Goal: Task Accomplishment & Management: Manage account settings

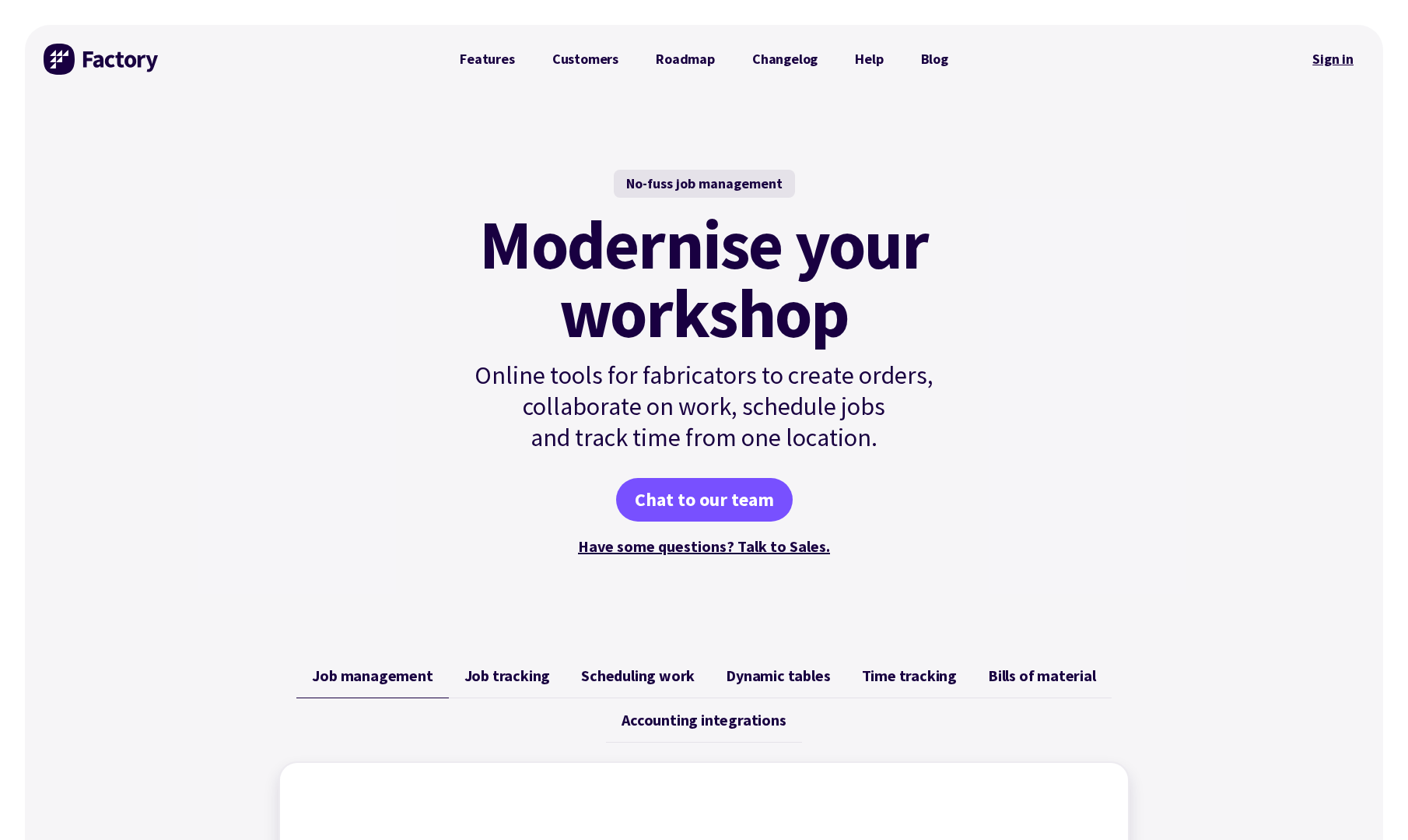
drag, startPoint x: 1305, startPoint y: 71, endPoint x: 1320, endPoint y: 65, distance: 16.2
click at [1308, 71] on link "Sign in" at bounding box center [1333, 59] width 63 height 36
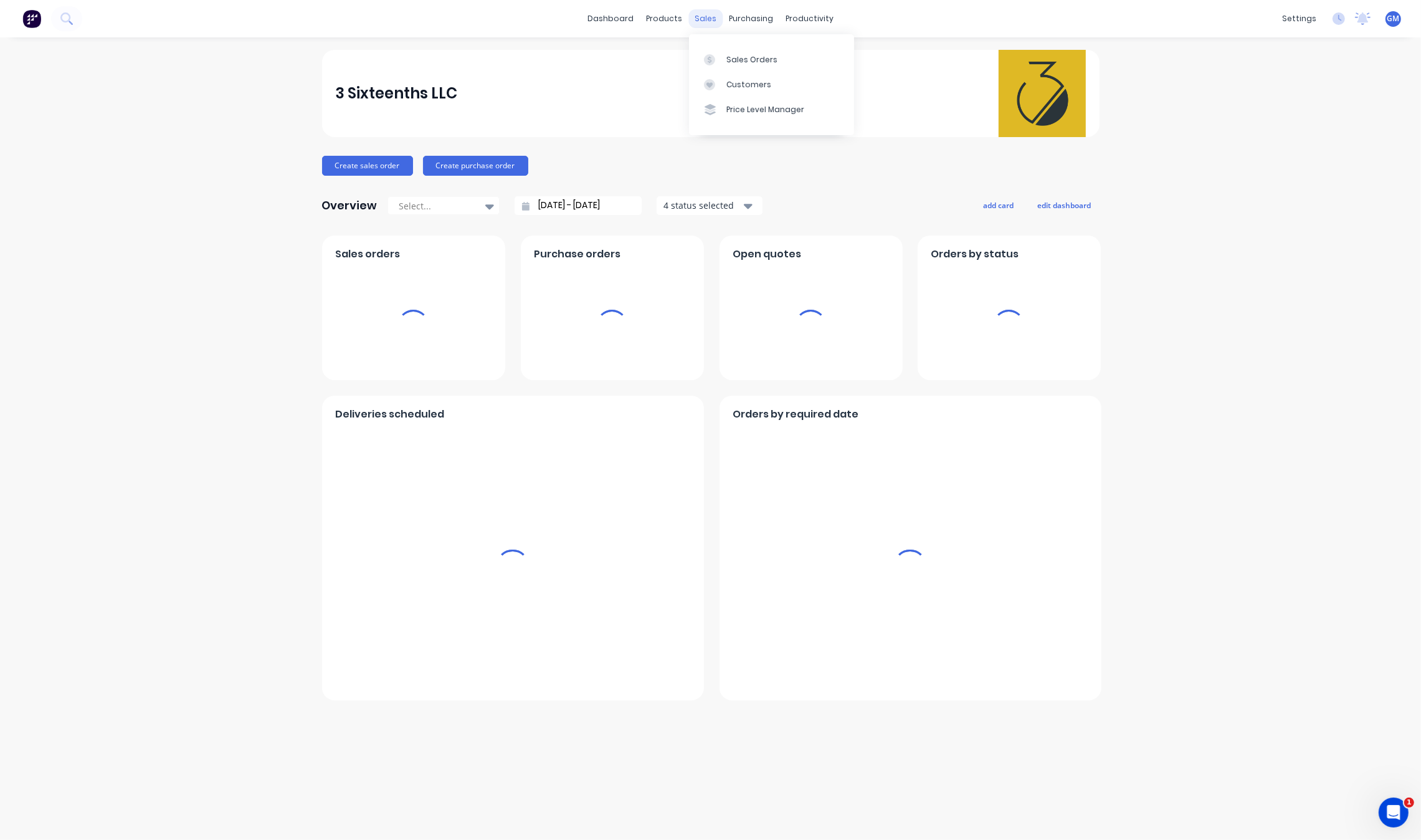
click at [713, 16] on div "sales" at bounding box center [705, 19] width 34 height 19
click at [734, 61] on div "Sales Orders" at bounding box center [752, 59] width 51 height 11
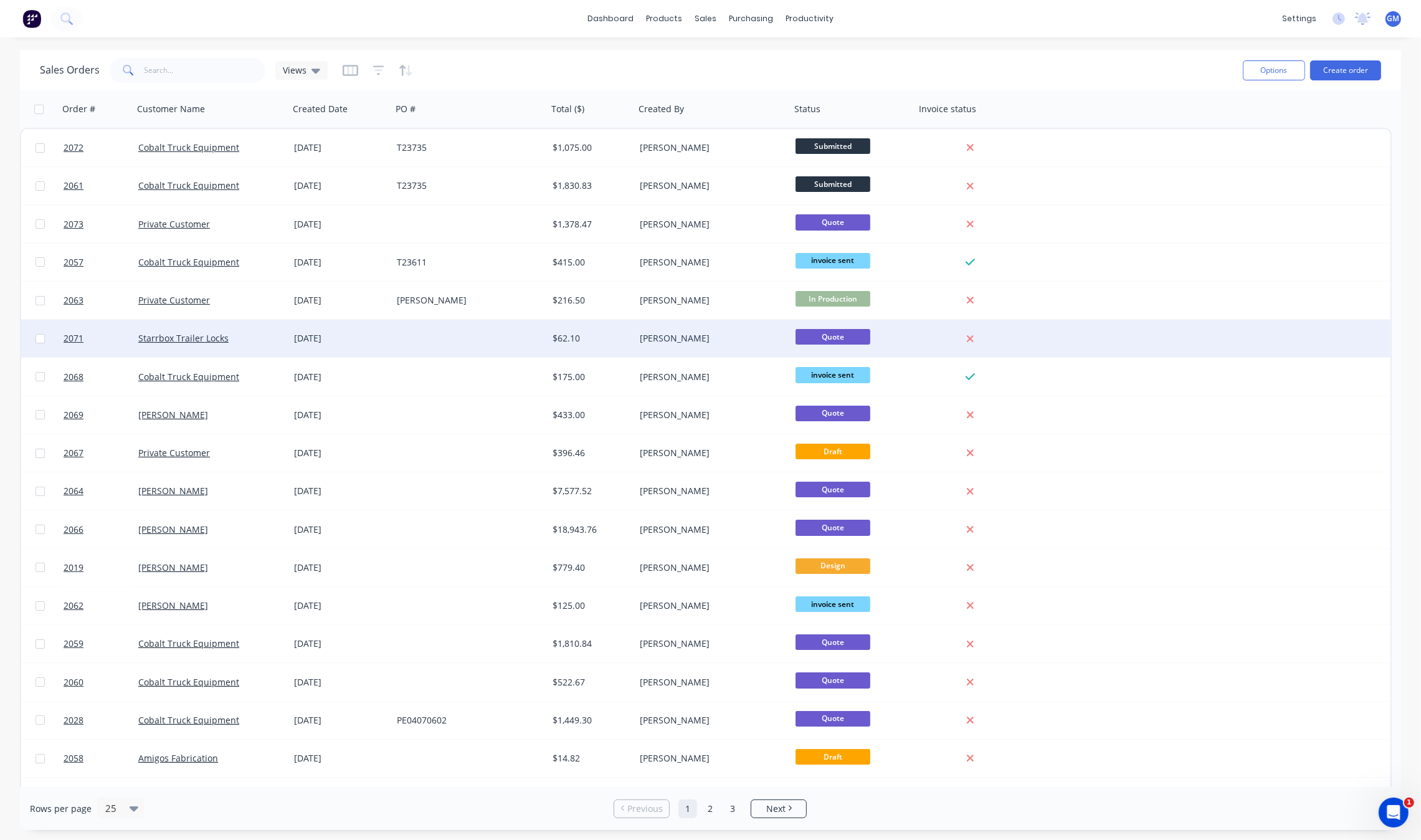
click at [272, 333] on div "Starrbox Trailer Locks" at bounding box center [207, 338] width 139 height 13
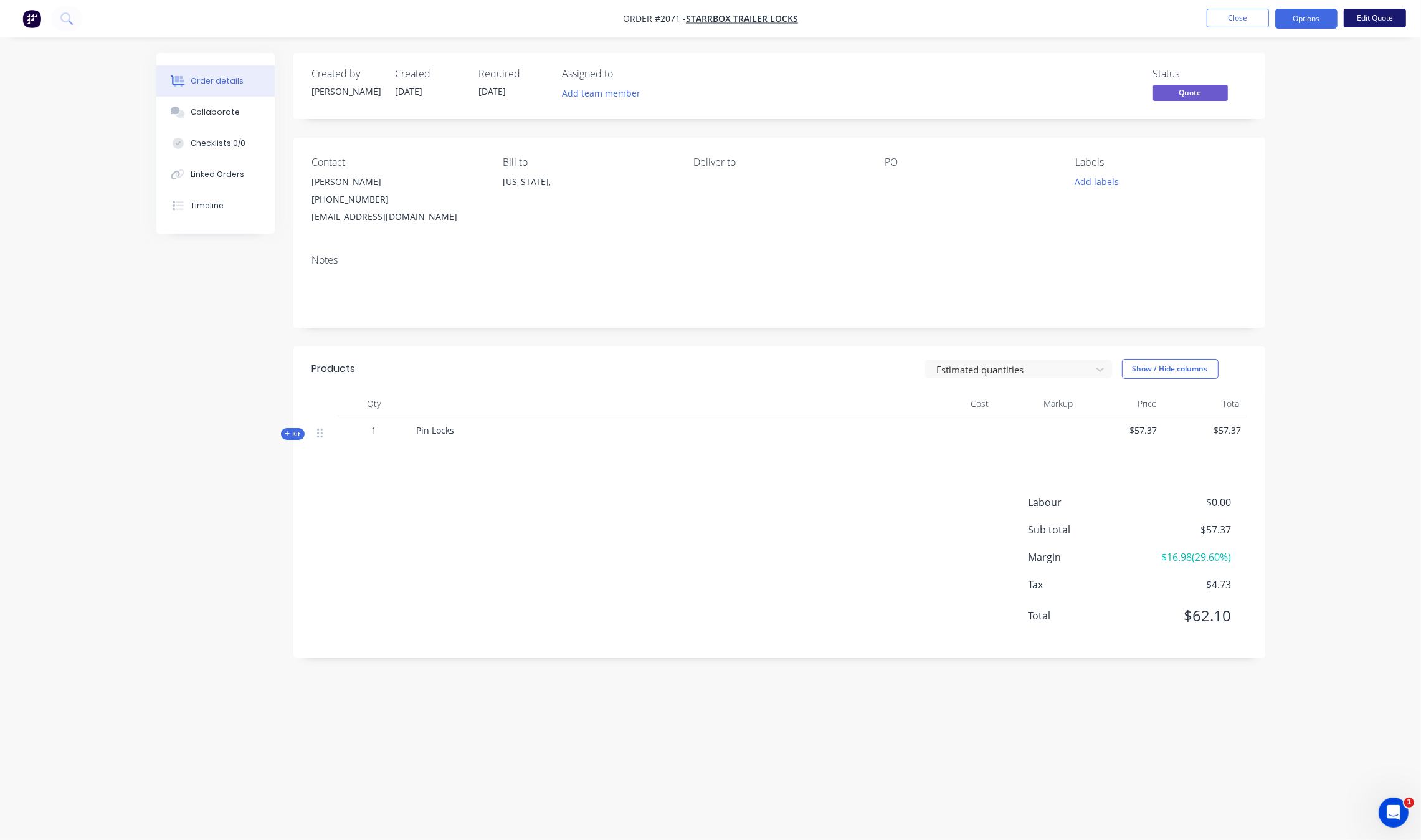
click at [1375, 14] on button "Edit Quote" at bounding box center [1375, 18] width 63 height 19
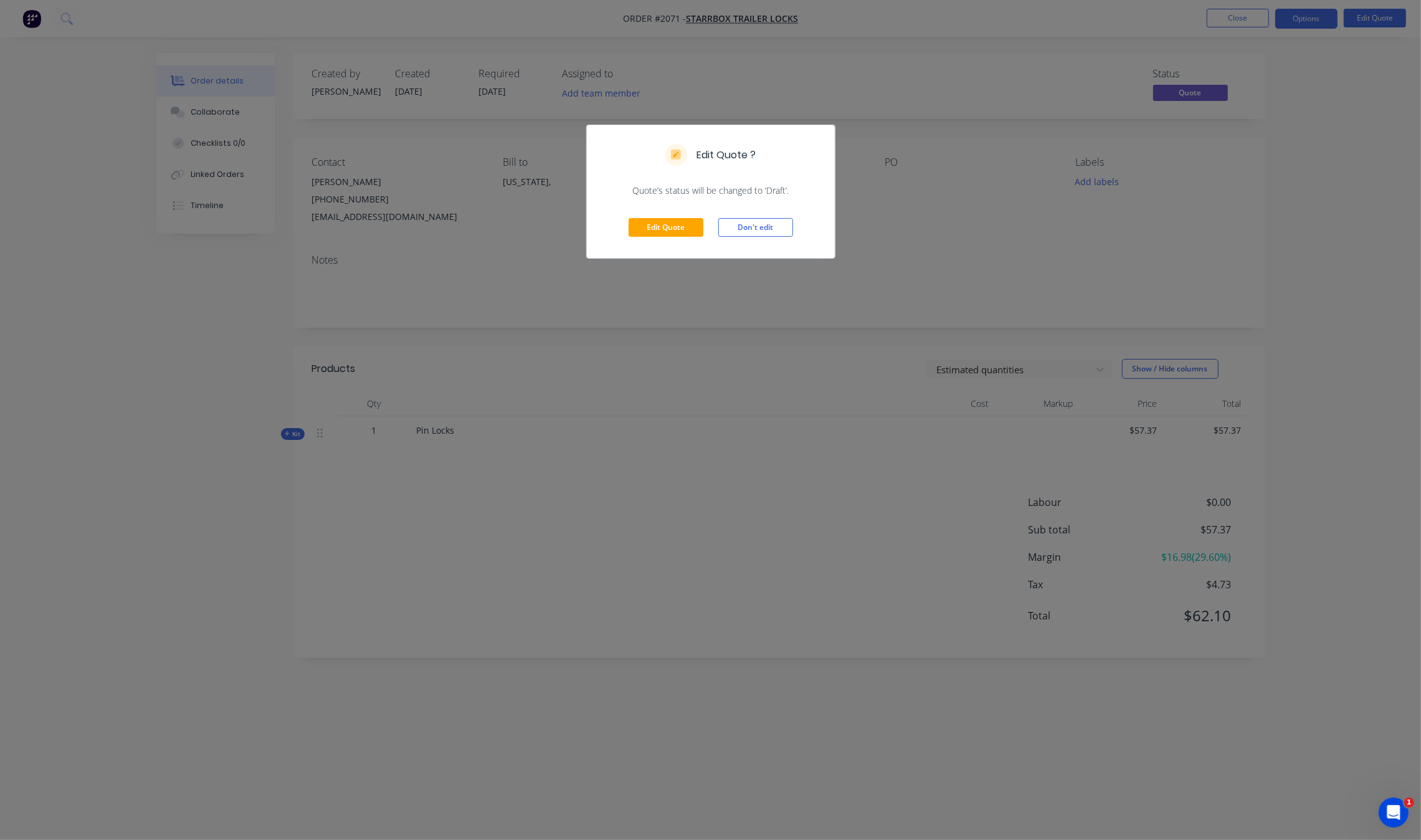
click at [677, 238] on div "Edit Quote Don't edit" at bounding box center [711, 227] width 248 height 61
click at [698, 229] on button "Edit Quote" at bounding box center [665, 227] width 74 height 19
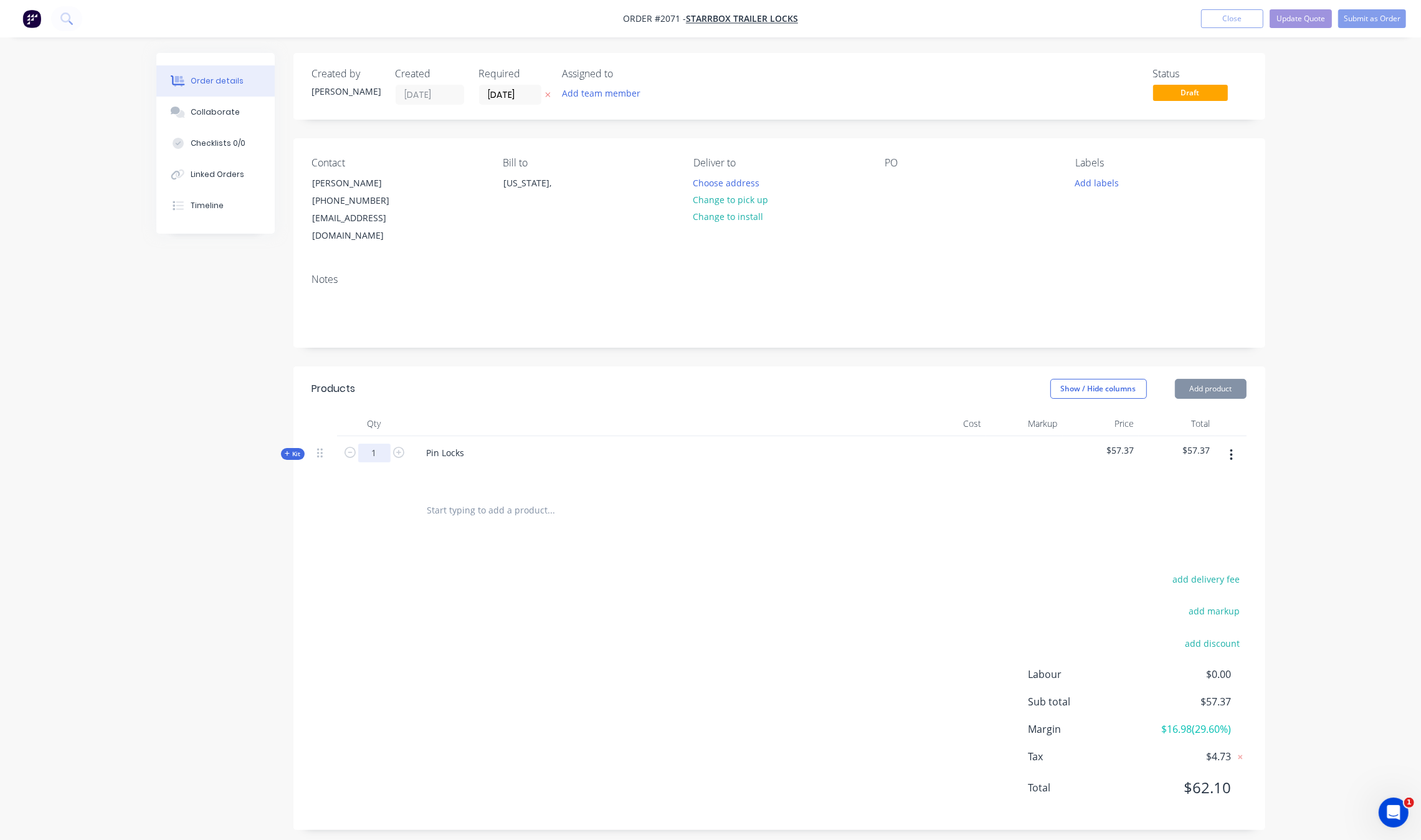
type input "[DATE]"
click at [377, 444] on input "1" at bounding box center [374, 453] width 32 height 19
type input "25"
click at [436, 444] on div "Pin Locks" at bounding box center [445, 452] width 58 height 18
drag, startPoint x: 437, startPoint y: 434, endPoint x: 420, endPoint y: 442, distance: 18.8
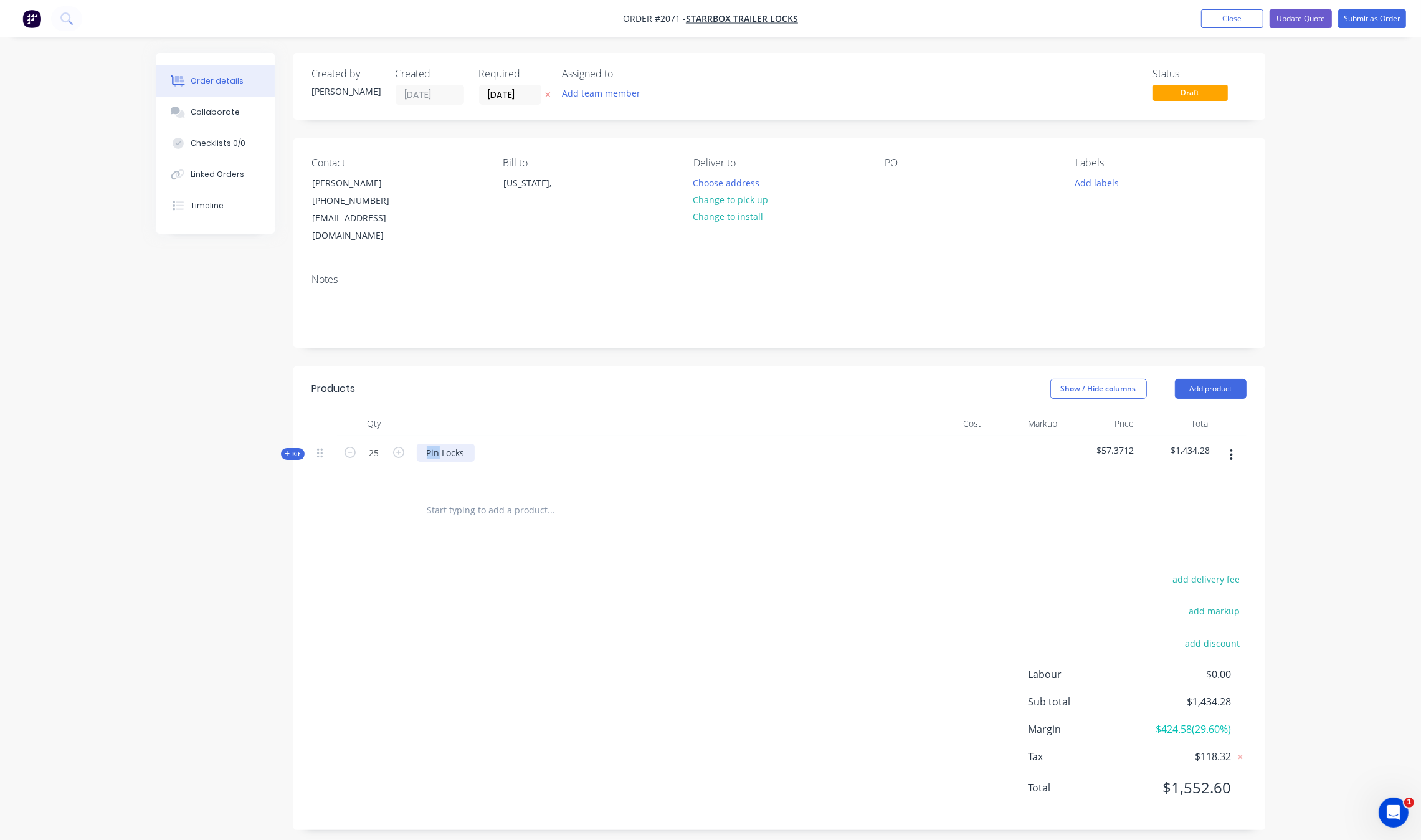
click at [420, 444] on div "Pin Locks" at bounding box center [445, 452] width 58 height 18
click at [851, 523] on div "Products Show / Hide columns Add product Qty Cost Markup Price Total Kit 25 Ret…" at bounding box center [779, 598] width 972 height 463
click at [287, 451] on icon "button" at bounding box center [287, 453] width 5 height 5
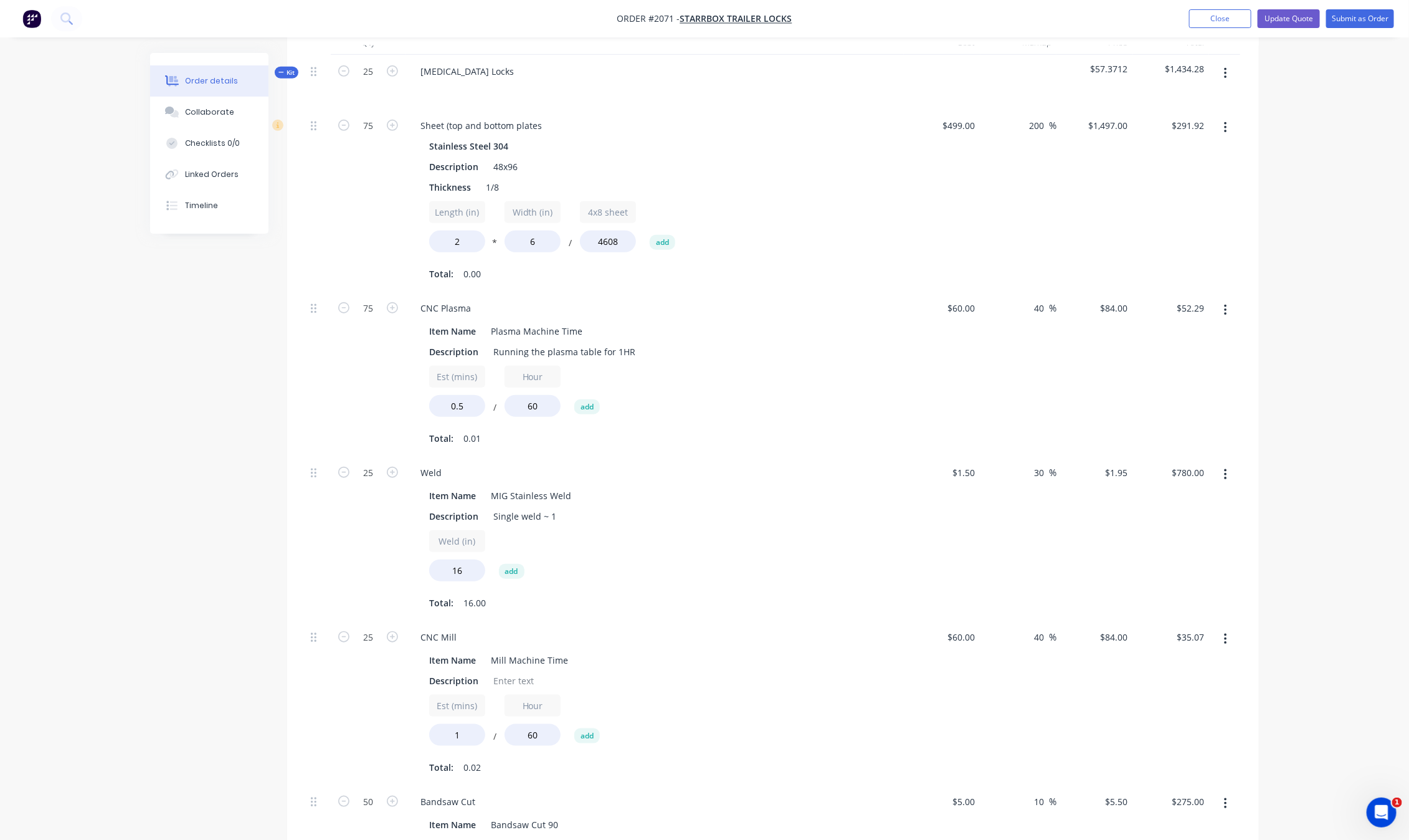
scroll to position [304, 0]
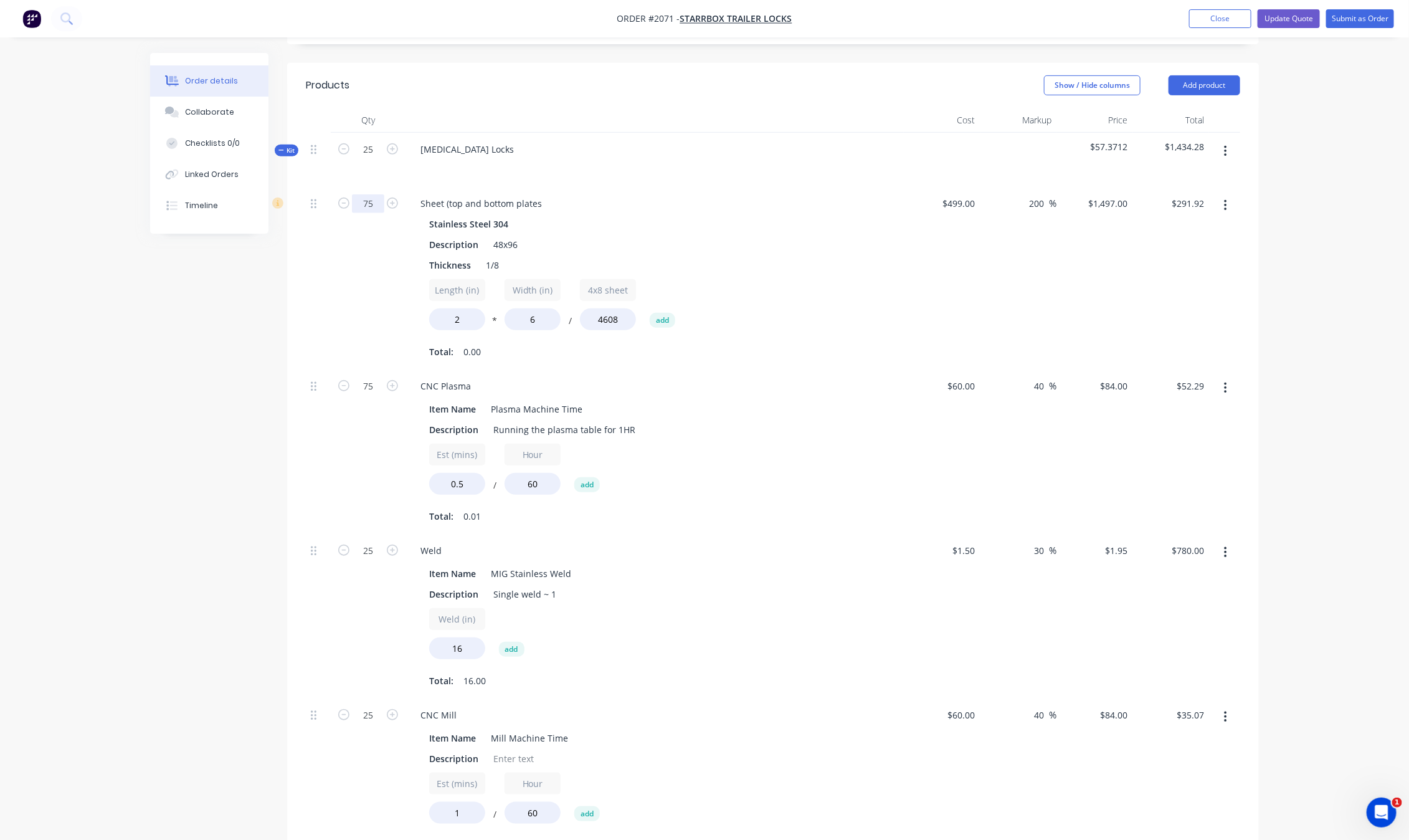
click at [381, 194] on input "75" at bounding box center [368, 204] width 32 height 19
click at [169, 459] on div "Created by Jared Created 02/10/25 Required 24/09/25 Assigned to Add team member…" at bounding box center [704, 536] width 1108 height 1574
click at [820, 452] on div "Est (mins) 0.5 / Hour 60 add" at bounding box center [654, 472] width 451 height 56
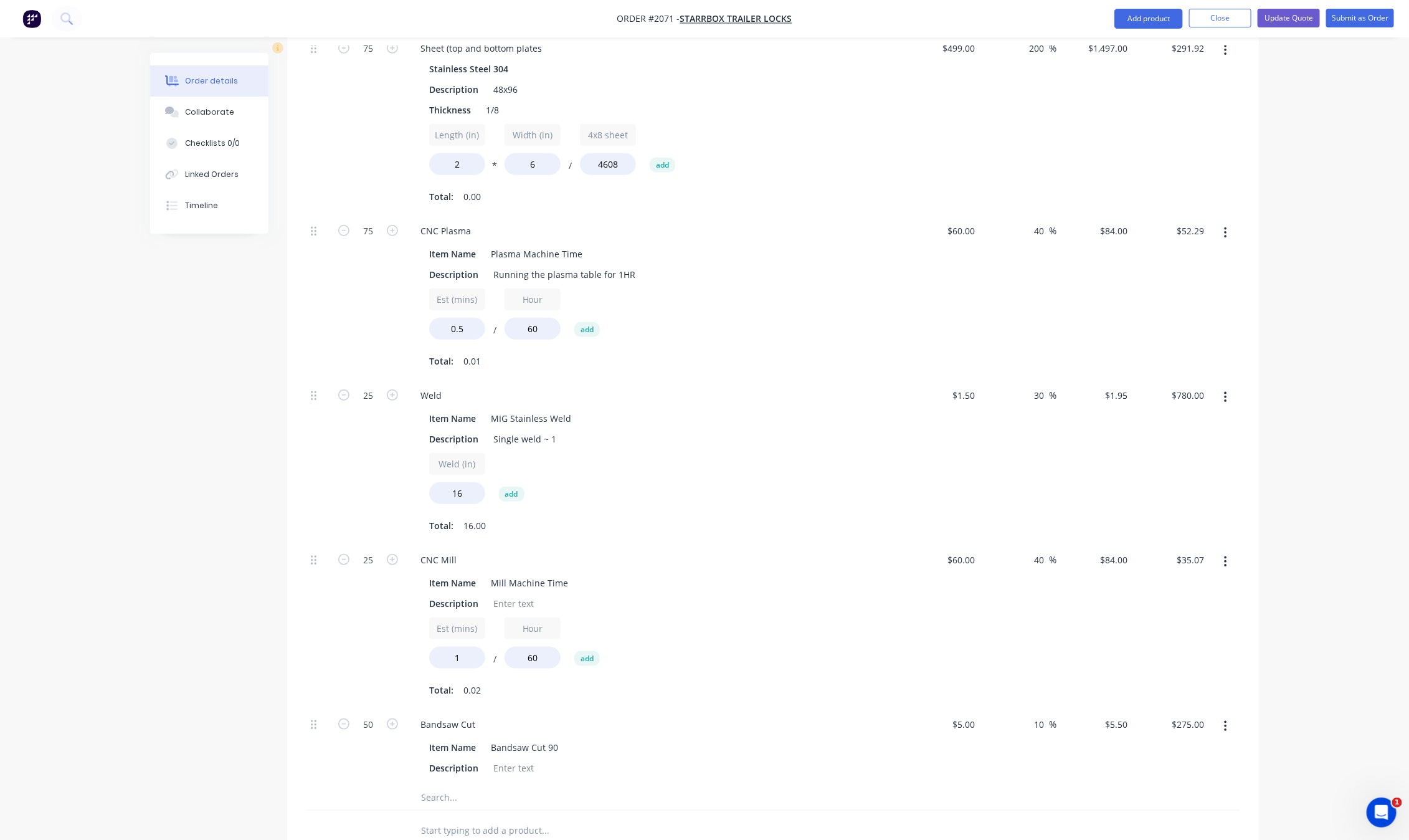
scroll to position [459, 0]
click at [697, 431] on div "Item Name MIG Stainless Weld Description Single weld ~ 1 Weld (in) 16 add Total…" at bounding box center [654, 470] width 488 height 128
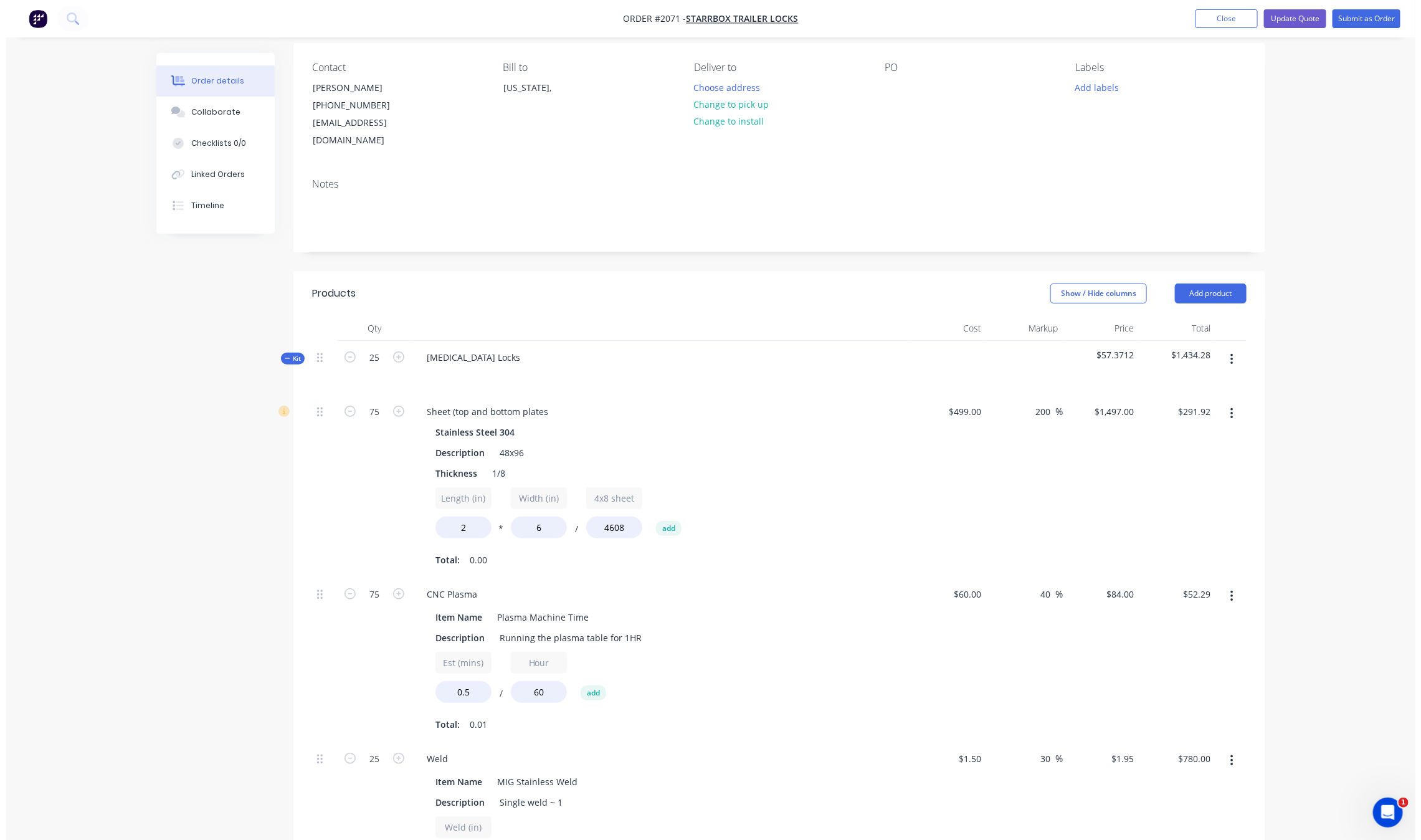
scroll to position [0, 0]
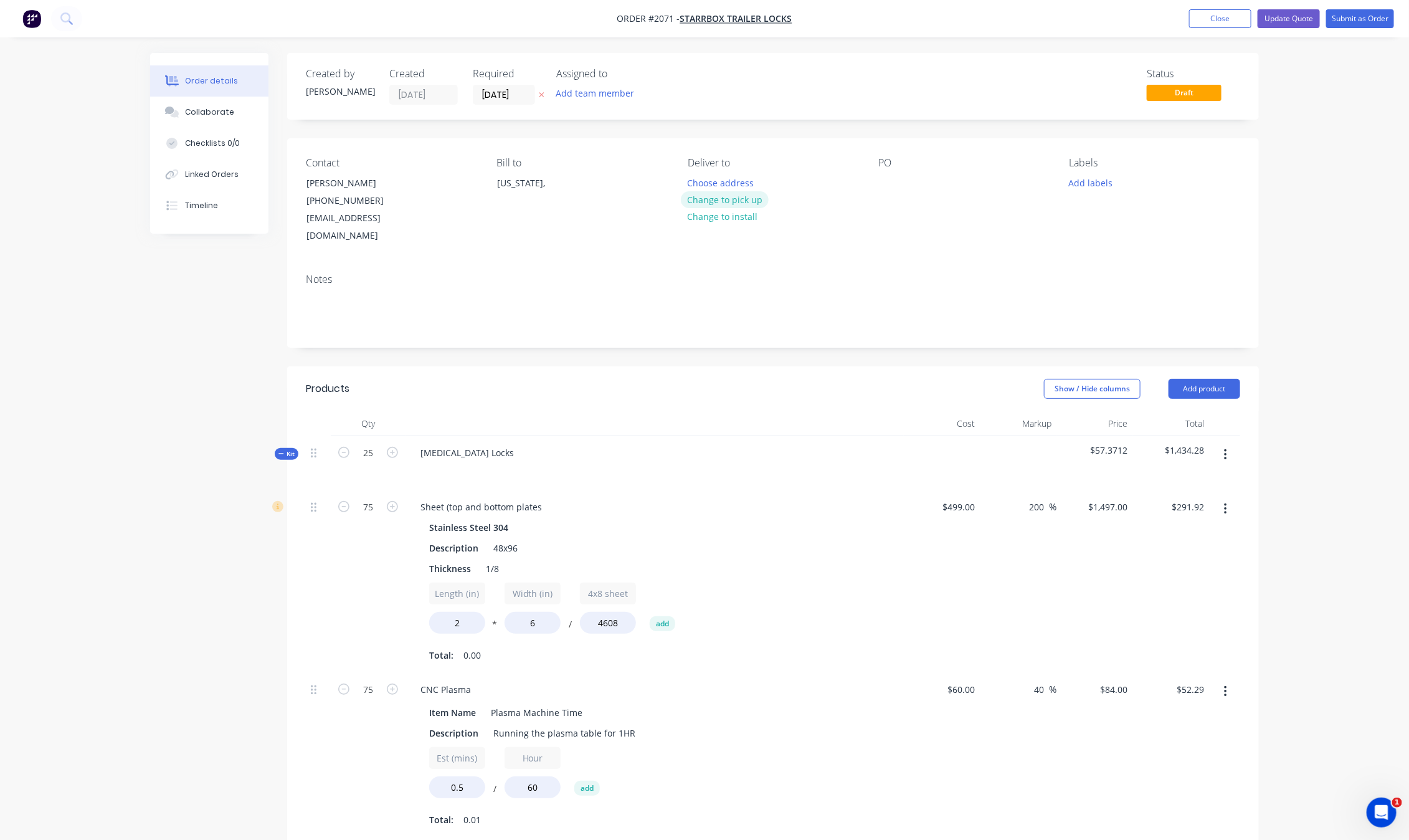
click at [754, 203] on button "Change to pick up" at bounding box center [725, 199] width 88 height 16
click at [867, 239] on div "Contact David Starritt (915) 207-0451 starrboxtrailerlocks@aol.com Bill to Texa…" at bounding box center [773, 201] width 971 height 125
click at [1287, 16] on button "Update Quote" at bounding box center [1289, 19] width 63 height 19
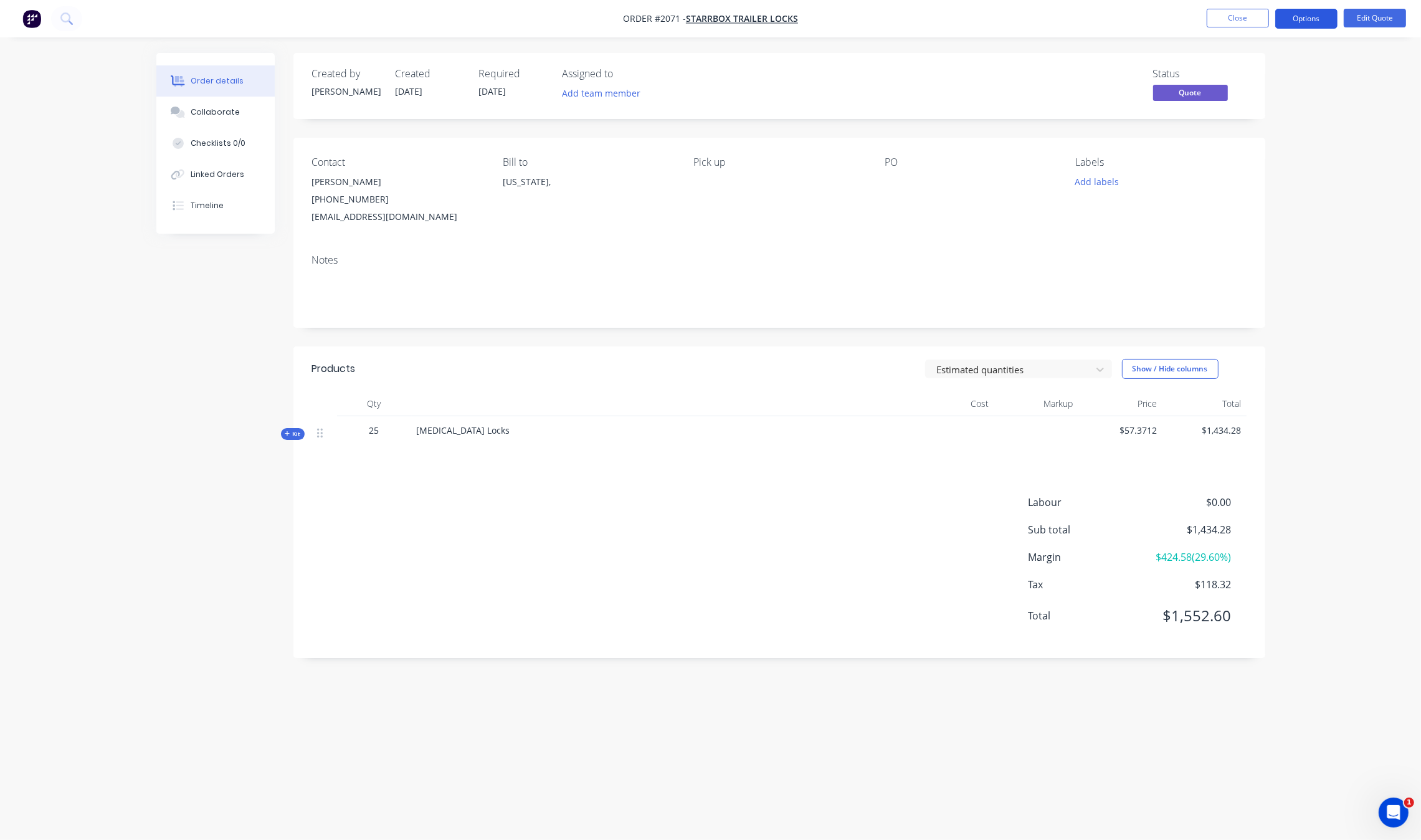
click at [1321, 23] on button "Options" at bounding box center [1307, 18] width 63 height 20
click at [1258, 73] on div "Quote" at bounding box center [1269, 75] width 114 height 18
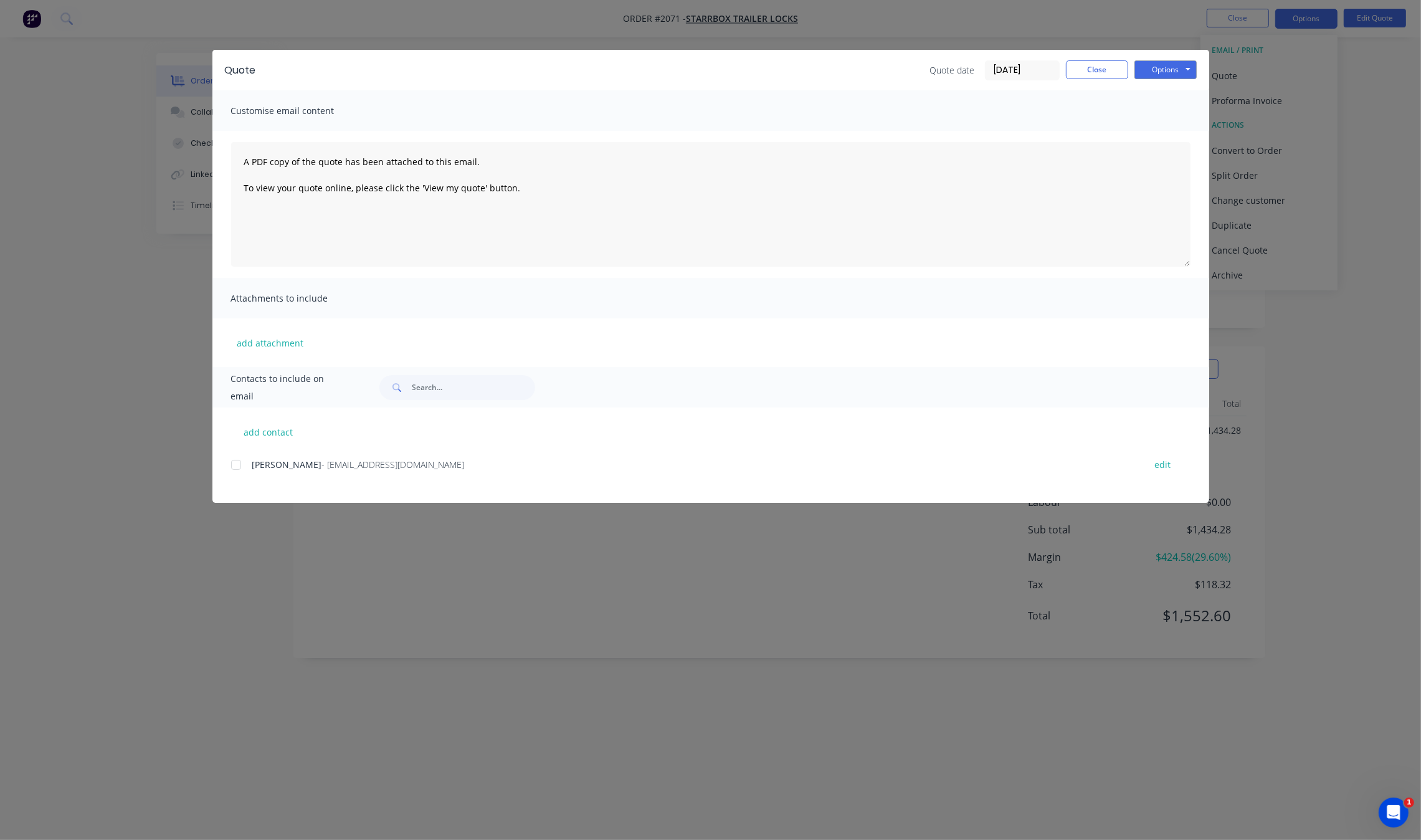
click at [1168, 89] on div "Quote Quote date 06/10/25 Close Options Preview Print Email" at bounding box center [710, 70] width 997 height 41
click at [1184, 69] on button "Options" at bounding box center [1166, 70] width 63 height 19
click at [1175, 110] on button "Print" at bounding box center [1174, 113] width 80 height 20
click at [1117, 56] on div "Quote Quote date 06/10/25 Close Options Preview Print Email" at bounding box center [710, 70] width 997 height 41
click at [1113, 61] on button "Close" at bounding box center [1097, 70] width 63 height 19
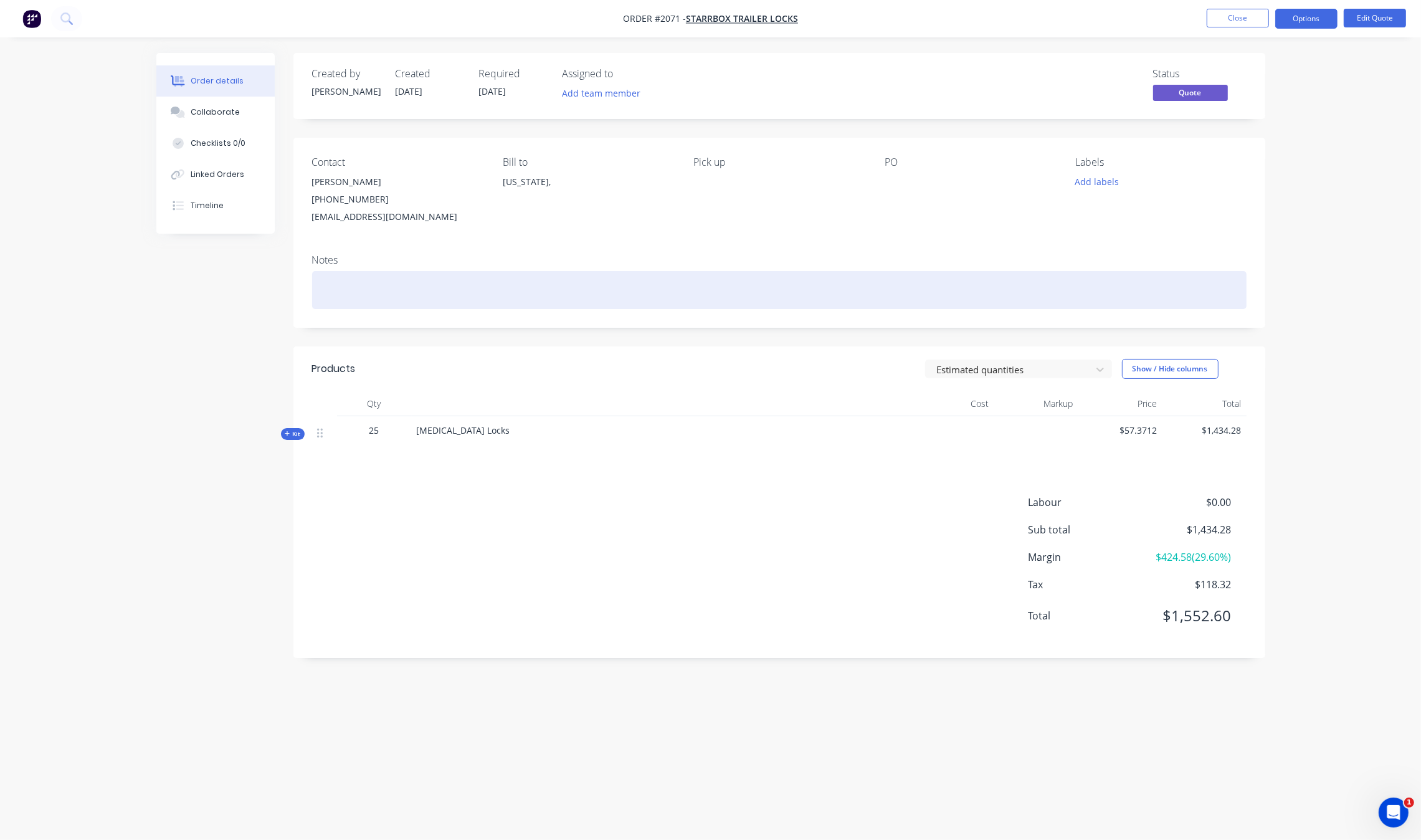
click at [325, 278] on div at bounding box center [780, 290] width 935 height 38
click at [357, 301] on div "requires a $475 down payment" at bounding box center [780, 290] width 935 height 38
click at [355, 296] on div "requires a $475 down payment" at bounding box center [780, 290] width 935 height 38
click at [346, 294] on div "requires a $475 down payment" at bounding box center [780, 290] width 935 height 38
click at [334, 284] on div "requires a $475 down payment" at bounding box center [780, 290] width 935 height 38
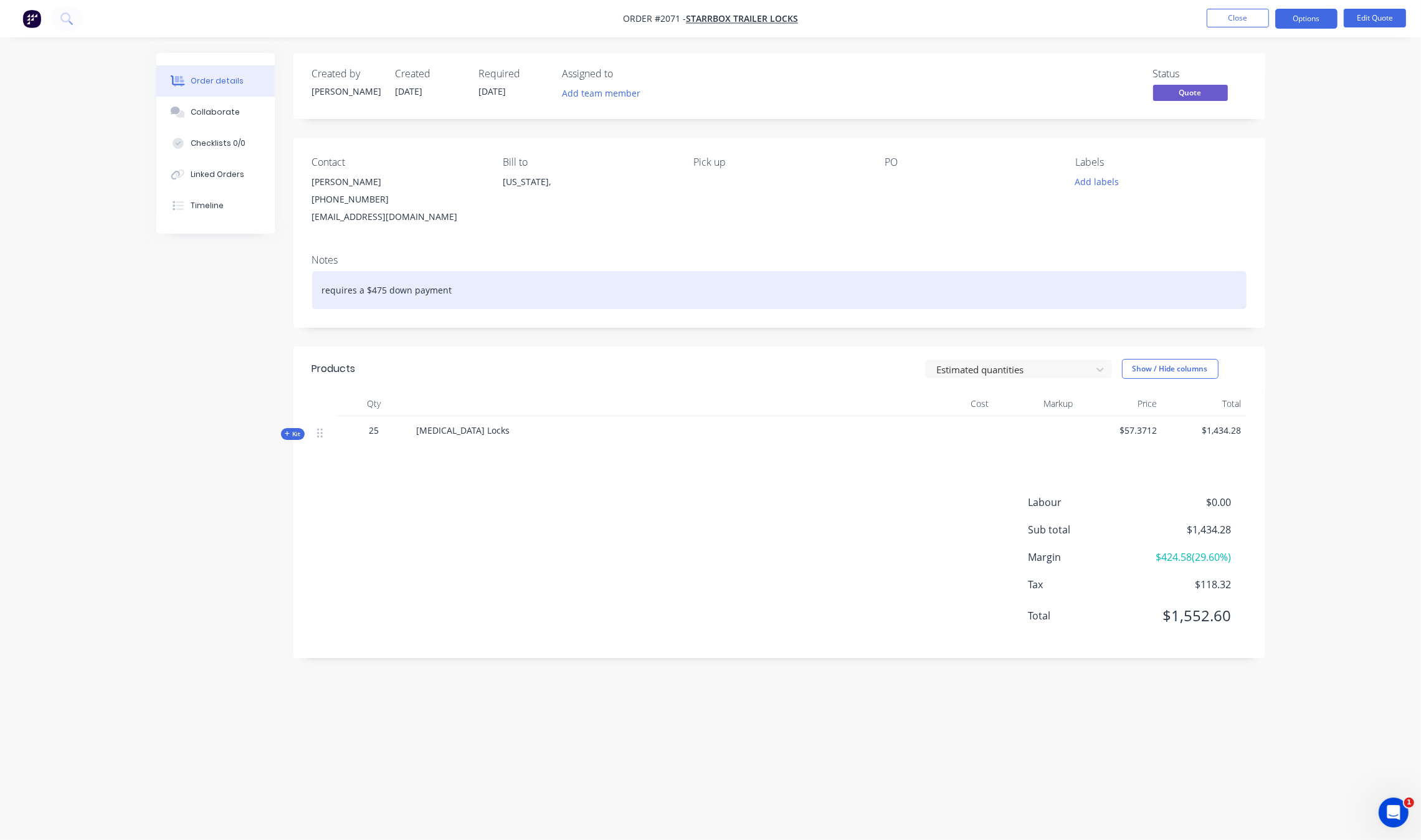
click at [0, 0] on lt-span "R equires" at bounding box center [0, 0] width 0 height 0
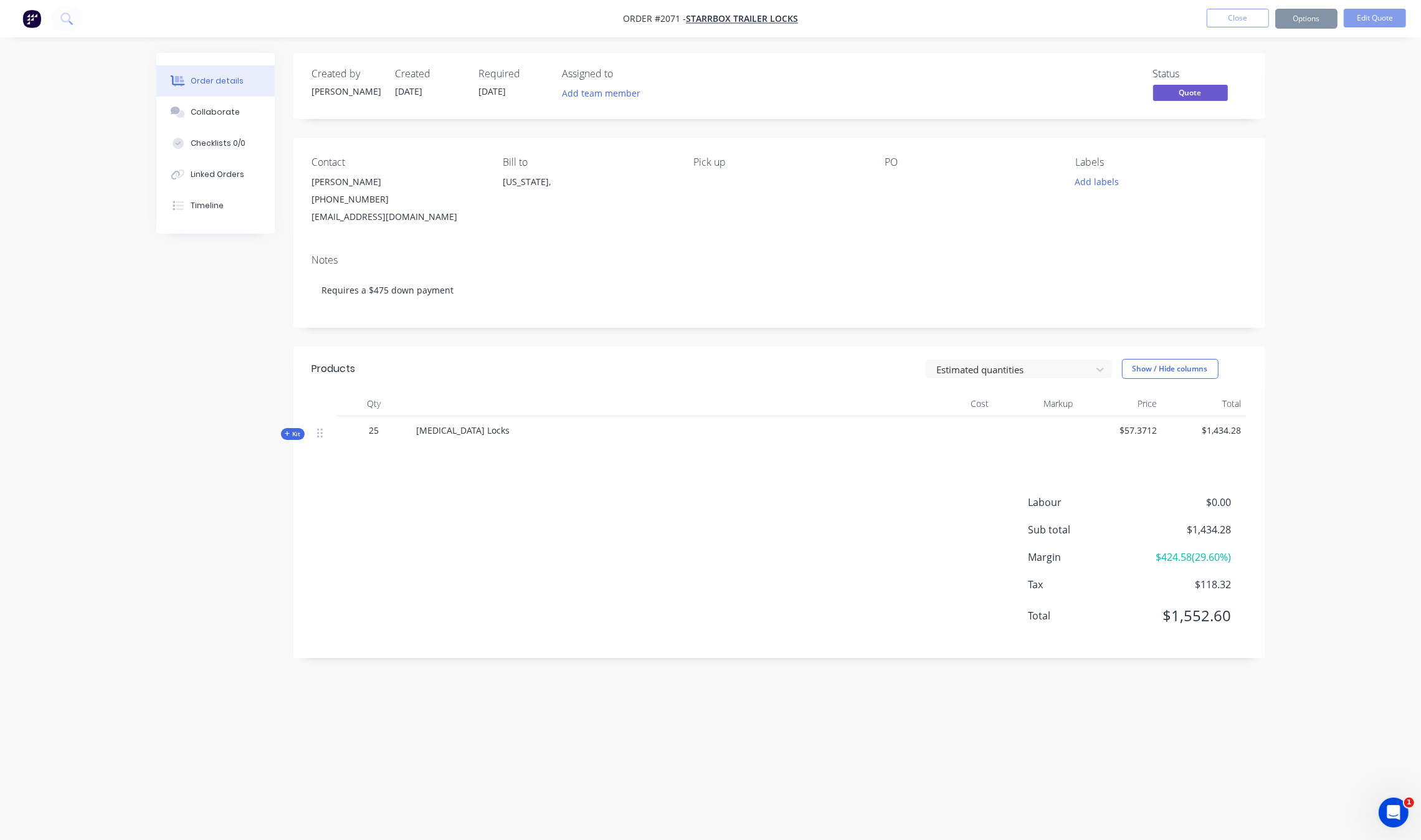
click at [243, 359] on div "Created by Jared Created 02/10/25 Required 23/09/25 Assigned to Add team member…" at bounding box center [711, 396] width 1109 height 687
click at [1319, 14] on button "Options" at bounding box center [1307, 18] width 63 height 20
click at [1264, 56] on div "EMAIL / PRINT" at bounding box center [1269, 50] width 114 height 16
click at [1246, 64] on button "Quote" at bounding box center [1268, 75] width 137 height 25
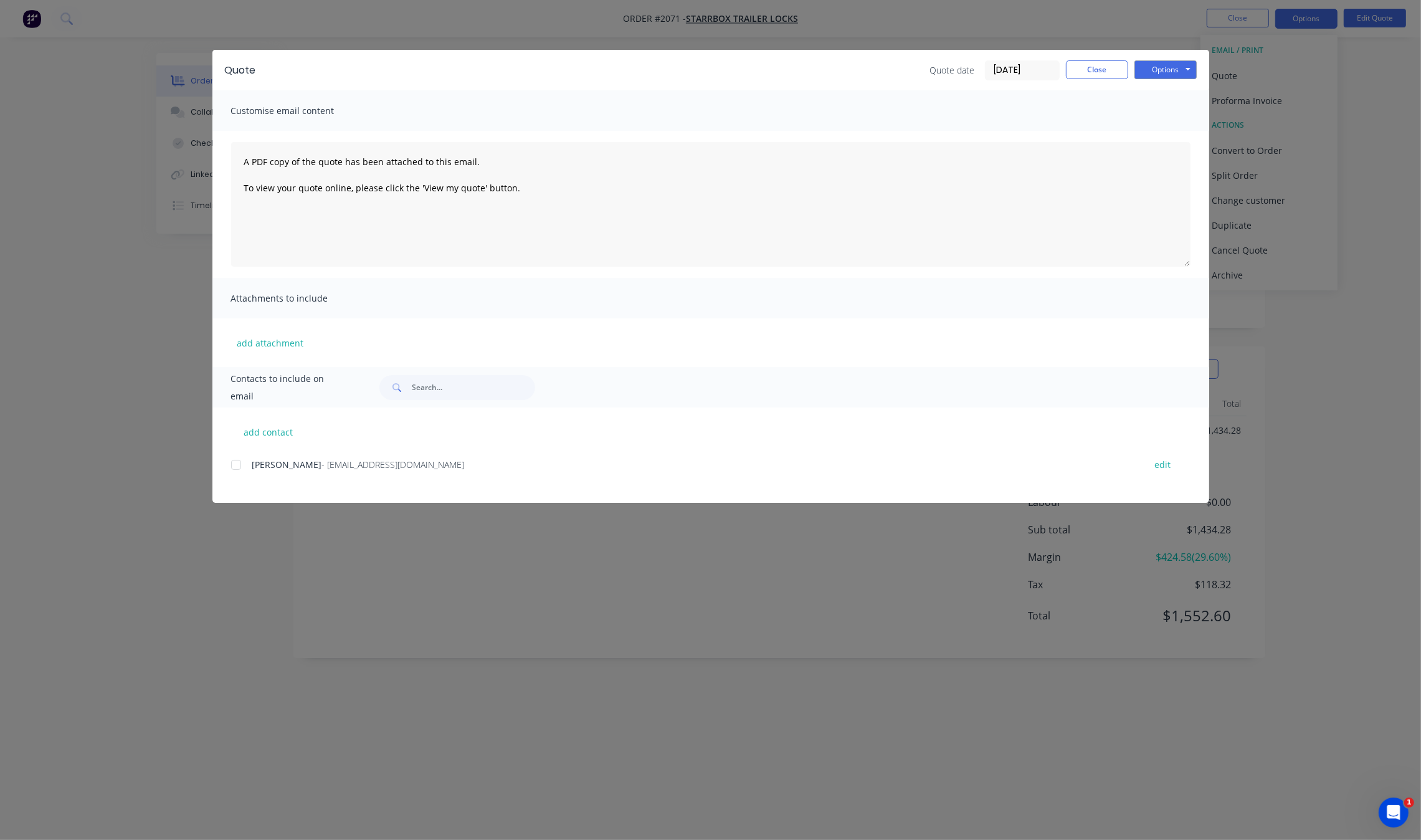
click at [1168, 80] on div "Quote Quote date 06/10/25 Close Options Preview Print Email" at bounding box center [710, 70] width 997 height 41
click at [1185, 67] on button "Options" at bounding box center [1166, 70] width 63 height 19
click at [1178, 111] on button "Print" at bounding box center [1174, 113] width 80 height 20
click at [84, 456] on div "Quote Quote date 06/10/25 Close Options Preview Print Email Customise email con…" at bounding box center [710, 420] width 1421 height 840
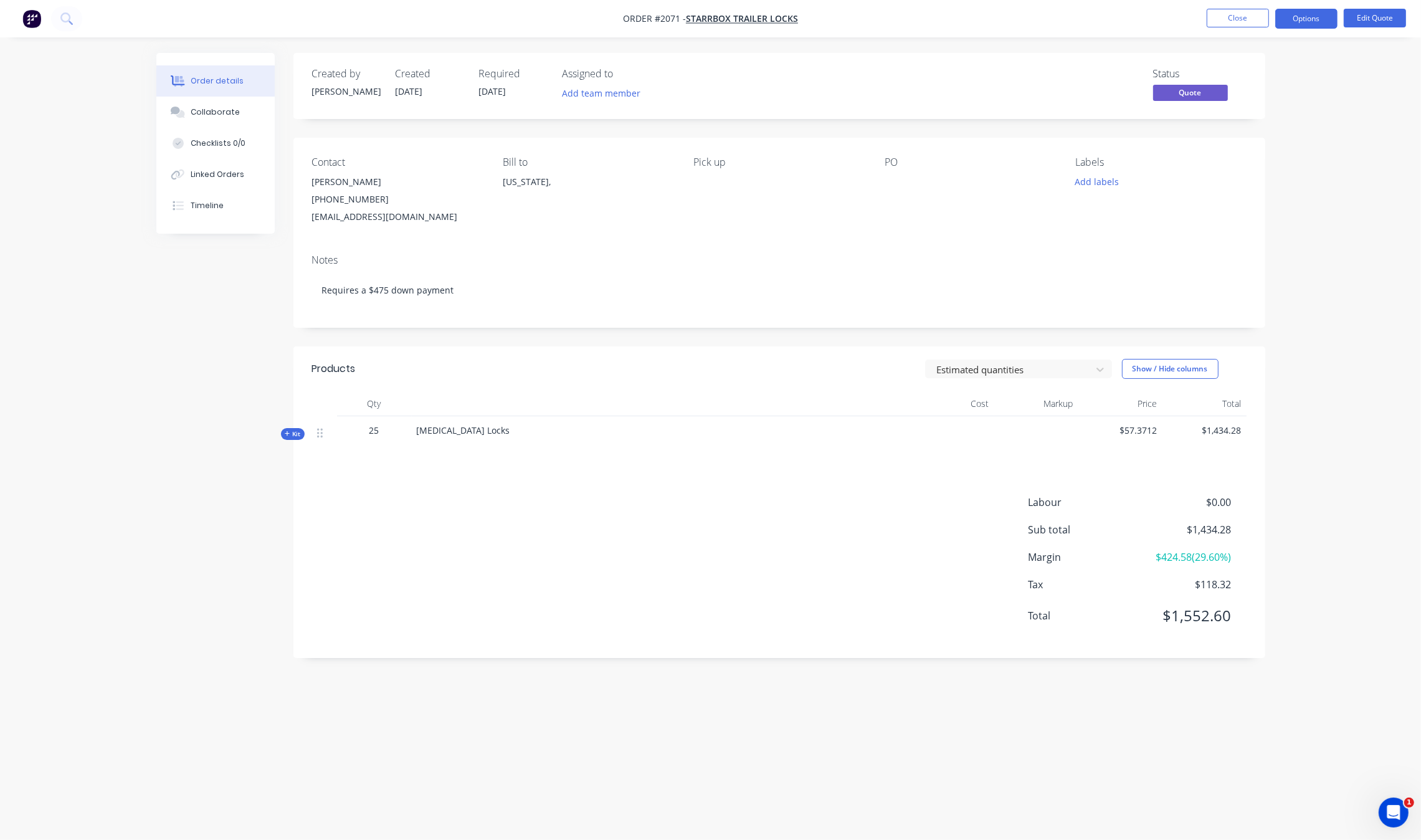
click at [502, 568] on div "Labour $0.00 Sub total $1,434.28 Margin $424.58 ( 29.60 %) Tax $118.32 Total $1…" at bounding box center [780, 567] width 935 height 145
click at [1038, 373] on div at bounding box center [1010, 370] width 150 height 16
click at [770, 563] on div "Labour $0.00 Sub total $1,434.28 Margin $424.58 ( 29.60 %) Tax $118.32 Total $1…" at bounding box center [780, 567] width 935 height 145
click at [1321, 17] on button "Options" at bounding box center [1307, 18] width 63 height 20
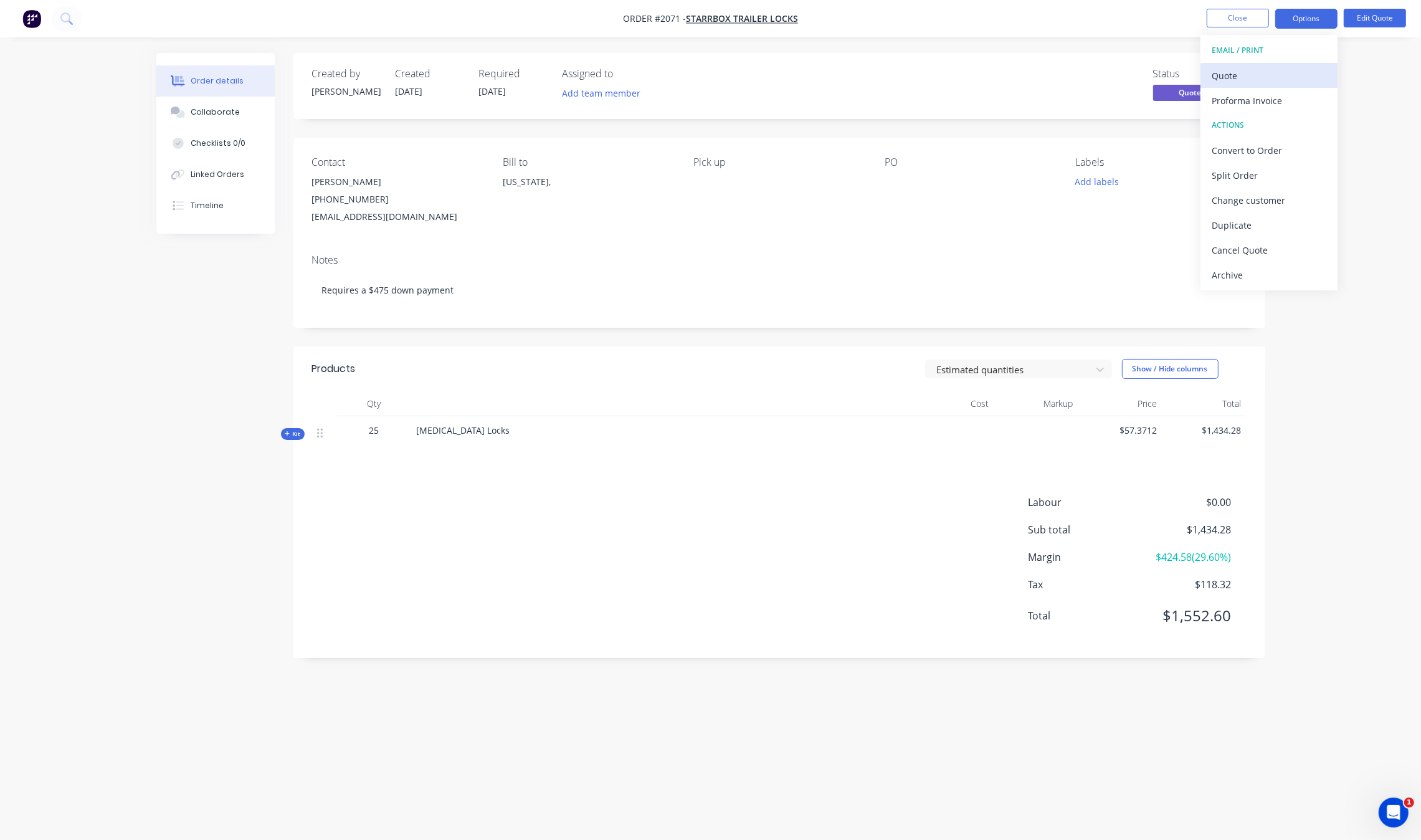
click at [1235, 72] on div "Quote" at bounding box center [1269, 75] width 114 height 18
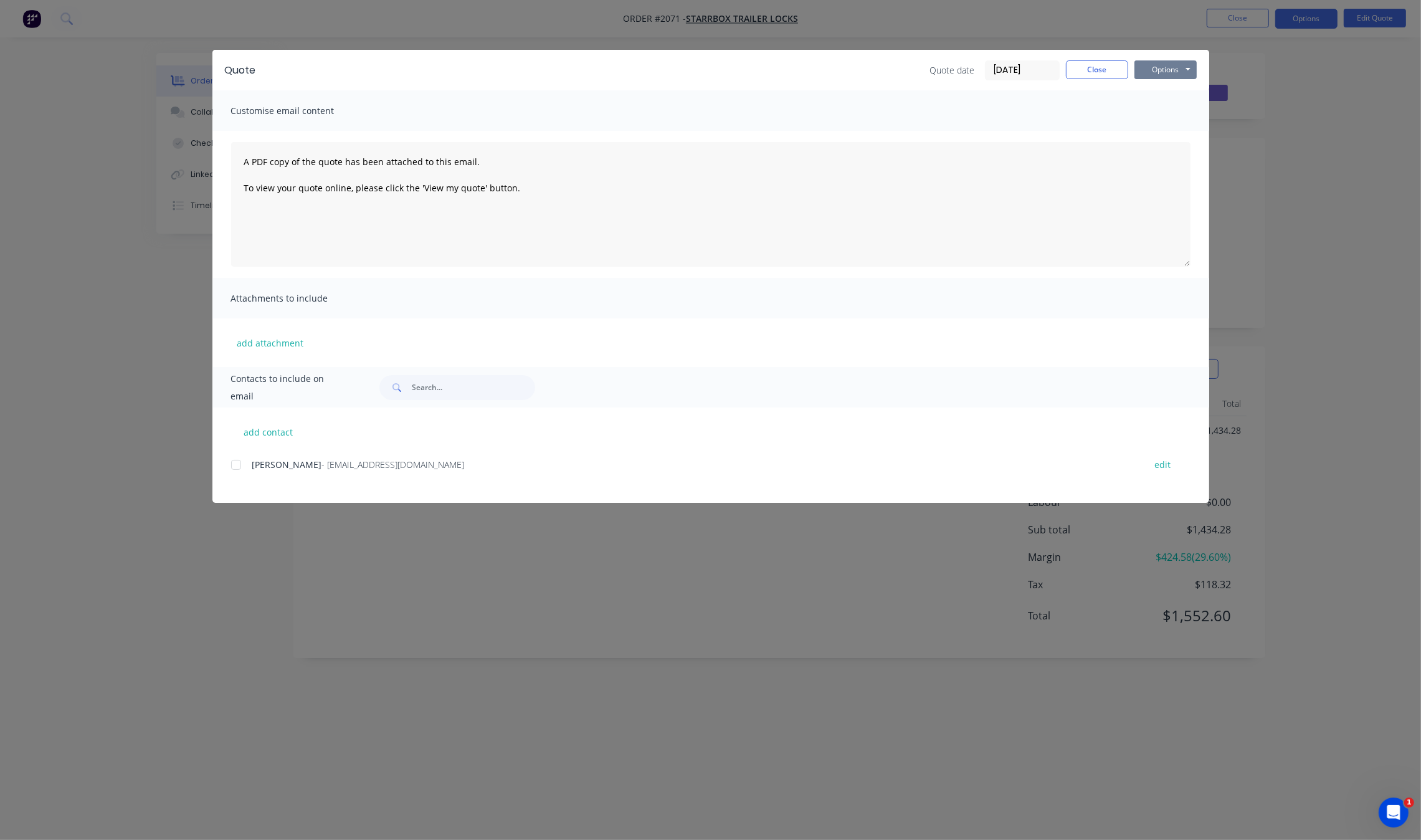
click at [1144, 66] on button "Options" at bounding box center [1166, 70] width 63 height 19
click at [1167, 107] on button "Print" at bounding box center [1174, 113] width 80 height 20
click at [1089, 74] on button "Close" at bounding box center [1097, 70] width 63 height 19
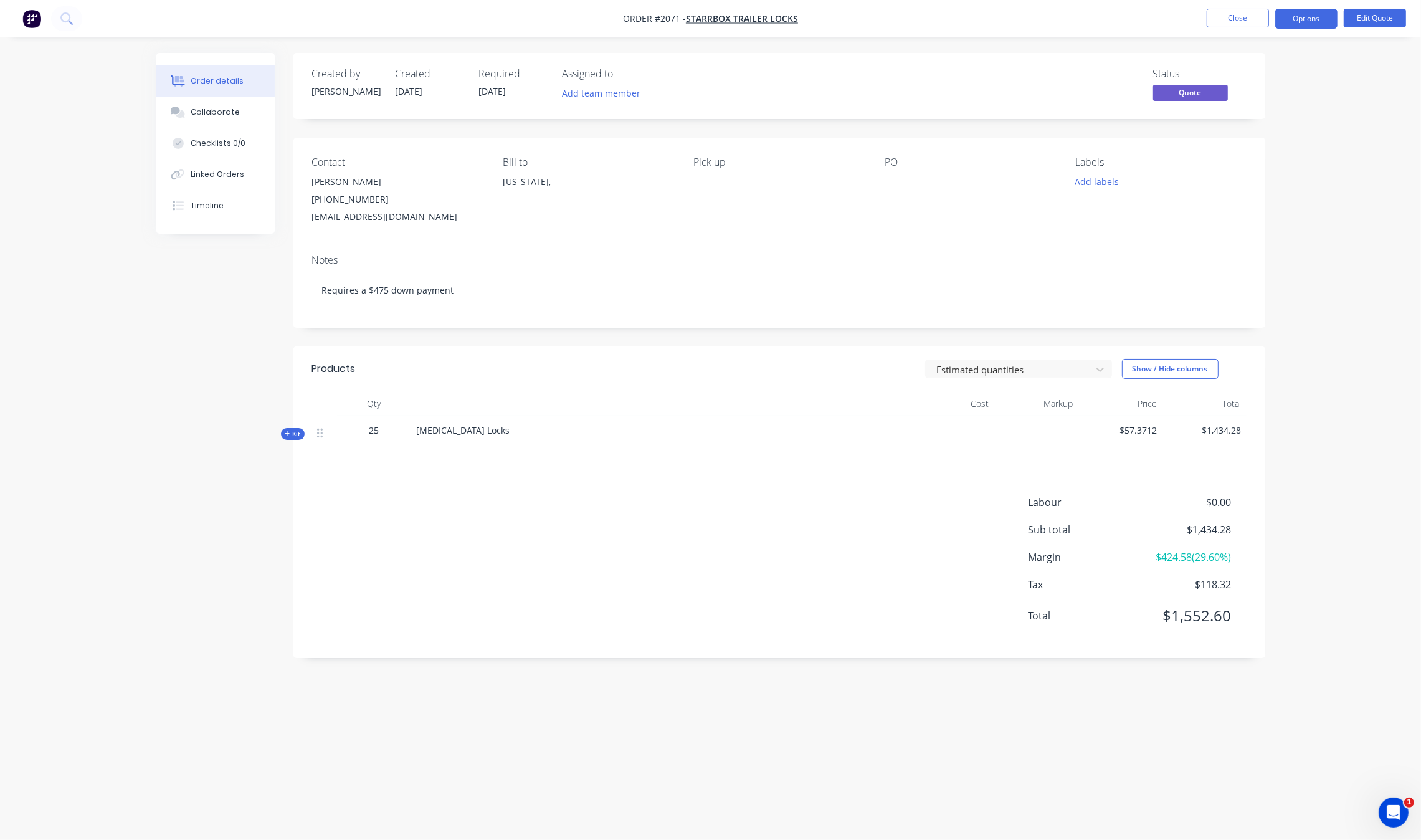
click at [1239, 28] on li "Close" at bounding box center [1238, 18] width 63 height 20
drag, startPoint x: 1239, startPoint y: 28, endPoint x: 1239, endPoint y: 35, distance: 7.0
click at [1239, 35] on nav "Order #2071 - Starrbox Trailer Locks Close Options Edit Quote" at bounding box center [710, 19] width 1421 height 38
drag, startPoint x: 1243, startPoint y: 23, endPoint x: 1236, endPoint y: 30, distance: 9.9
click at [1236, 30] on nav "Order #2071 - Starrbox Trailer Locks Close Options Edit Quote" at bounding box center [710, 19] width 1421 height 38
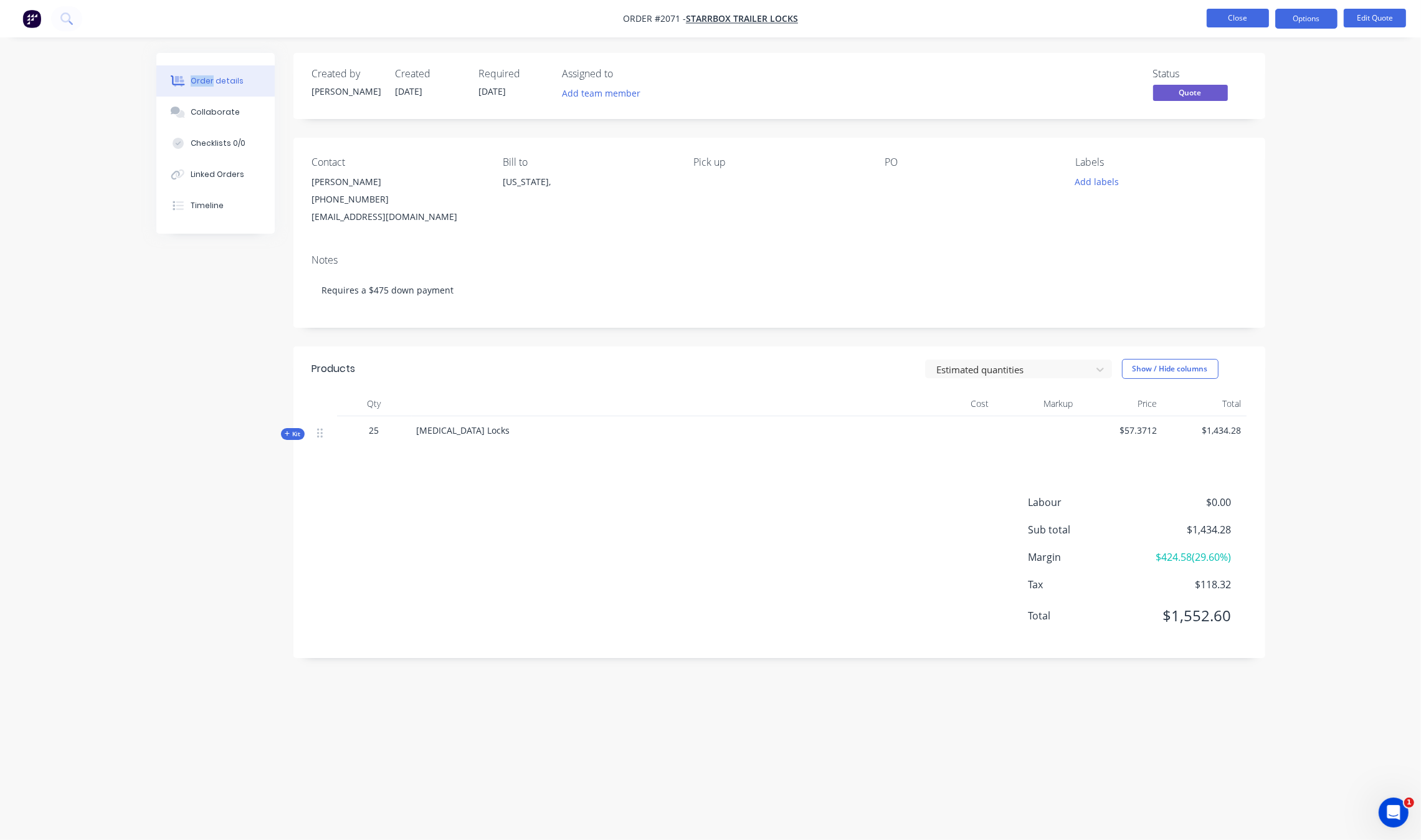
click at [1241, 23] on button "Close" at bounding box center [1238, 18] width 63 height 19
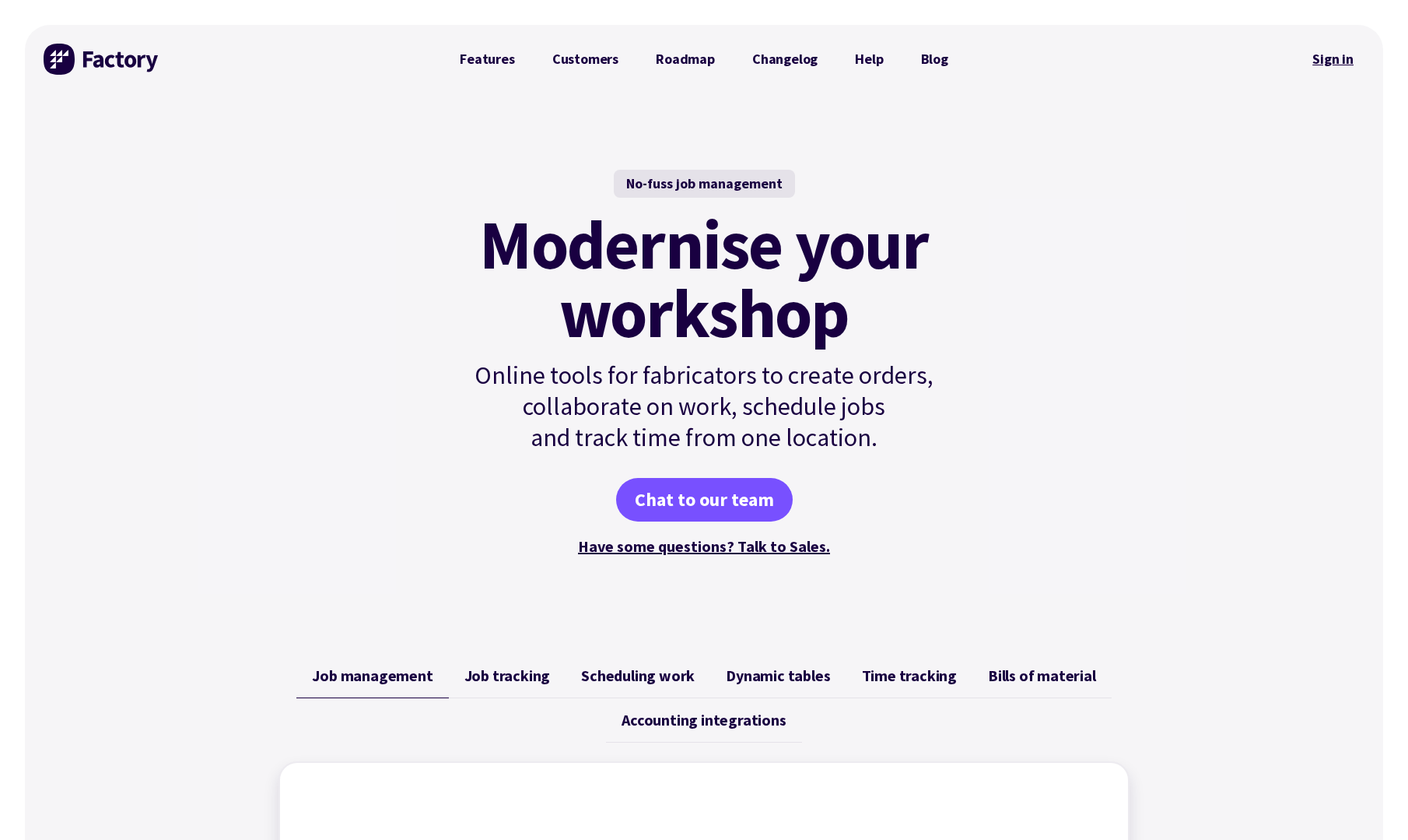
click at [1340, 65] on link "Sign in" at bounding box center [1333, 59] width 63 height 36
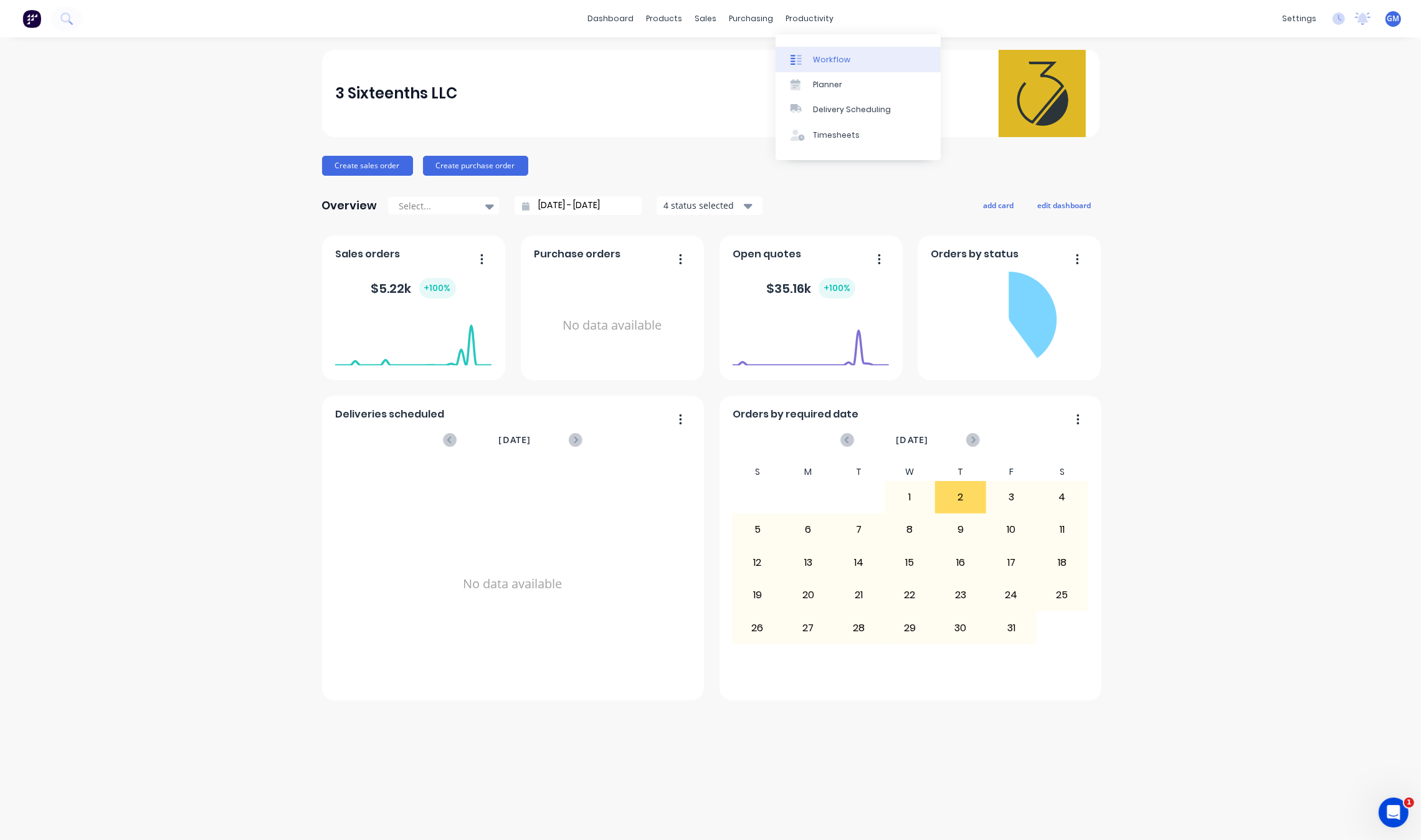
click at [800, 56] on icon at bounding box center [796, 59] width 11 height 11
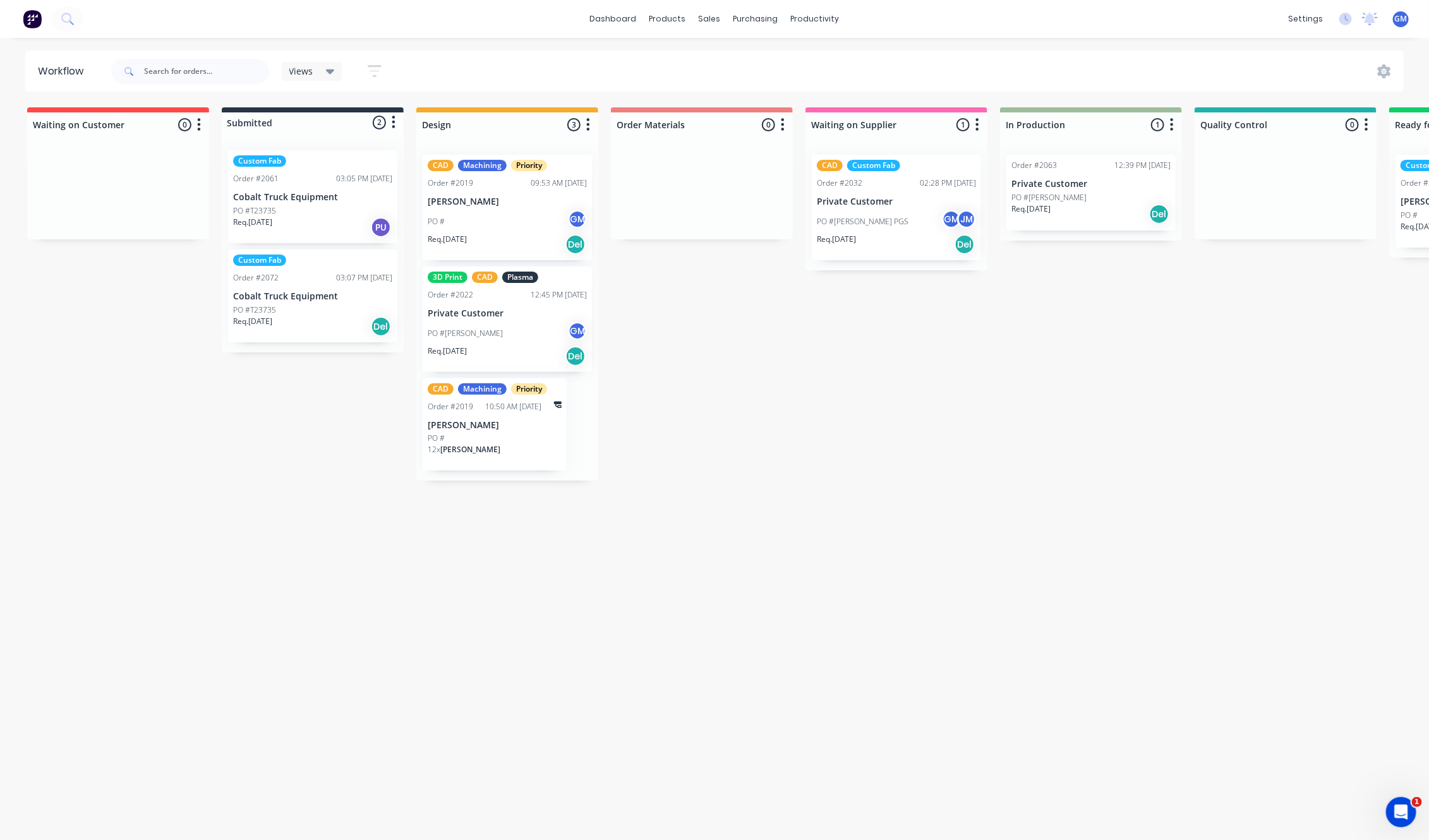
click at [342, 175] on div "03:05 PM [DATE]" at bounding box center [364, 179] width 56 height 11
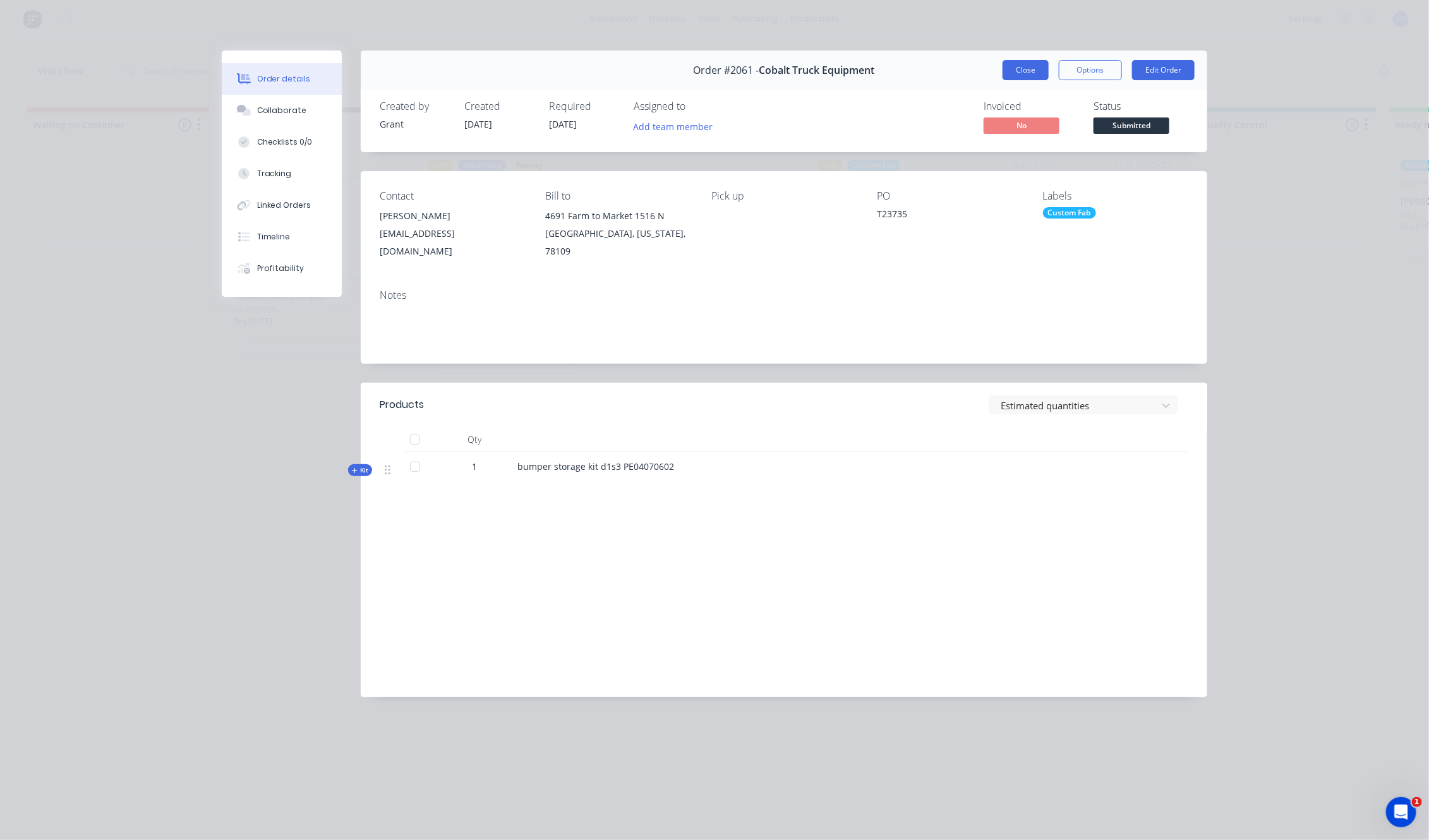
click at [1017, 73] on button "Close" at bounding box center [1026, 70] width 46 height 20
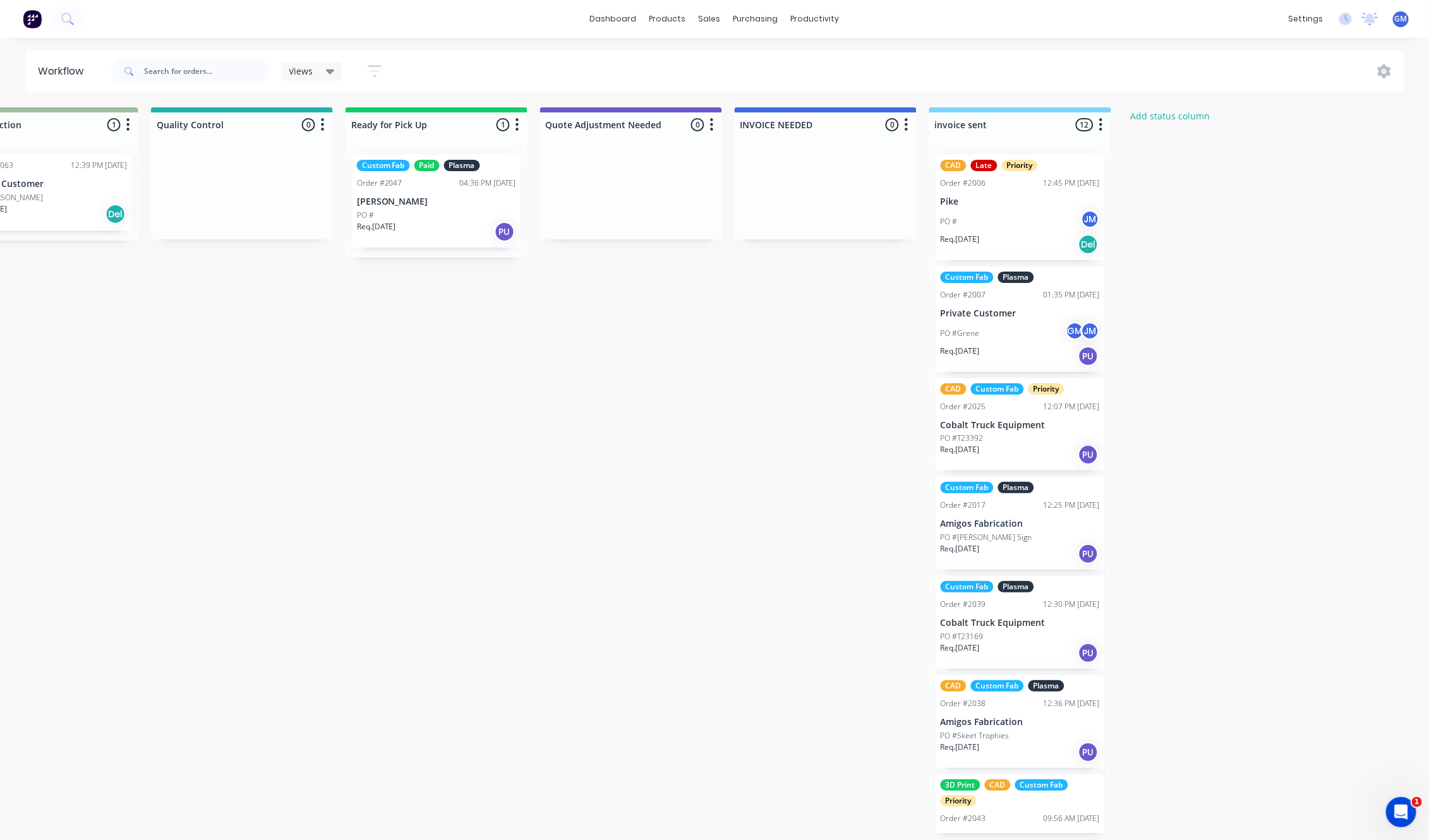
scroll to position [5, 0]
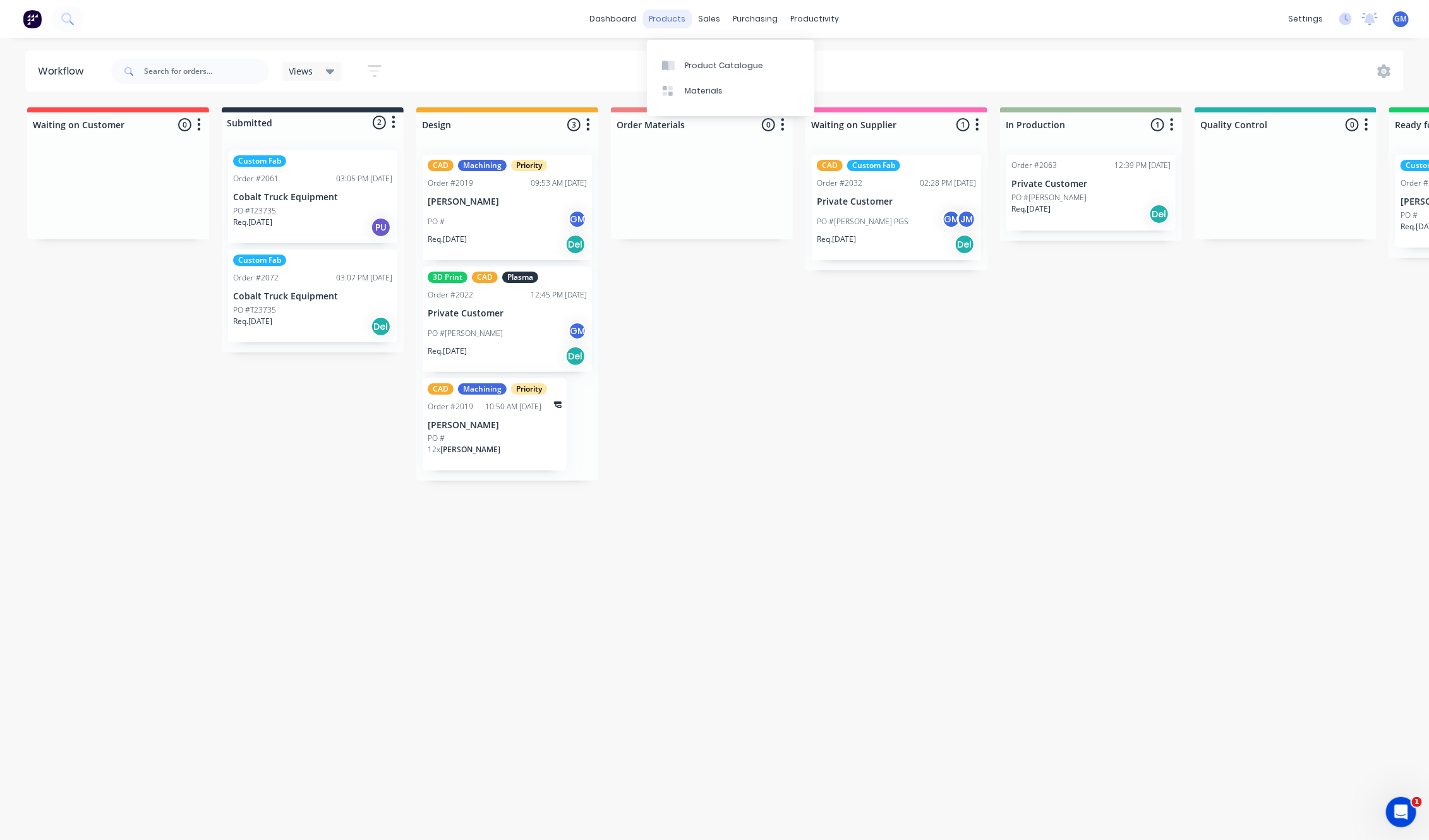
click at [681, 20] on div "products" at bounding box center [668, 19] width 49 height 19
click at [726, 60] on div at bounding box center [718, 66] width 19 height 11
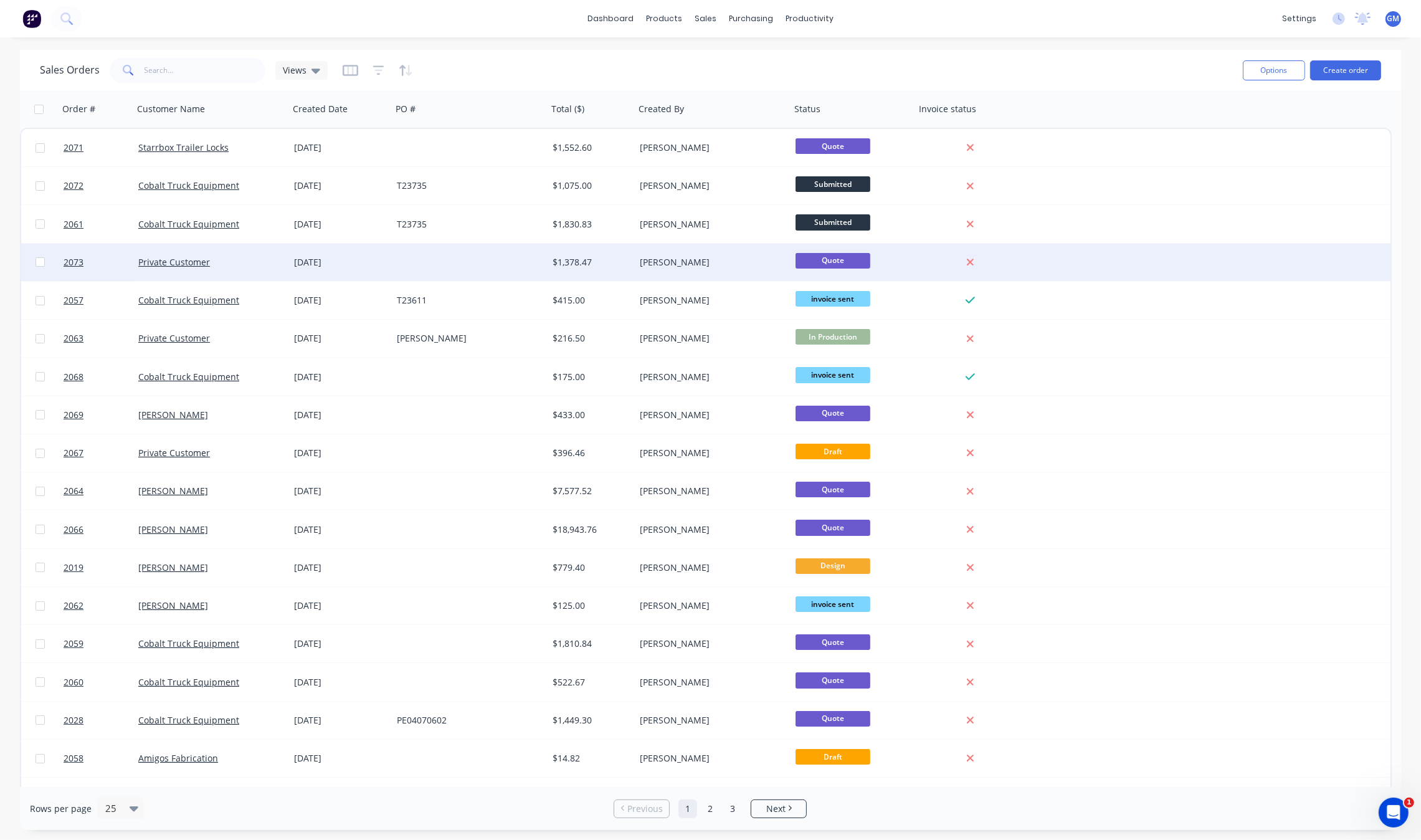
click at [343, 258] on div "[DATE]" at bounding box center [341, 262] width 93 height 13
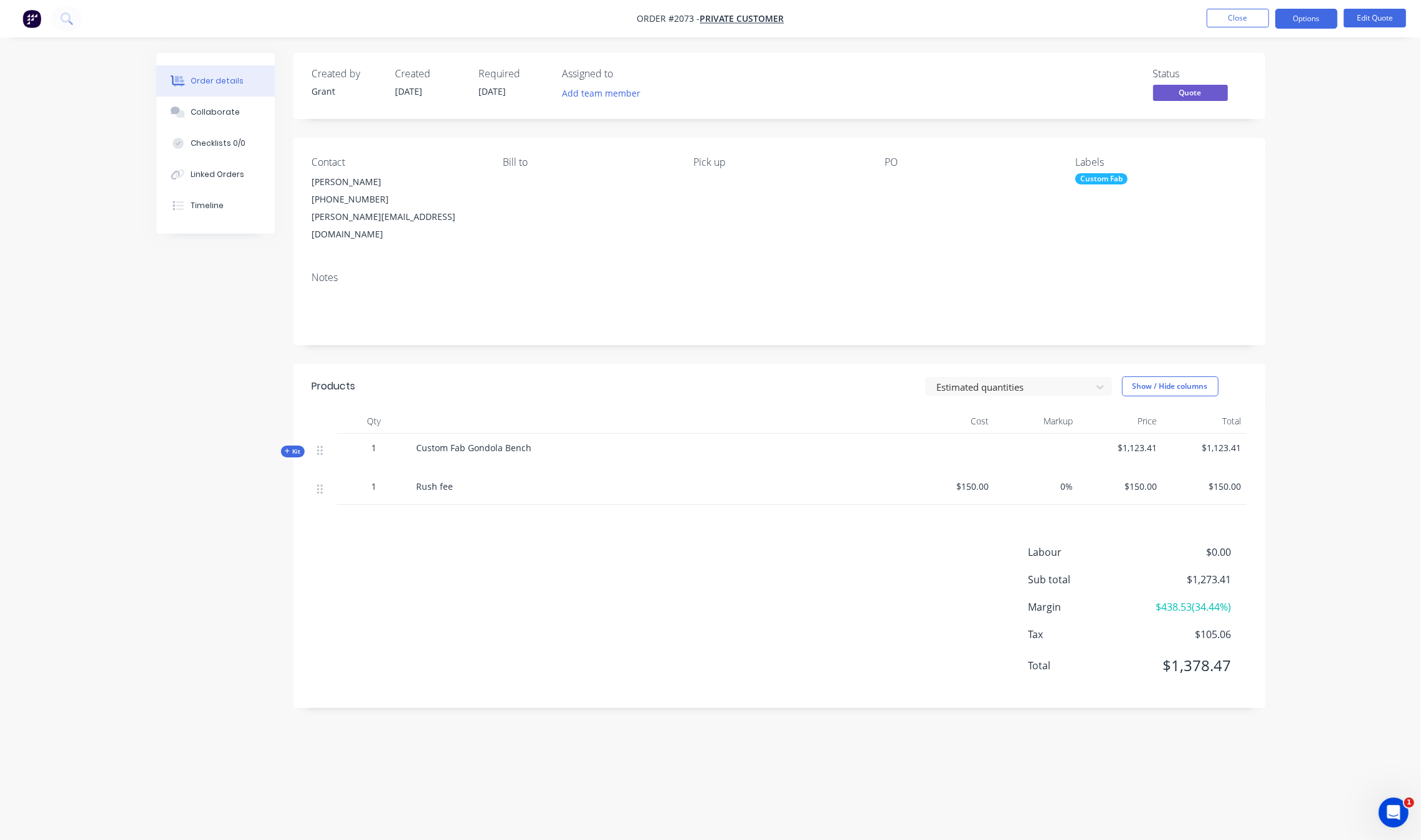
click at [1246, 8] on nav "Order #2073 - Private Customer Close Options Edit Quote" at bounding box center [710, 19] width 1421 height 38
click at [1238, 23] on button "Close" at bounding box center [1238, 18] width 63 height 19
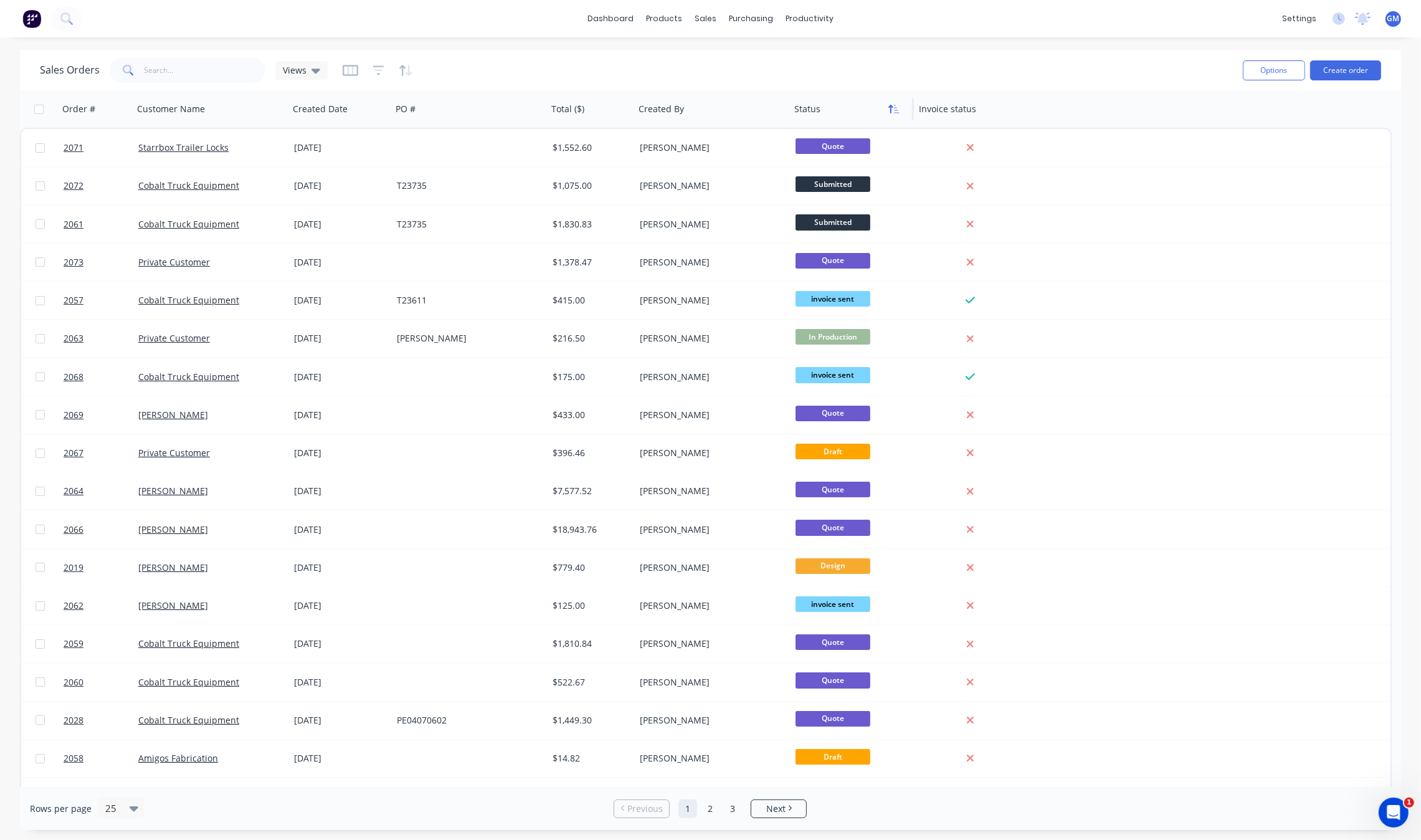
click at [895, 106] on icon "button" at bounding box center [894, 109] width 11 height 10
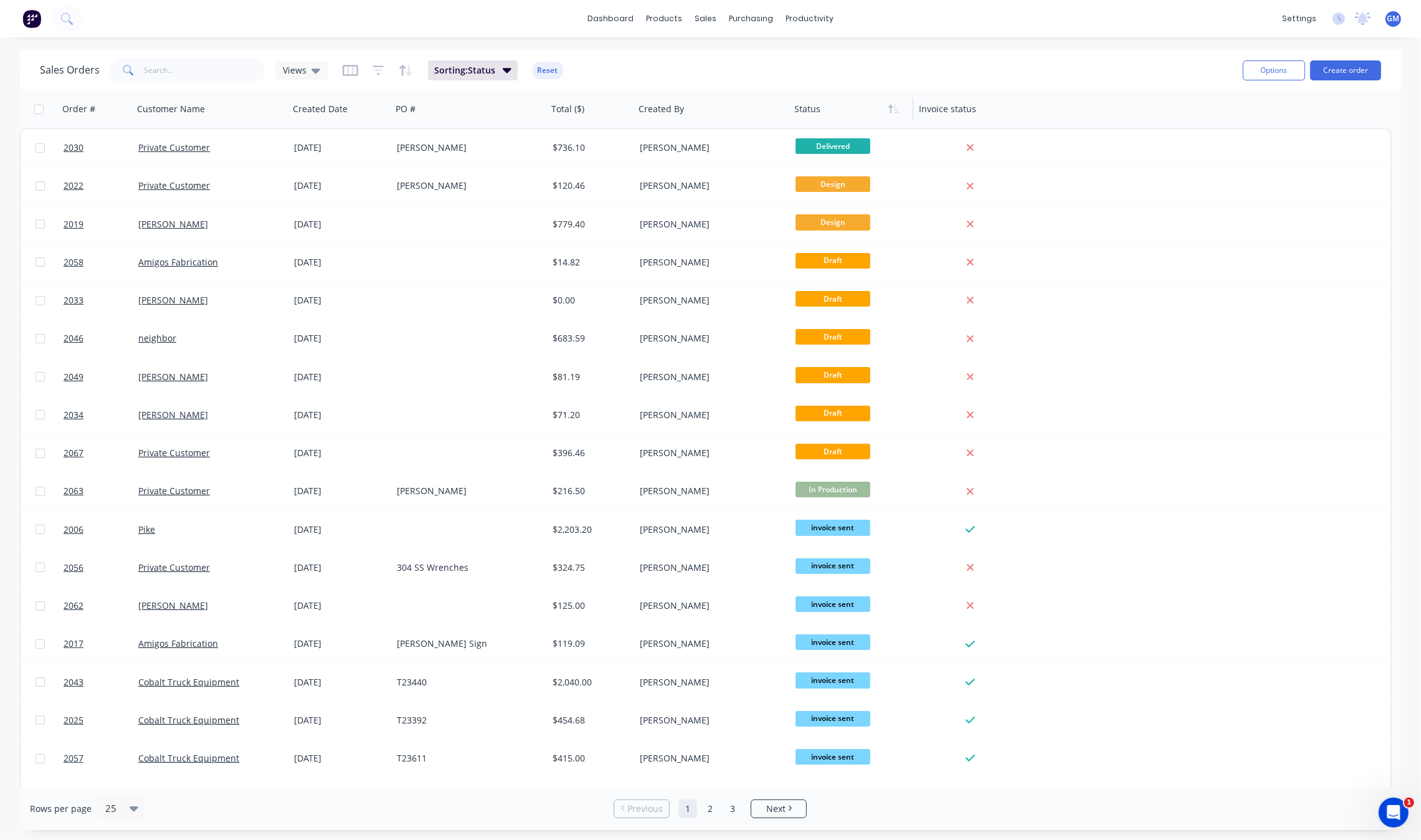
click at [902, 124] on div "Status" at bounding box center [851, 109] width 124 height 38
click at [891, 110] on icon "button" at bounding box center [891, 109] width 5 height 9
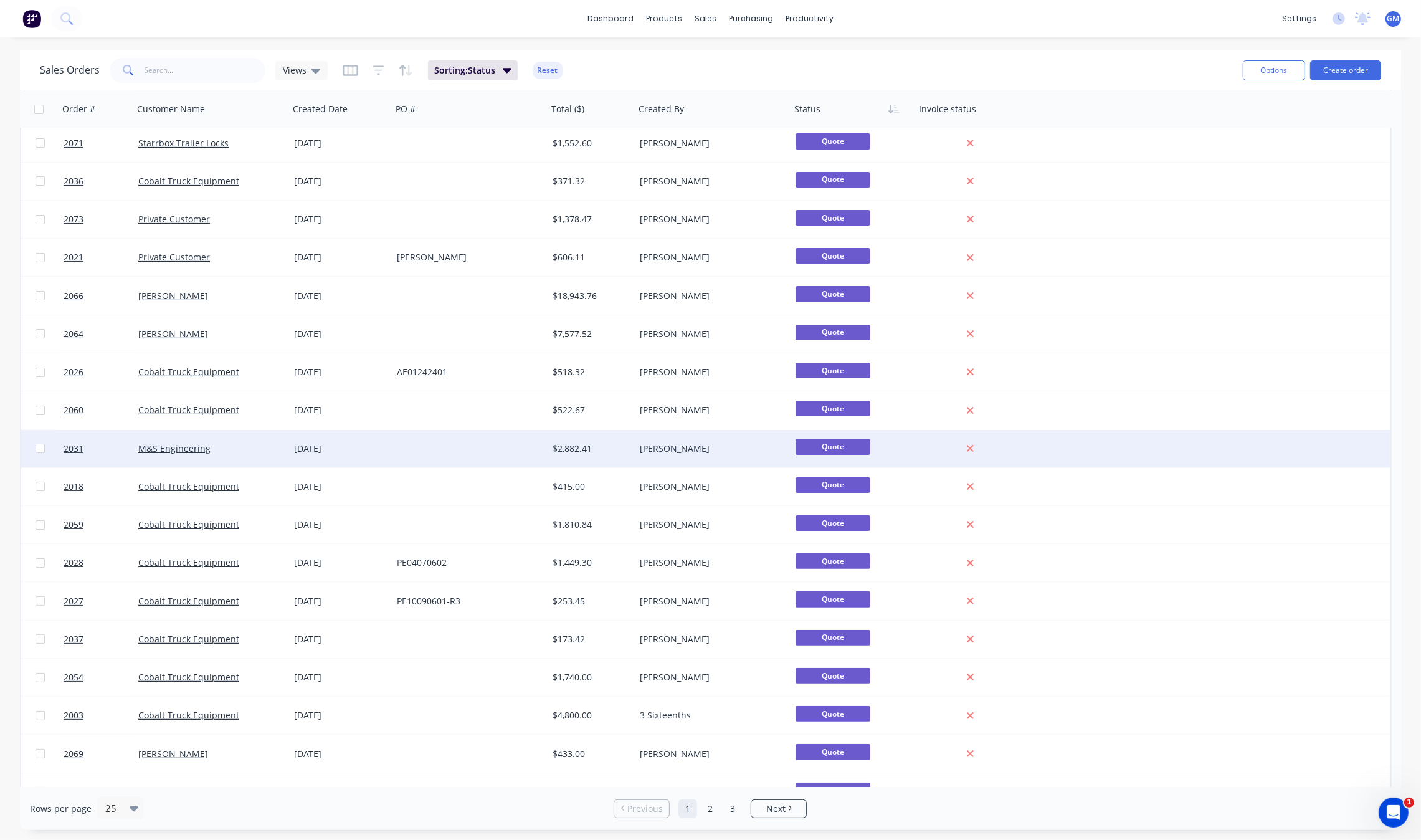
scroll to position [294, 0]
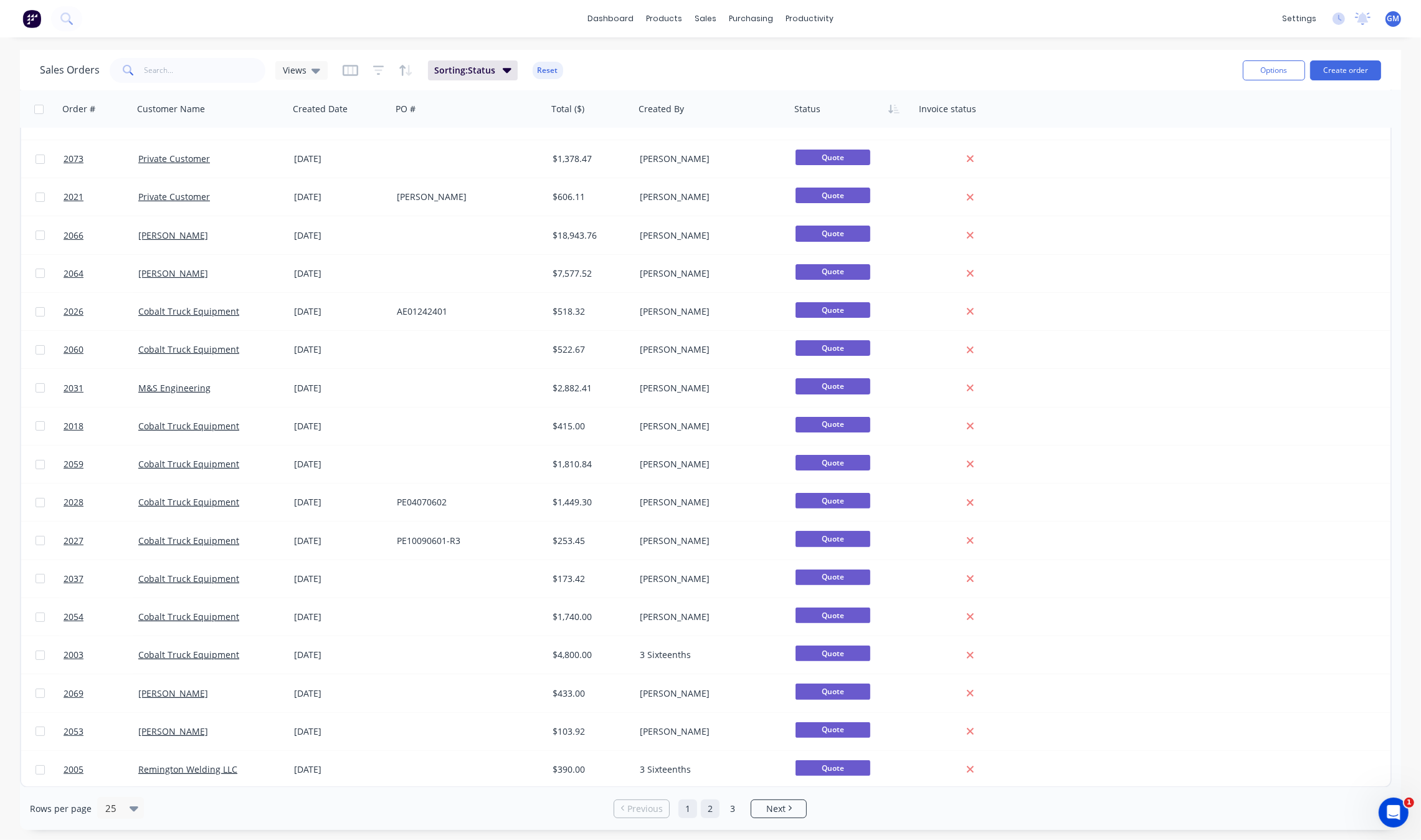
click at [708, 813] on link "2" at bounding box center [710, 809] width 19 height 19
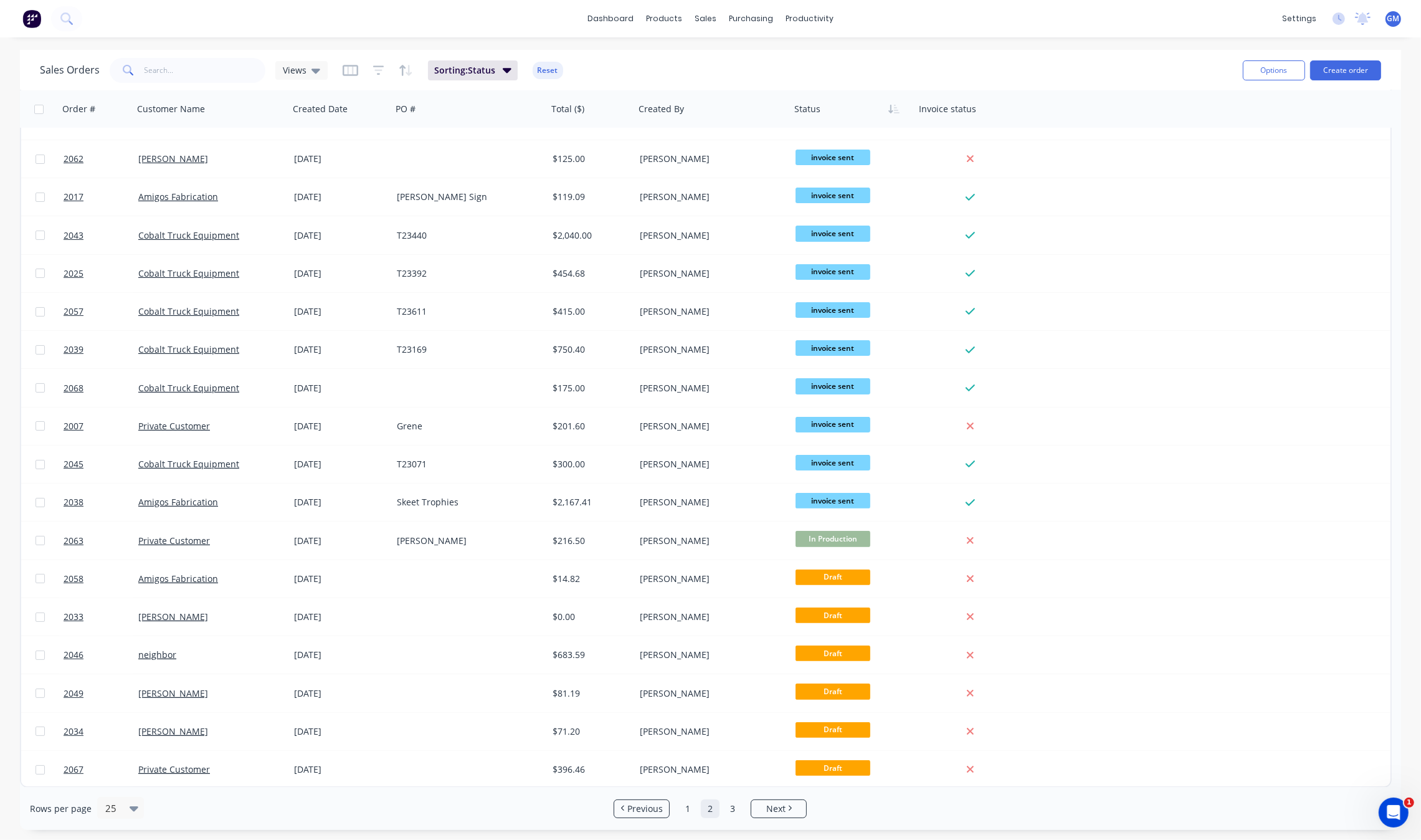
click at [675, 802] on ul "Previous 1 2 3 Next" at bounding box center [709, 809] width 203 height 19
click at [681, 806] on link "1" at bounding box center [688, 809] width 19 height 19
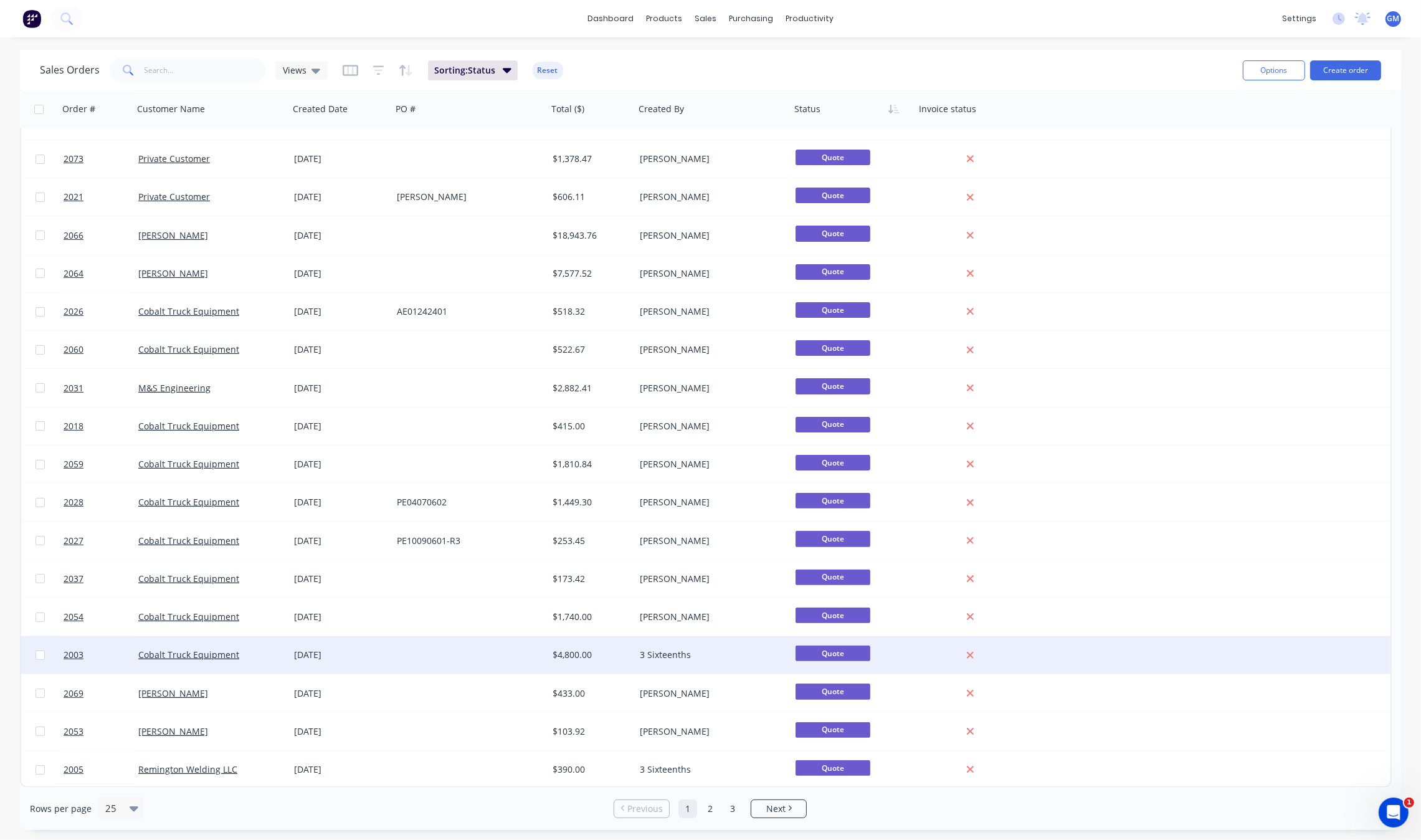
click at [415, 661] on div at bounding box center [469, 654] width 156 height 38
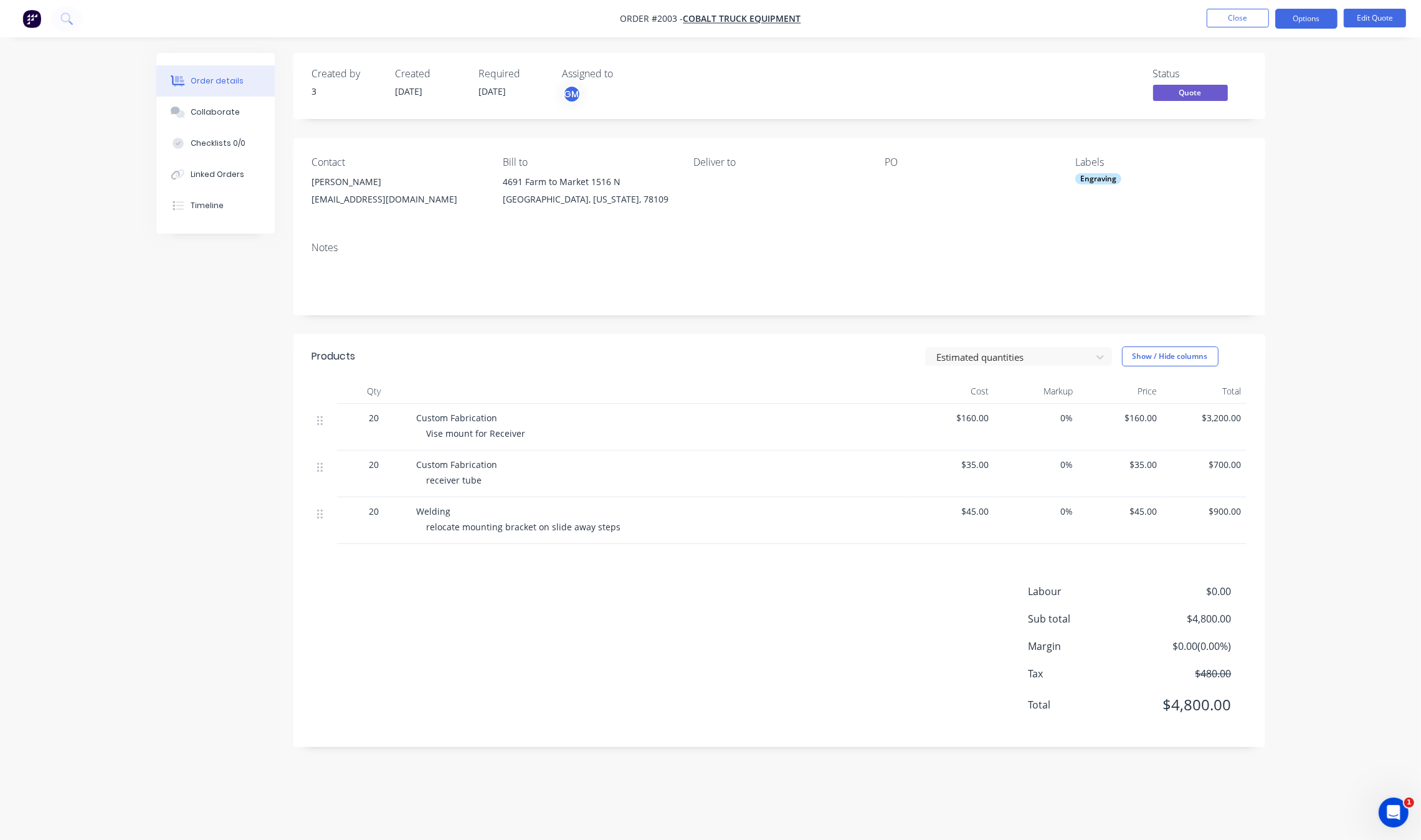
click at [449, 481] on span "receiver tube" at bounding box center [454, 480] width 56 height 12
click at [557, 474] on div "receiver tube" at bounding box center [665, 480] width 478 height 13
click at [596, 527] on span "relocate mounting bracket on slide away steps" at bounding box center [524, 526] width 194 height 12
click at [1228, 16] on button "Close" at bounding box center [1238, 18] width 63 height 19
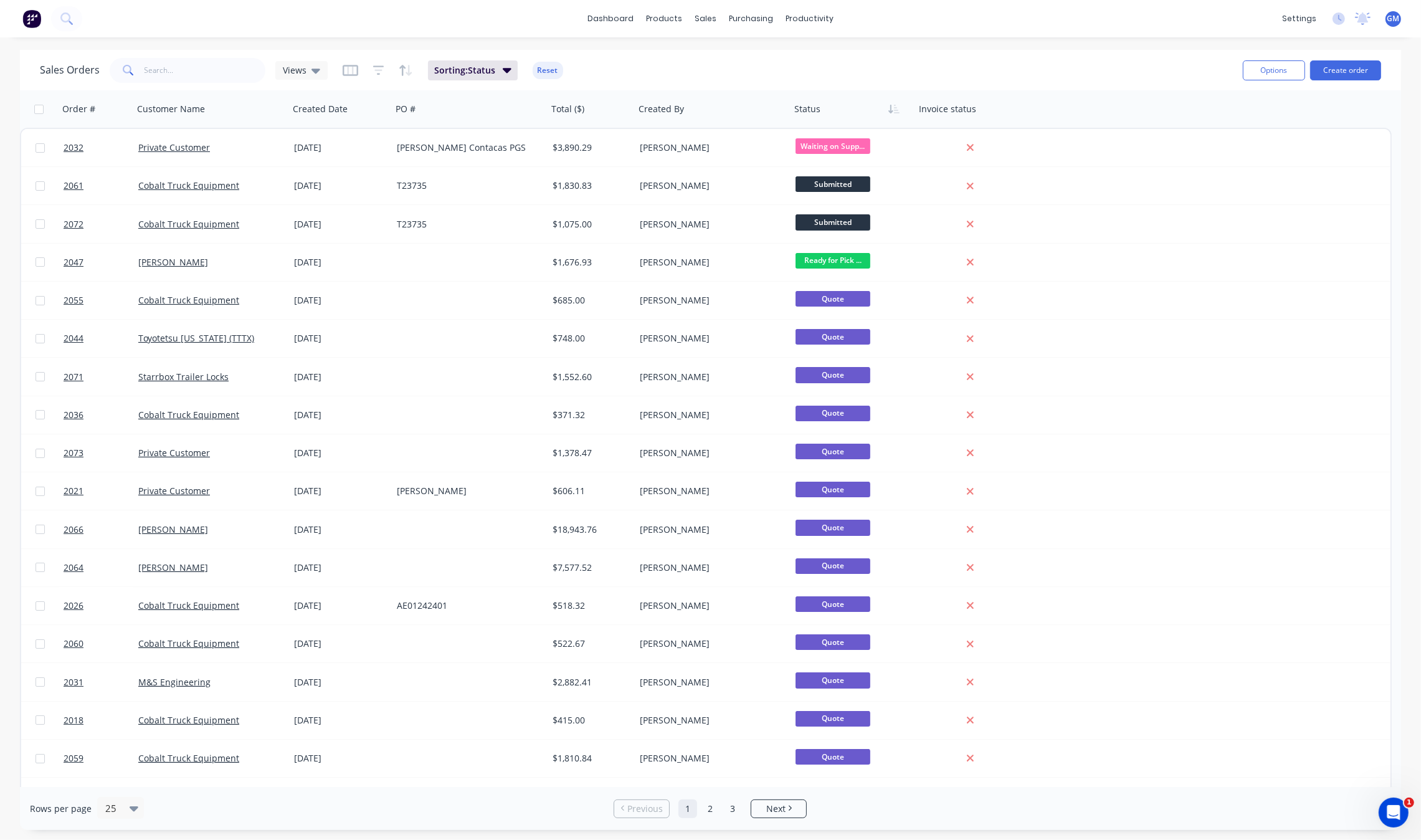
click at [697, 813] on link "1" at bounding box center [688, 809] width 19 height 19
click at [645, 14] on div "products" at bounding box center [664, 19] width 49 height 19
click at [622, 23] on link "dashboard" at bounding box center [610, 19] width 59 height 19
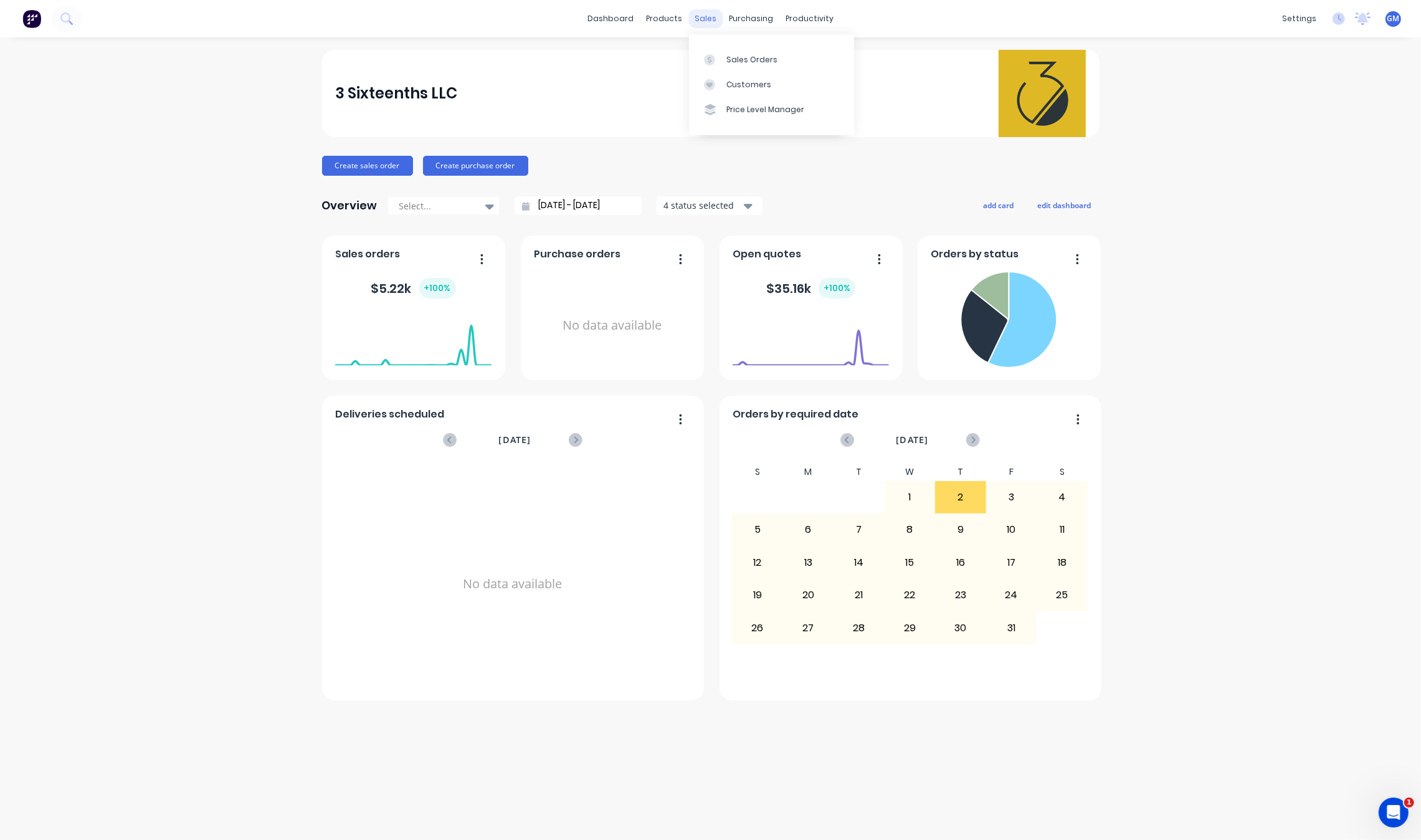
click at [709, 20] on div "sales" at bounding box center [705, 19] width 34 height 19
click at [685, 253] on button "button" at bounding box center [676, 260] width 26 height 20
click at [656, 297] on div "Delete" at bounding box center [629, 290] width 96 height 18
click at [1035, 204] on button "edit dashboard" at bounding box center [1064, 204] width 70 height 16
click at [981, 204] on button "add card" at bounding box center [997, 204] width 47 height 16
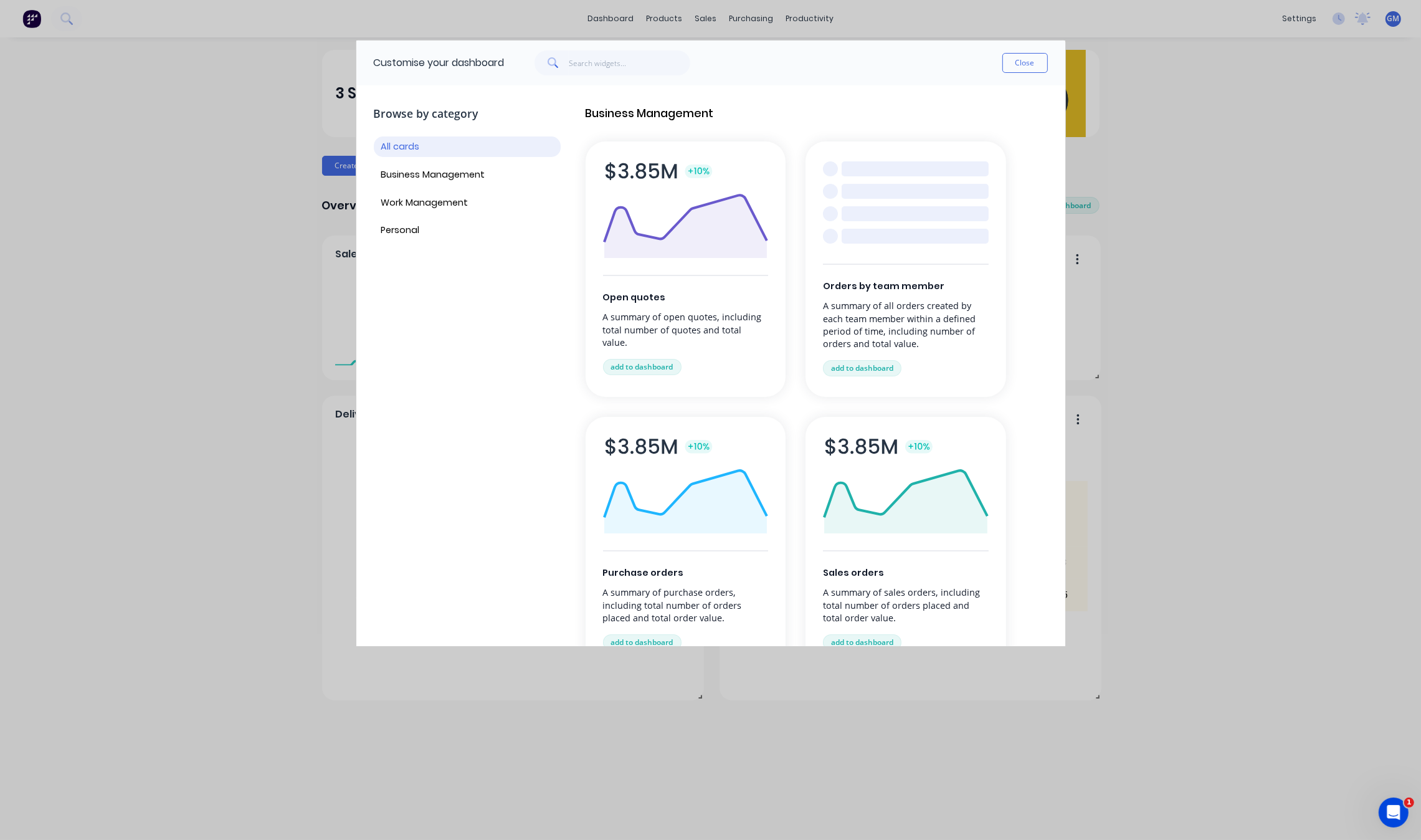
click at [639, 246] on img at bounding box center [686, 209] width 166 height 96
click at [646, 359] on button "add to dashboard" at bounding box center [642, 366] width 78 height 16
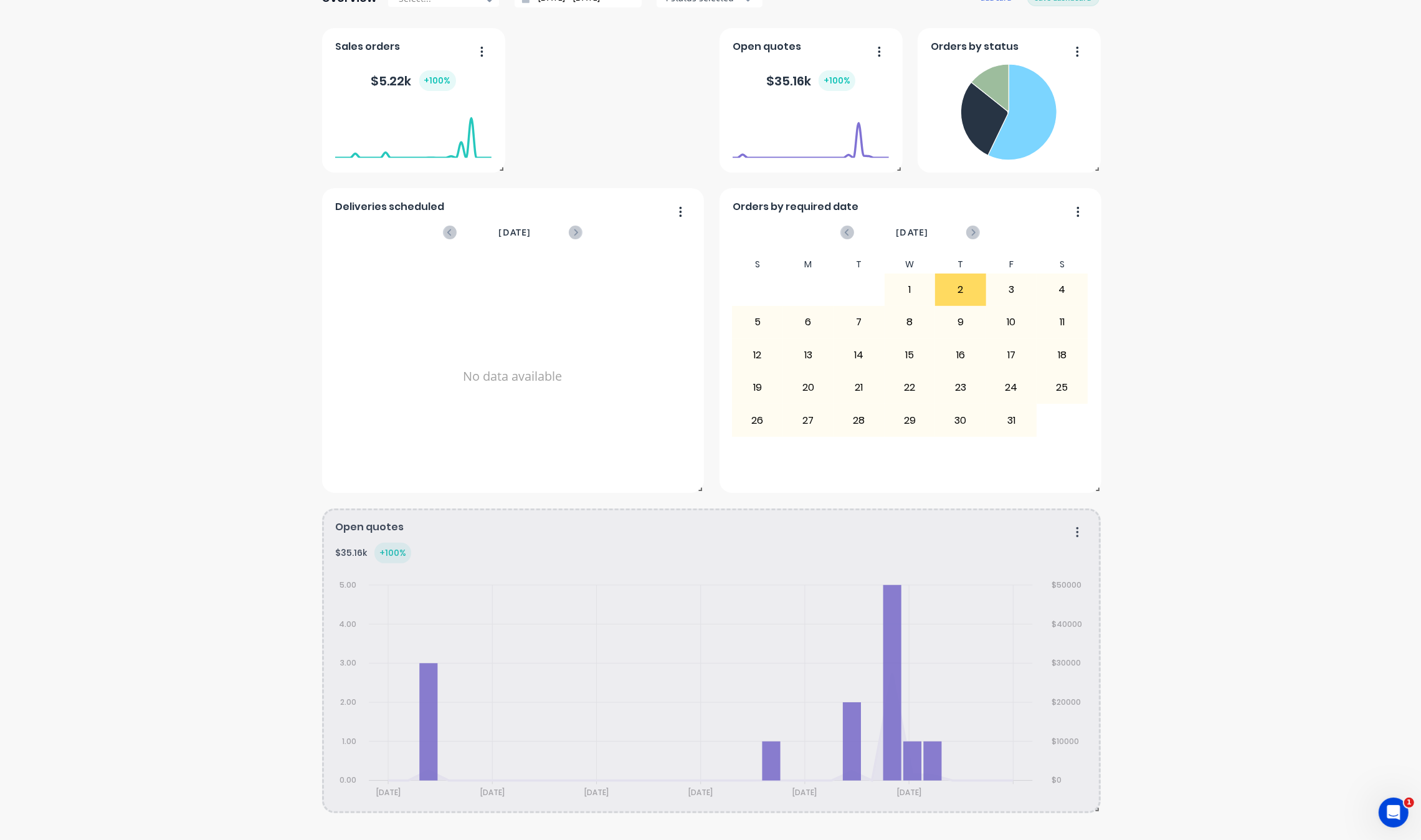
scroll to position [192, 0]
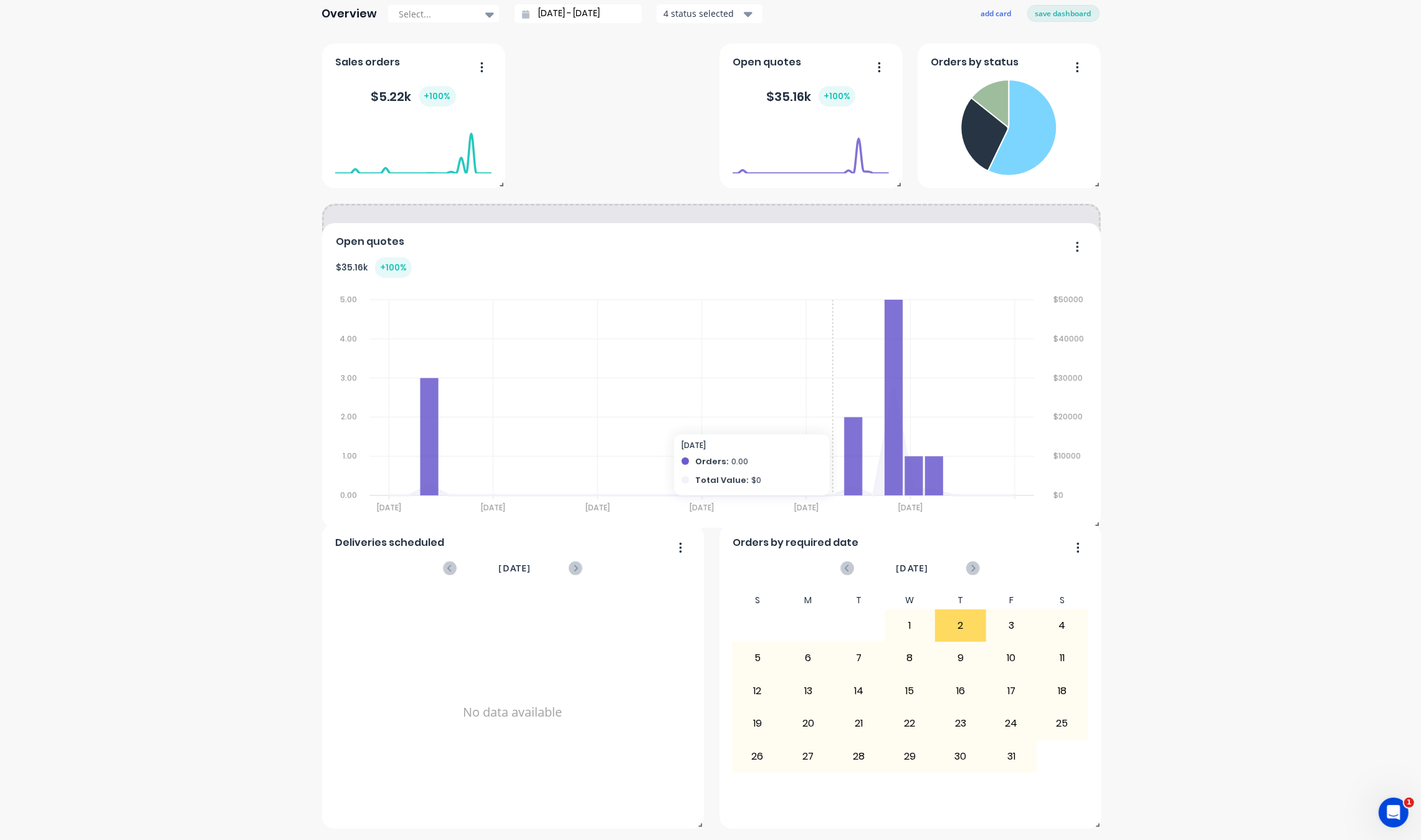
drag, startPoint x: 1034, startPoint y: 543, endPoint x: 819, endPoint y: 383, distance: 268.0
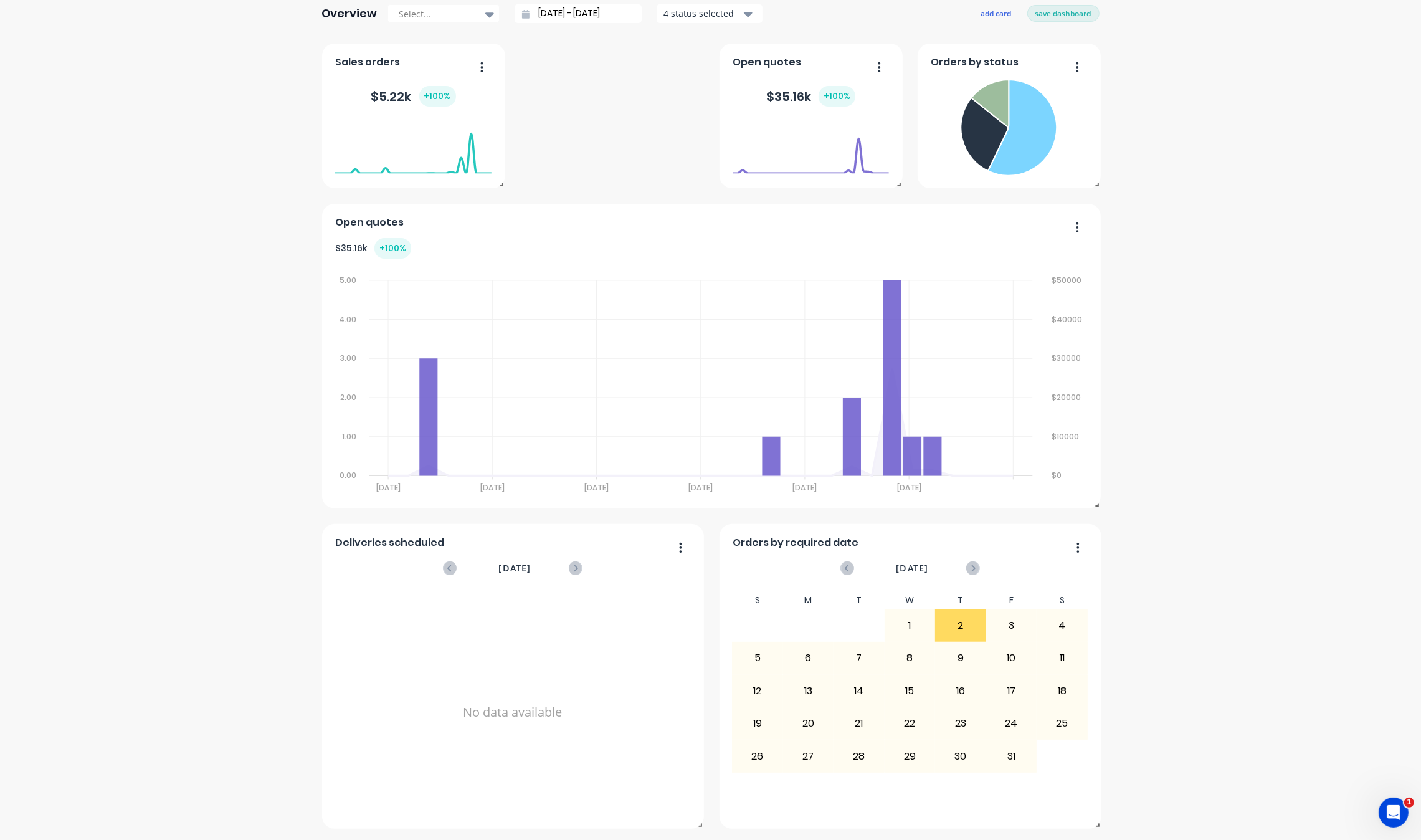
scroll to position [114, 0]
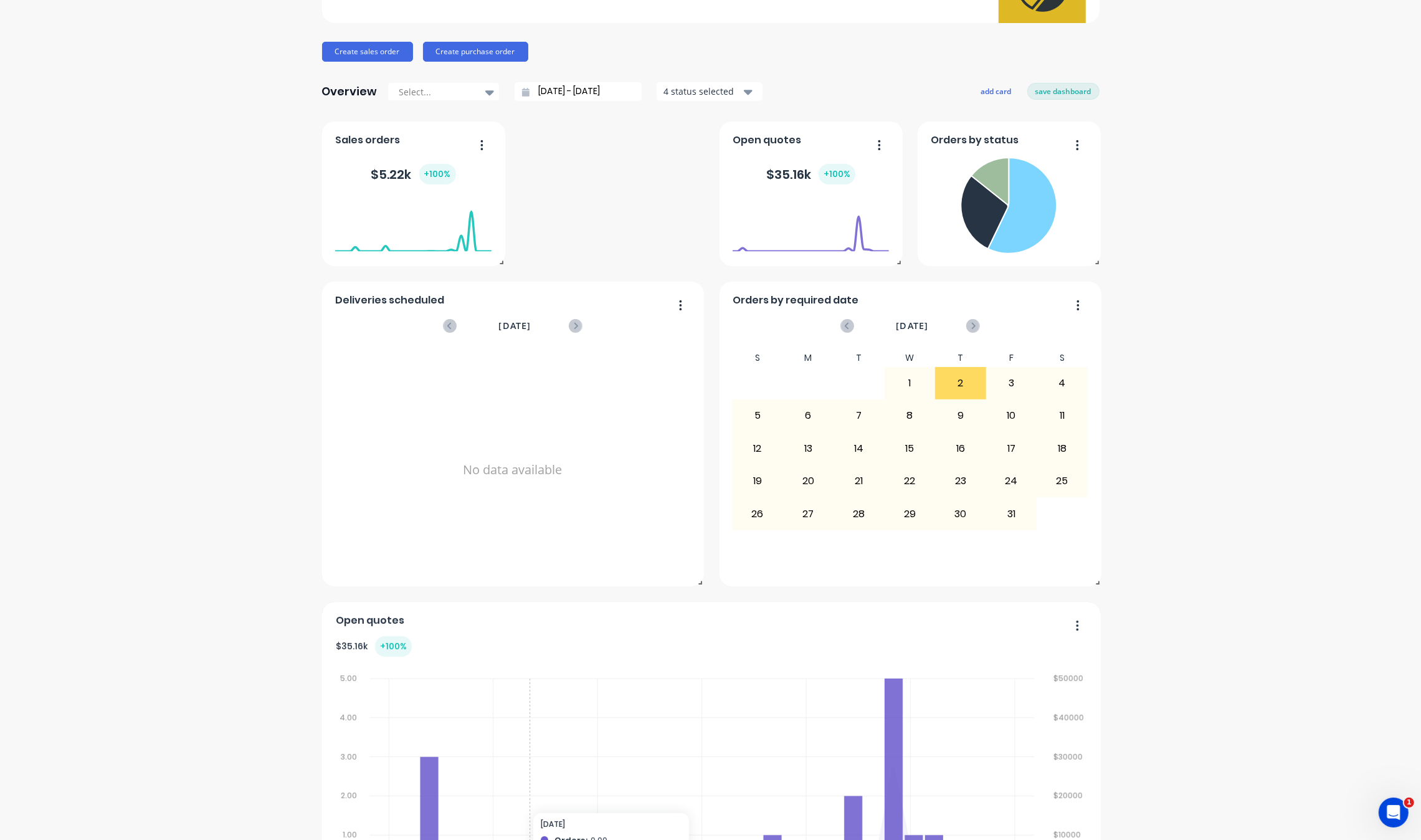
drag, startPoint x: 620, startPoint y: 452, endPoint x: 582, endPoint y: 622, distance: 174.2
drag, startPoint x: 676, startPoint y: 304, endPoint x: 1008, endPoint y: 102, distance: 388.6
click at [1008, 102] on div "Overview Select... [DATE] - [DATE] 4 status selected add card save dashboard" at bounding box center [710, 92] width 777 height 25
click at [1048, 86] on button "save dashboard" at bounding box center [1063, 91] width 72 height 16
click at [1041, 93] on button "edit dashboard" at bounding box center [1064, 91] width 70 height 16
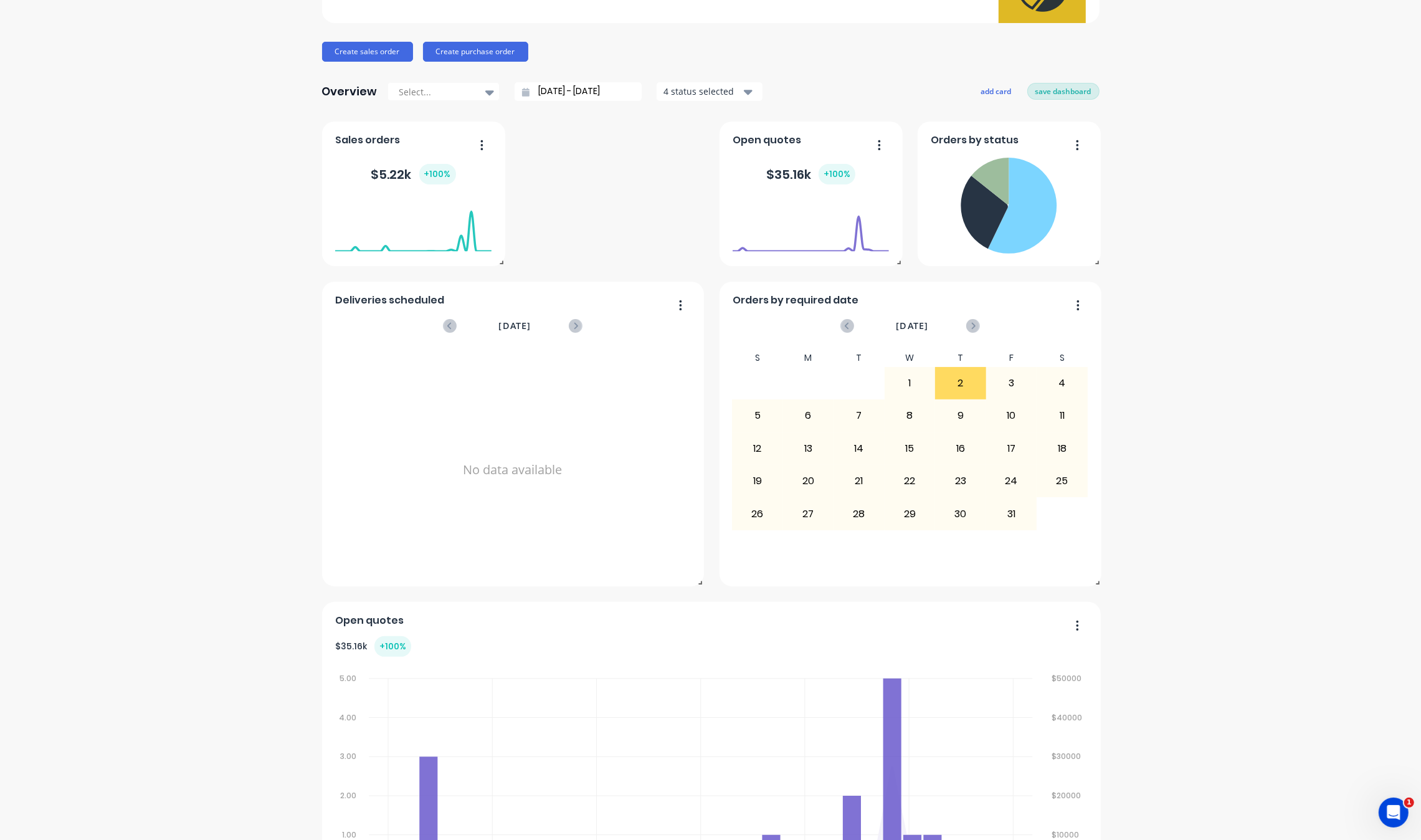
click at [1066, 92] on button "save dashboard" at bounding box center [1063, 91] width 72 height 16
click at [672, 310] on button "button" at bounding box center [676, 306] width 26 height 20
click at [654, 341] on div "Delete" at bounding box center [629, 337] width 96 height 18
click at [966, 327] on icon at bounding box center [973, 326] width 14 height 14
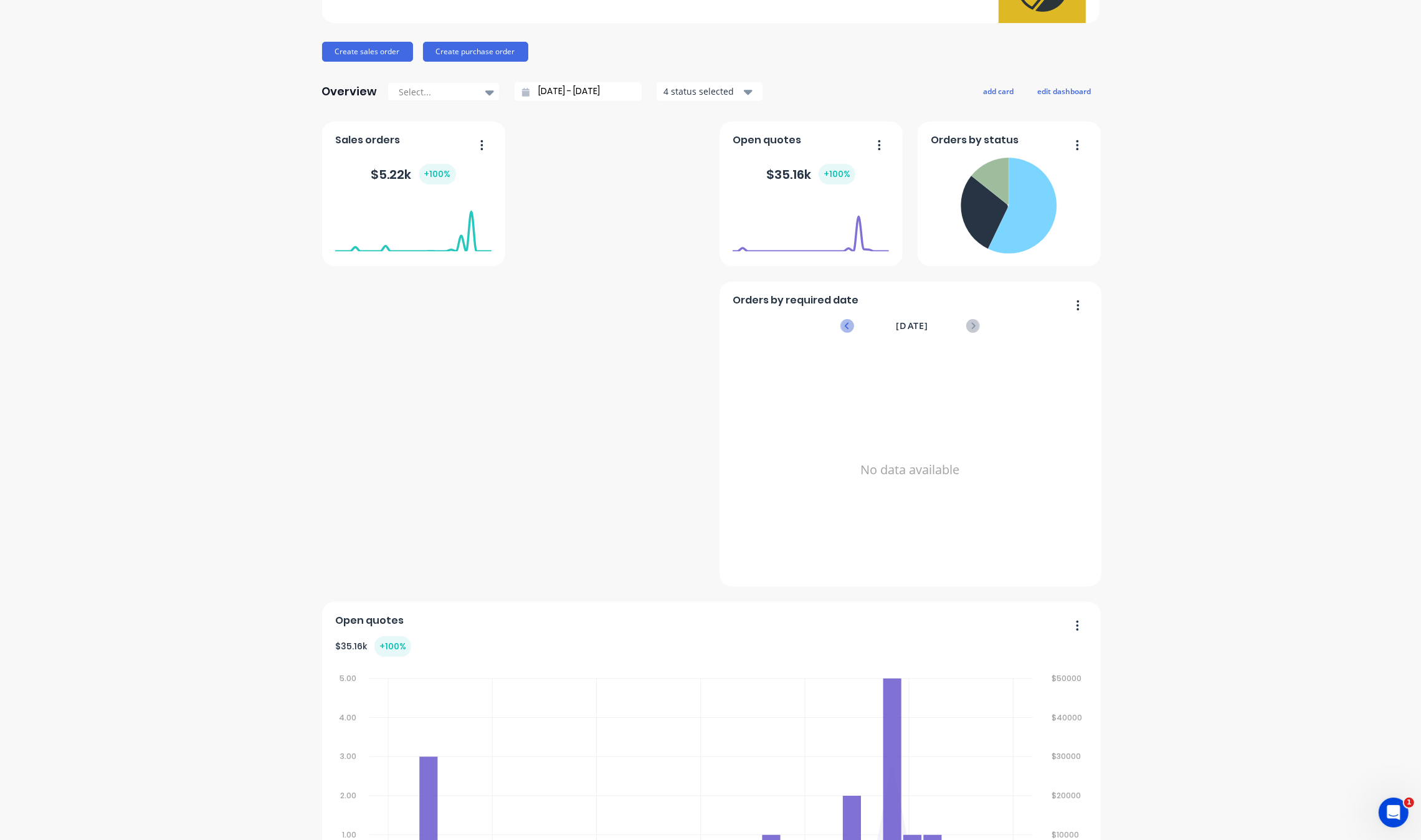
click at [840, 325] on icon at bounding box center [847, 326] width 14 height 14
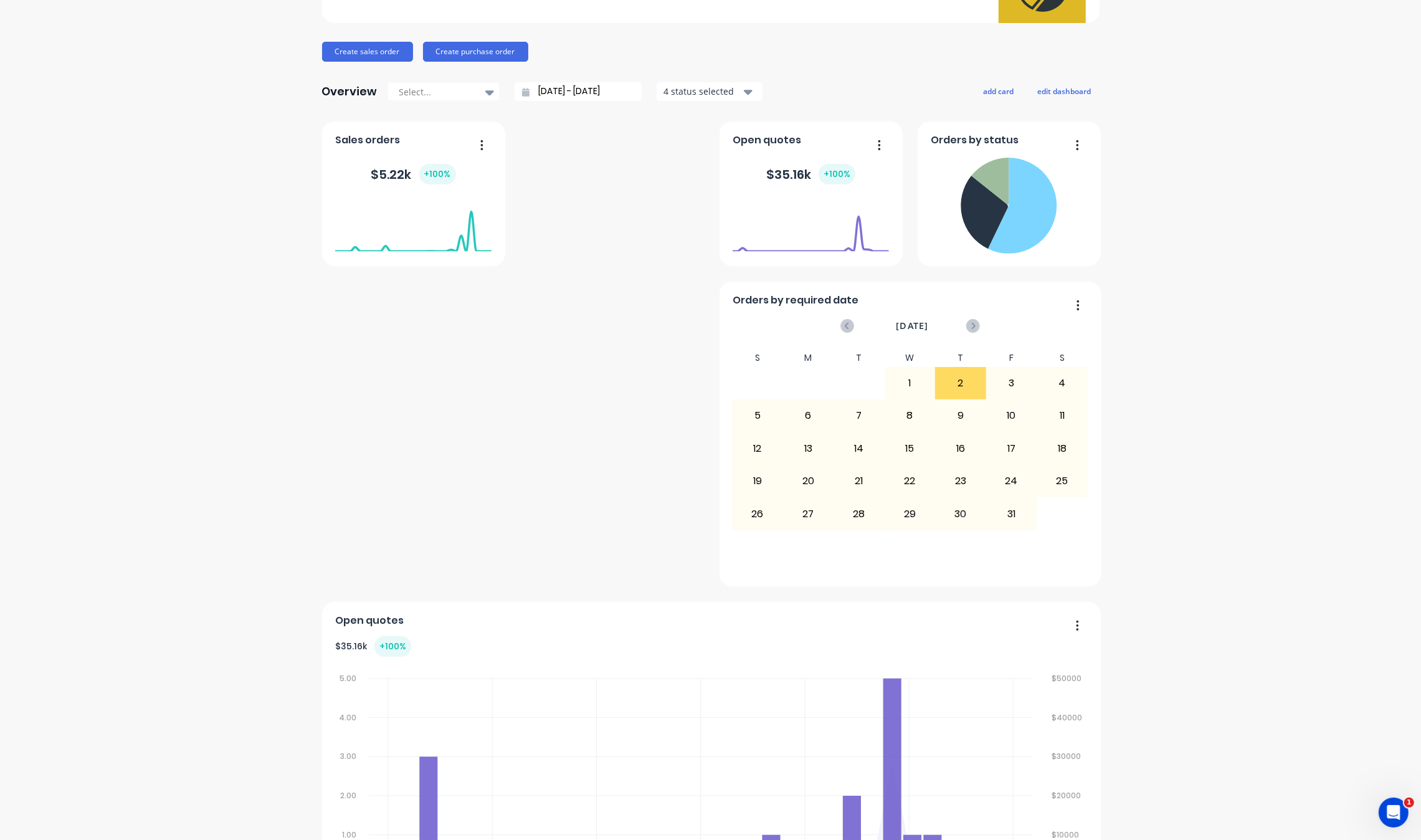
click at [901, 385] on div "1" at bounding box center [911, 383] width 50 height 31
click at [958, 391] on div "2" at bounding box center [961, 383] width 50 height 31
click at [1077, 300] on icon "button" at bounding box center [1078, 305] width 3 height 13
click at [1041, 341] on div "Delete" at bounding box center [1027, 337] width 96 height 18
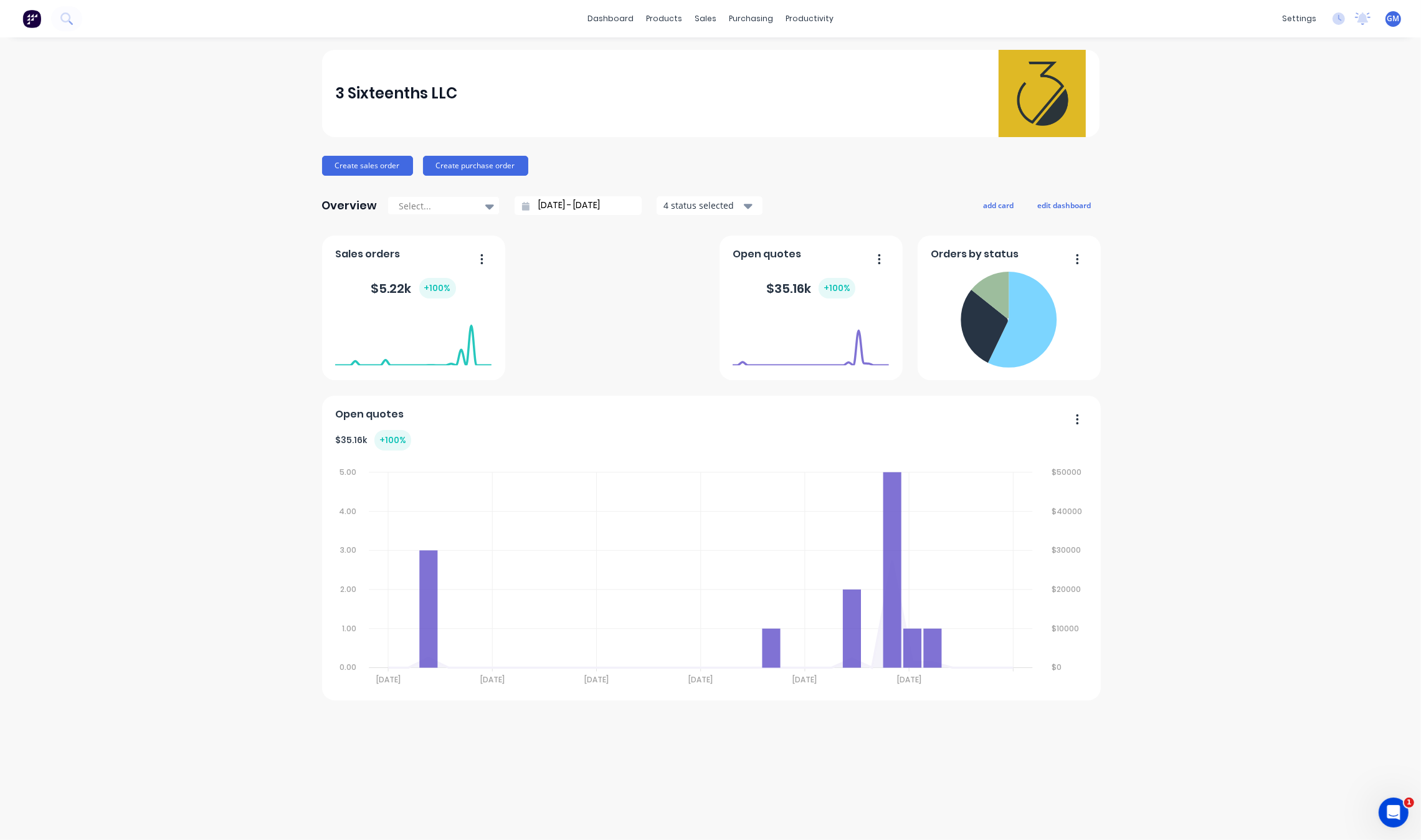
scroll to position [0, 0]
click at [1075, 412] on button "button" at bounding box center [1072, 420] width 26 height 20
click at [1037, 452] on div "Delete" at bounding box center [1026, 451] width 96 height 18
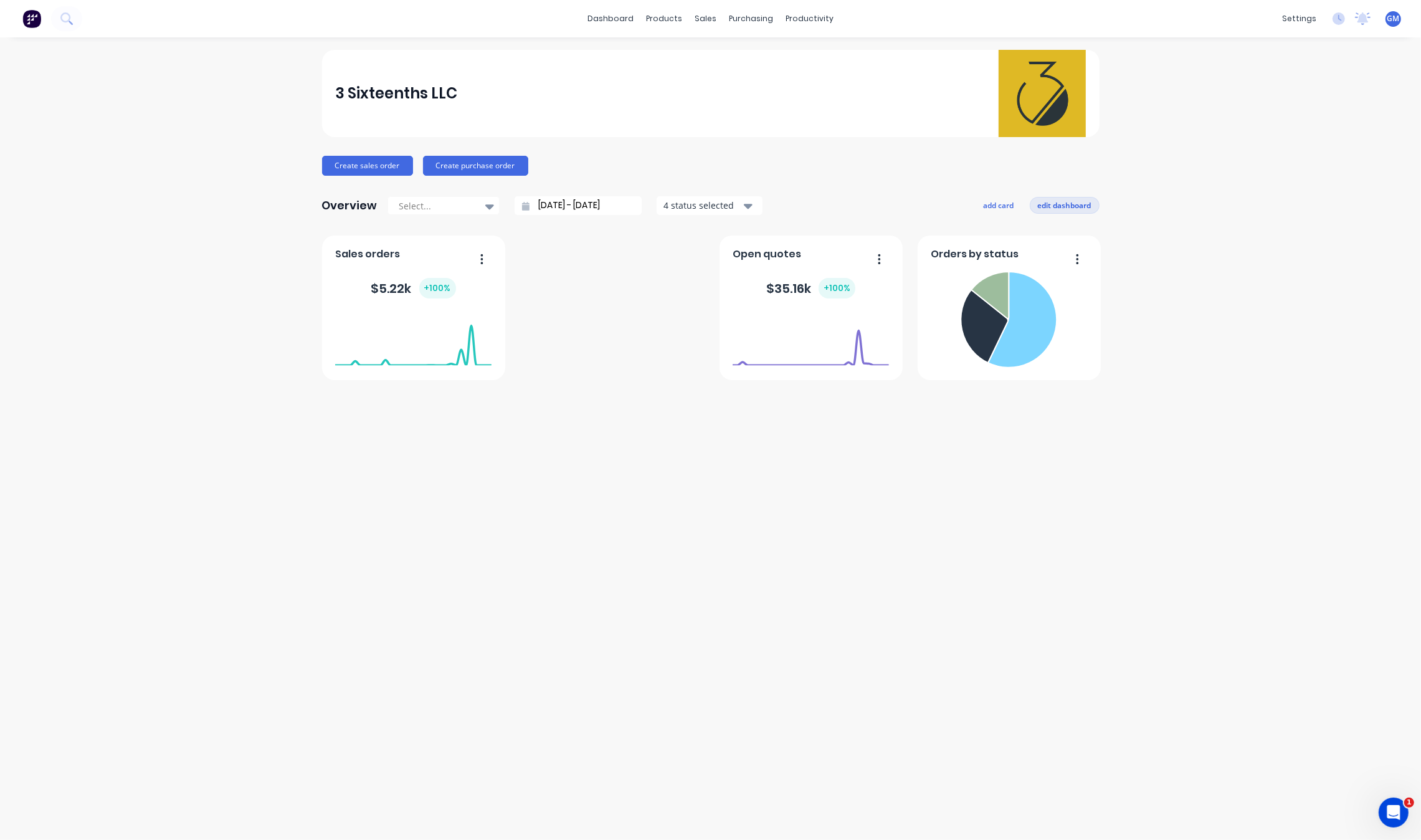
click at [1081, 206] on button "edit dashboard" at bounding box center [1064, 204] width 70 height 16
click at [1011, 200] on button "add card" at bounding box center [997, 204] width 47 height 16
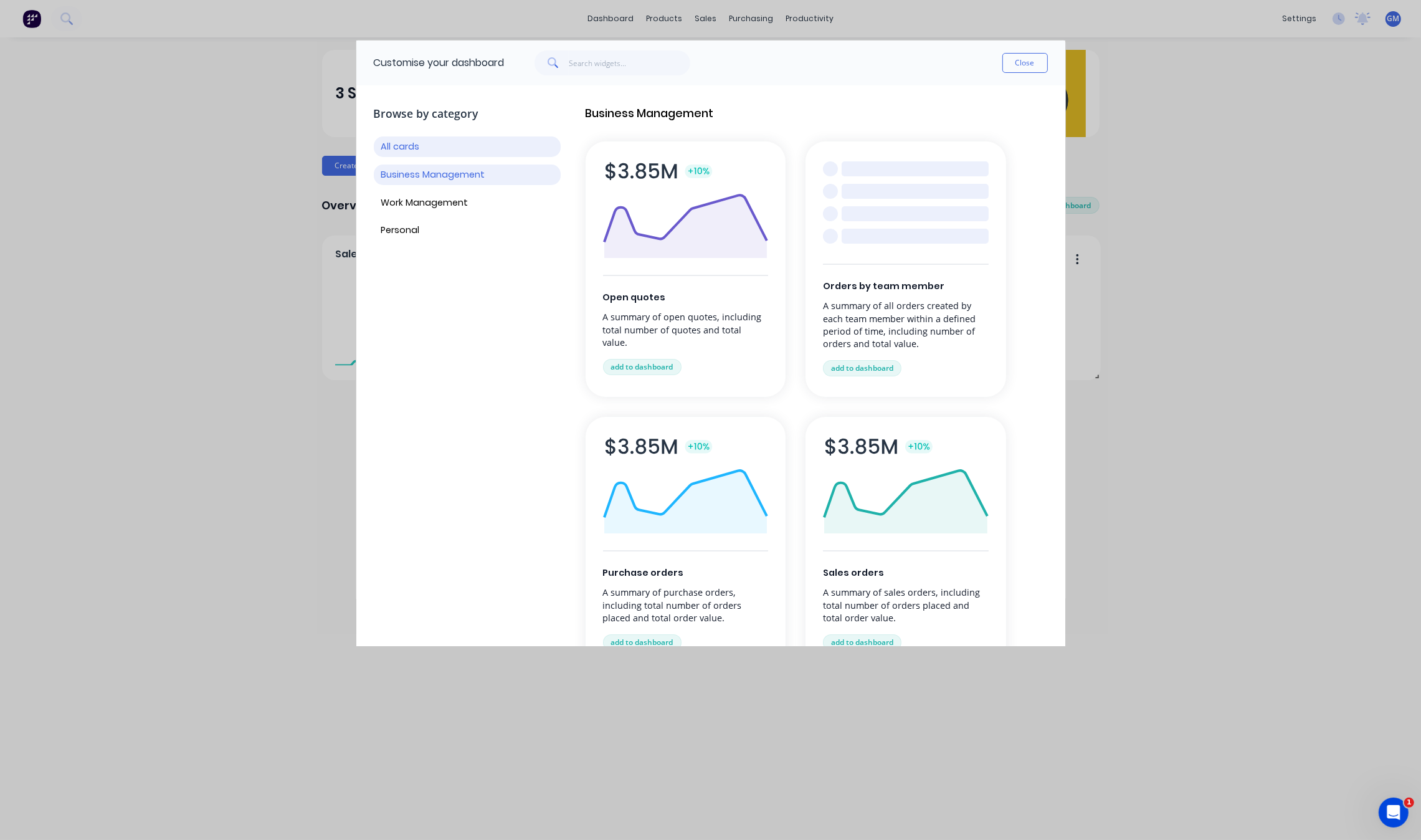
click at [452, 182] on button "Business Management" at bounding box center [467, 175] width 187 height 20
click at [456, 200] on button "Work Management" at bounding box center [467, 203] width 187 height 20
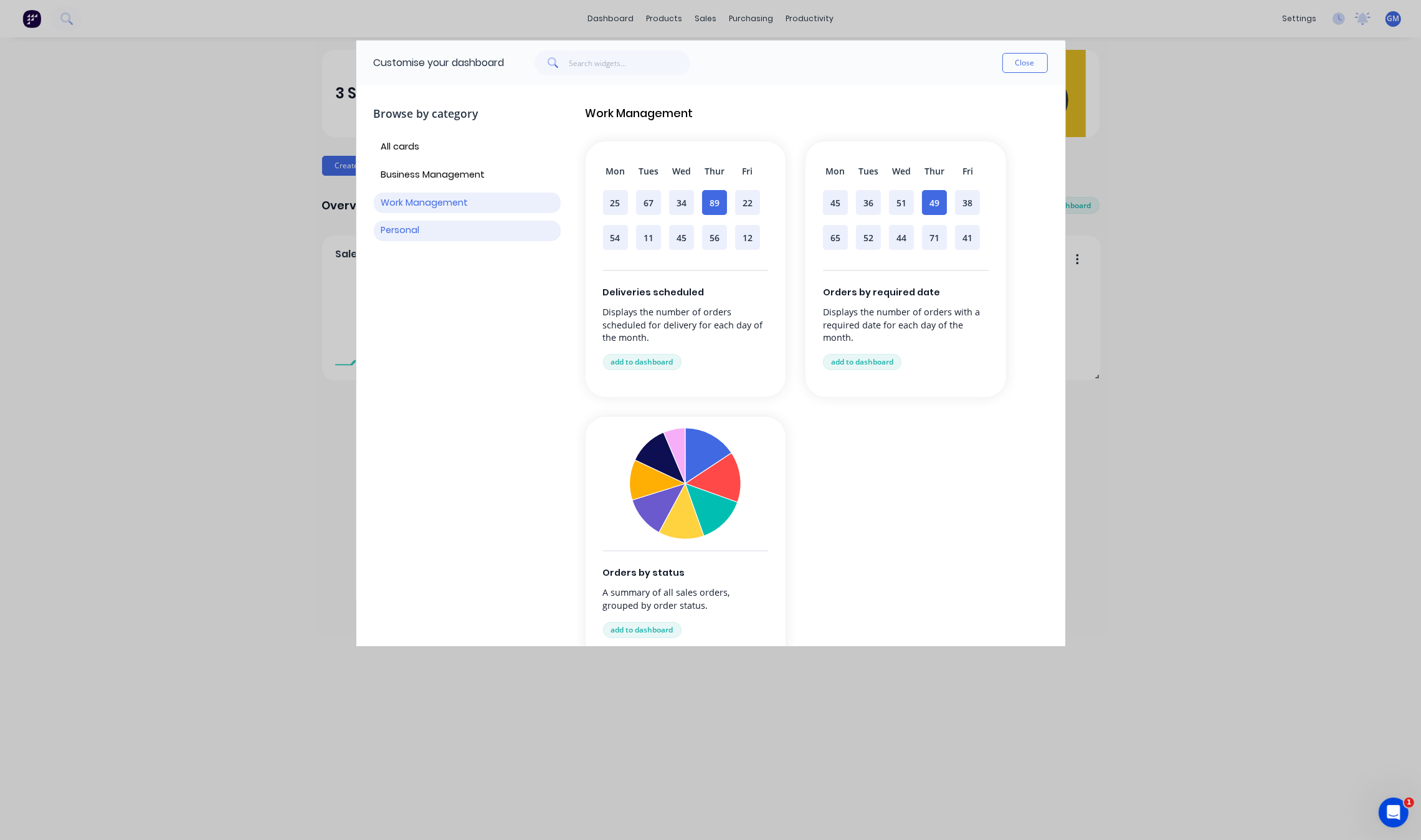
click at [419, 233] on button "Personal" at bounding box center [467, 231] width 187 height 20
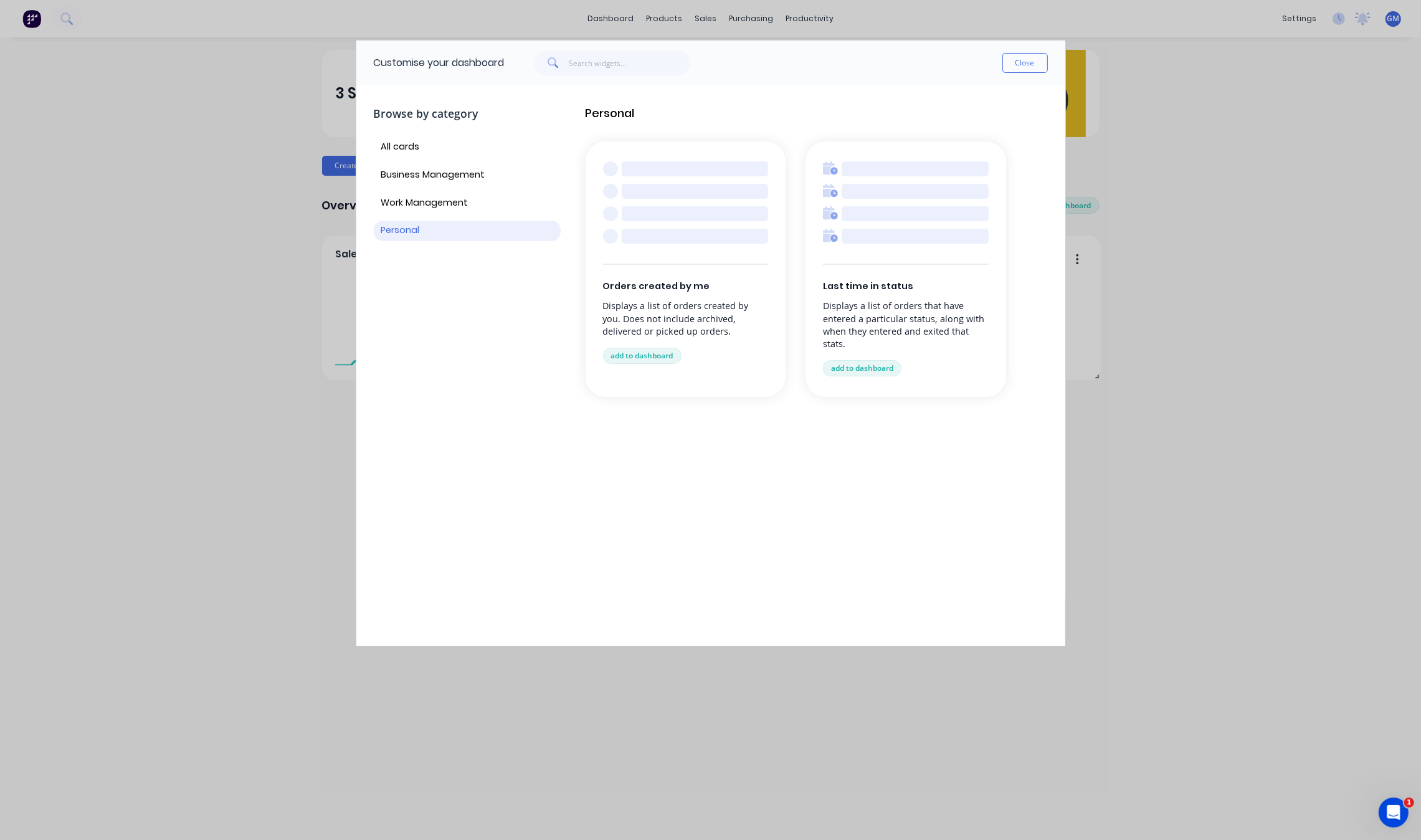
click at [926, 236] on div at bounding box center [914, 236] width 146 height 15
click at [876, 362] on button "add to dashboard" at bounding box center [862, 368] width 78 height 16
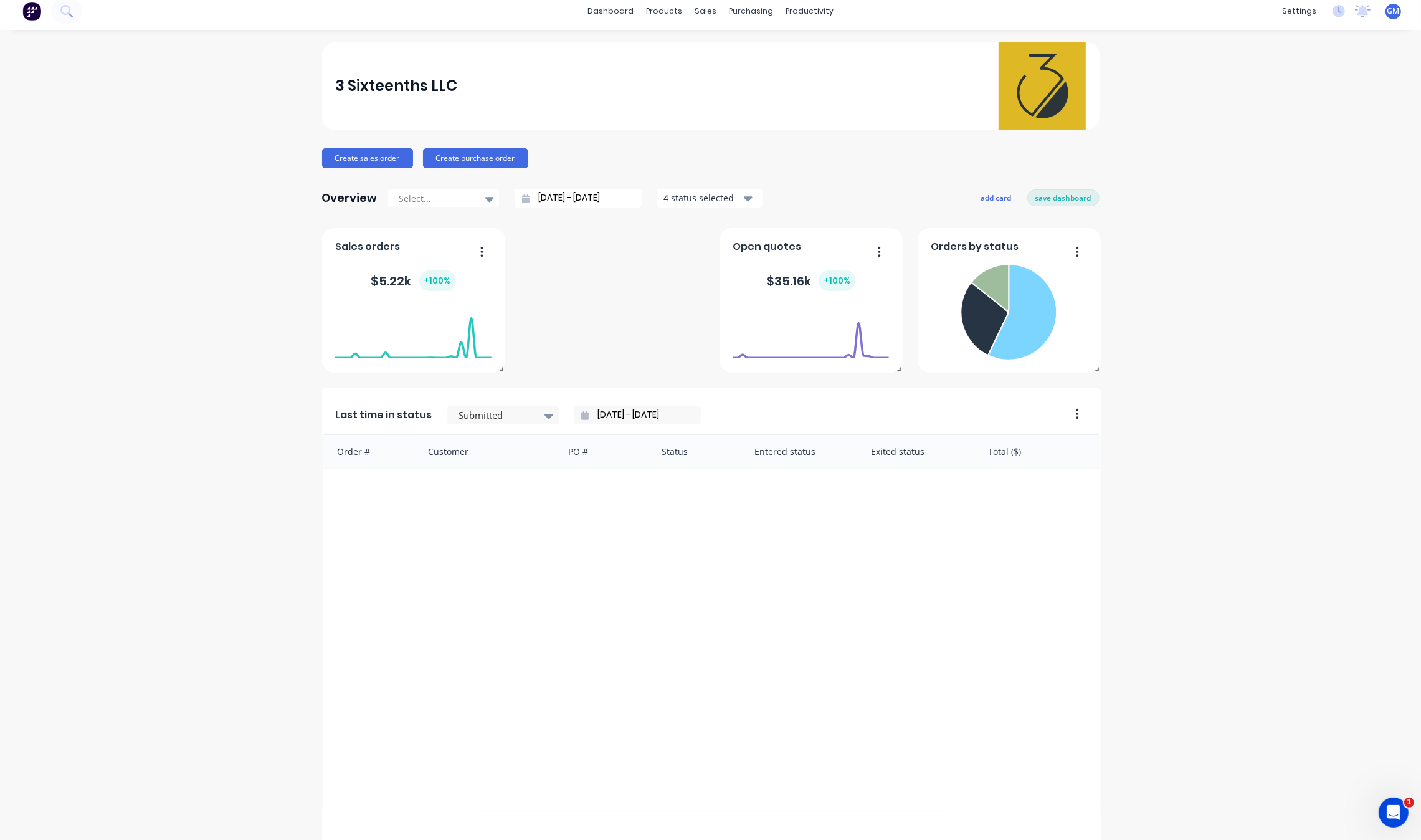
scroll to position [32, 0]
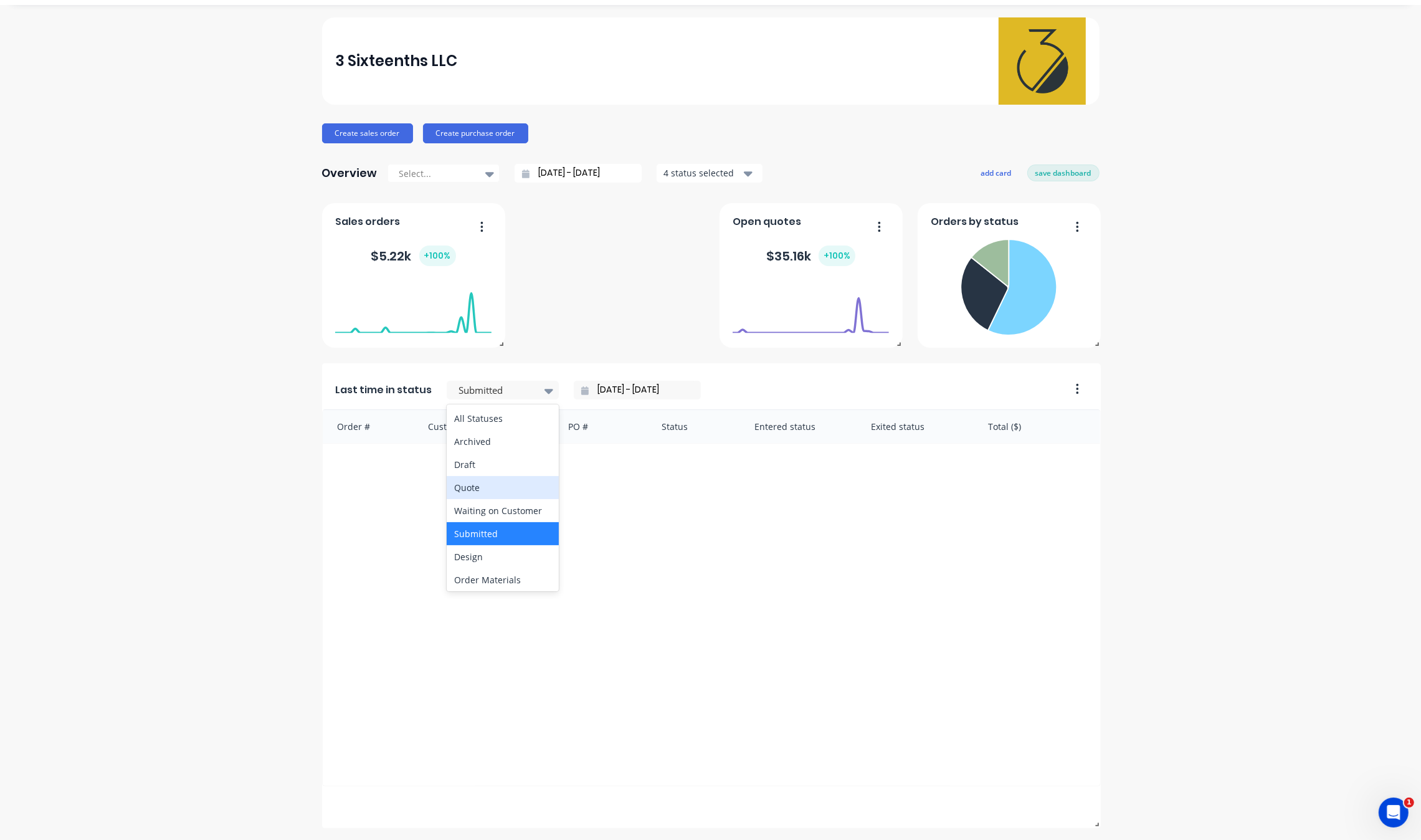
click at [497, 491] on div "Quote" at bounding box center [503, 487] width 112 height 23
click at [1080, 173] on button "save dashboard" at bounding box center [1063, 172] width 72 height 16
click at [1075, 396] on button "button" at bounding box center [1072, 389] width 26 height 20
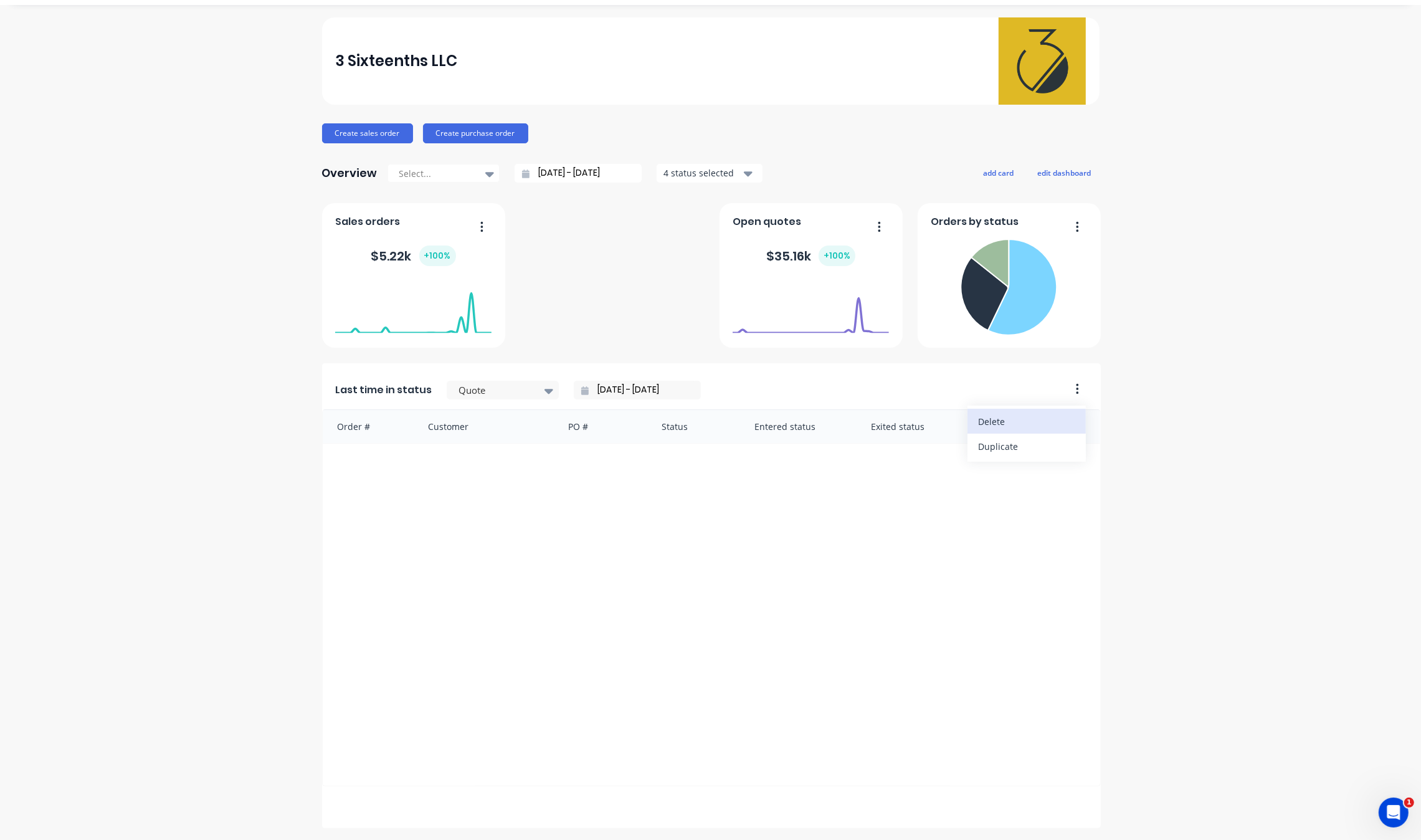
click at [1051, 425] on div "Delete" at bounding box center [1026, 421] width 96 height 18
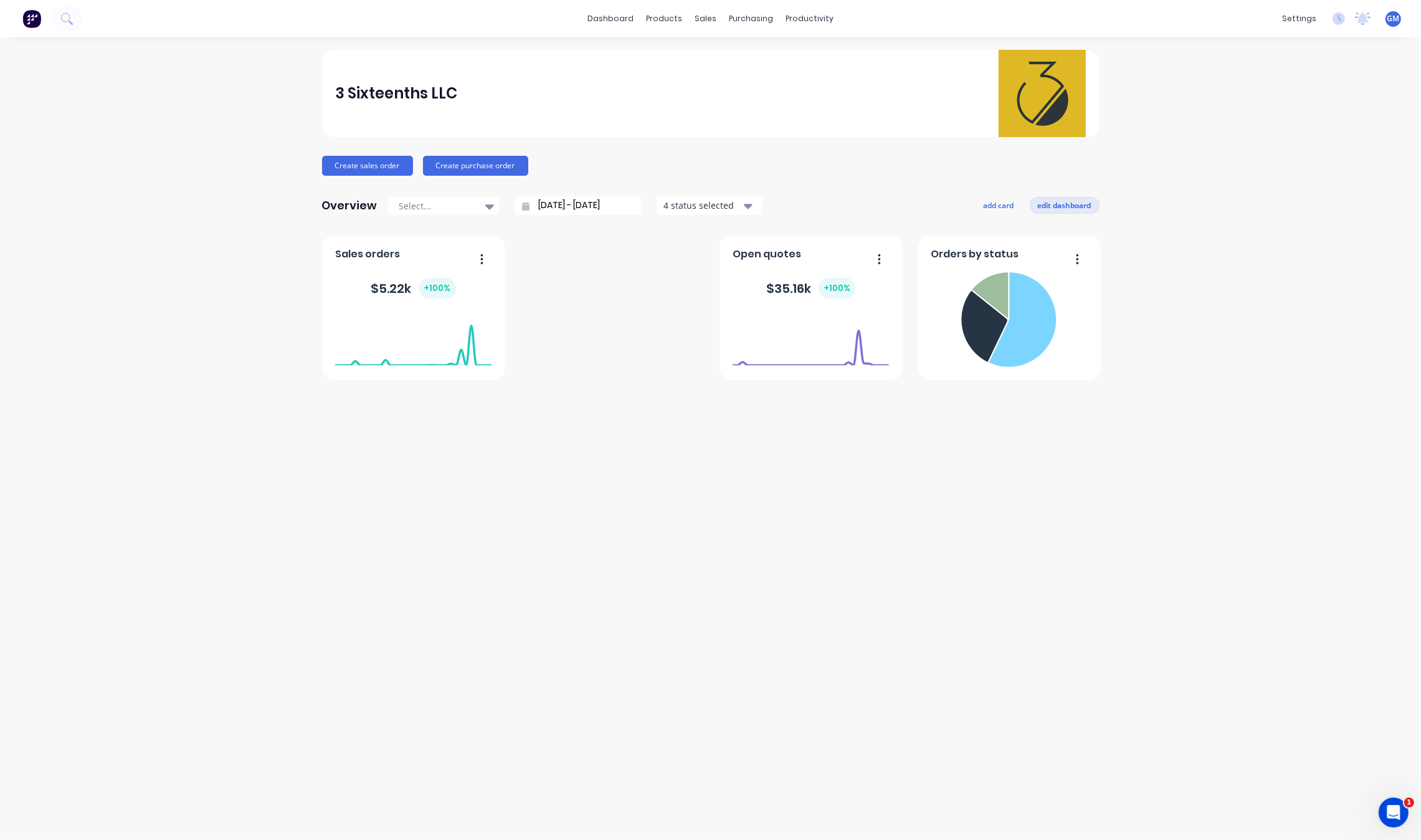
drag, startPoint x: 1085, startPoint y: 213, endPoint x: 1079, endPoint y: 210, distance: 6.7
click at [1085, 211] on button "edit dashboard" at bounding box center [1064, 204] width 70 height 16
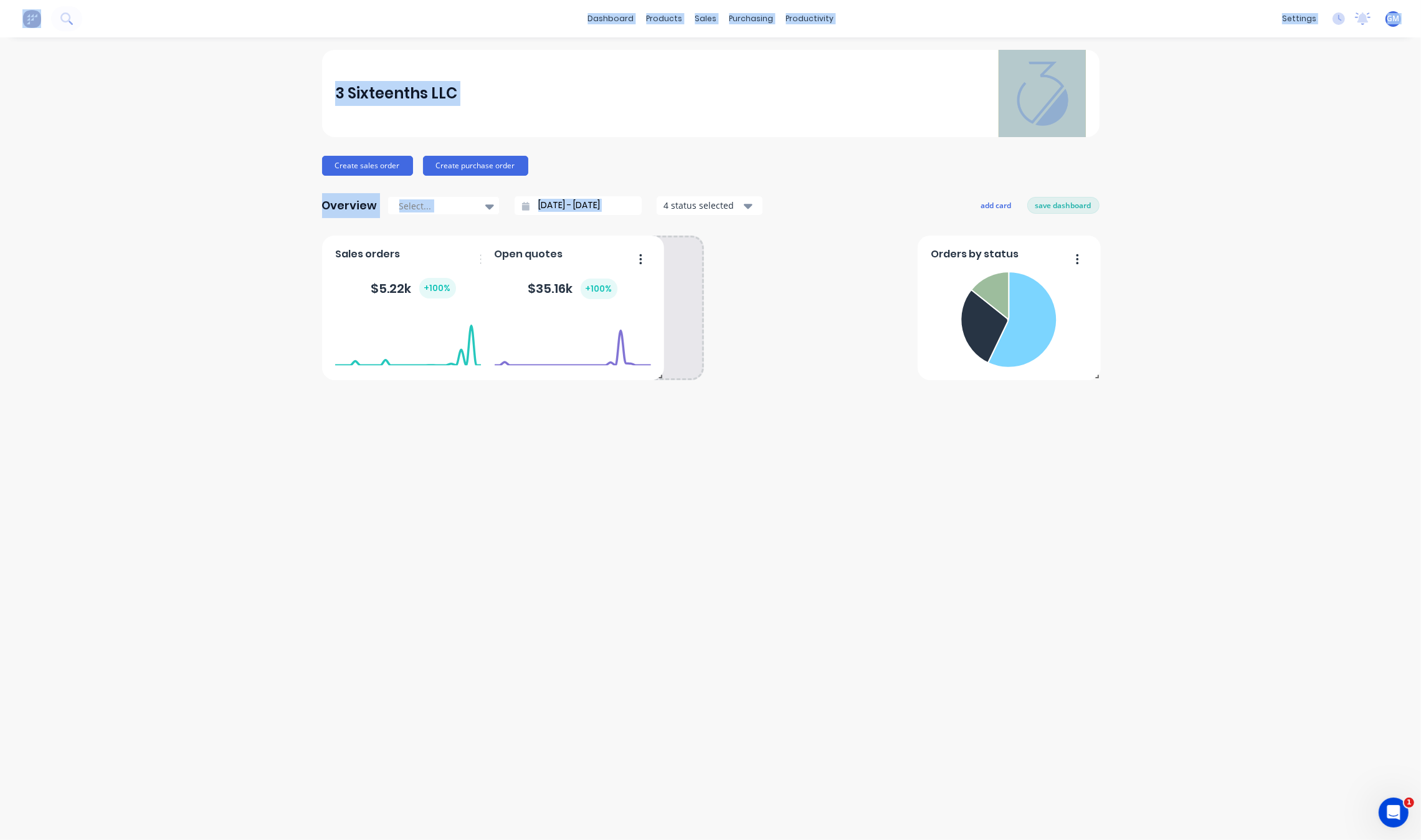
drag, startPoint x: 858, startPoint y: 250, endPoint x: 620, endPoint y: 490, distance: 338.0
click at [620, 490] on div "3 Sixteenths LLC Create sales order Create purchase order Overview Select... [D…" at bounding box center [710, 438] width 1421 height 777
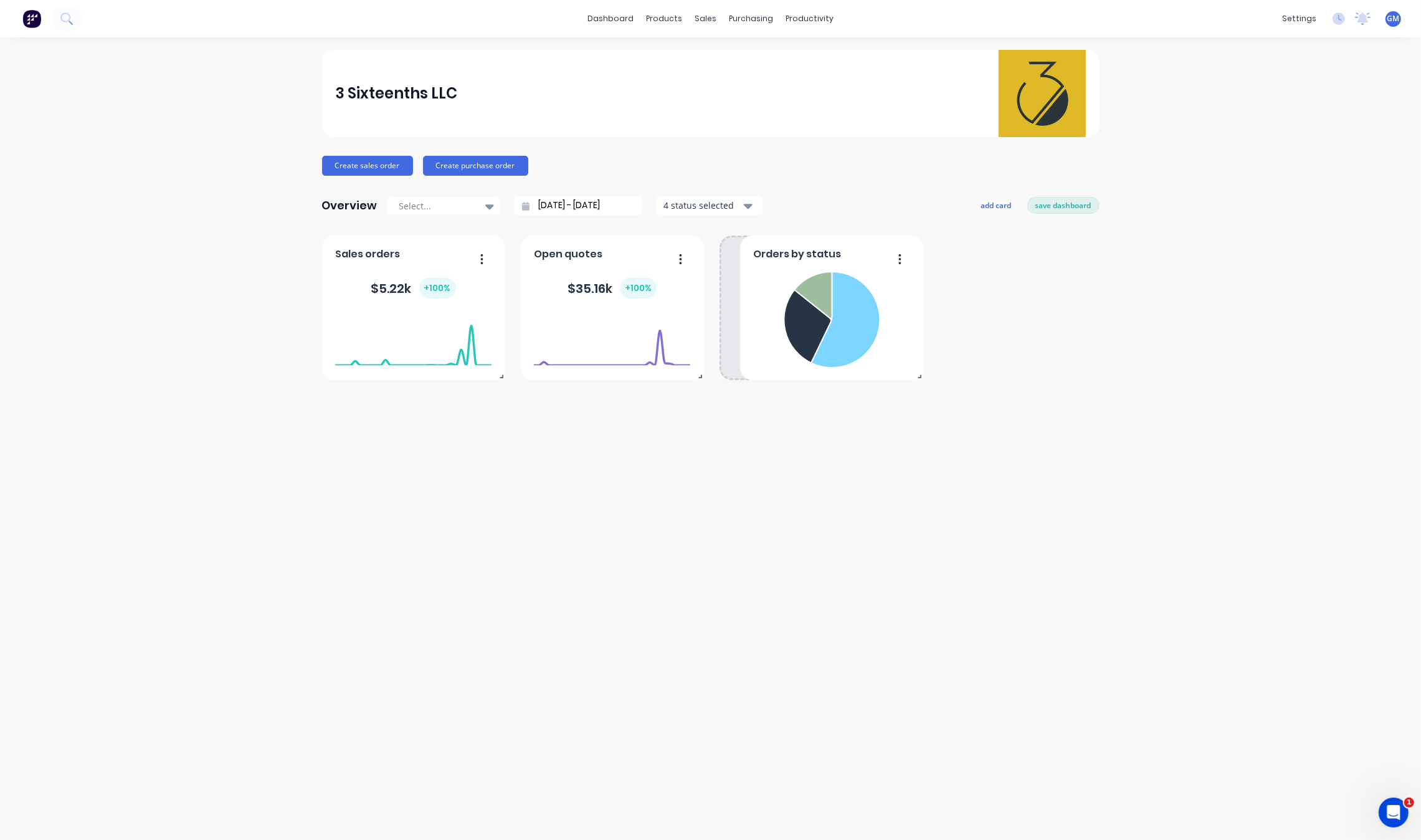
drag, startPoint x: 1063, startPoint y: 253, endPoint x: 889, endPoint y: 258, distance: 174.1
click at [883, 255] on button "button" at bounding box center [895, 260] width 26 height 20
click at [1022, 242] on div "Open quotes $ 35.16k + 100 % Orders by status Delete Duplicate Export to Excel …" at bounding box center [710, 308] width 777 height 145
click at [998, 207] on button "add card" at bounding box center [997, 204] width 47 height 16
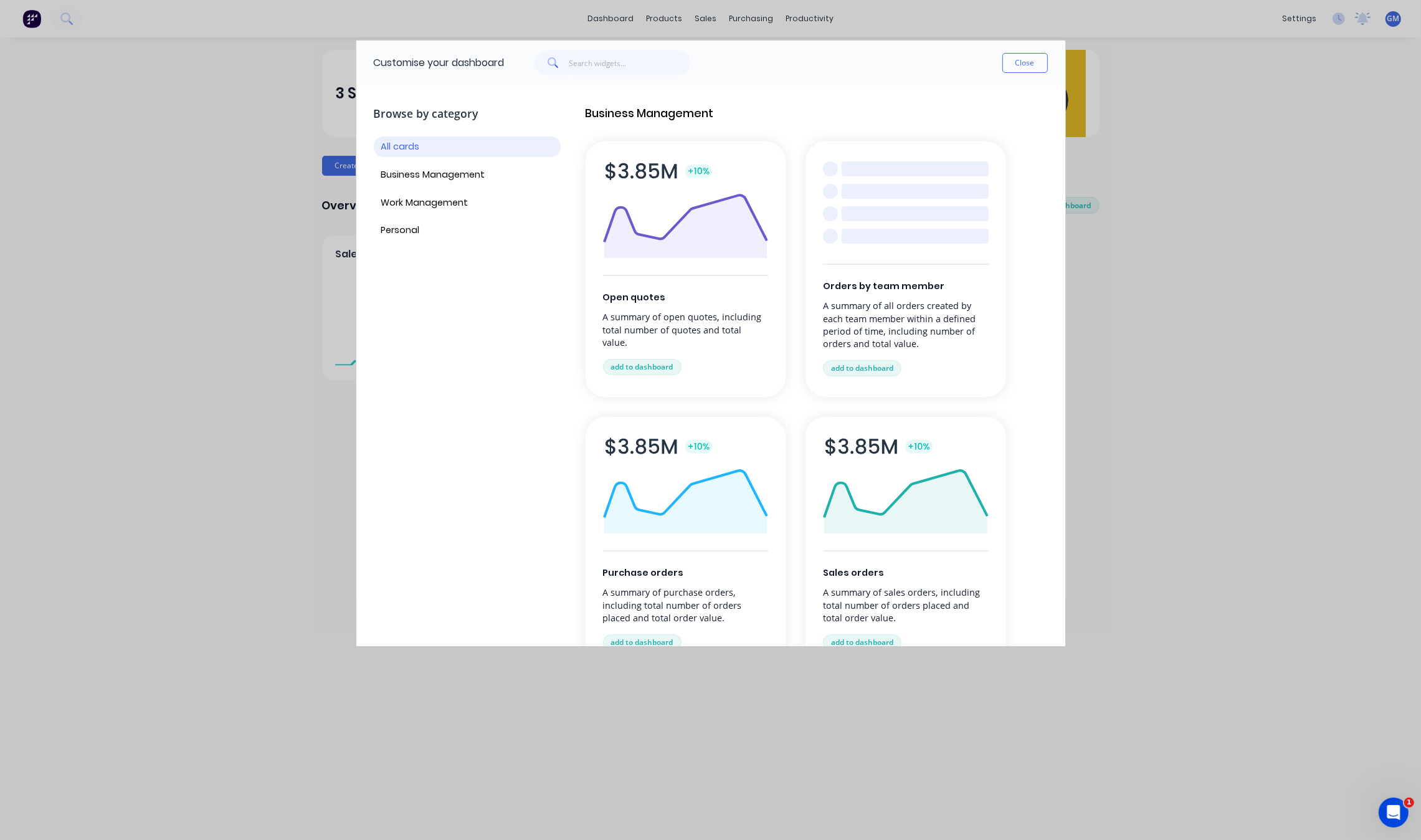
click at [681, 279] on div "Open quotes A summary of open quotes, including total number of quotes and tota…" at bounding box center [686, 269] width 200 height 255
click at [655, 359] on button "add to dashboard" at bounding box center [642, 366] width 78 height 16
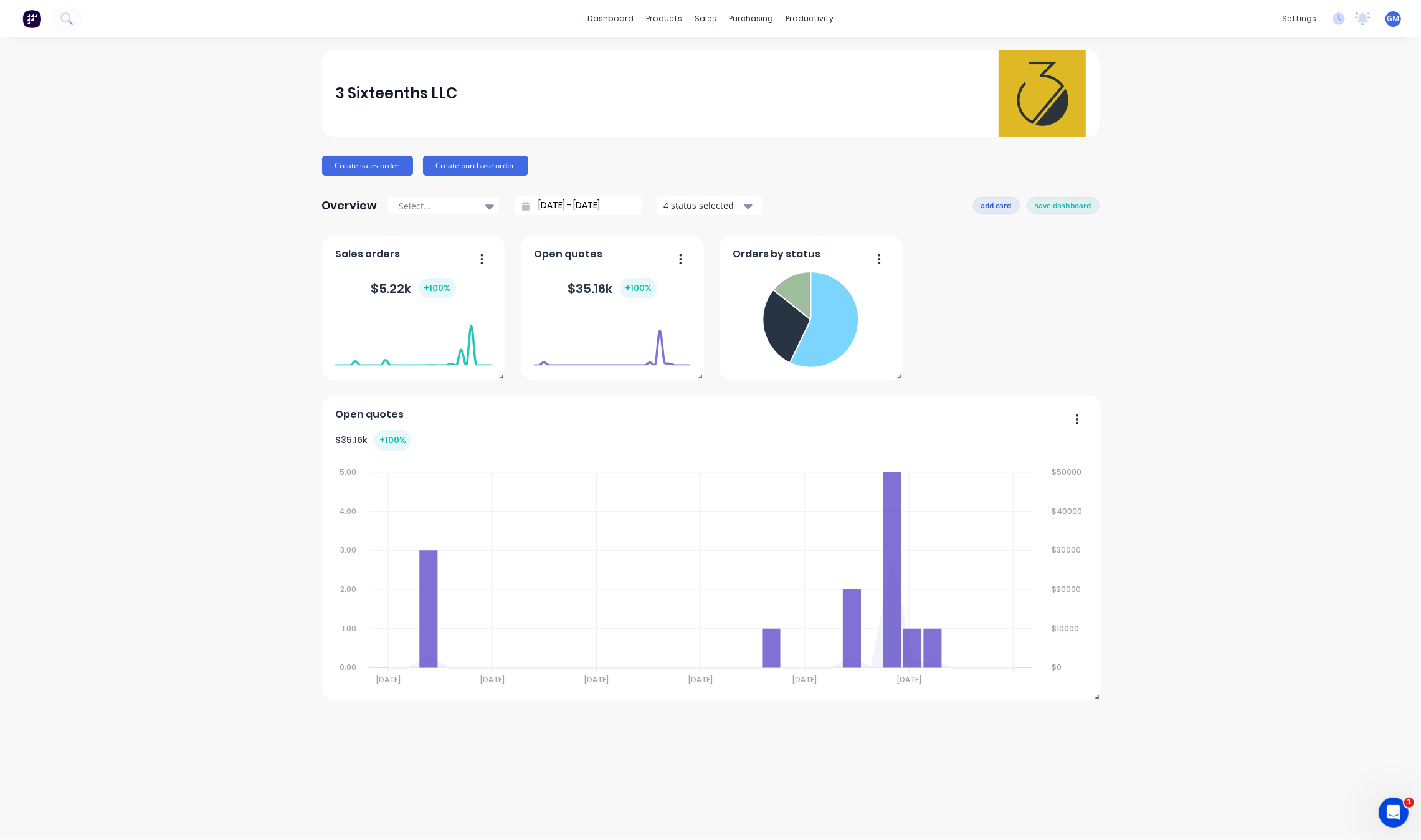
click at [998, 200] on button "add card" at bounding box center [997, 204] width 47 height 16
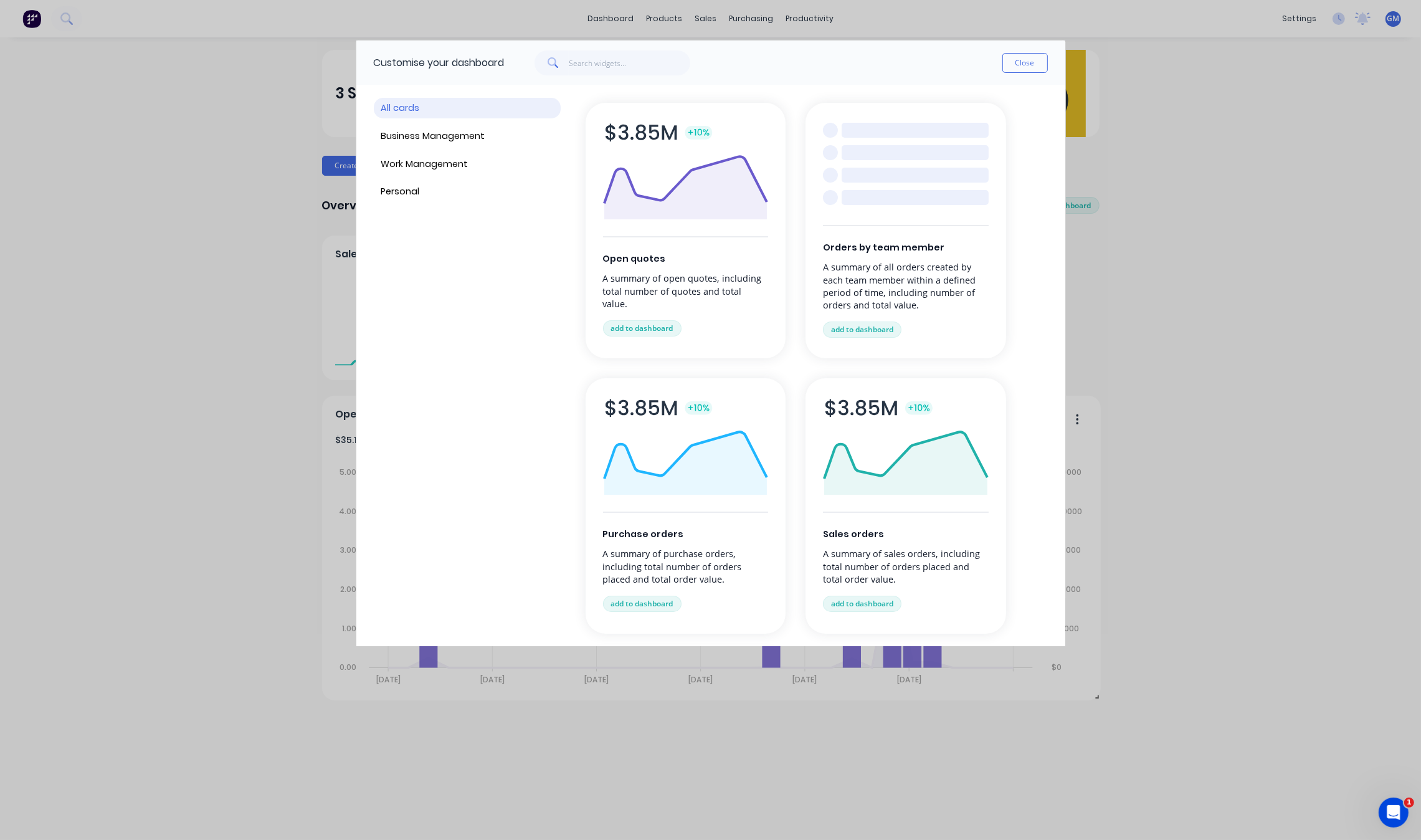
scroll to position [78, 0]
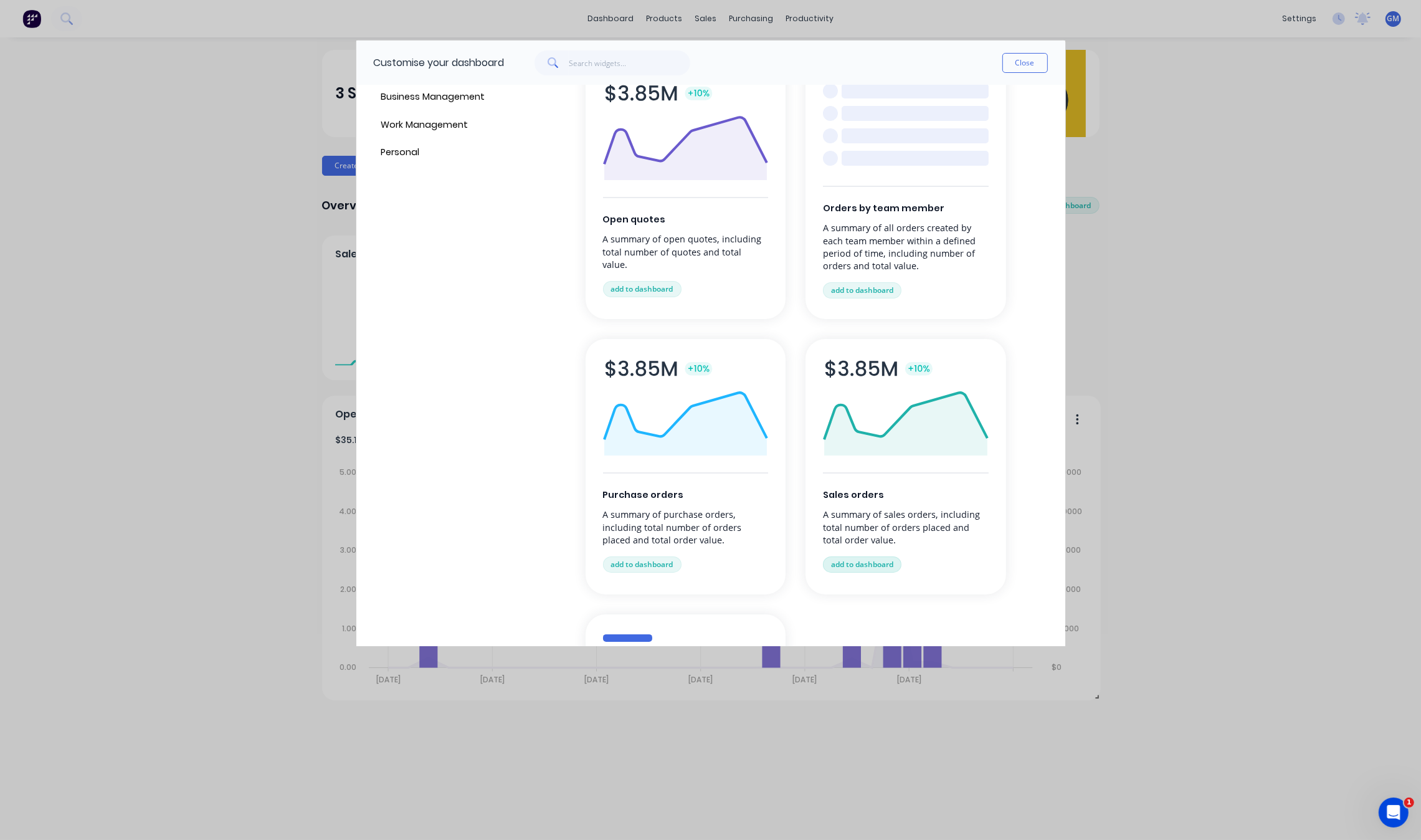
click at [867, 563] on button "add to dashboard" at bounding box center [862, 564] width 78 height 16
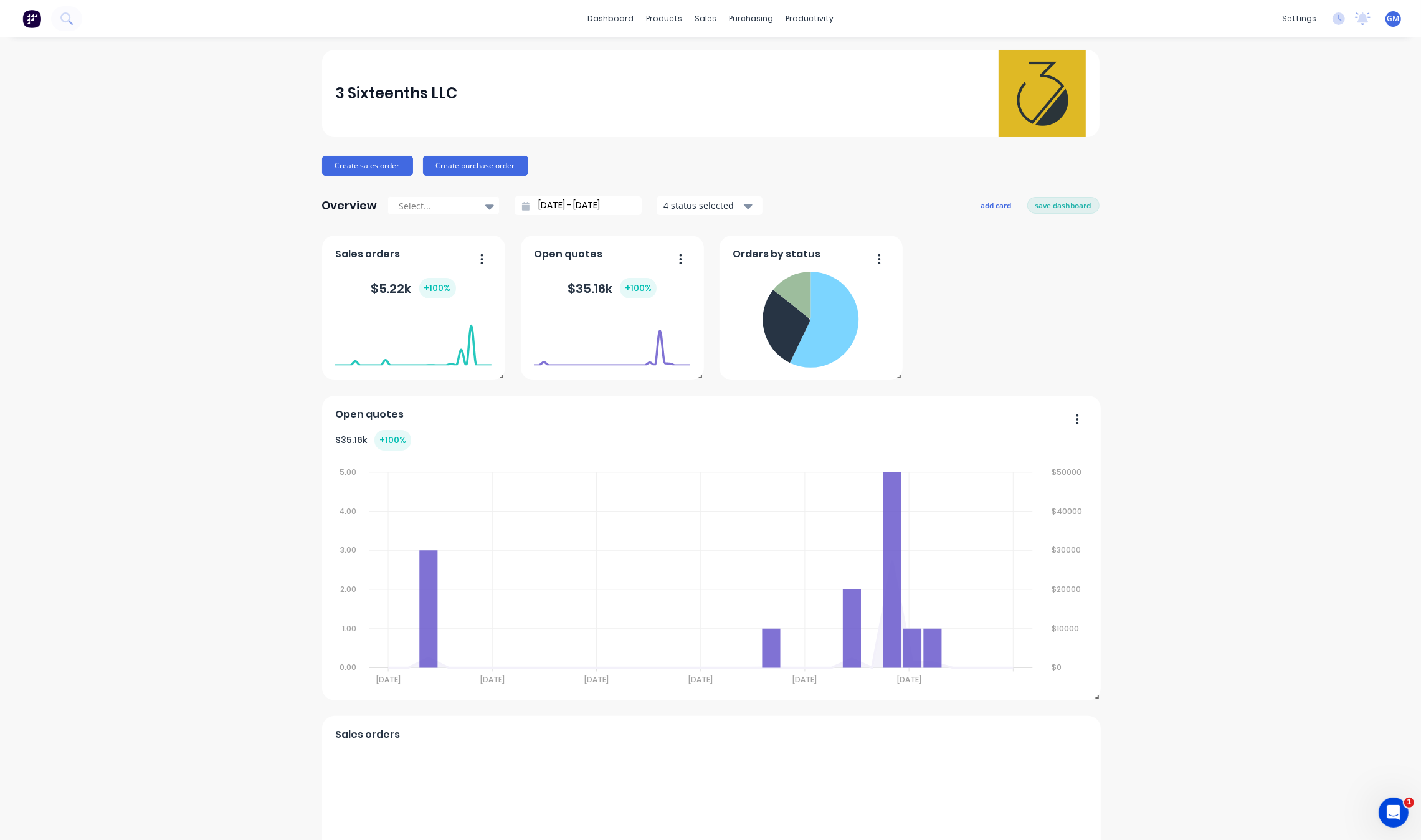
click at [1203, 346] on div "3 Sixteenths LLC Create sales order Create purchase order Overview Select... [D…" at bounding box center [710, 535] width 1421 height 971
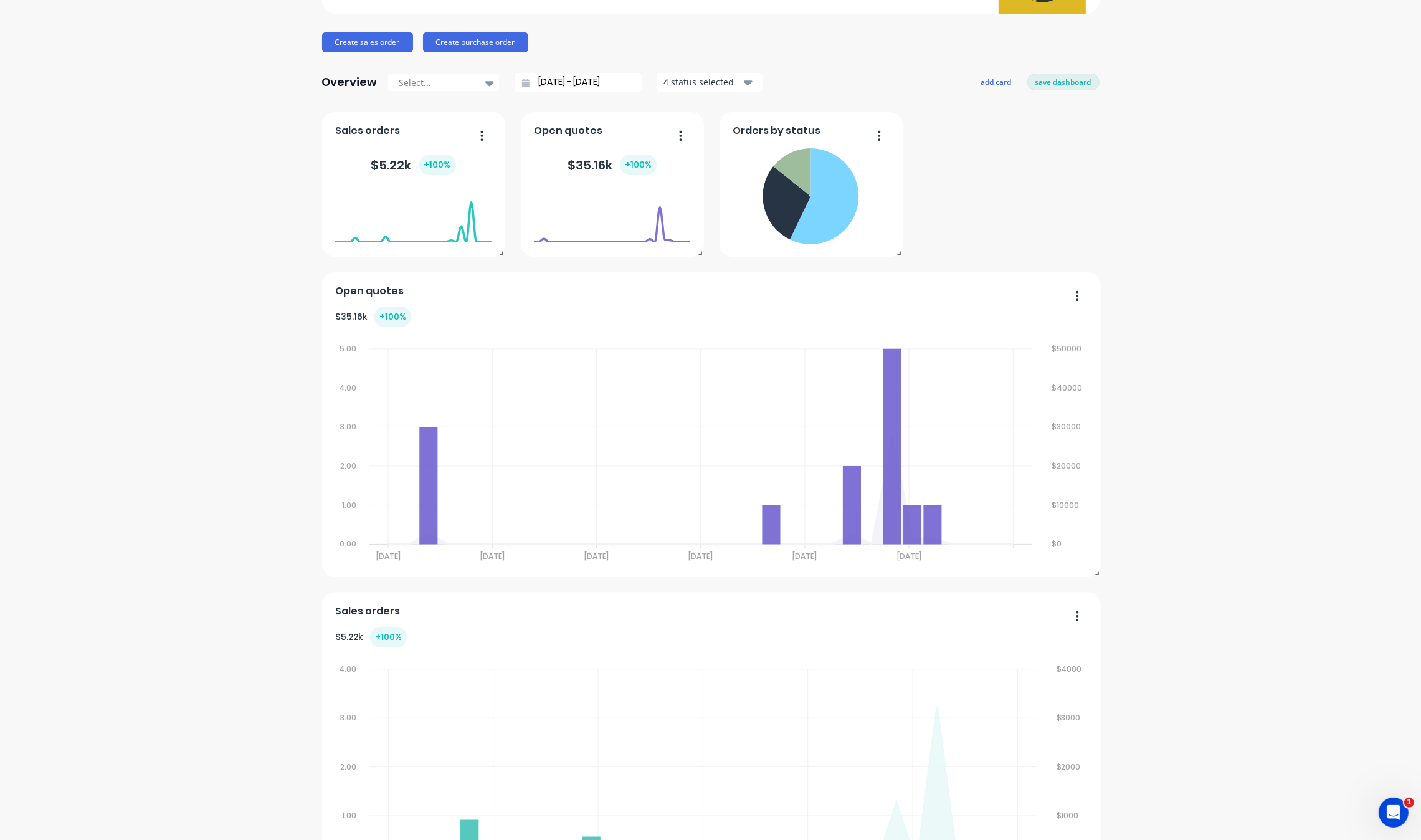
scroll to position [207, 0]
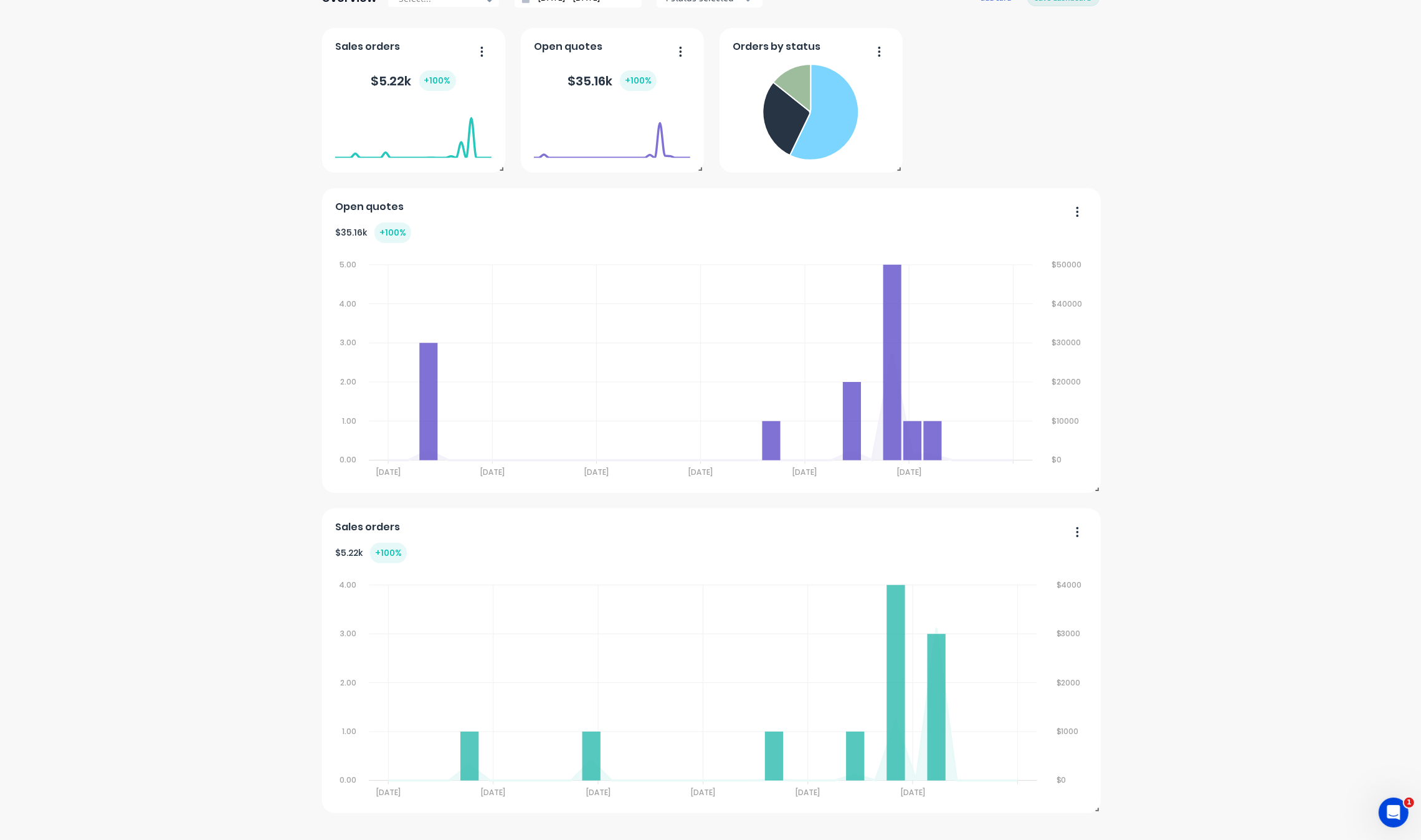
click at [1248, 442] on div "3 Sixteenths LLC Create sales order Create purchase order Overview Select... [D…" at bounding box center [710, 328] width 1421 height 971
drag, startPoint x: 1274, startPoint y: 460, endPoint x: 1255, endPoint y: 460, distance: 19.0
click at [1269, 460] on div "3 Sixteenths LLC Create sales order Create purchase order Overview Select... [D…" at bounding box center [710, 328] width 1421 height 971
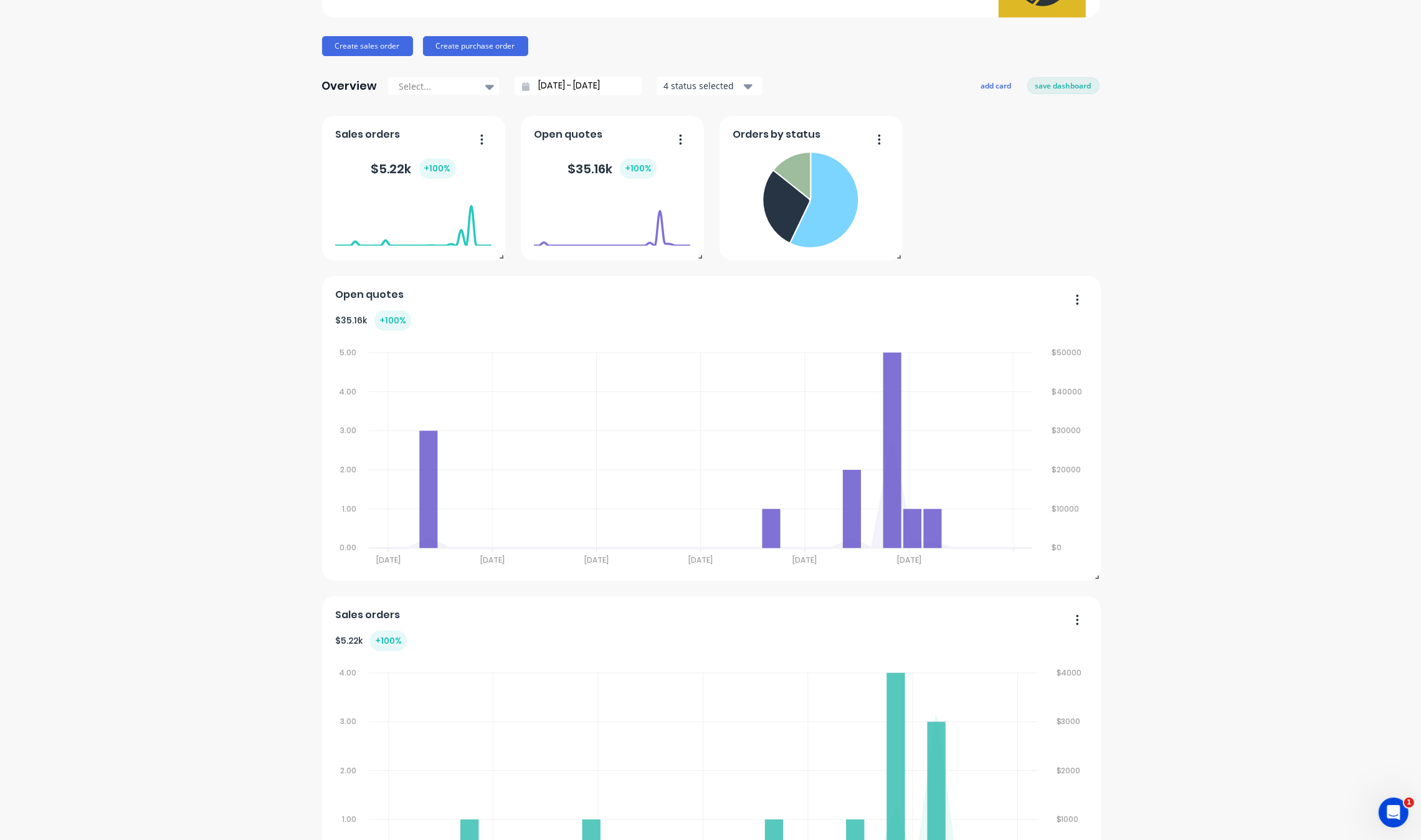
scroll to position [0, 0]
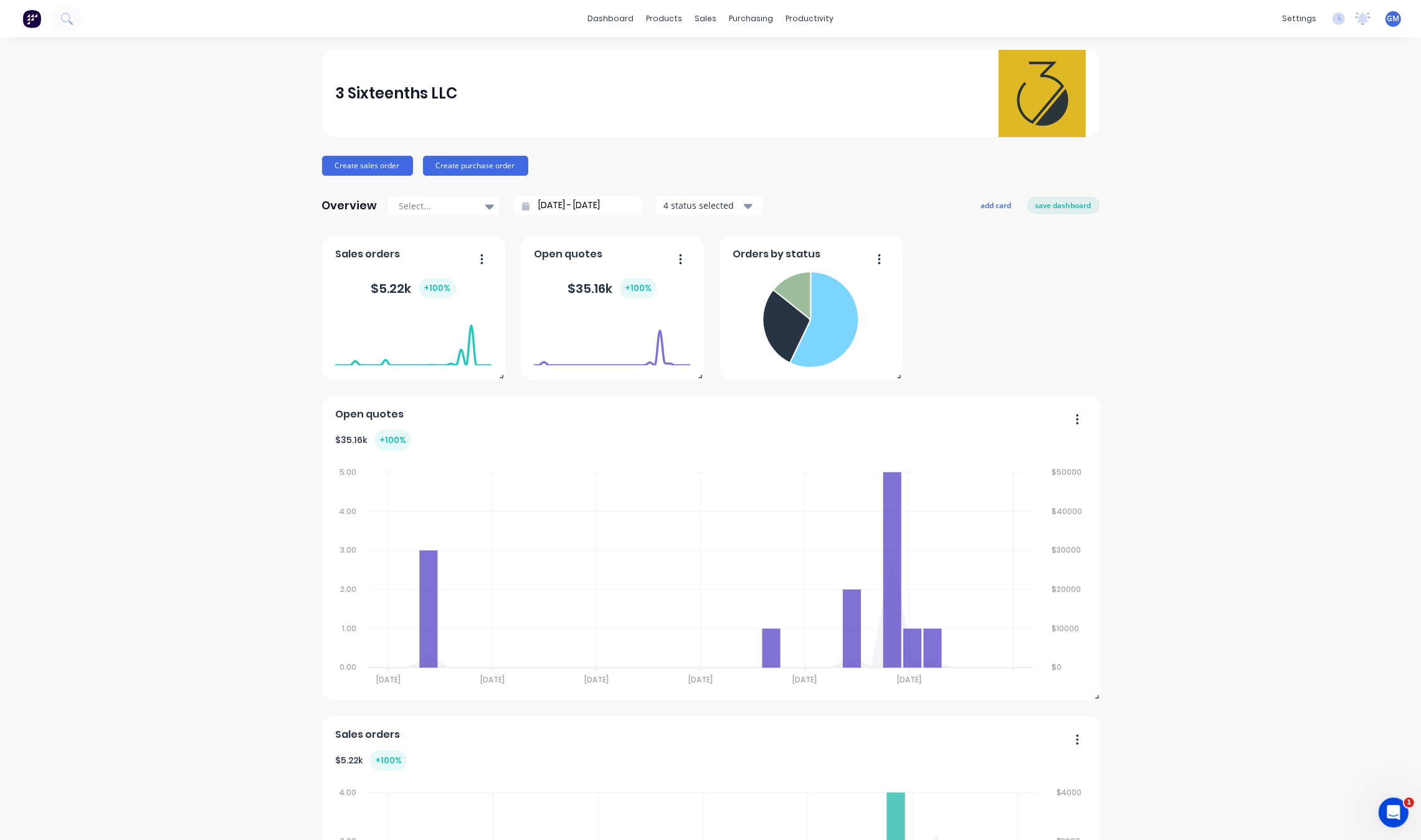
click at [1129, 344] on div "3 Sixteenths LLC Create sales order Create purchase order Overview Select... [D…" at bounding box center [710, 535] width 1421 height 971
click at [628, 210] on input "[DATE] - [DATE]" at bounding box center [582, 206] width 107 height 19
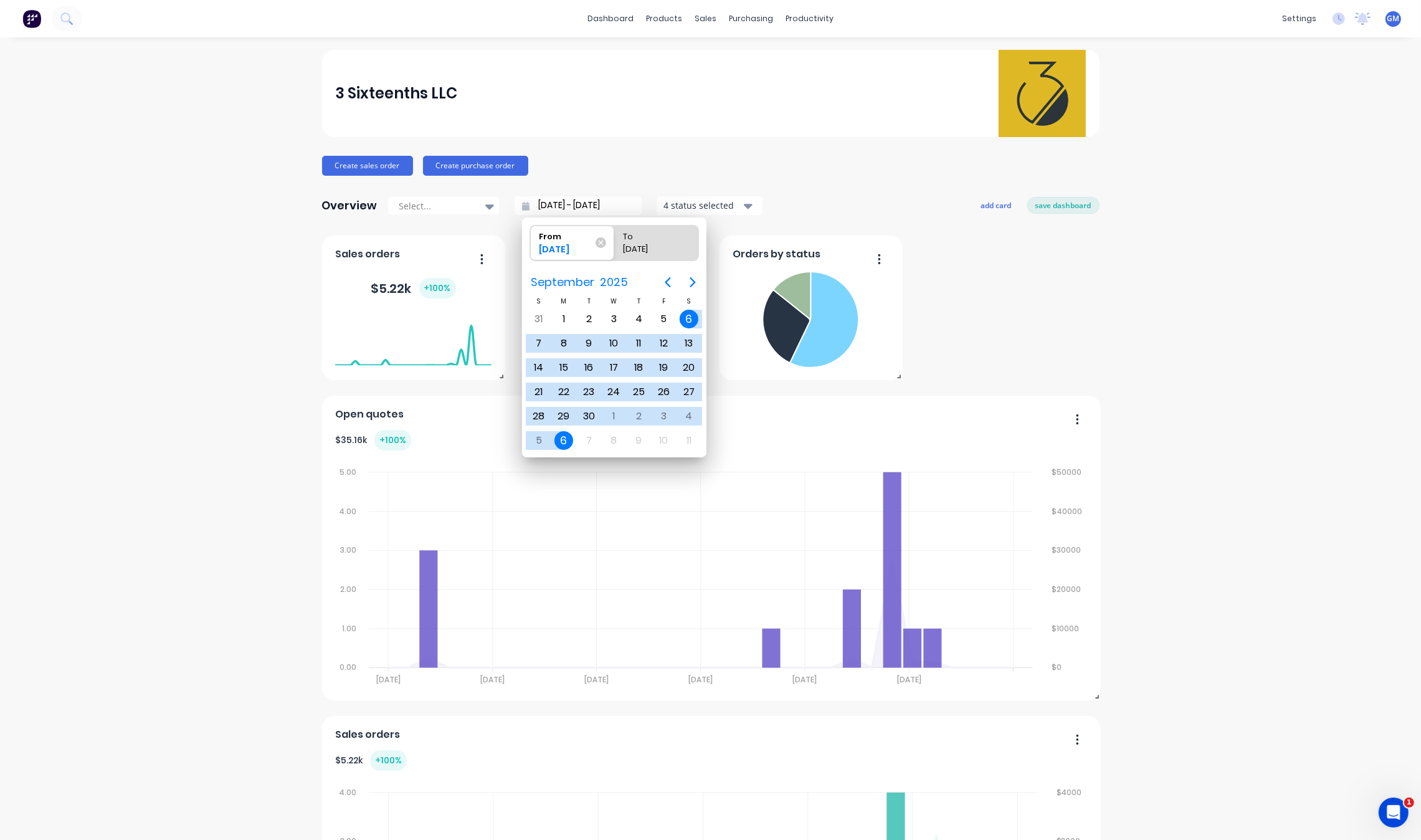
click at [280, 362] on div "3 Sixteenths LLC Create sales order Create purchase order Overview Select... [D…" at bounding box center [710, 535] width 1421 height 971
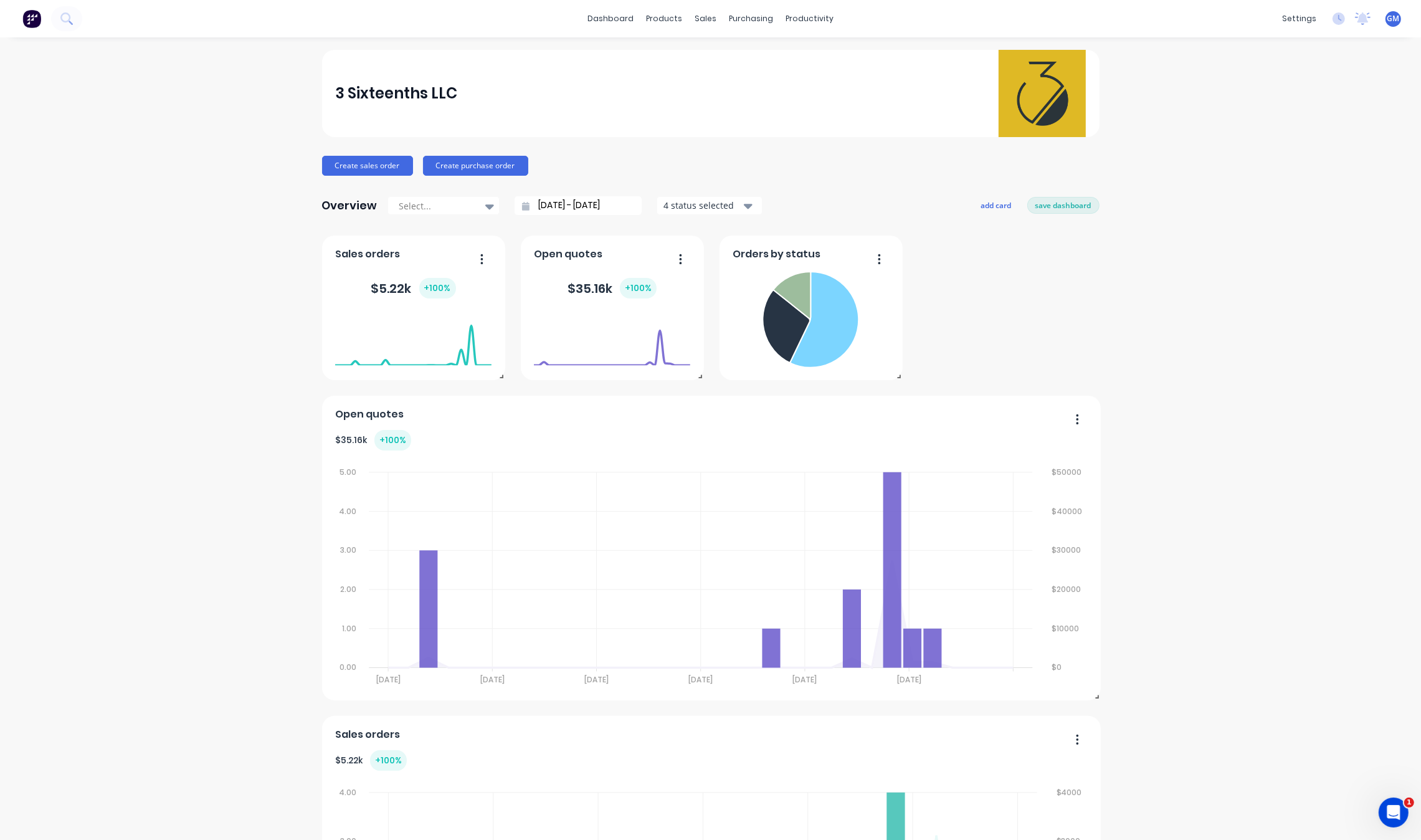
click at [716, 201] on div "4 status selected" at bounding box center [702, 205] width 78 height 13
click at [480, 215] on div at bounding box center [489, 206] width 19 height 21
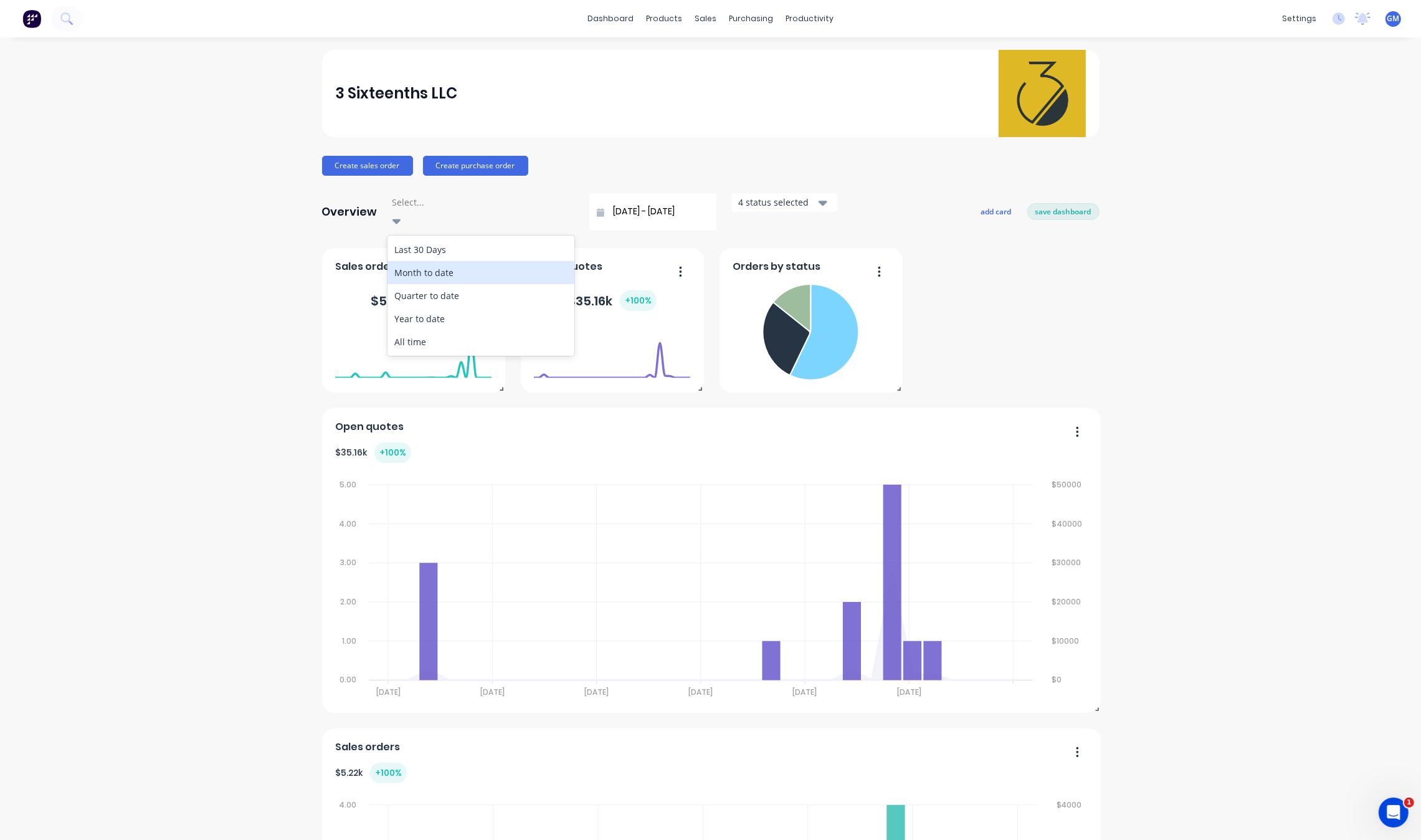
click at [471, 261] on div "Month to date" at bounding box center [481, 272] width 187 height 23
type input "[DATE] - [DATE]"
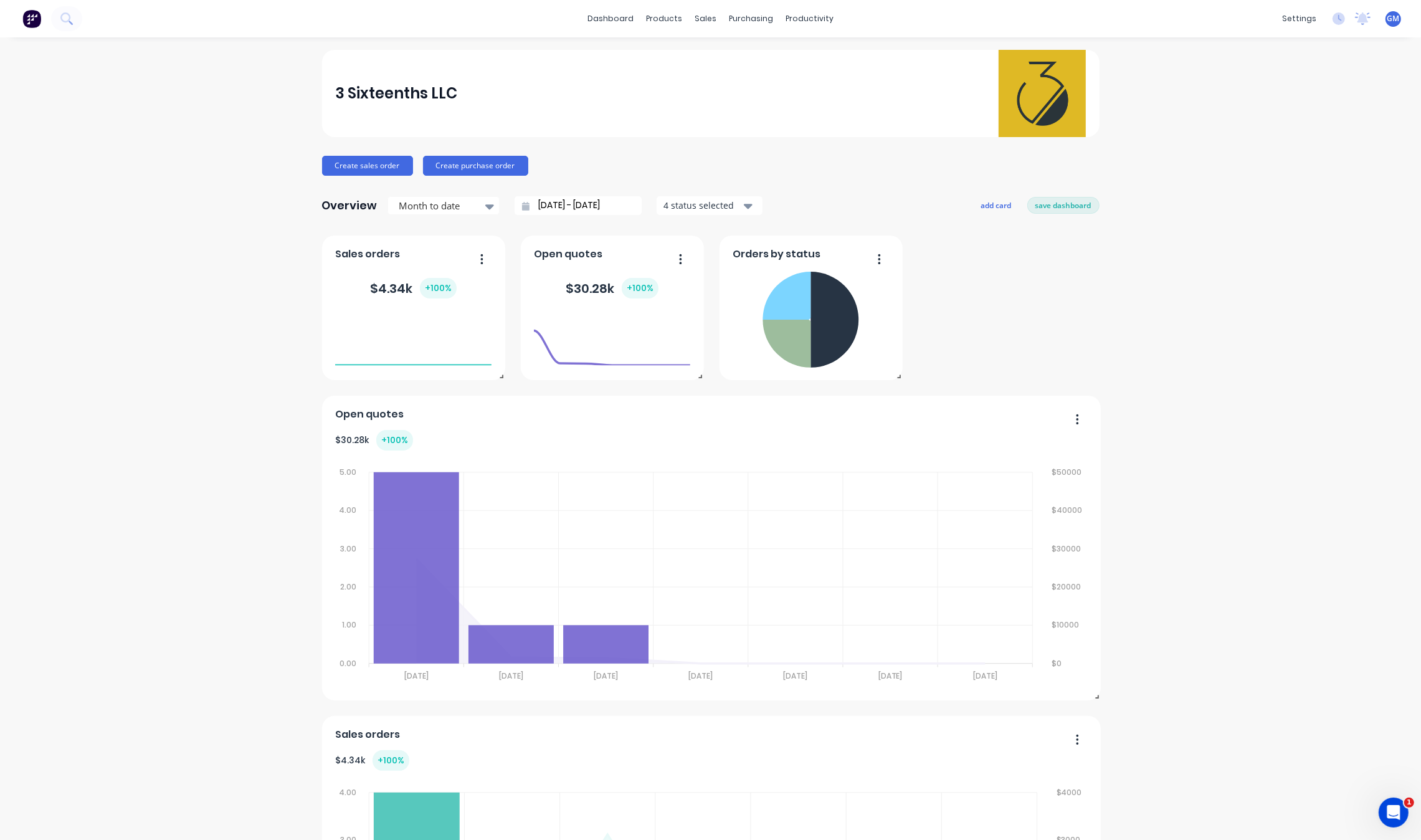
click at [148, 308] on div "3 Sixteenths LLC Create sales order Create purchase order Overview Month to dat…" at bounding box center [710, 535] width 1421 height 971
click at [739, 66] on link "Sales Orders" at bounding box center [766, 59] width 165 height 25
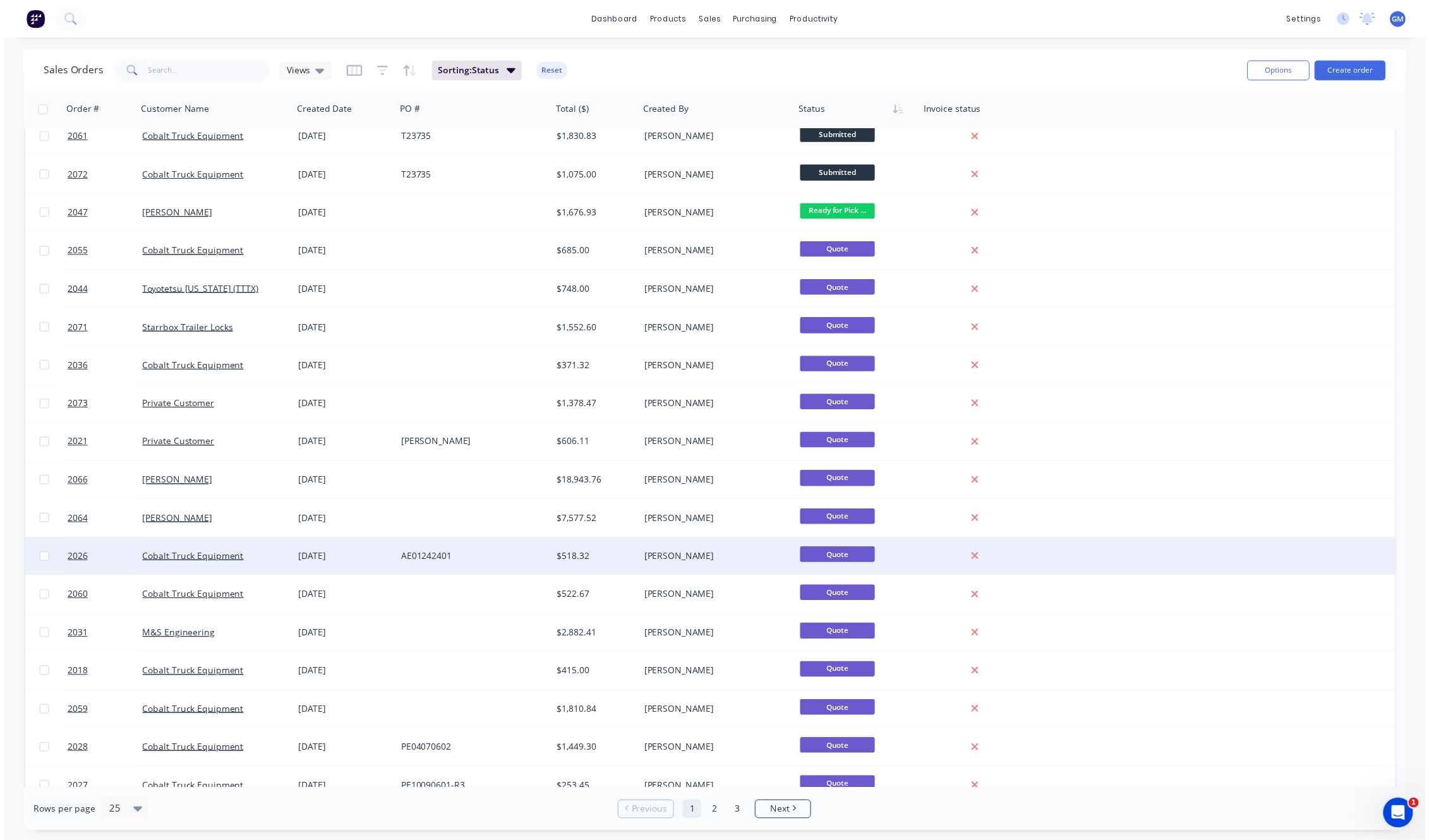
scroll to position [79, 0]
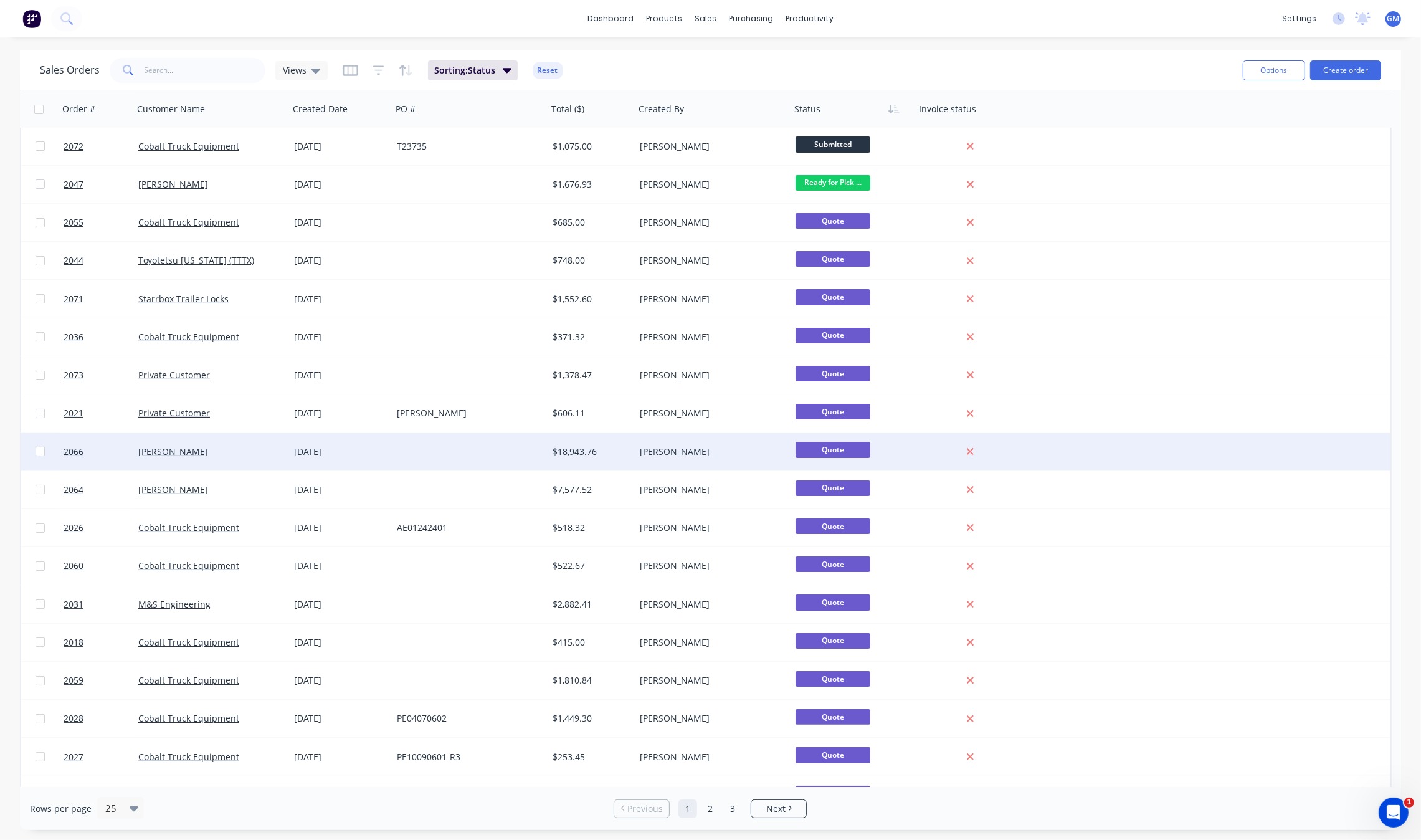
click at [45, 452] on div at bounding box center [40, 452] width 38 height 38
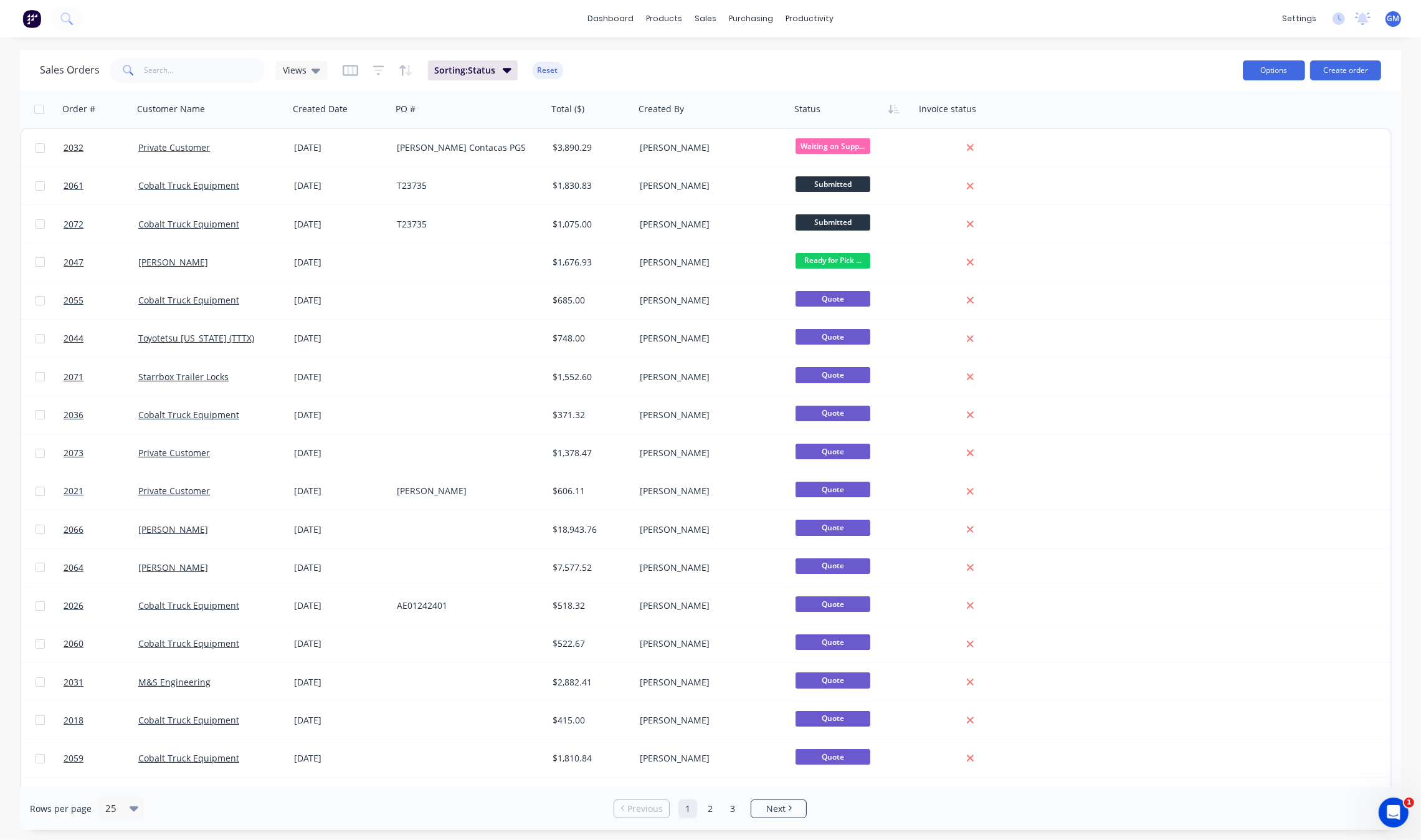
click at [1282, 63] on button "Options" at bounding box center [1274, 70] width 63 height 20
click at [663, 20] on div "products" at bounding box center [664, 19] width 49 height 19
click at [618, 19] on link "dashboard" at bounding box center [610, 19] width 59 height 19
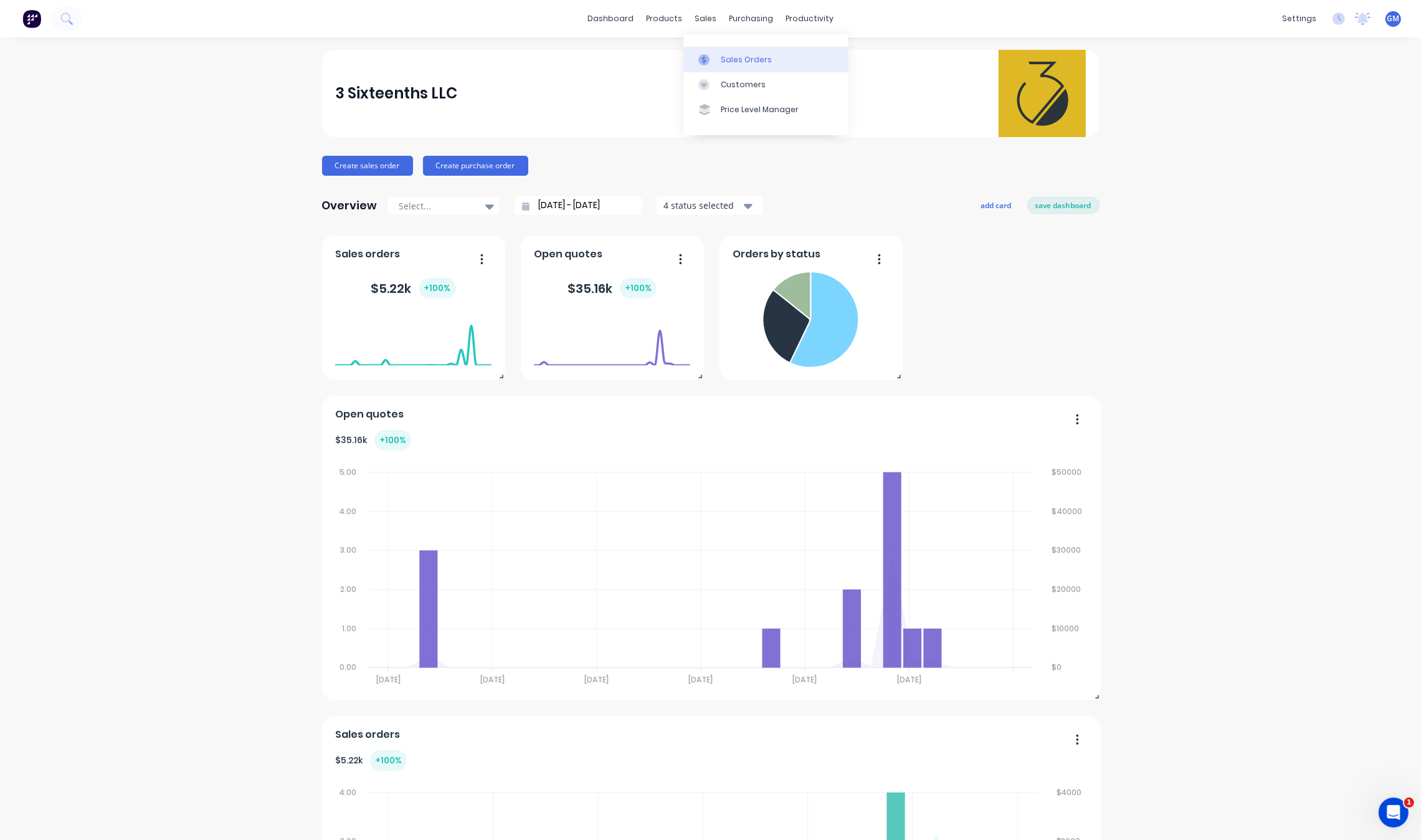
click at [745, 54] on div "Sales Orders" at bounding box center [746, 59] width 51 height 11
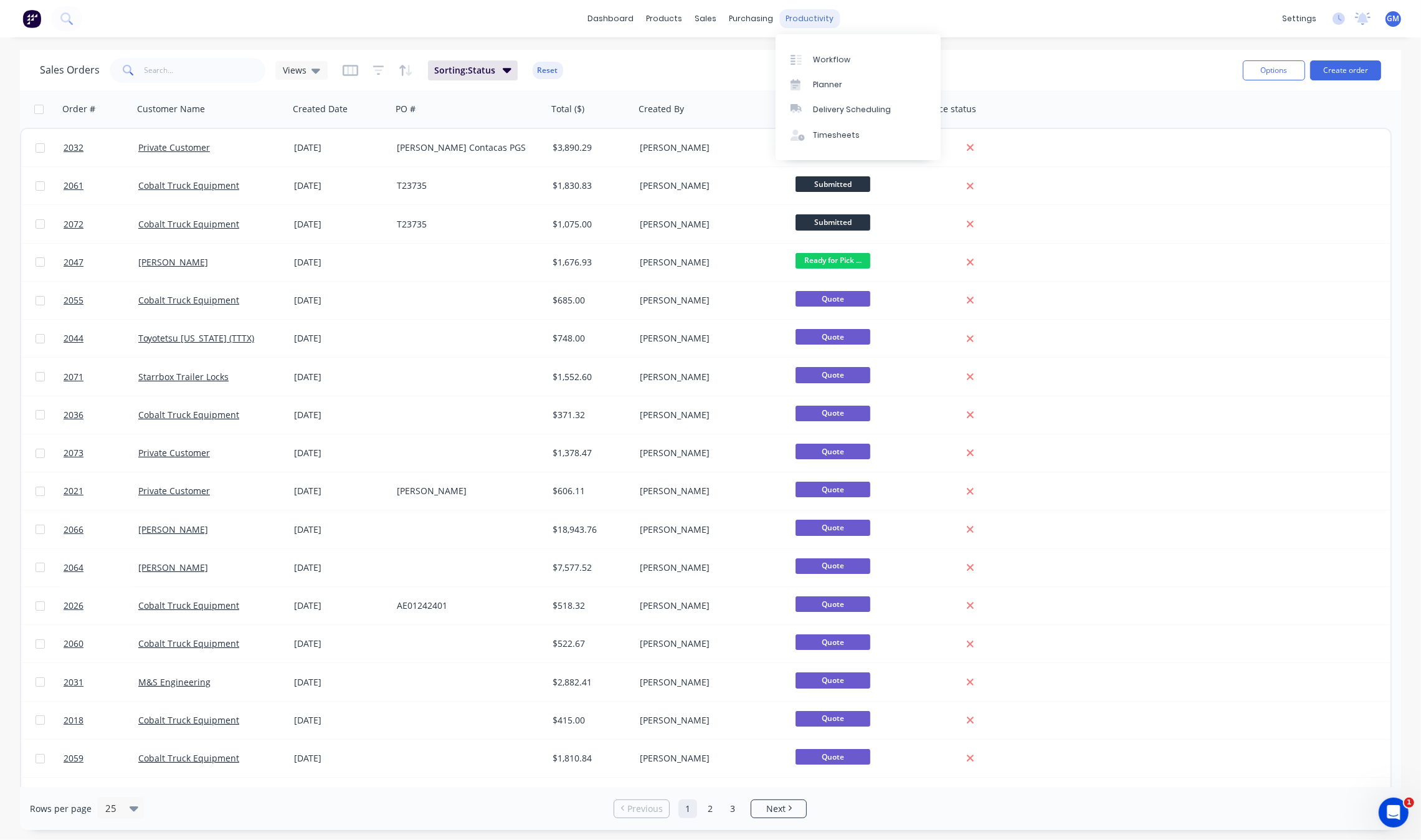
click at [807, 9] on div "productivity" at bounding box center [809, 19] width 60 height 19
click at [827, 54] on div "Workflow" at bounding box center [831, 59] width 38 height 11
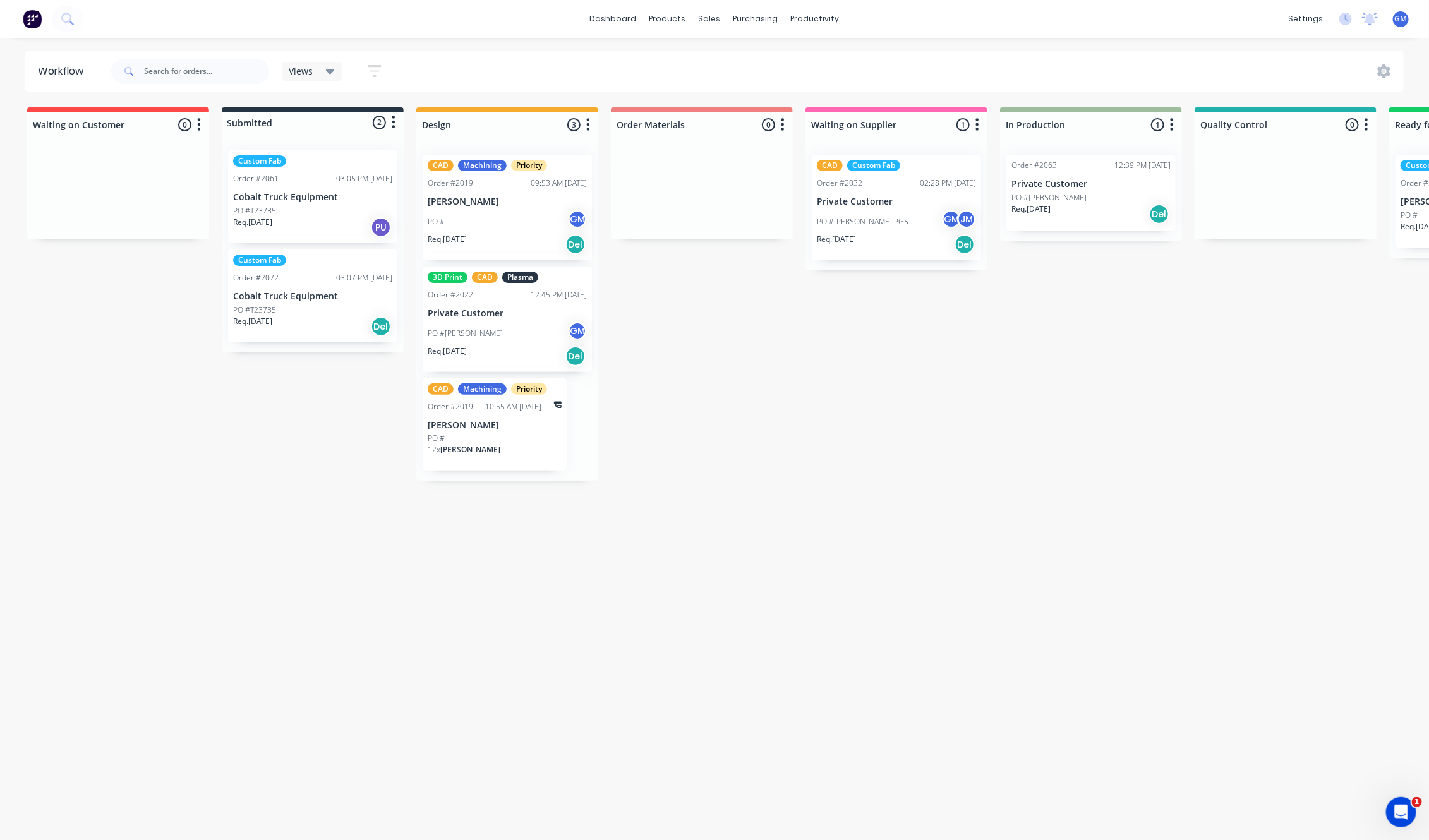
click at [269, 294] on p "Cobalt Truck Equipment" at bounding box center [313, 297] width 160 height 11
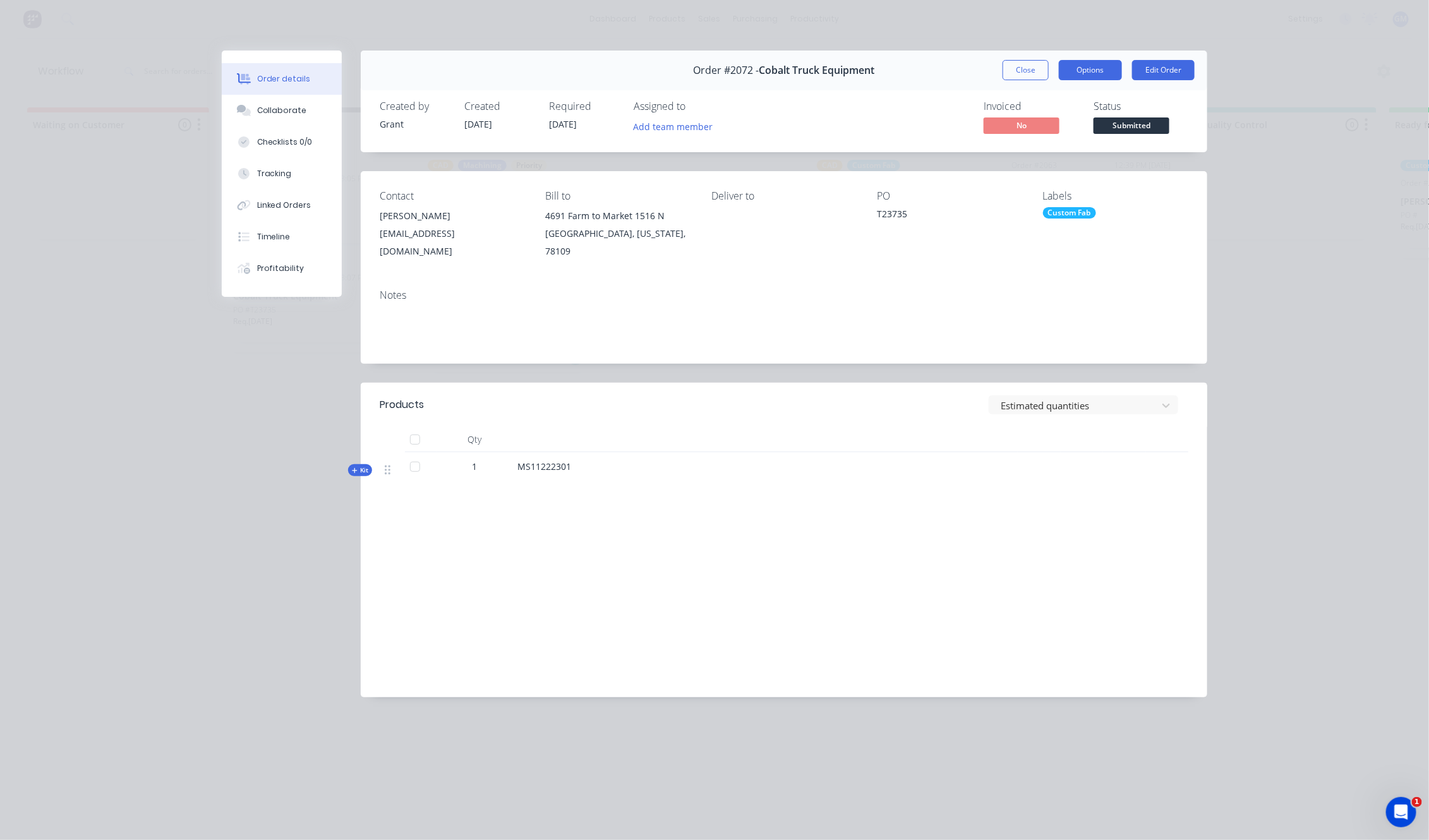
click at [1119, 73] on button "Options" at bounding box center [1091, 70] width 64 height 20
click at [1069, 212] on div "Custom Fab" at bounding box center [1069, 213] width 53 height 11
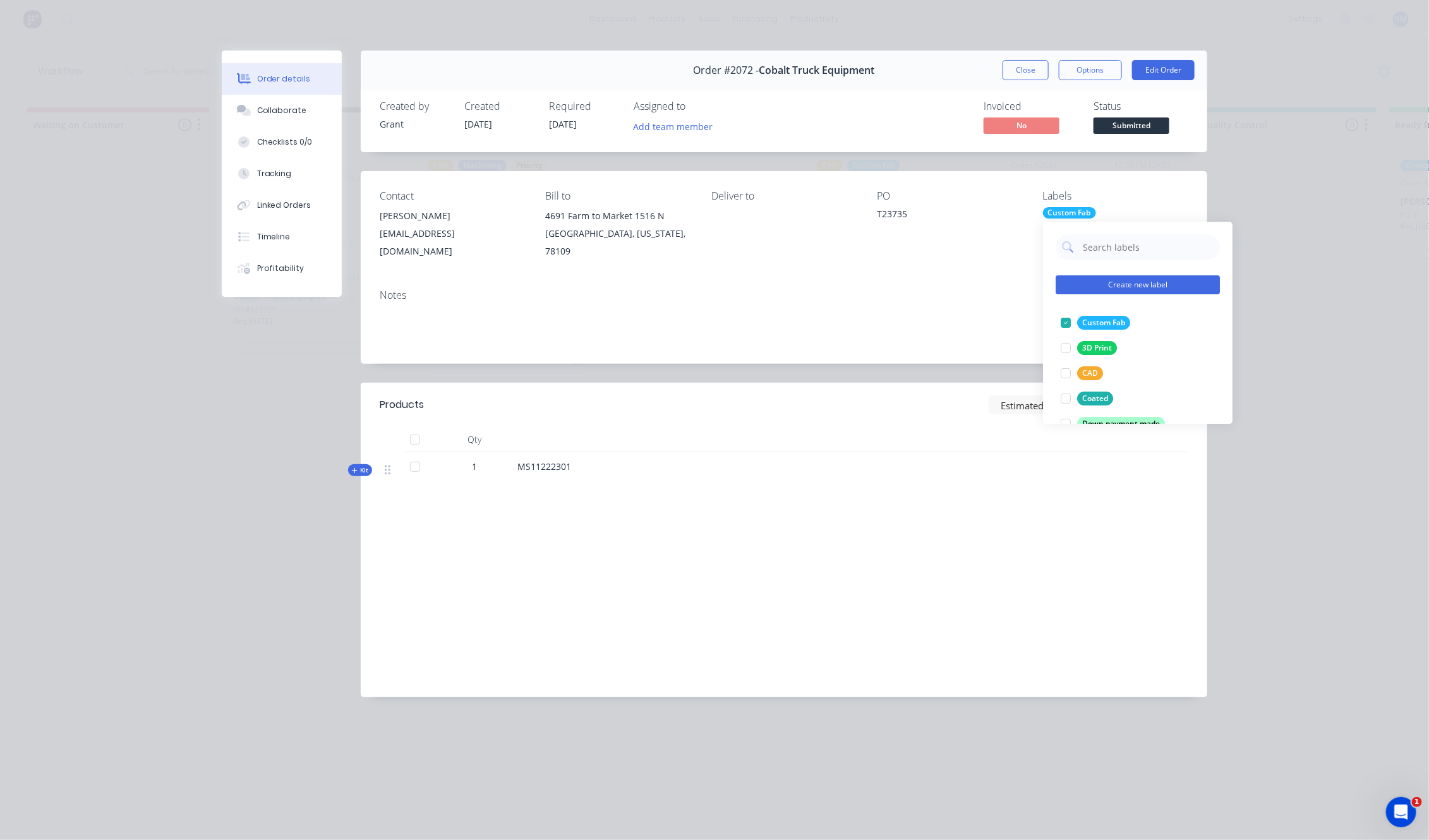
click at [1105, 286] on button "Create new label" at bounding box center [1138, 285] width 164 height 19
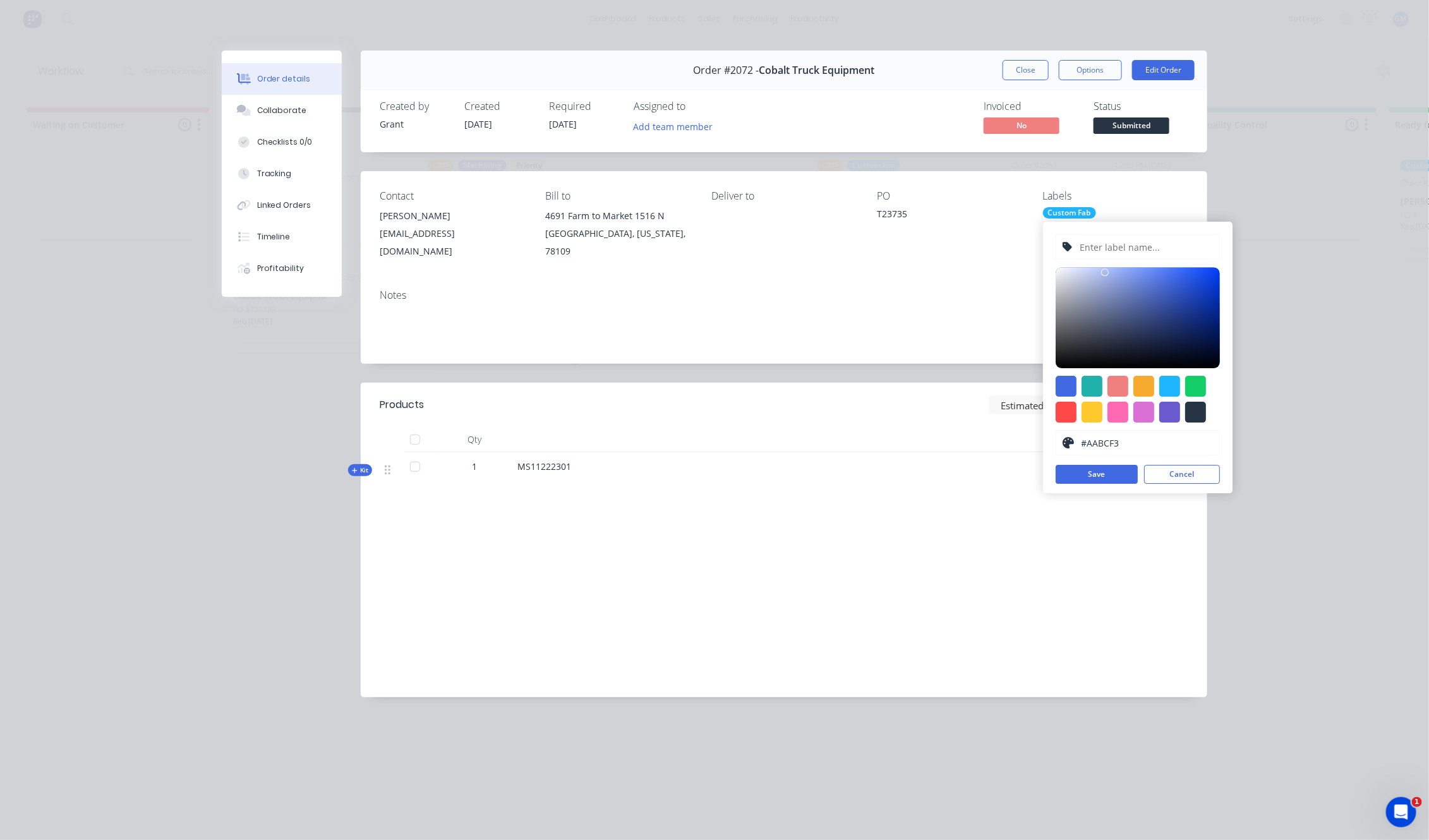
type input "#B2C4FA"
drag, startPoint x: 1107, startPoint y: 279, endPoint x: 1103, endPoint y: 270, distance: 9.8
click at [1103, 270] on div at bounding box center [1138, 318] width 164 height 101
click at [1106, 224] on div "#B2C4FA hex #B2C4FA Save Cancel" at bounding box center [1138, 357] width 190 height 272
click at [1111, 247] on input "text" at bounding box center [1146, 247] width 134 height 24
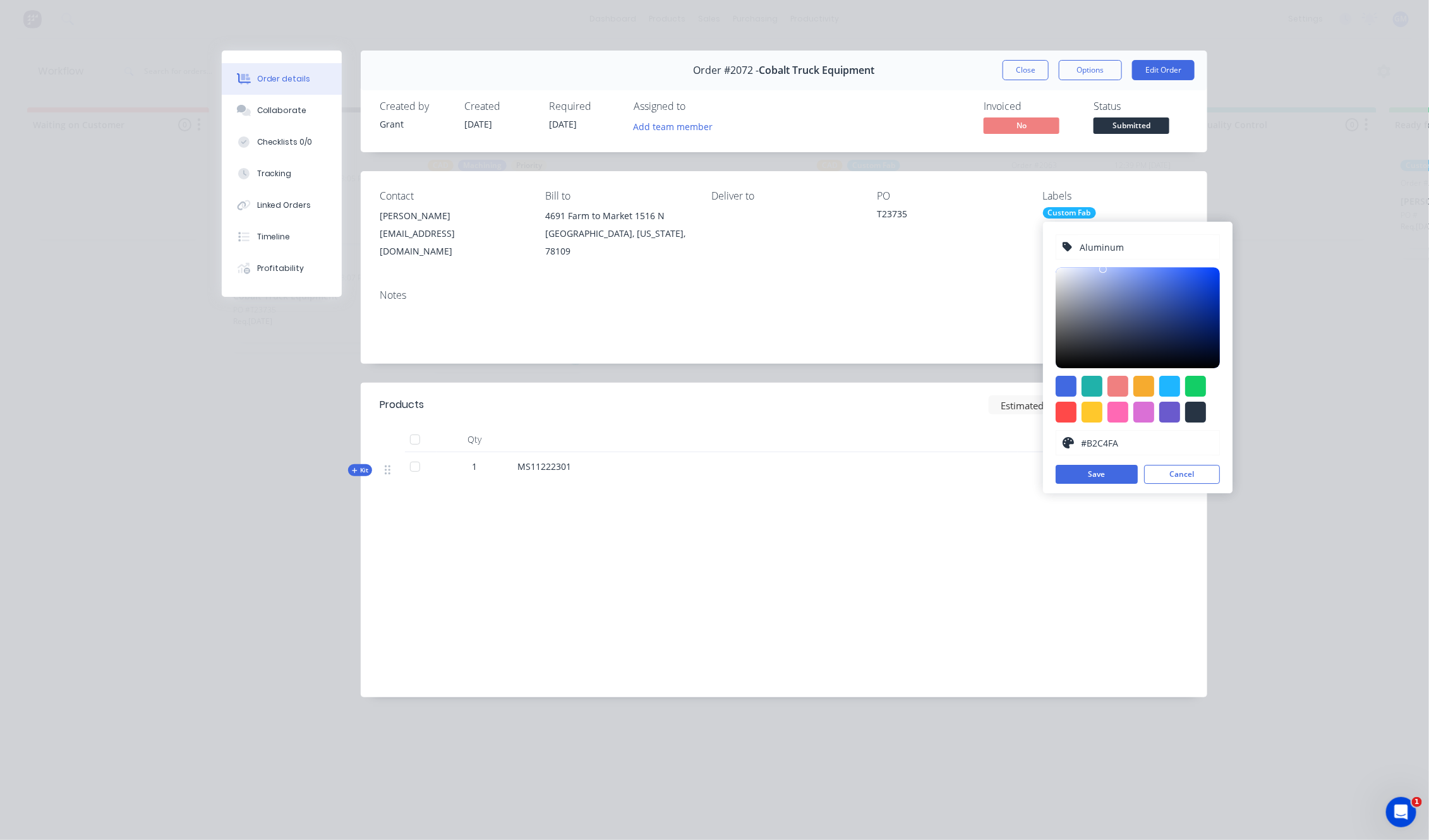
type input "Aluminum"
click at [1077, 268] on div at bounding box center [1138, 318] width 164 height 101
type input "#DDDDDD"
drag, startPoint x: 1059, startPoint y: 292, endPoint x: 1047, endPoint y: 281, distance: 16.3
click at [1047, 281] on div "Aluminum #DDDDDD hex #DDDDDD Save Cancel" at bounding box center [1138, 357] width 190 height 272
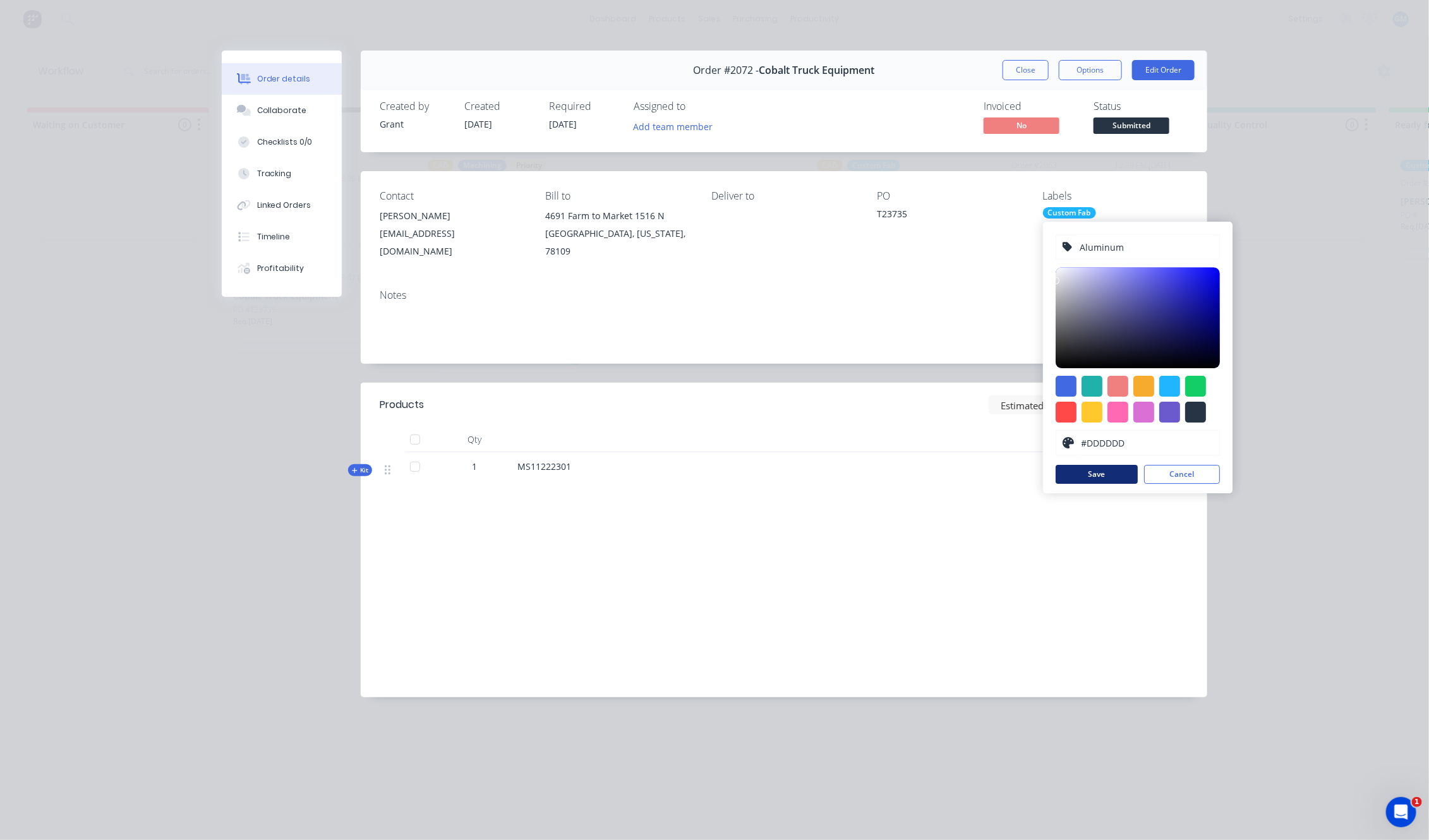
click at [1082, 472] on button "Save" at bounding box center [1096, 475] width 82 height 19
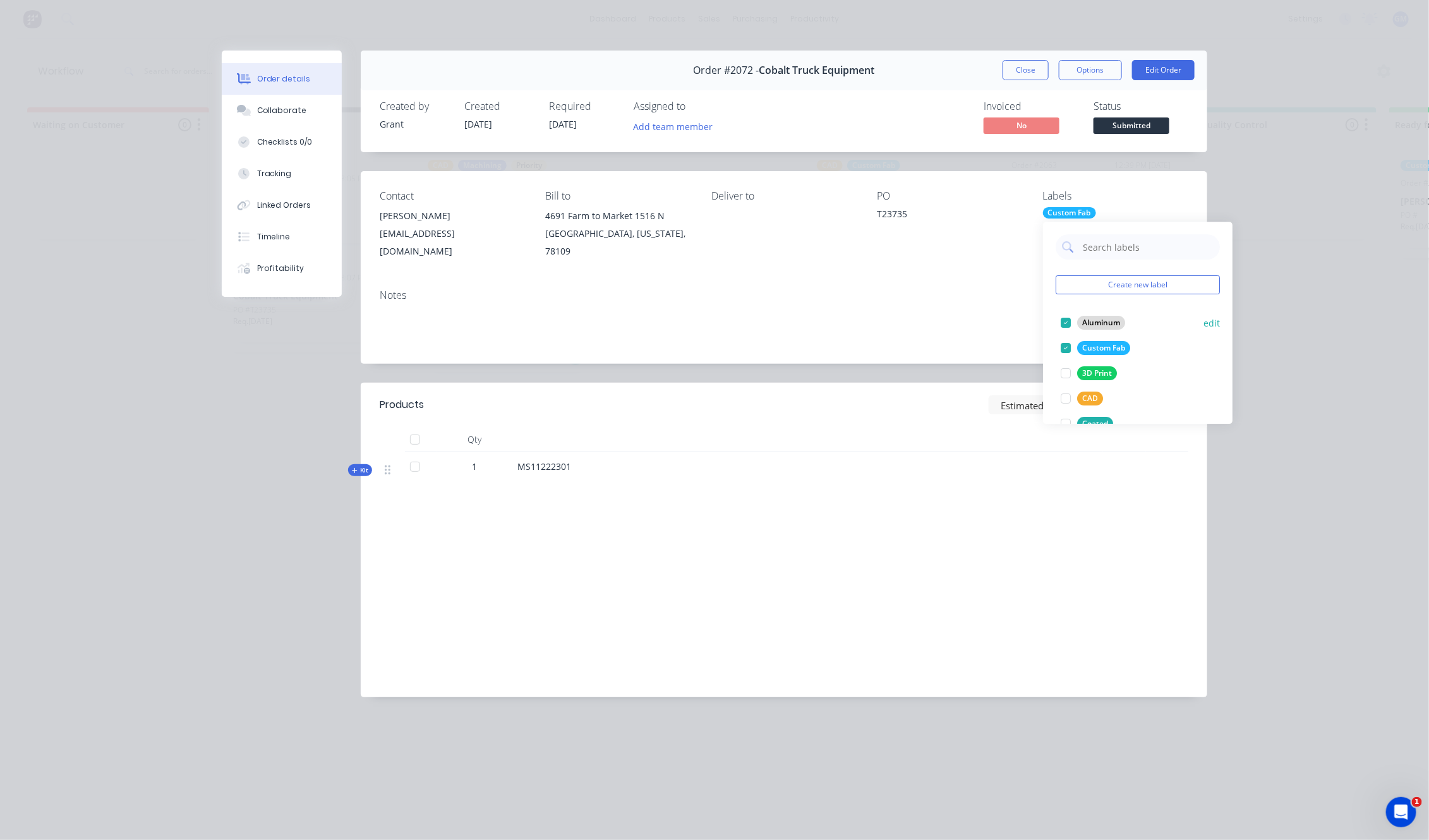
click at [1116, 324] on div "Aluminum" at bounding box center [1101, 323] width 48 height 14
click at [1068, 378] on div at bounding box center [1065, 373] width 25 height 25
click at [1041, 493] on div "Products Estimated quantities Qty Kit 1 MS11222301 Labour $0.00 Sub total $1,07…" at bounding box center [784, 540] width 846 height 314
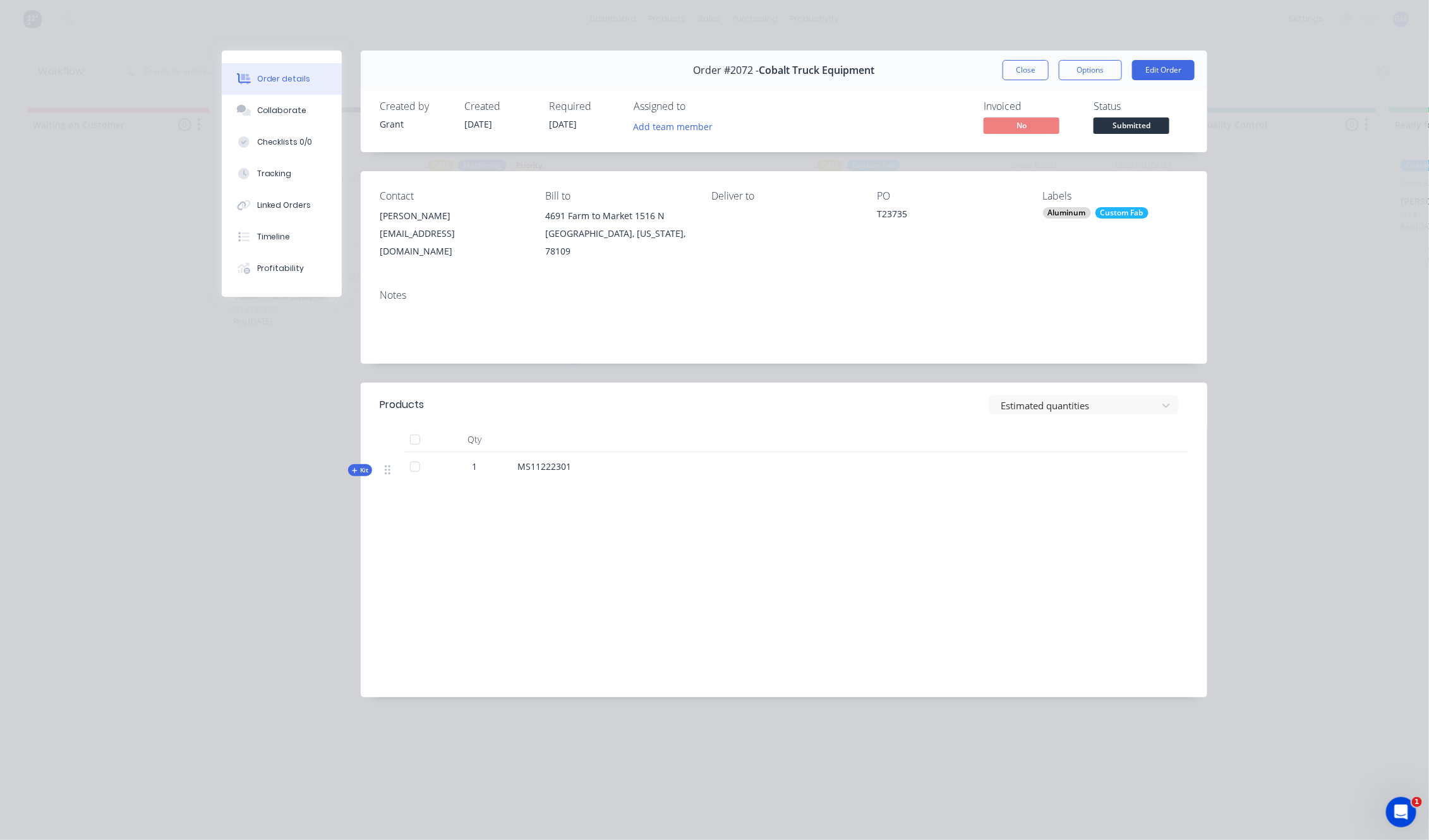
click at [354, 472] on div "Order #2072 - Cobalt Truck Equipment Close Options Edit Order Created by Grant …" at bounding box center [714, 383] width 985 height 666
click at [354, 466] on div "Order #2072 - Cobalt Truck Equipment Close Options Edit Order Created by Grant …" at bounding box center [714, 383] width 985 height 666
click at [359, 465] on span "Kit" at bounding box center [360, 470] width 17 height 10
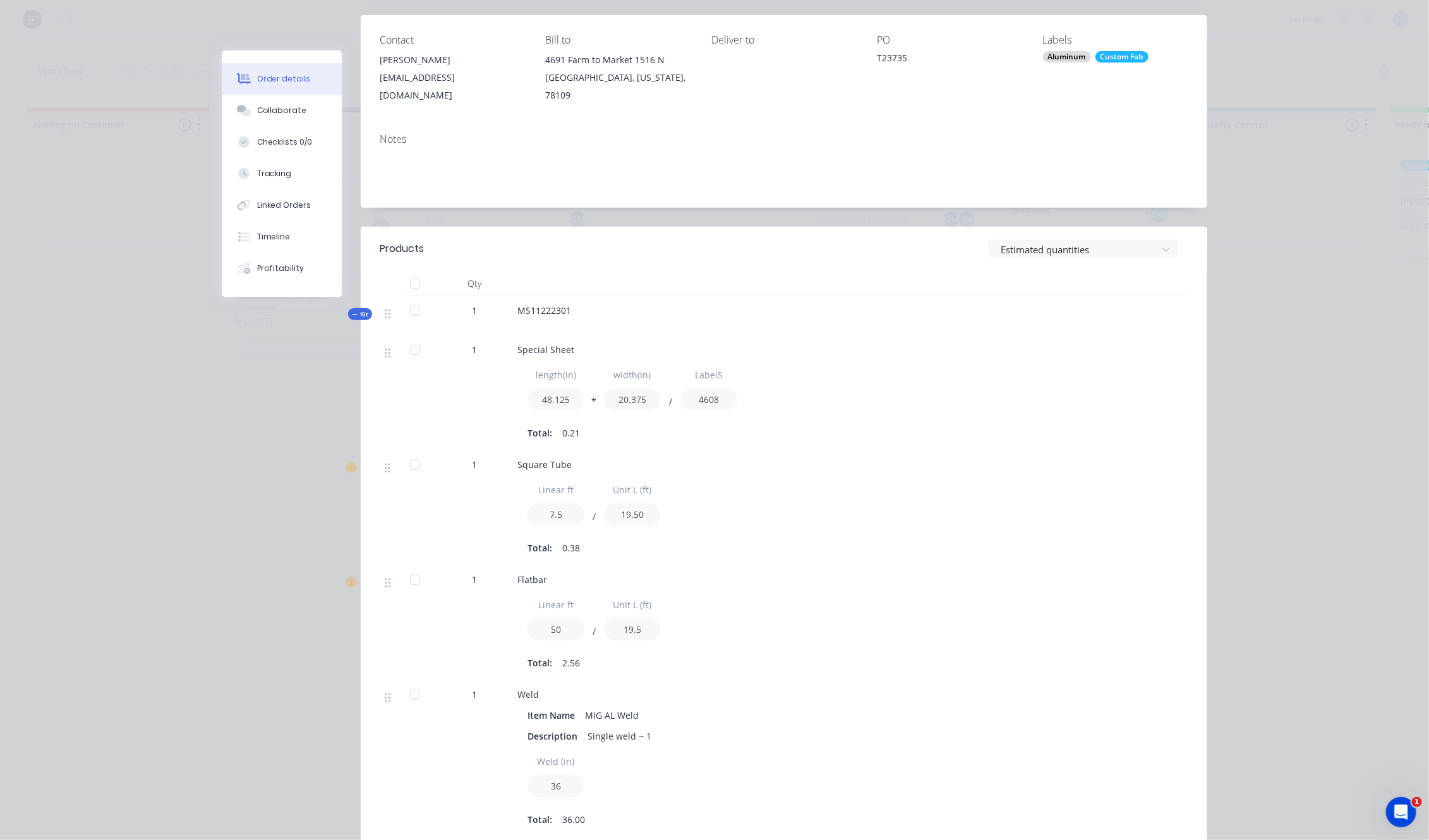
scroll to position [158, 0]
click at [284, 116] on div "Collaborate" at bounding box center [282, 110] width 50 height 11
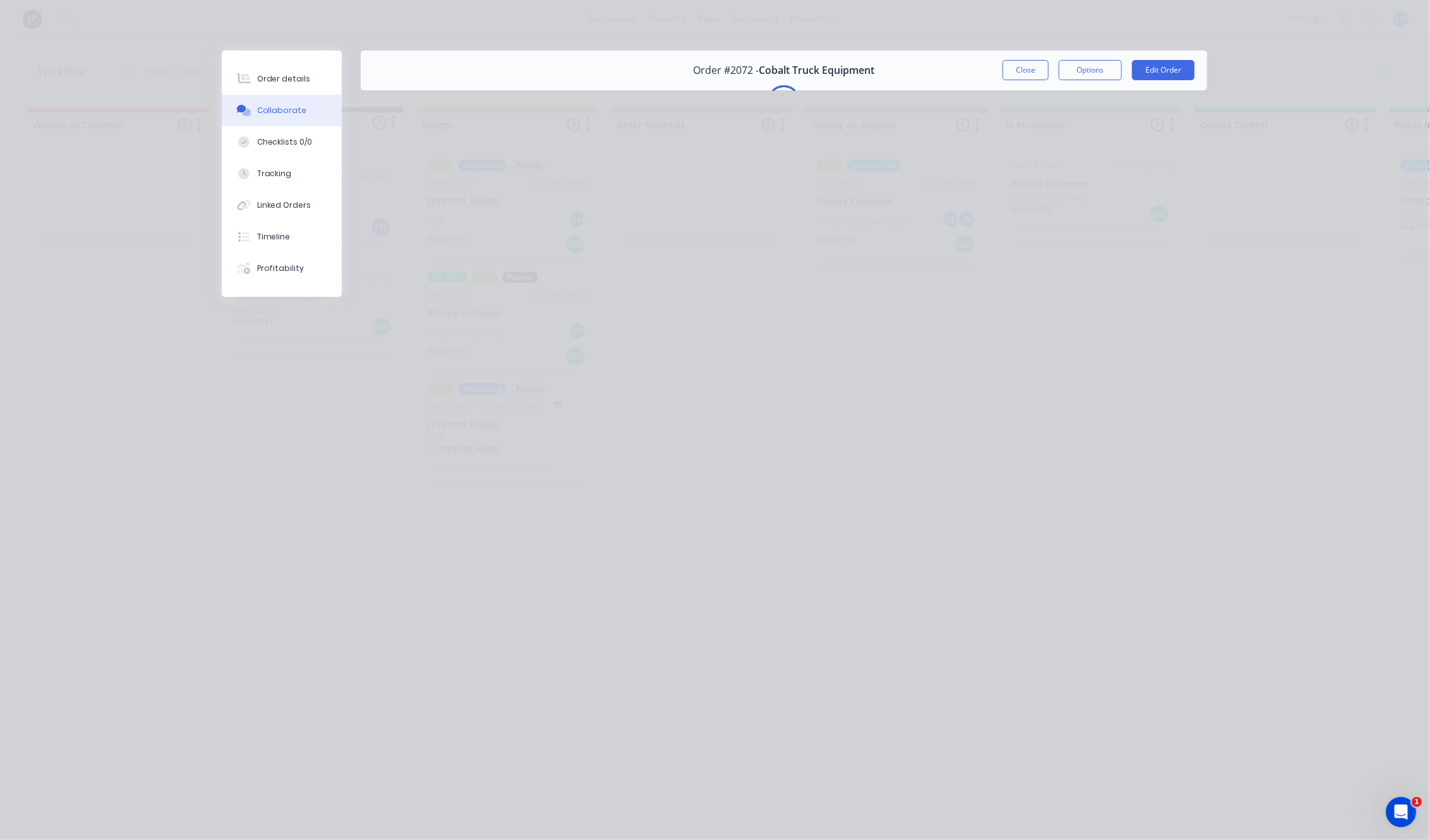
scroll to position [0, 0]
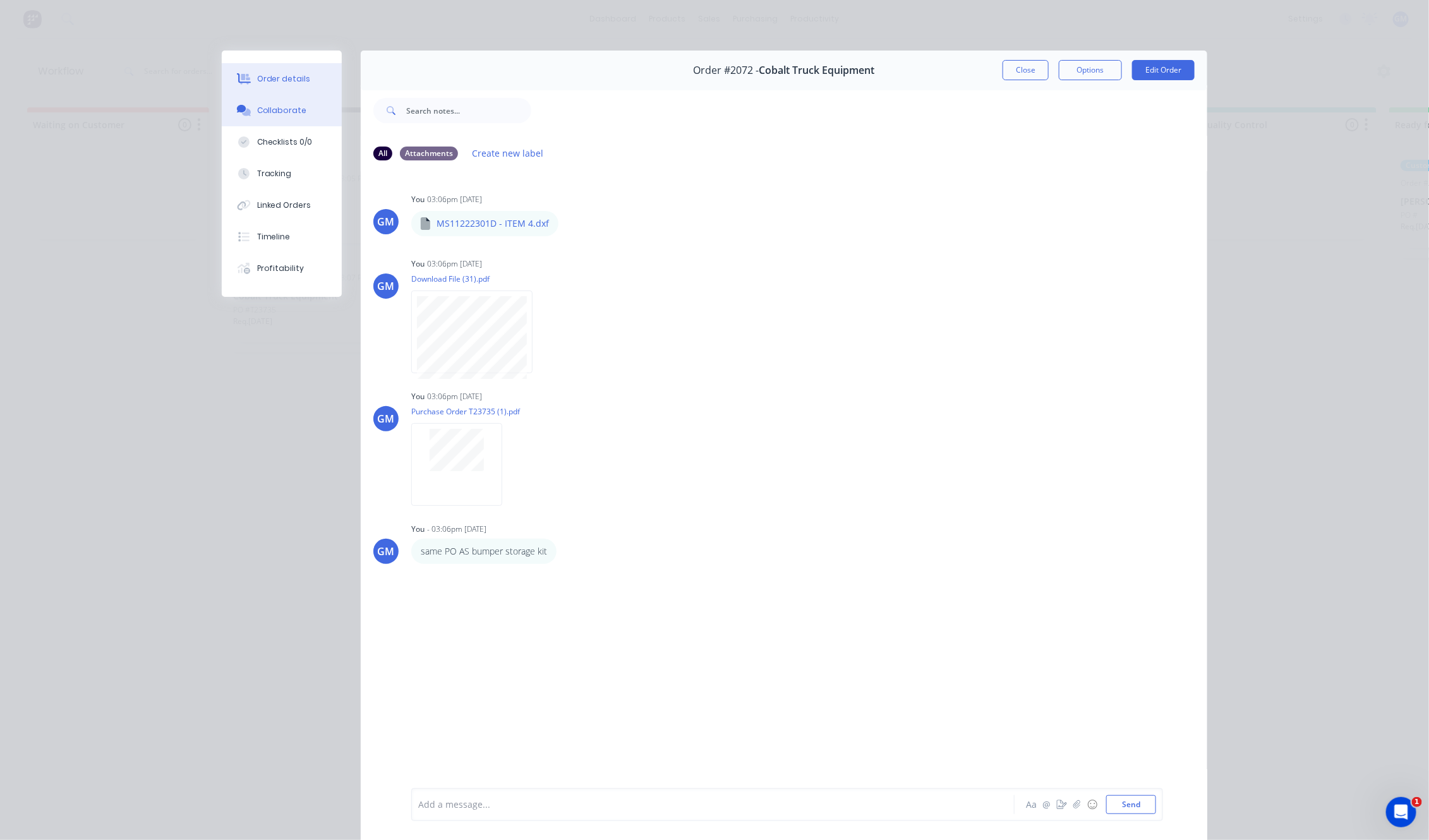
click at [302, 83] on button "Order details" at bounding box center [281, 79] width 120 height 32
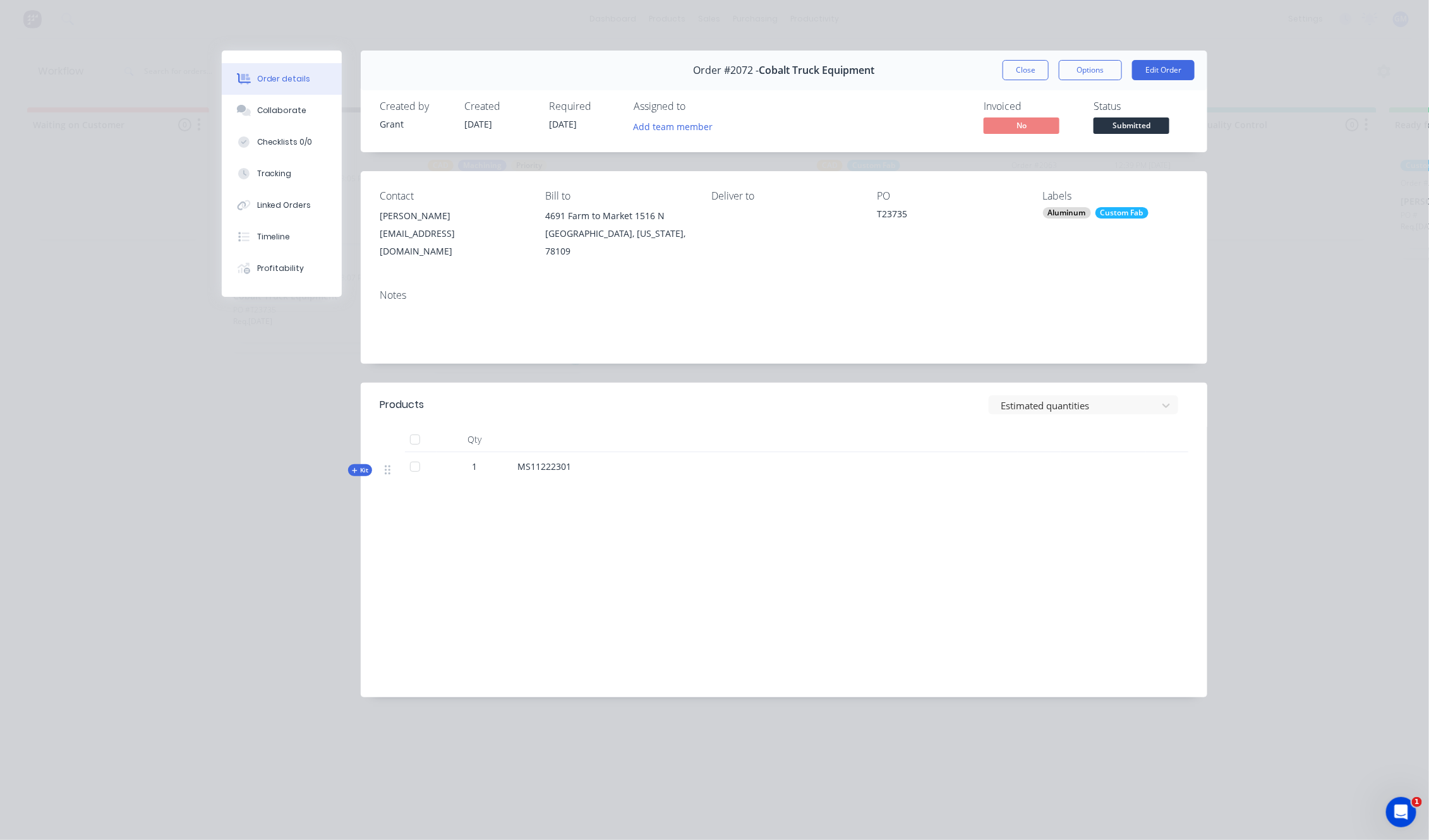
click at [345, 453] on div "Order #2072 - Cobalt Truck Equipment Close Options Edit Order Created by Grant …" at bounding box center [714, 383] width 985 height 666
click at [359, 465] on span "Kit" at bounding box center [360, 470] width 17 height 10
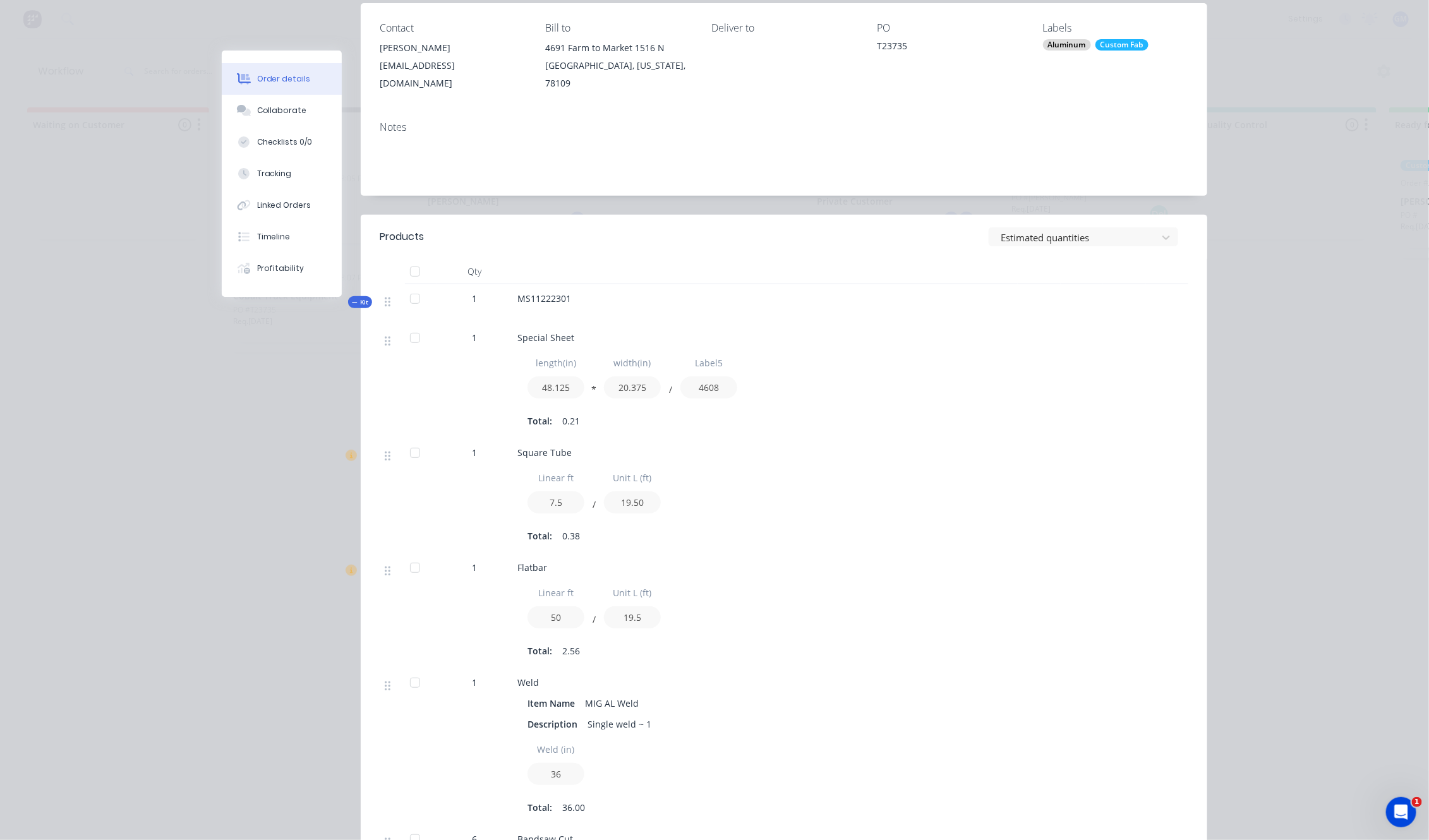
scroll to position [158, 0]
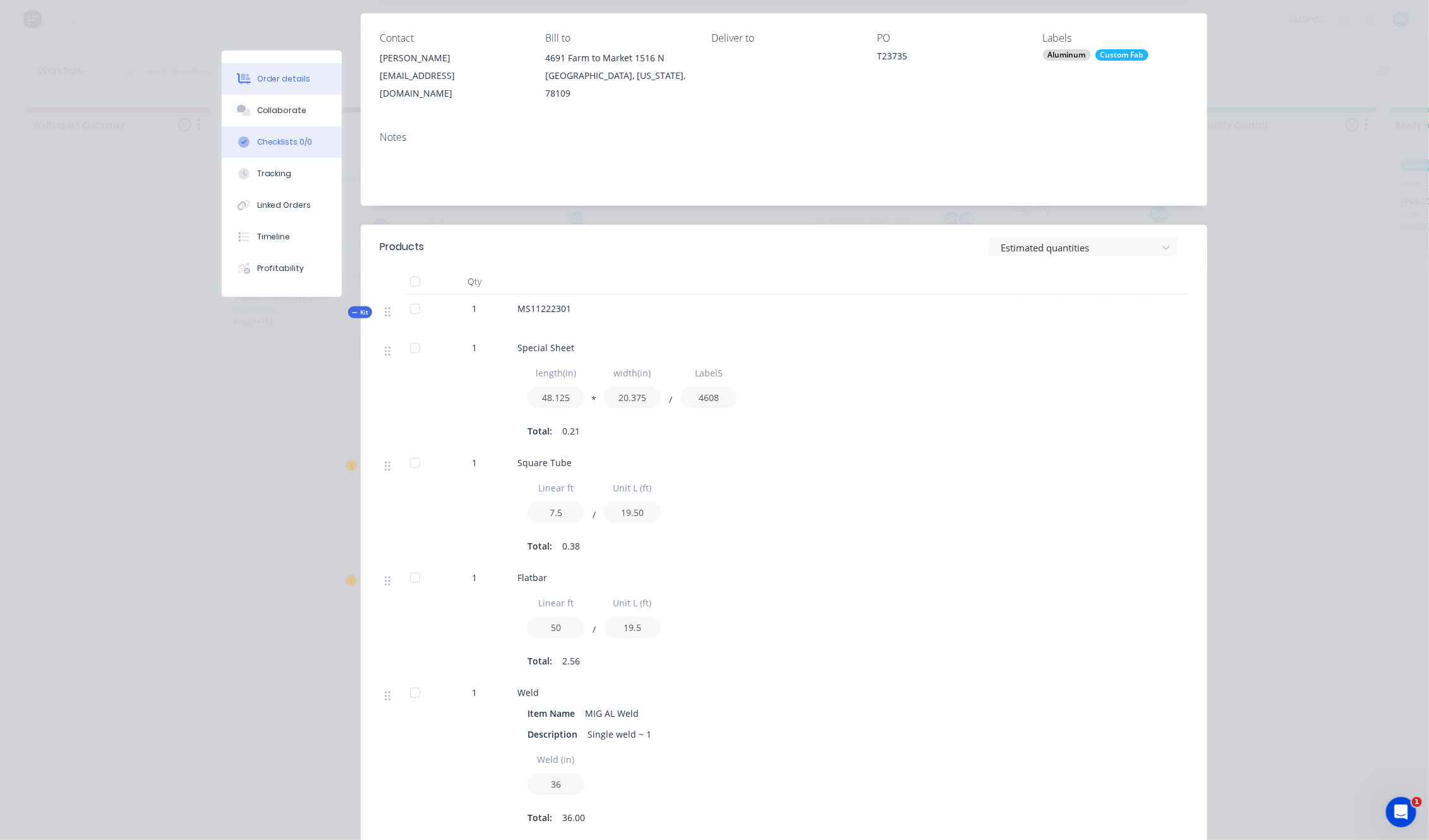
click at [275, 149] on button "Checklists 0/0" at bounding box center [281, 142] width 120 height 32
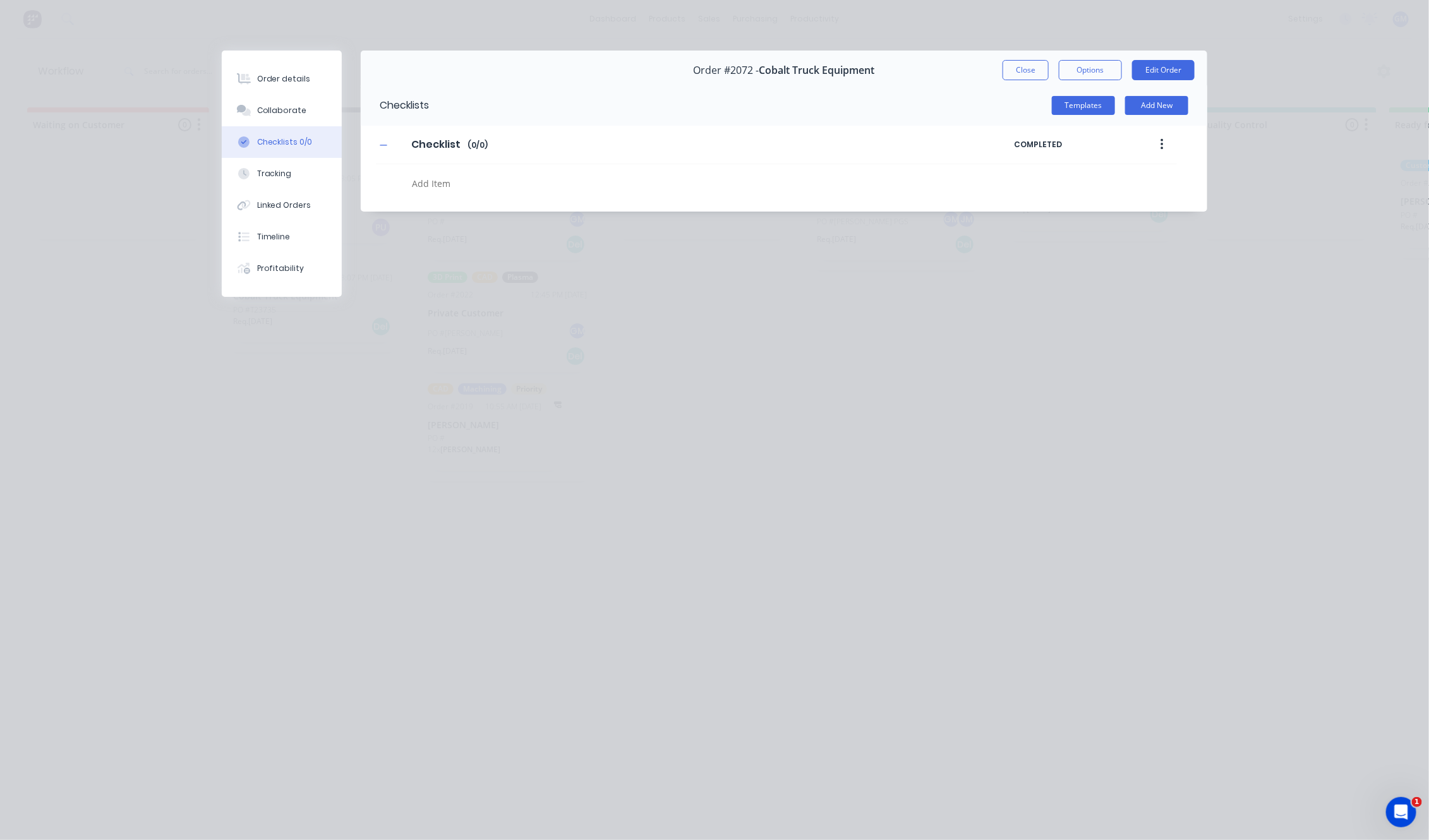
scroll to position [0, 0]
click at [287, 102] on button "Collaborate" at bounding box center [281, 110] width 120 height 32
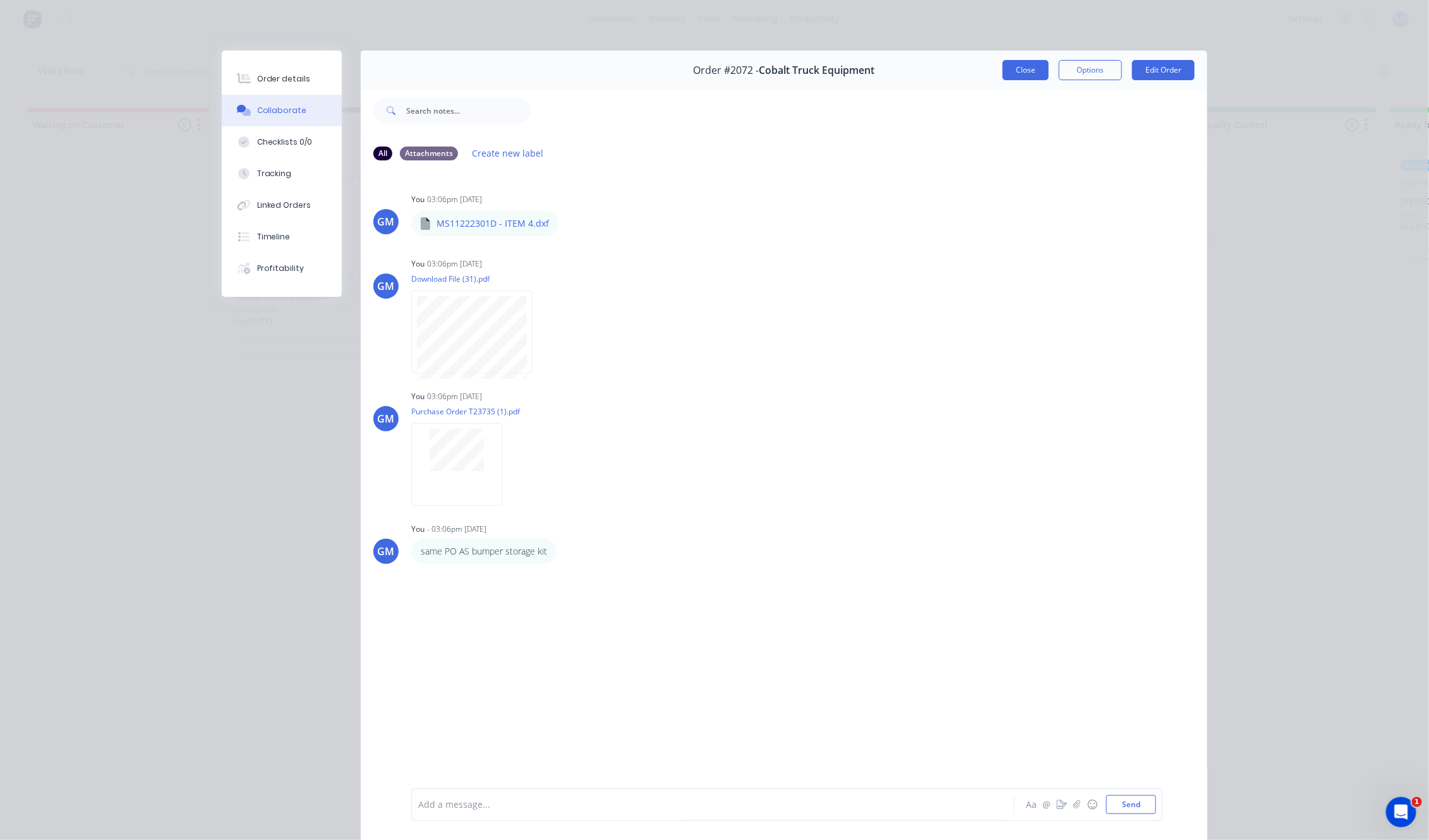
click at [1011, 73] on button "Close" at bounding box center [1026, 70] width 46 height 20
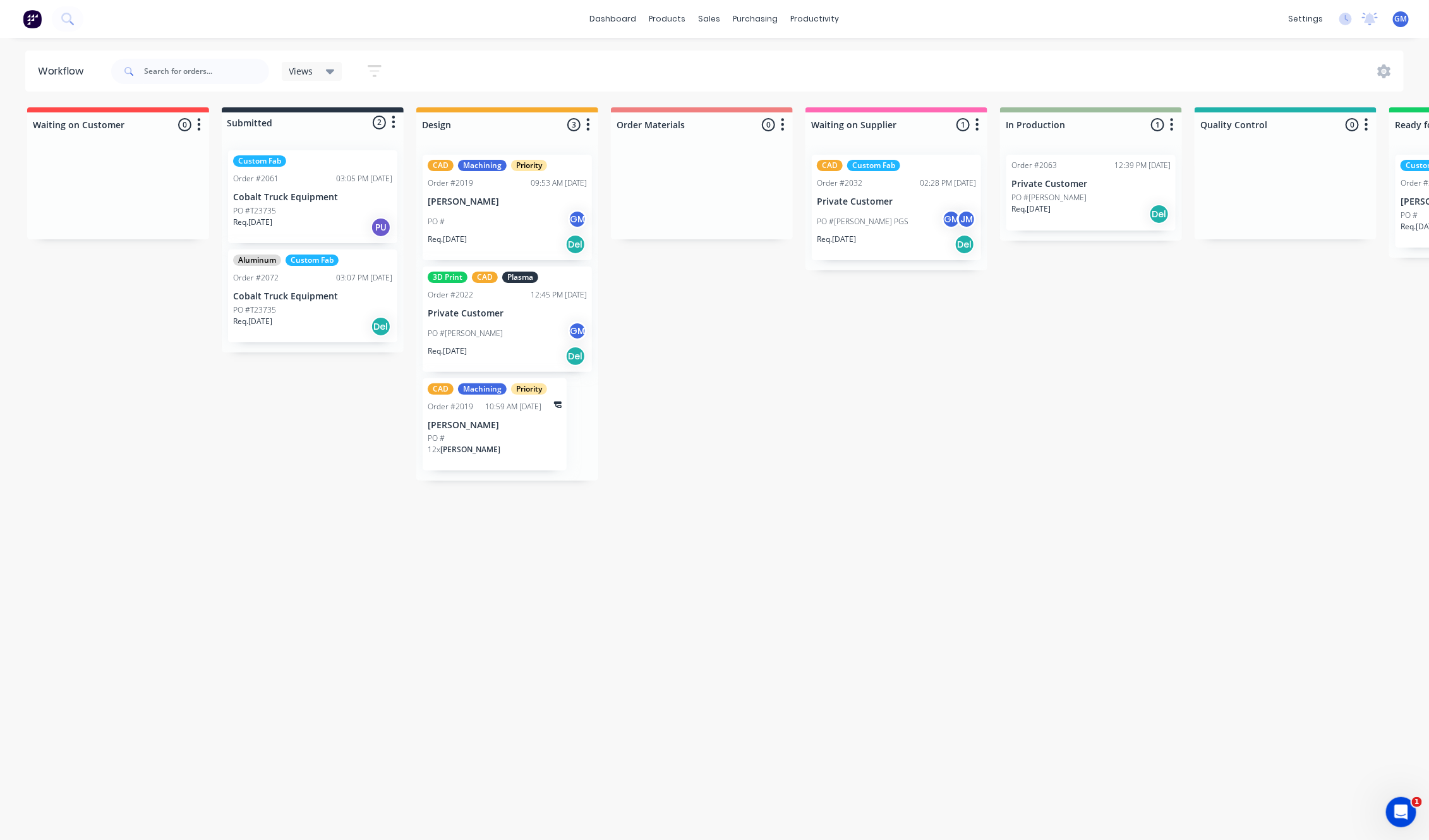
click at [797, 326] on div "Waiting on Customer 0 Status colour #FF4949 hex #FF4949 Save Cancel Notificatio…" at bounding box center [1227, 470] width 2473 height 726
click at [329, 187] on div "Custom Fab Order #2061 03:05 PM [DATE] Cobalt Truck Equipment PO #T23735 Req. […" at bounding box center [312, 196] width 169 height 93
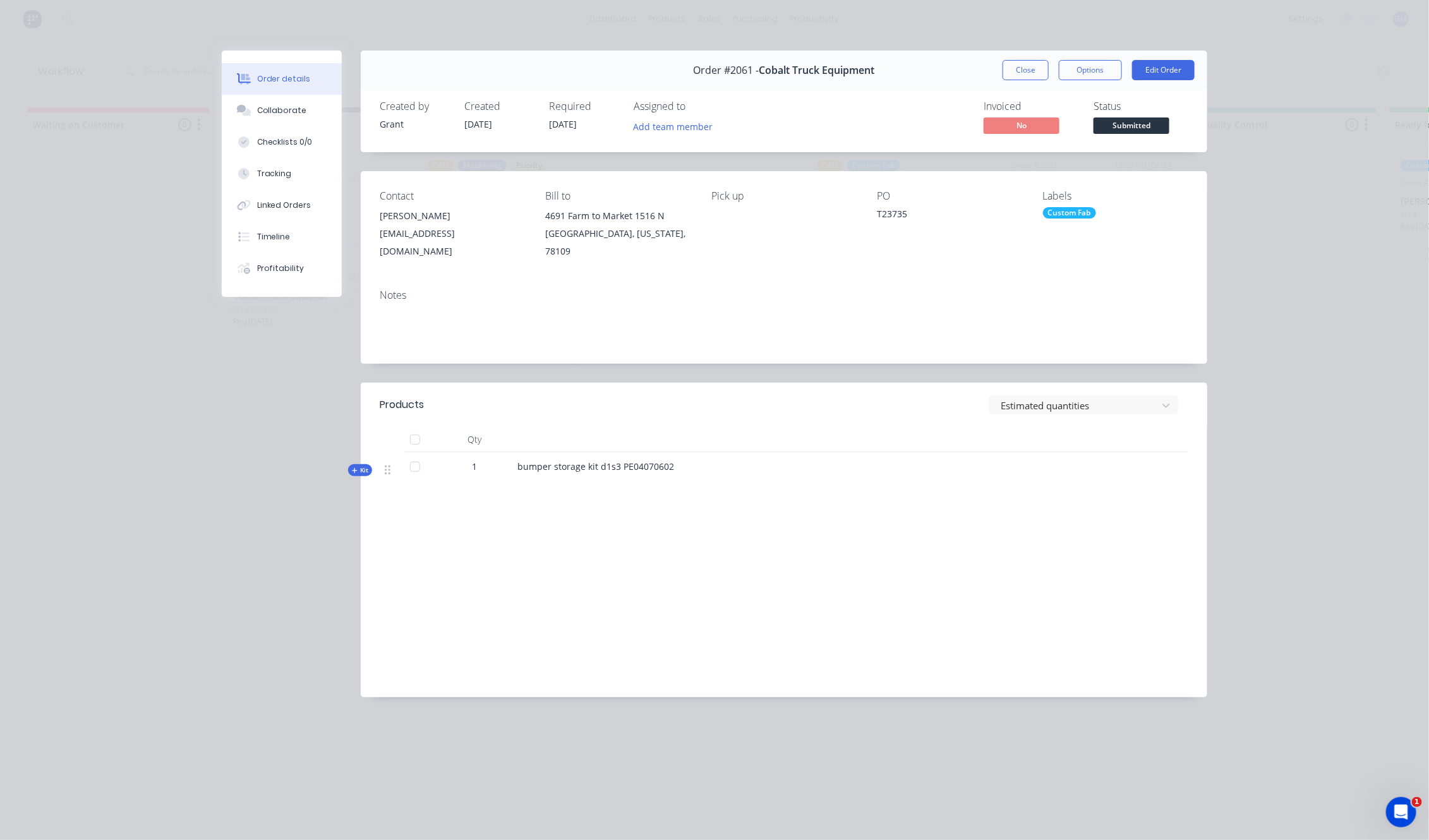
click at [354, 468] on icon "button" at bounding box center [354, 471] width 5 height 5
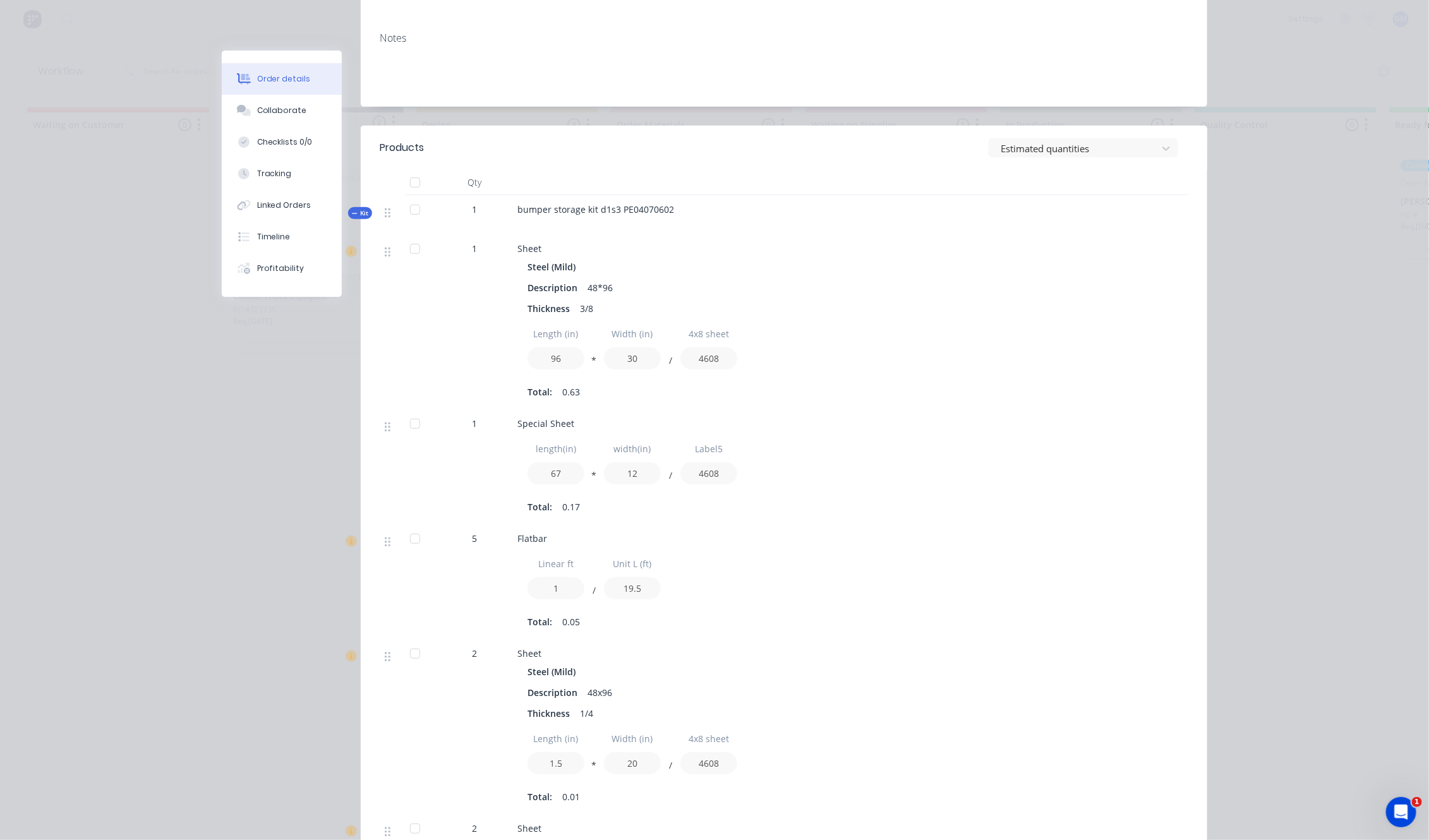
scroll to position [316, 0]
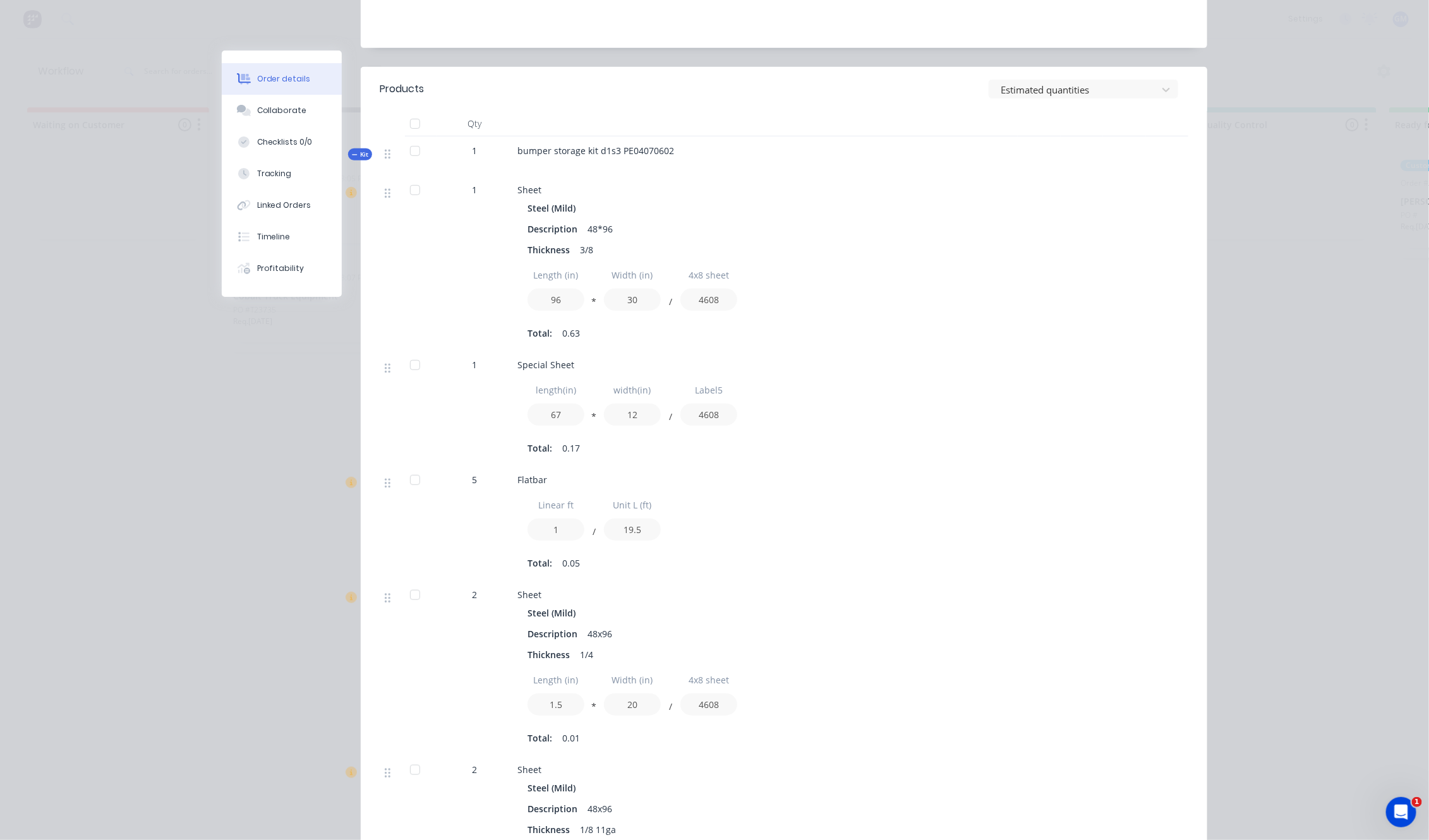
click at [1134, 351] on div at bounding box center [1124, 408] width 43 height 115
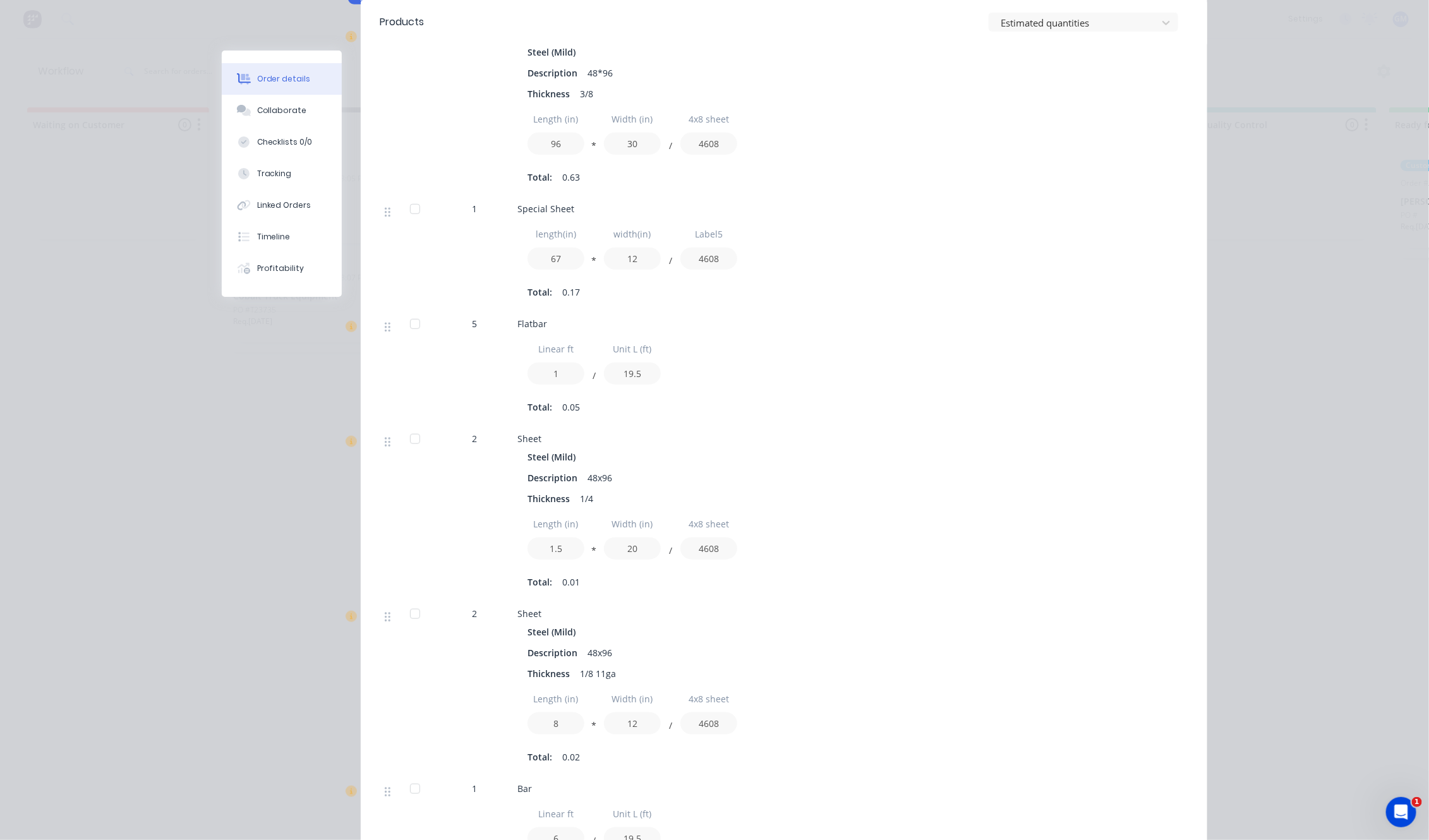
scroll to position [474, 0]
click at [287, 111] on div "Collaborate" at bounding box center [282, 110] width 50 height 11
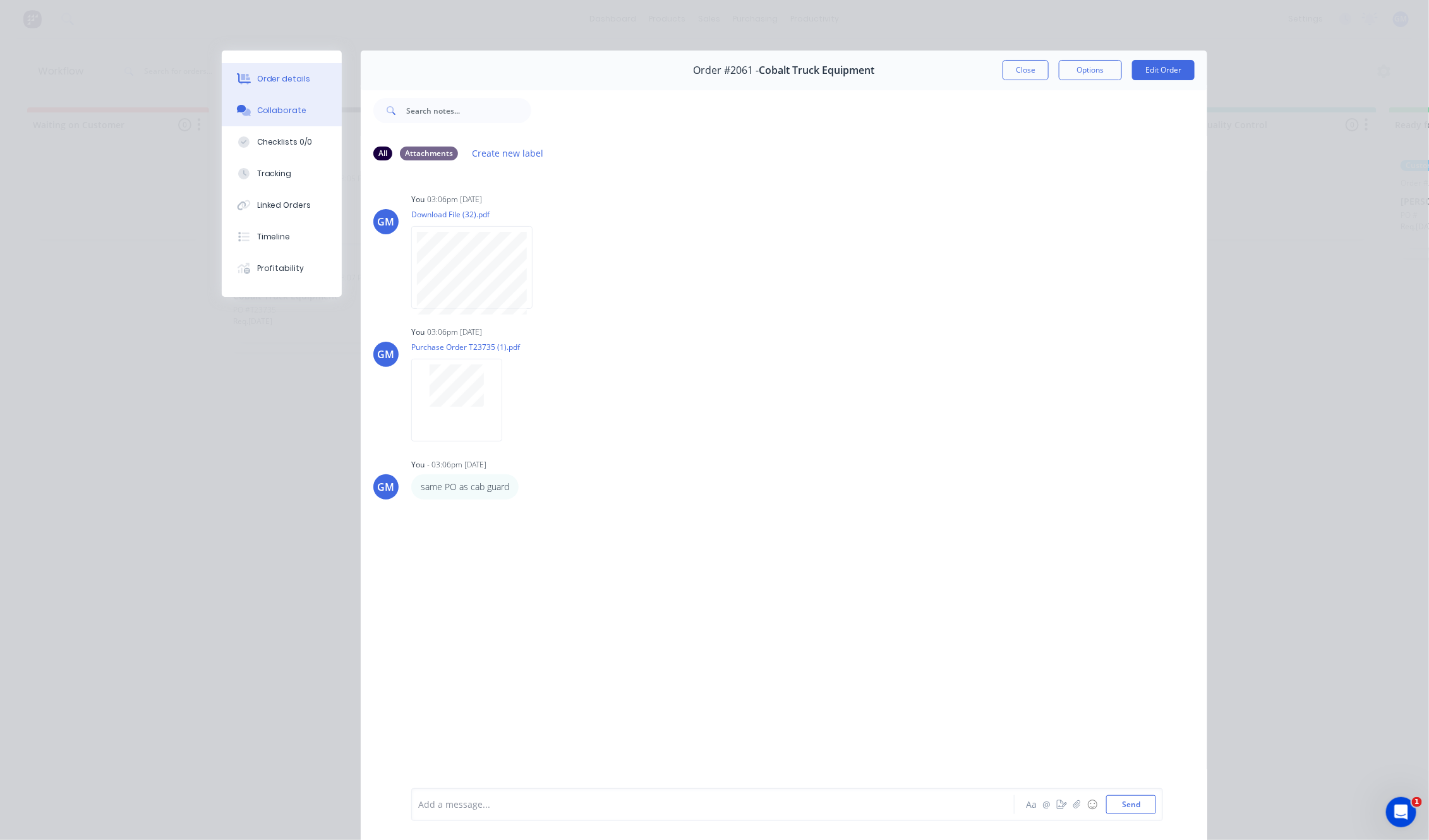
click at [279, 92] on button "Order details" at bounding box center [281, 79] width 120 height 32
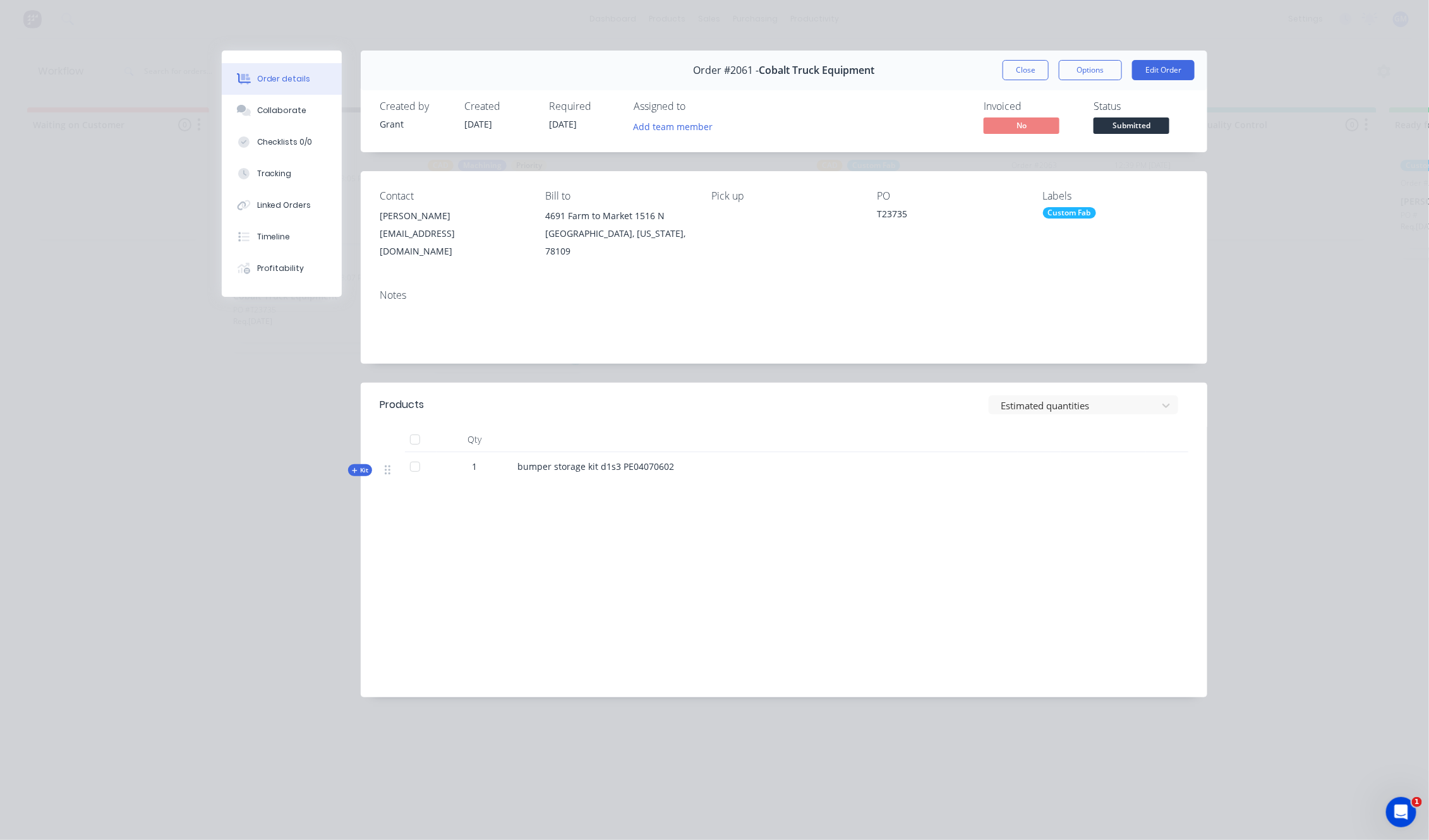
click at [358, 464] on button "Kit" at bounding box center [360, 470] width 24 height 12
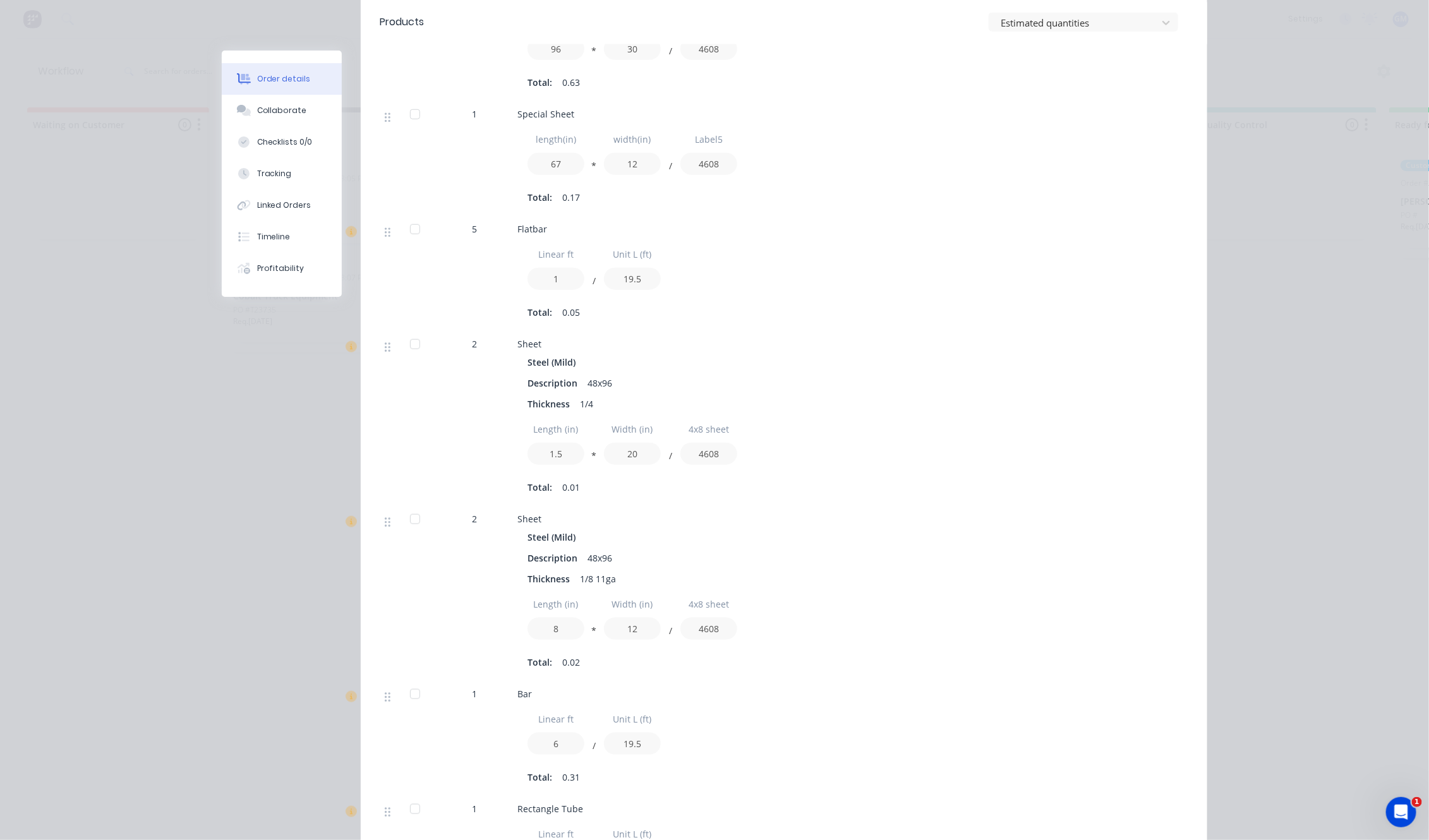
scroll to position [632, 0]
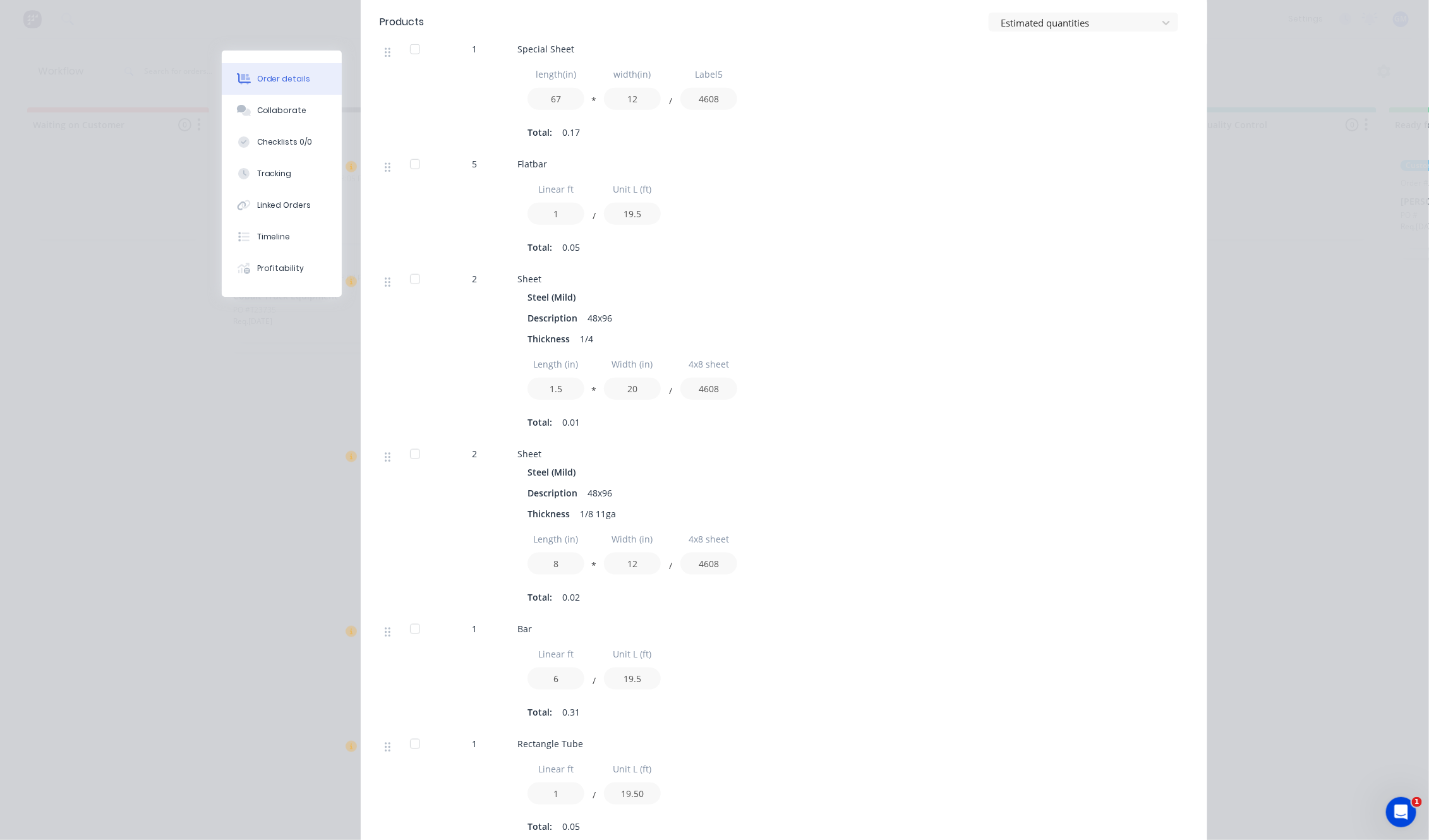
click at [142, 465] on div "Order details Collaborate Checklists 0/0 Tracking Linked Orders Timeline Profit…" at bounding box center [714, 420] width 1429 height 840
click at [104, 240] on div "Order details Collaborate Checklists 0/0 Tracking Linked Orders Timeline Profit…" at bounding box center [714, 420] width 1429 height 840
click at [101, 238] on div "Order details Collaborate Checklists 0/0 Tracking Linked Orders Timeline Profit…" at bounding box center [714, 420] width 1429 height 840
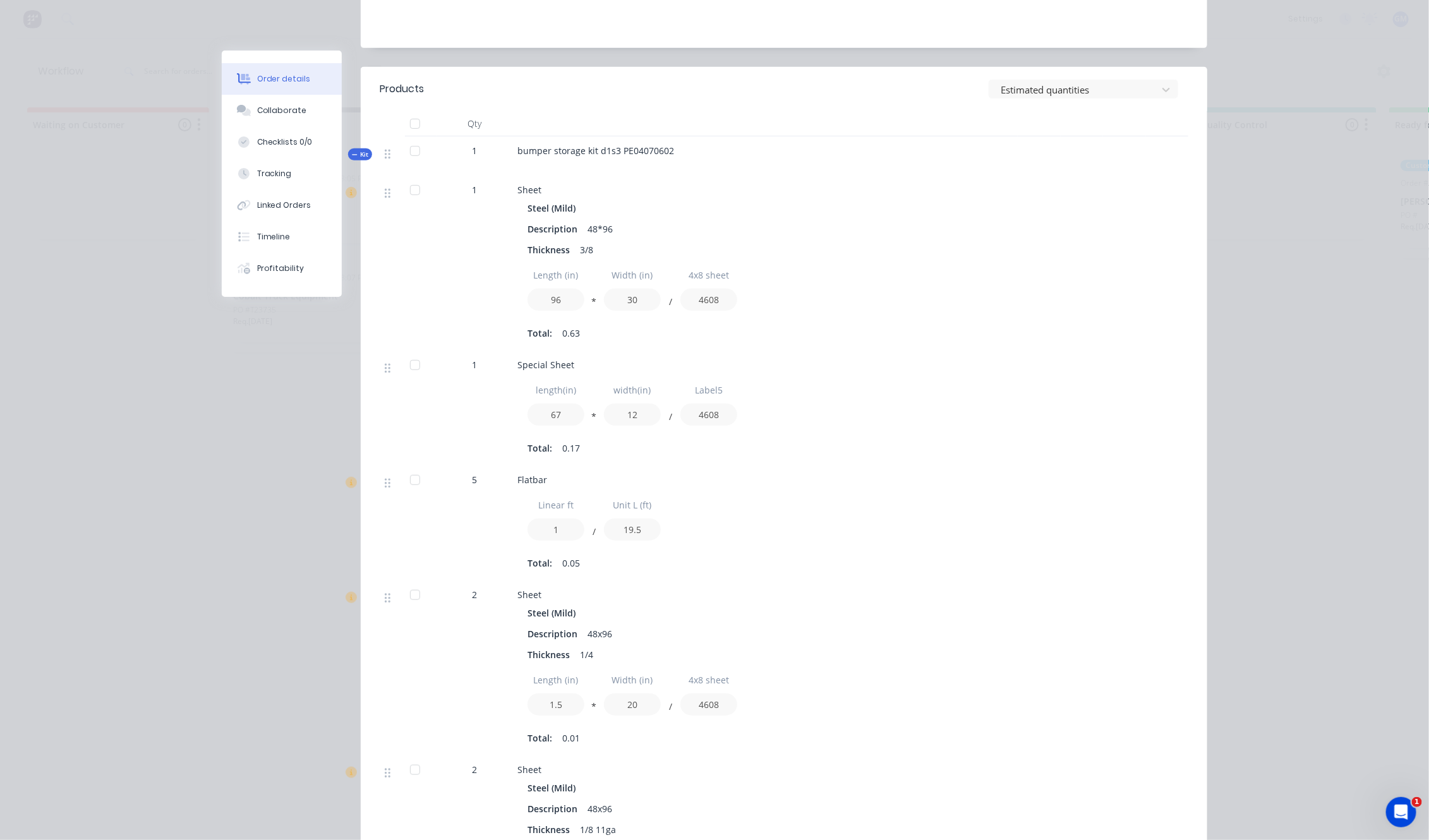
scroll to position [0, 0]
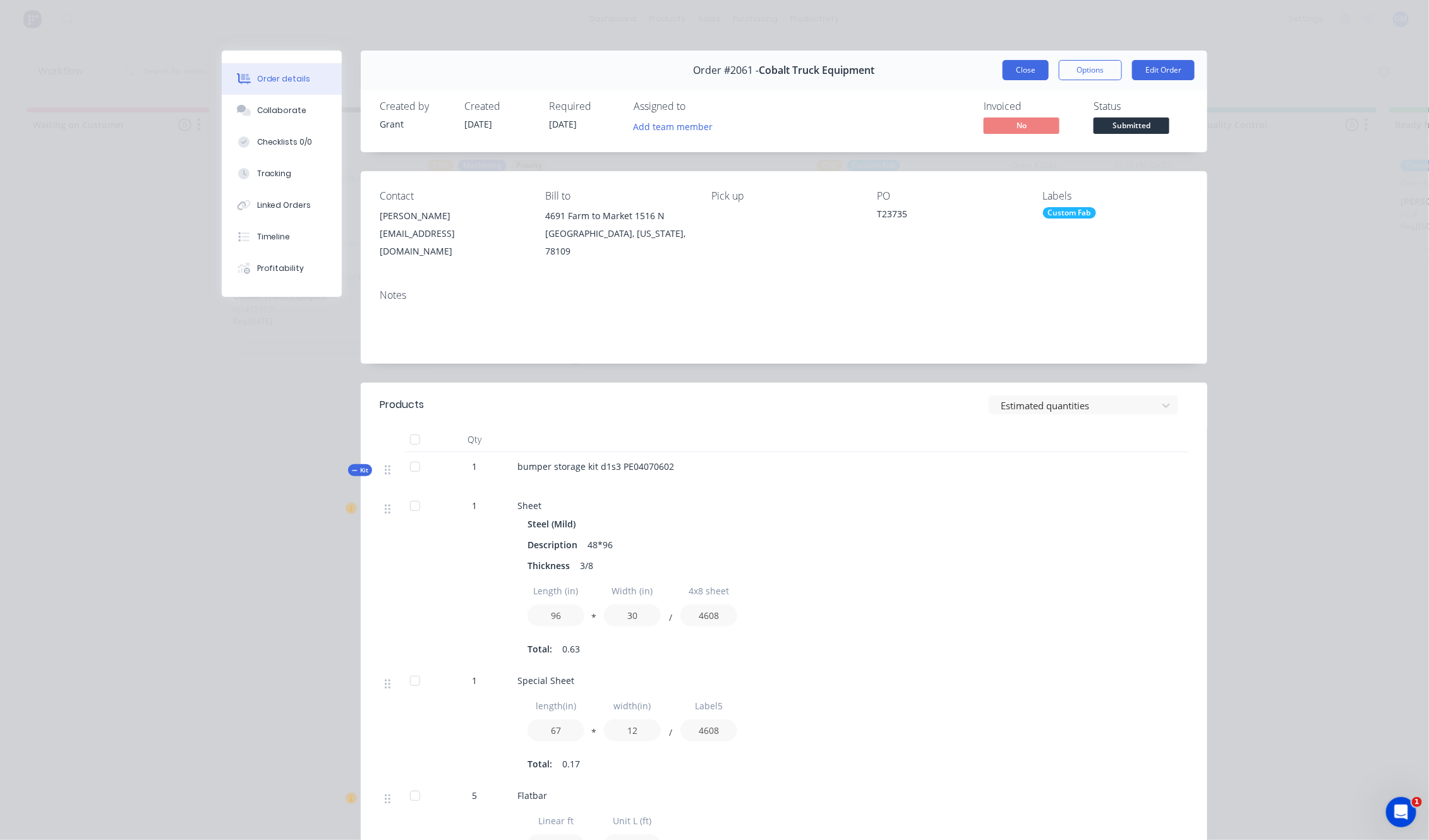
click at [1011, 64] on button "Close" at bounding box center [1026, 70] width 46 height 20
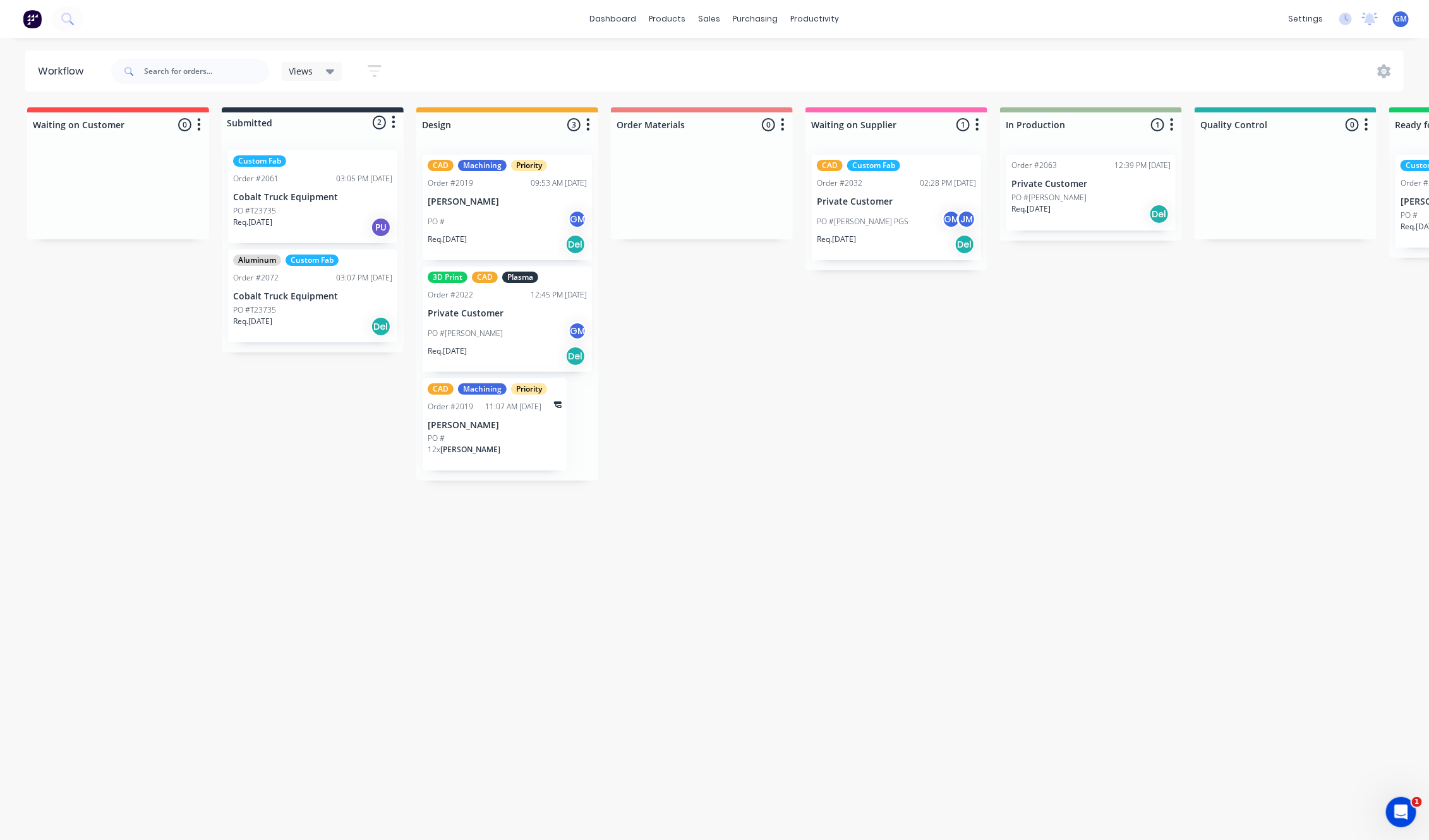
drag, startPoint x: 576, startPoint y: 485, endPoint x: 626, endPoint y: 534, distance: 70.0
click at [607, 524] on div "Waiting on Customer 0 Status colour #FF4949 hex #FF4949 Save Cancel Notificatio…" at bounding box center [1227, 470] width 2473 height 726
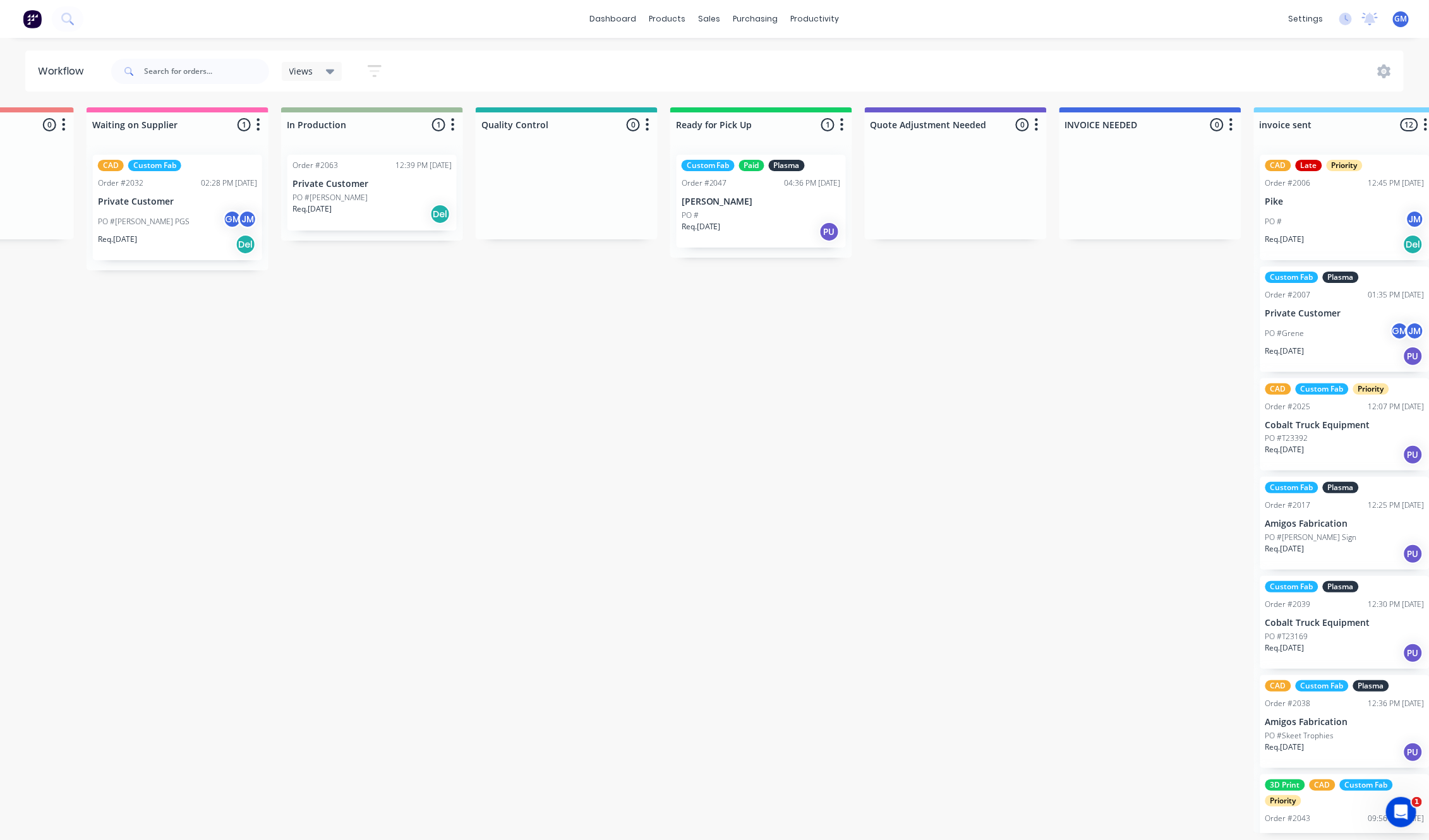
scroll to position [5, 731]
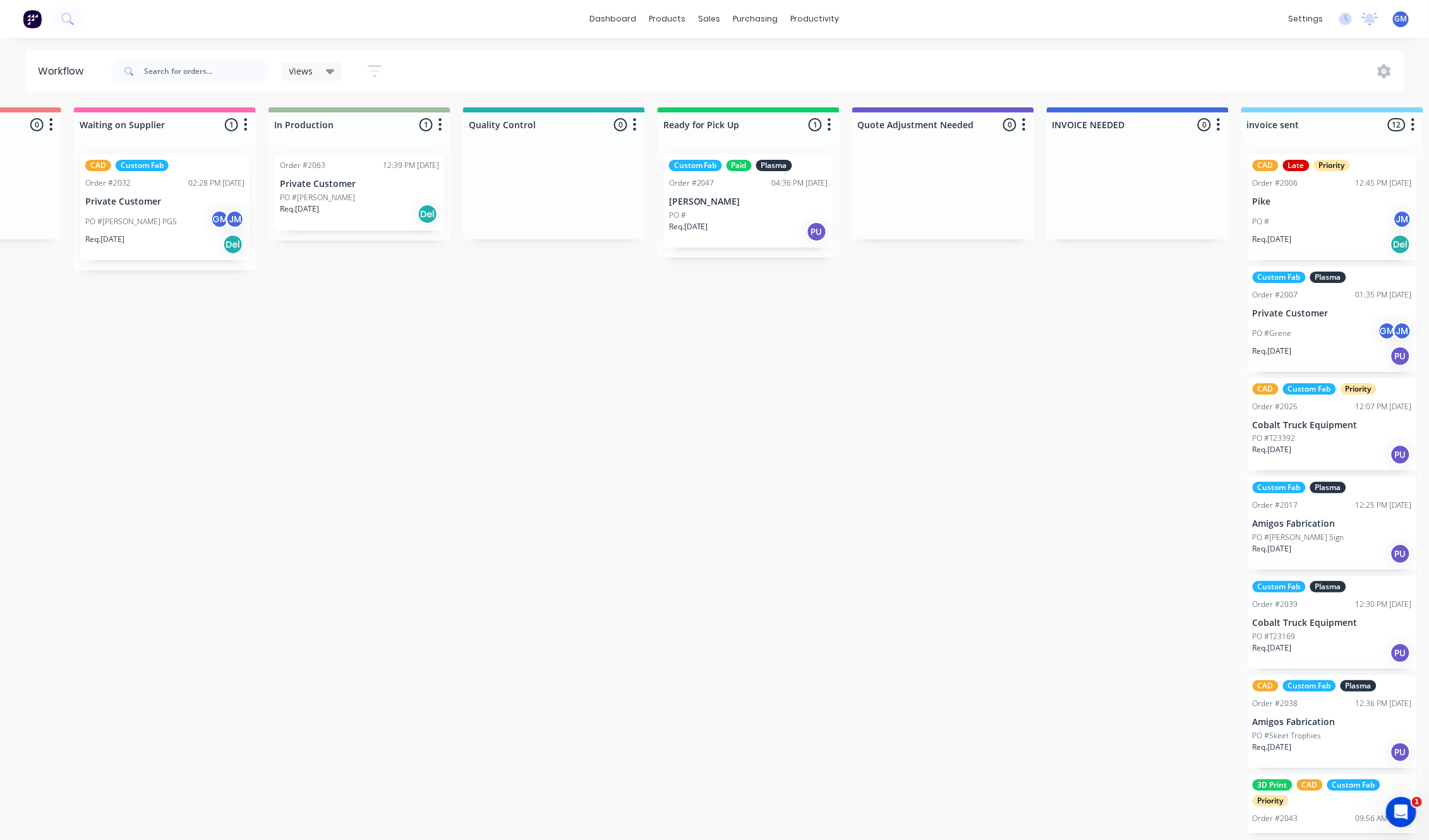
drag, startPoint x: 827, startPoint y: 626, endPoint x: 817, endPoint y: 599, distance: 28.8
drag, startPoint x: 817, startPoint y: 599, endPoint x: 610, endPoint y: 599, distance: 207.0
click at [610, 599] on div "Waiting on Customer 0 Status colour #FF4949 hex #FF4949 Save Cancel Notificatio…" at bounding box center [495, 470] width 2473 height 726
click at [709, 23] on div "sales" at bounding box center [710, 19] width 35 height 19
click at [759, 52] on link "Sales Orders" at bounding box center [776, 65] width 168 height 25
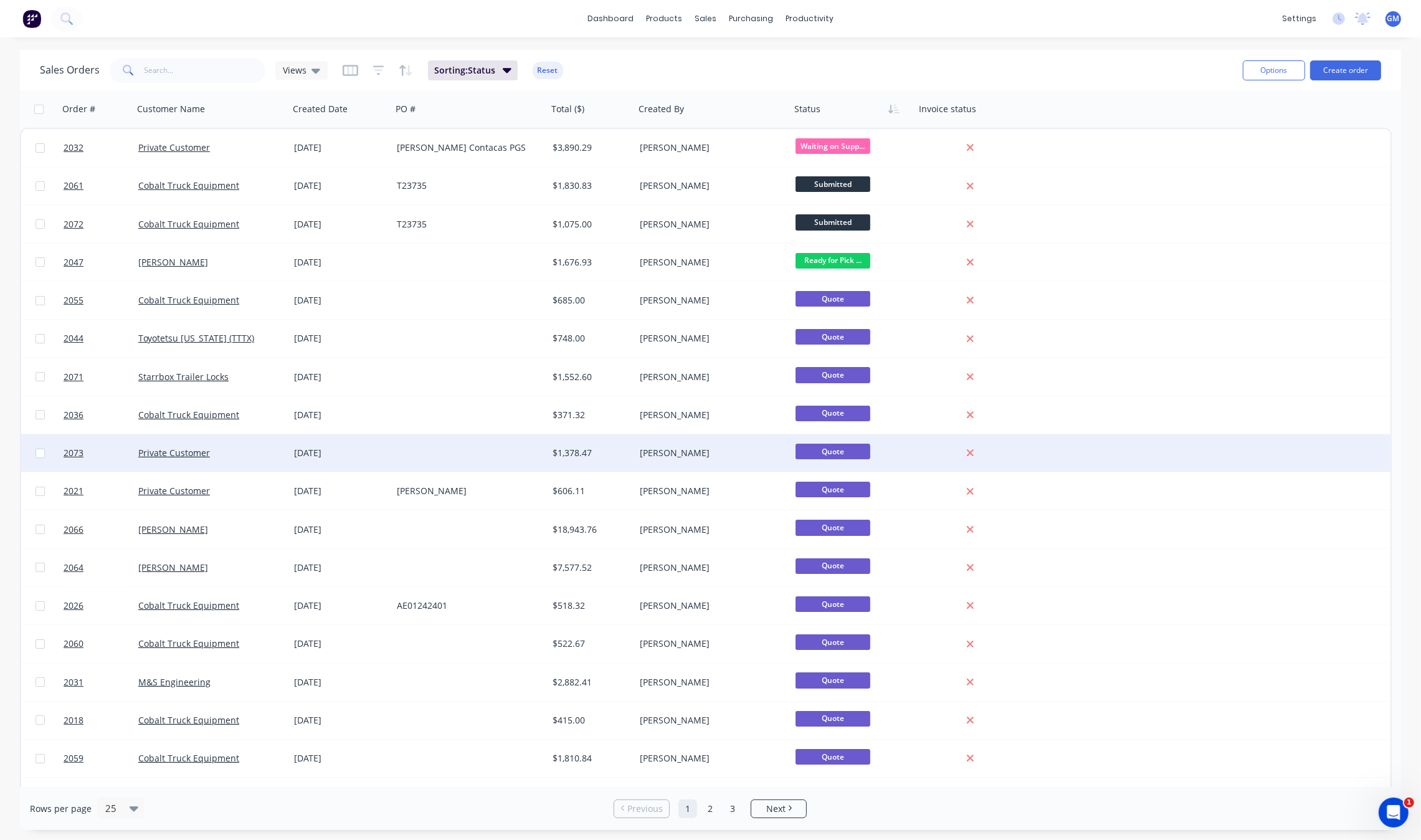
click at [505, 450] on div at bounding box center [469, 453] width 156 height 38
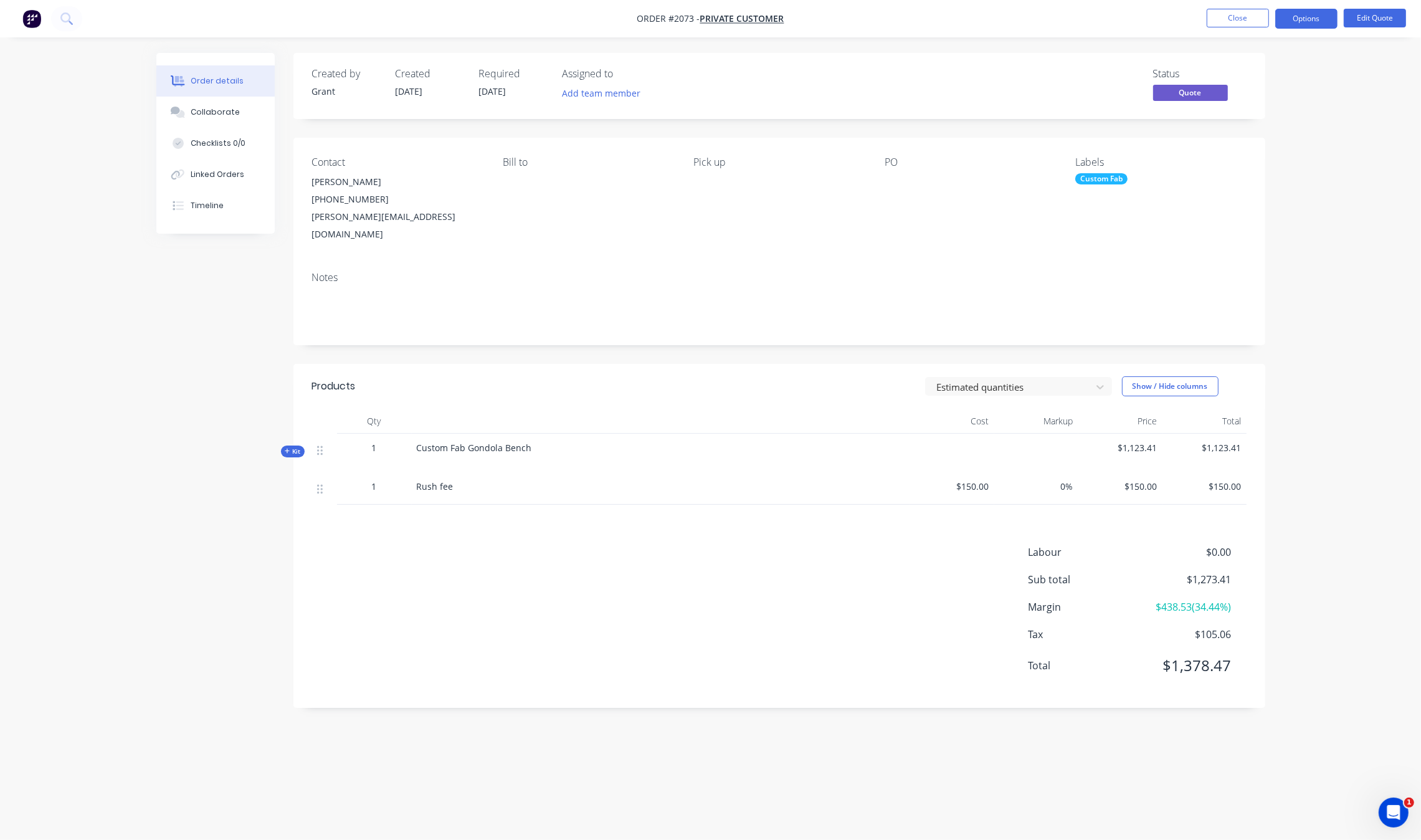
click at [1380, 5] on nav "Order #2073 - Private Customer Close Options Edit Quote" at bounding box center [710, 19] width 1421 height 38
click at [1375, 19] on button "Edit Quote" at bounding box center [1375, 18] width 63 height 19
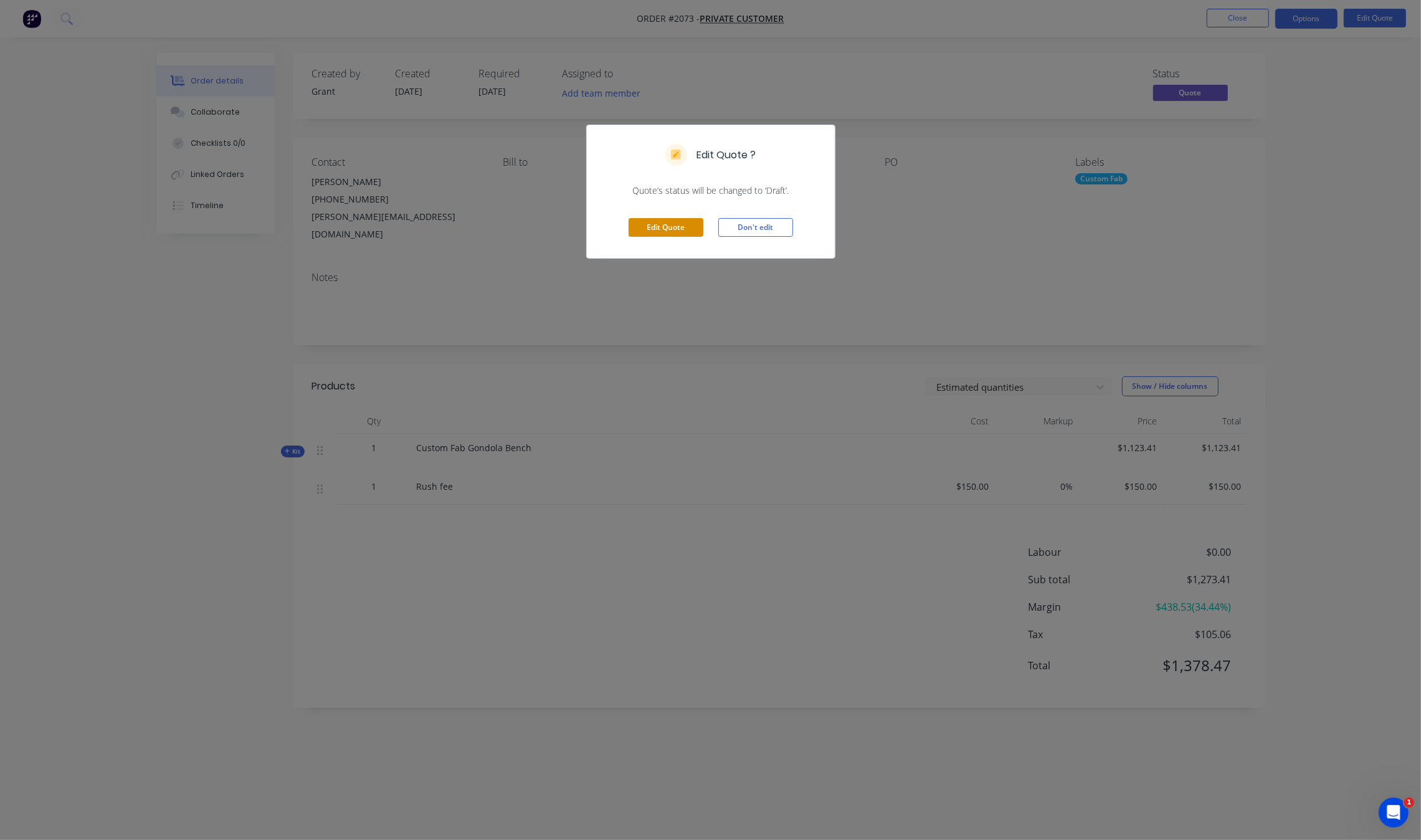
click at [677, 219] on button "Edit Quote" at bounding box center [665, 227] width 74 height 19
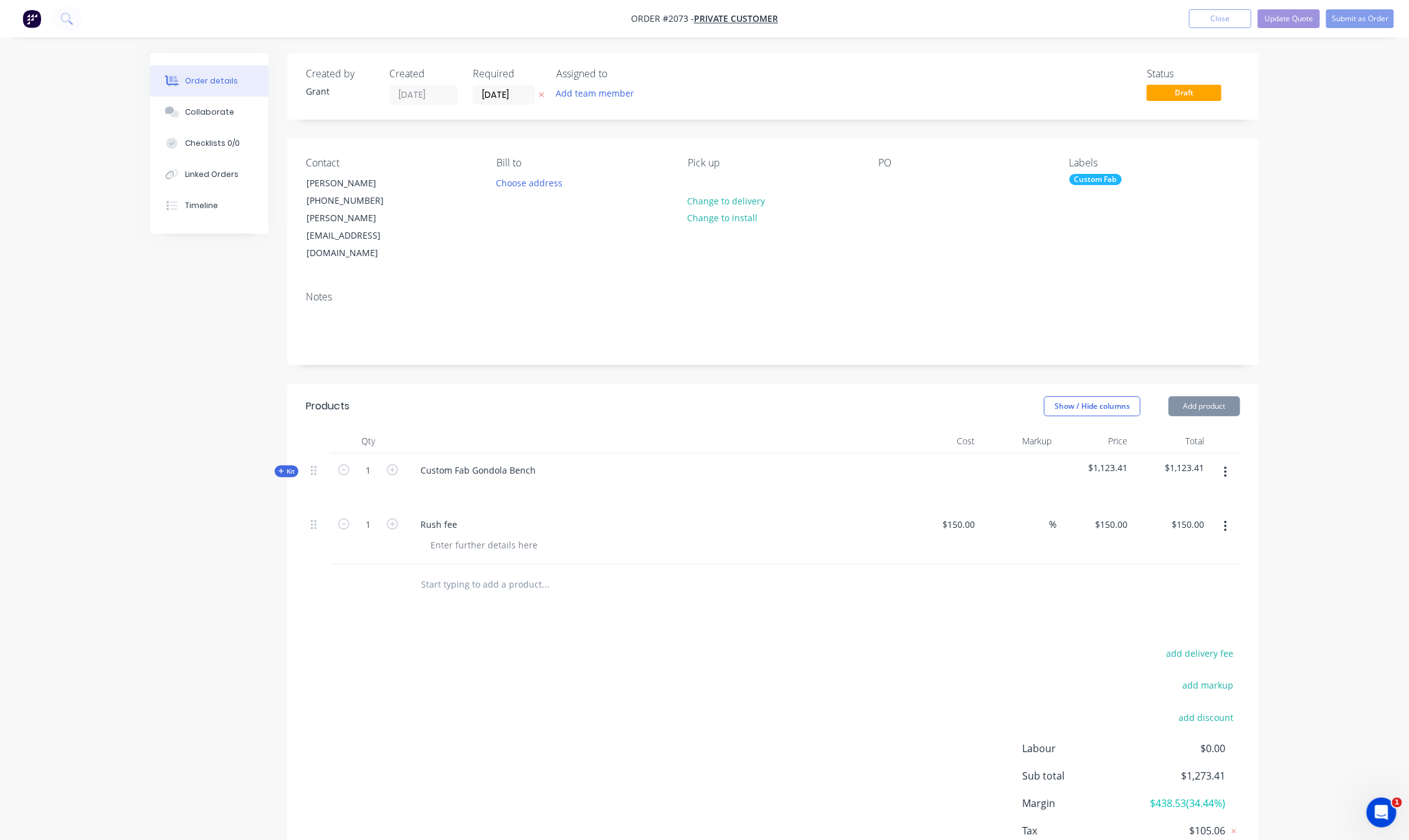
type input "[DATE]"
click at [889, 200] on div "PO" at bounding box center [964, 210] width 171 height 105
click at [882, 178] on div at bounding box center [888, 182] width 20 height 18
paste div
click at [989, 236] on div "Contact [PERSON_NAME] [PHONE_NUMBER] [PERSON_NAME][EMAIL_ADDRESS][DOMAIN_NAME] …" at bounding box center [773, 210] width 971 height 142
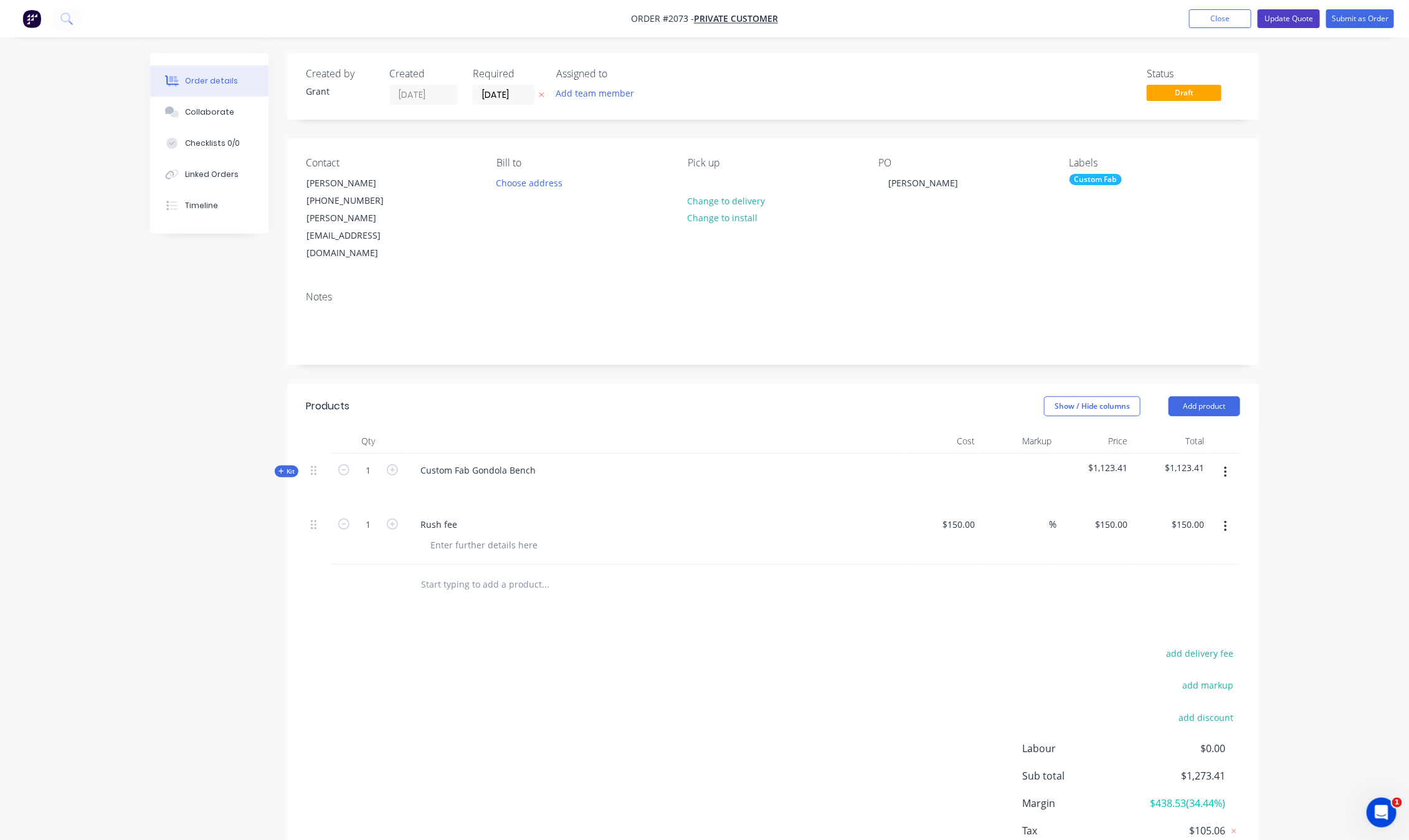
click at [1309, 28] on button "Update Quote" at bounding box center [1289, 19] width 63 height 19
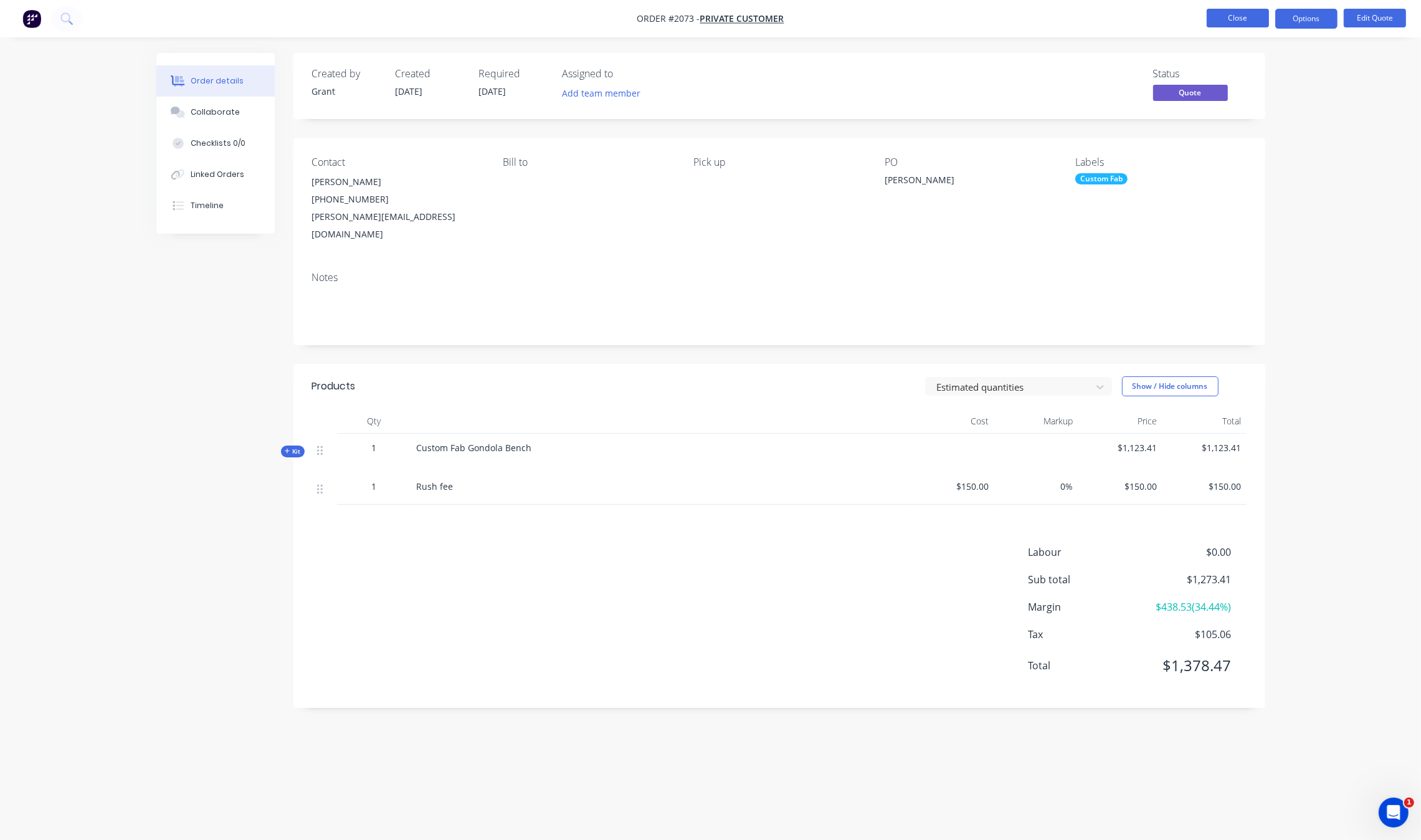
click at [1236, 27] on button "Close" at bounding box center [1238, 18] width 63 height 19
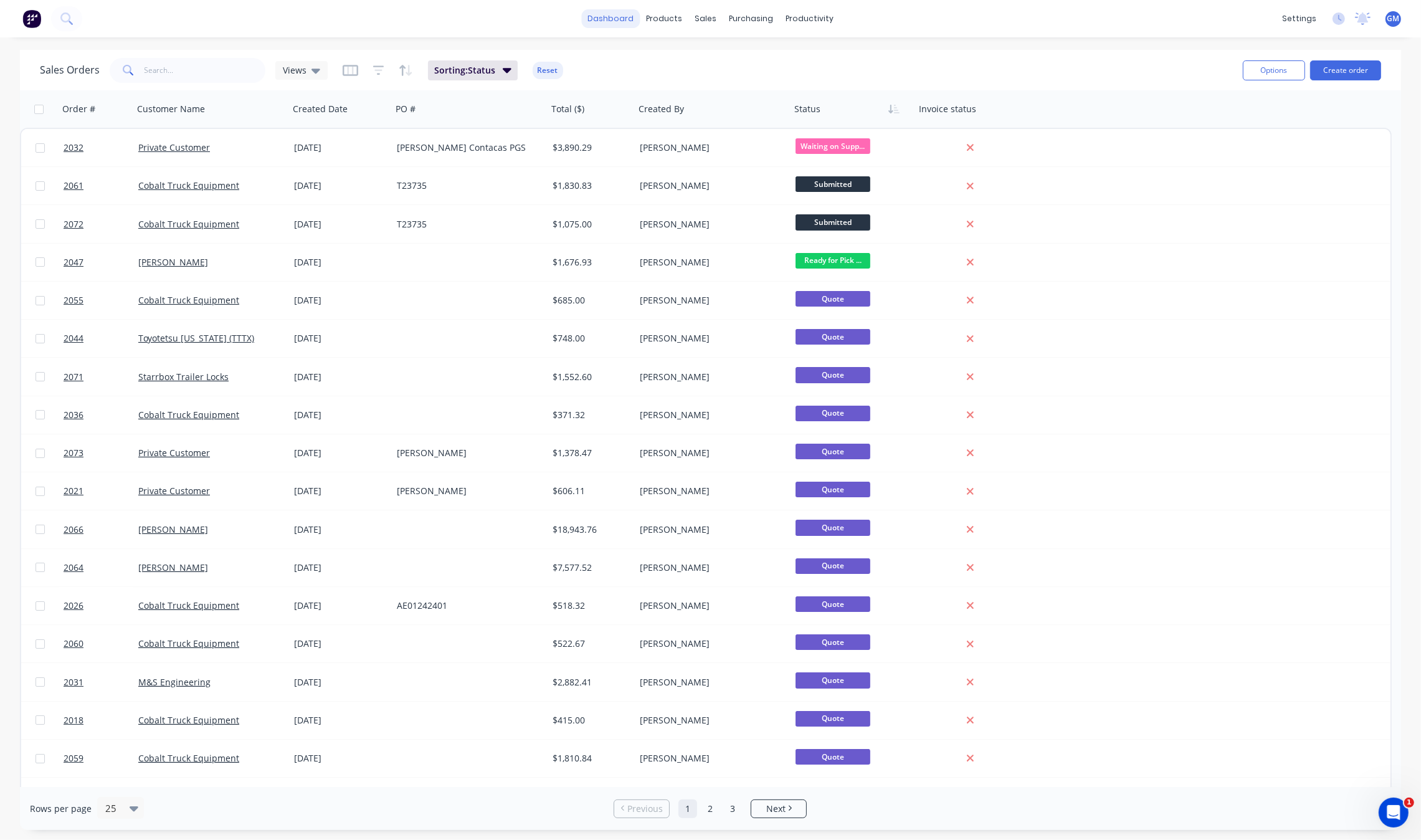
click at [617, 23] on link "dashboard" at bounding box center [610, 19] width 59 height 19
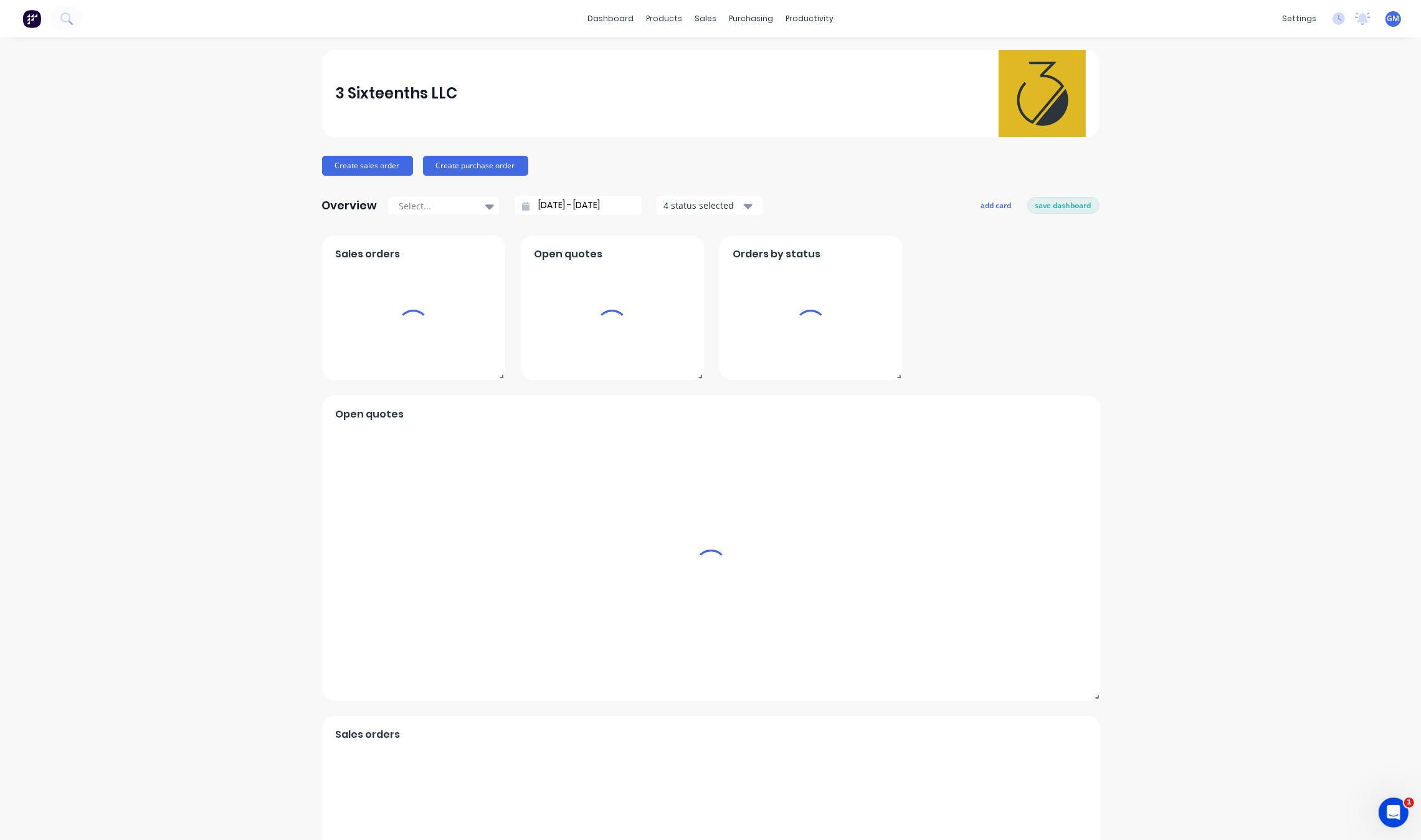
click at [886, 192] on div "3 Sixteenths LLC Create sales order Create purchase order Overview Select... [D…" at bounding box center [710, 535] width 777 height 971
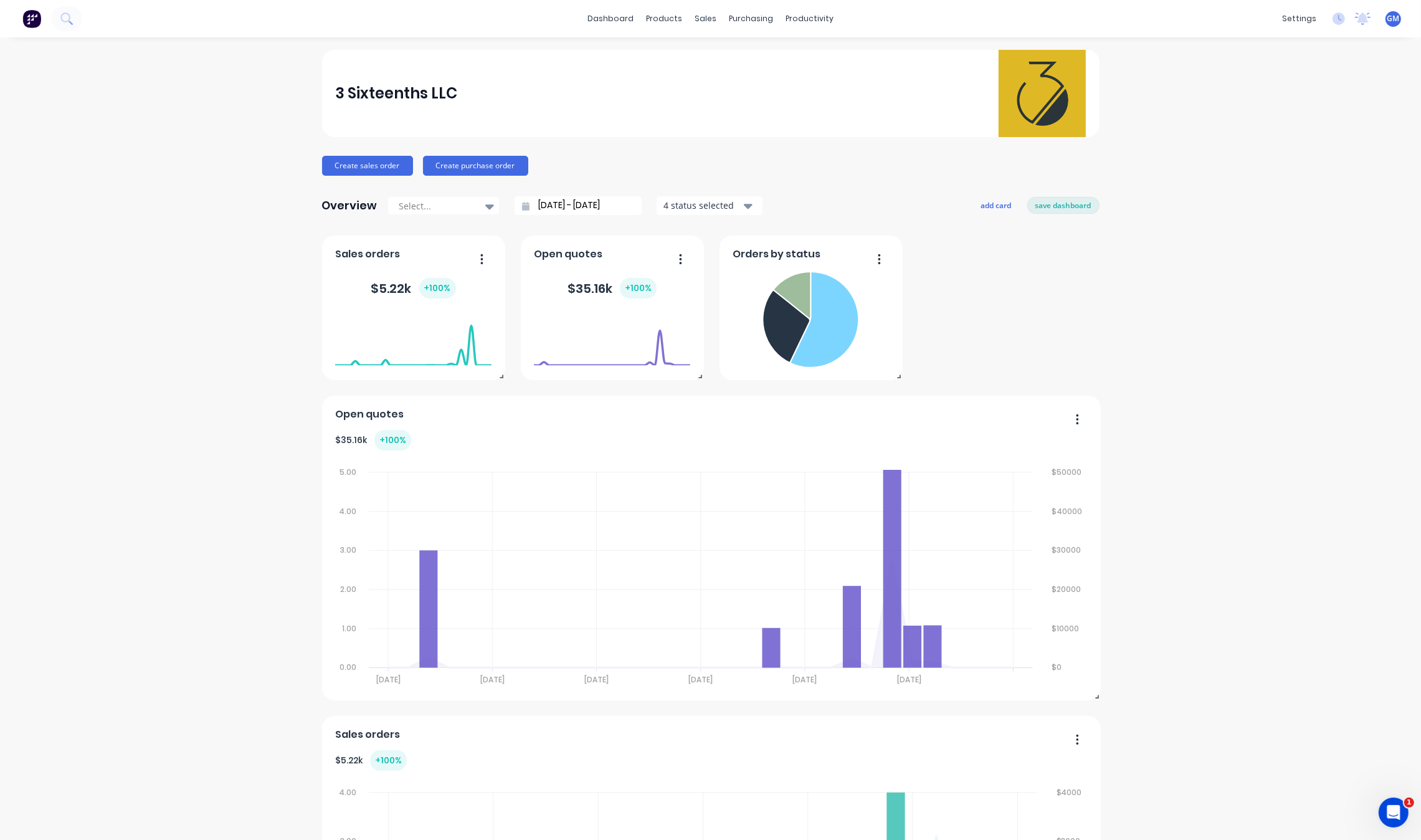
click at [1237, 252] on div "3 Sixteenths LLC Create sales order Create purchase order Overview Select... [D…" at bounding box center [710, 535] width 1421 height 971
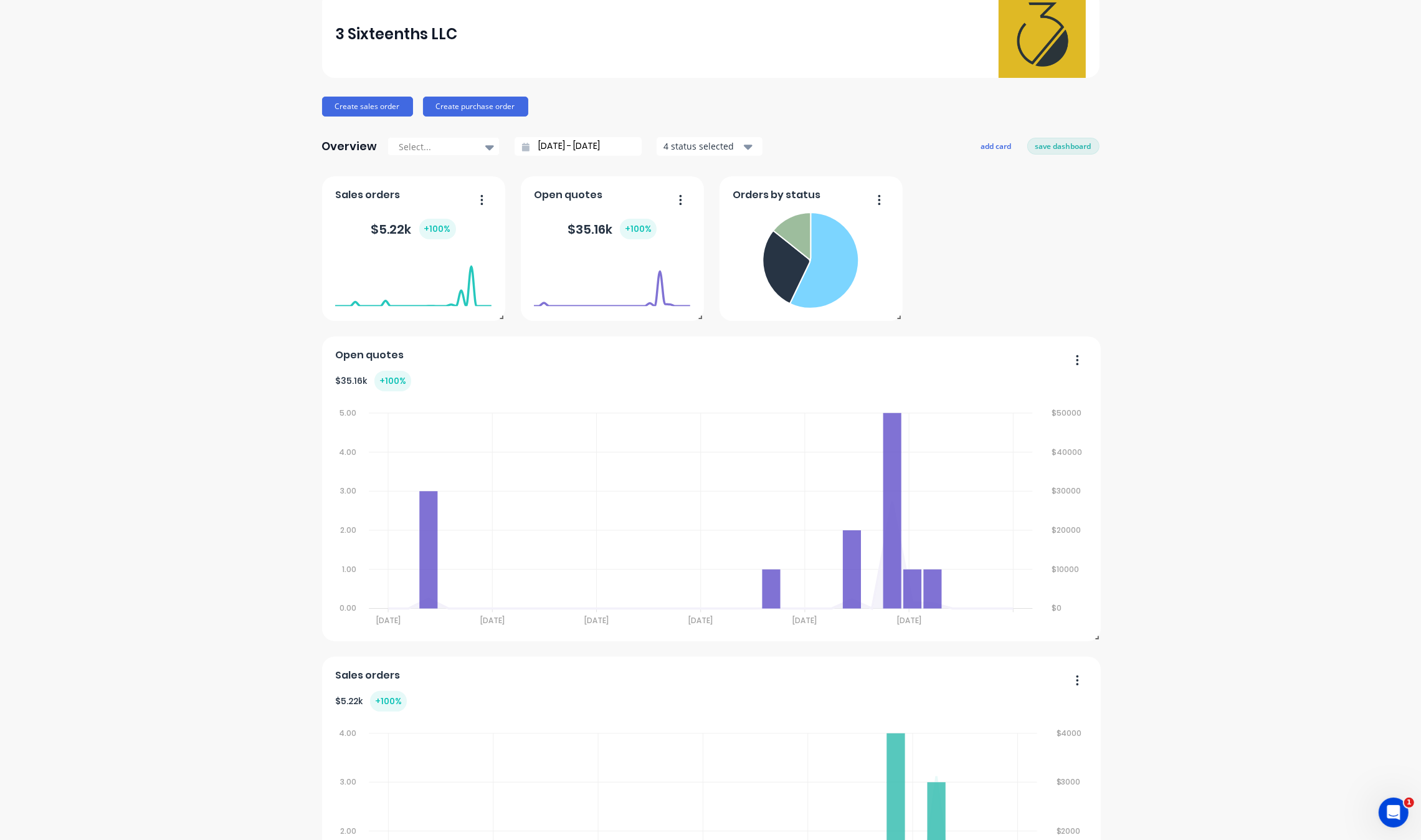
scroll to position [156, 0]
